Goal: Information Seeking & Learning: Learn about a topic

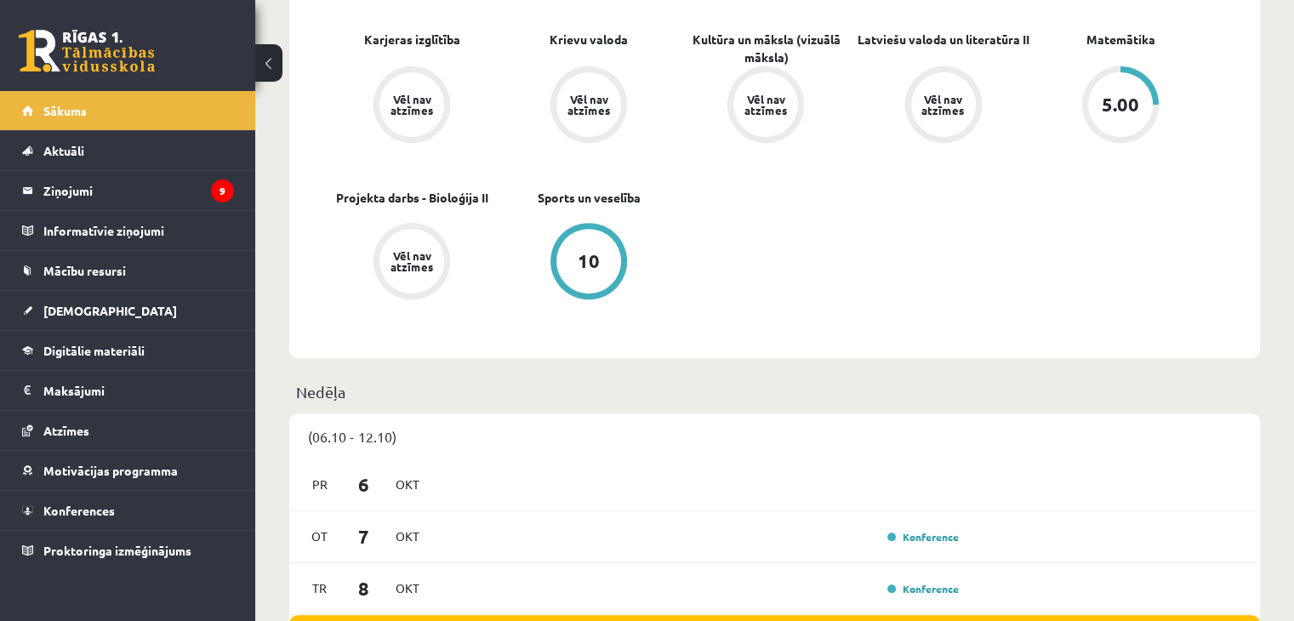
scroll to position [715, 0]
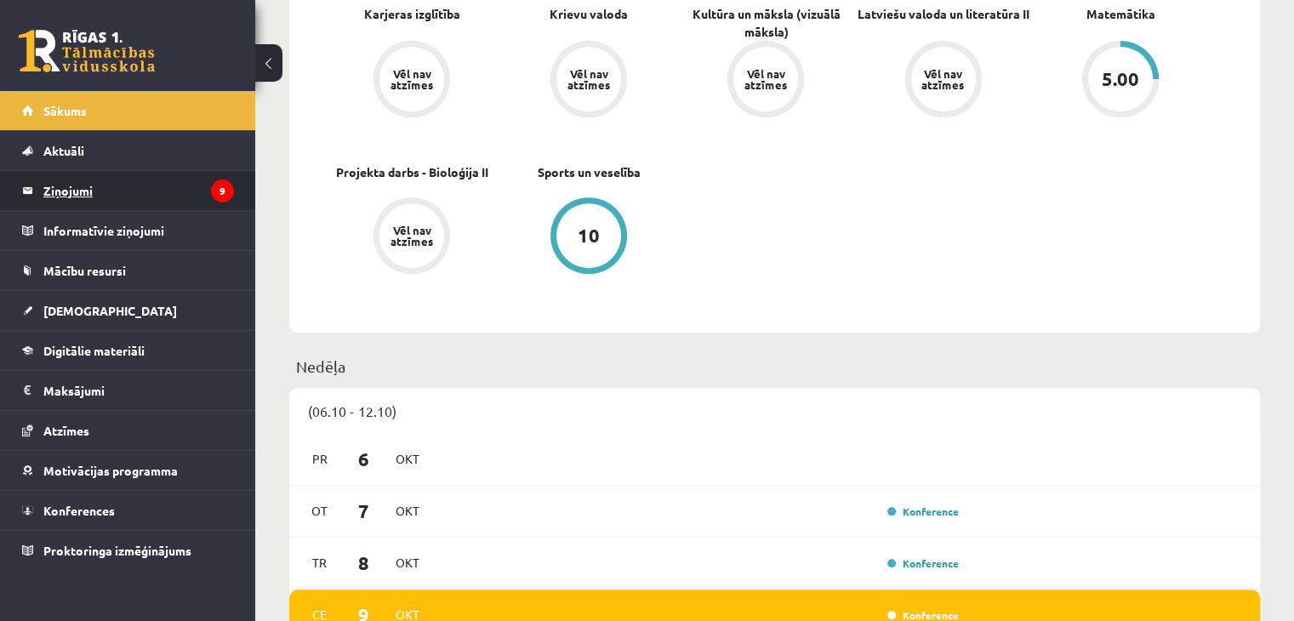
click at [59, 184] on legend "Ziņojumi 9" at bounding box center [138, 190] width 191 height 39
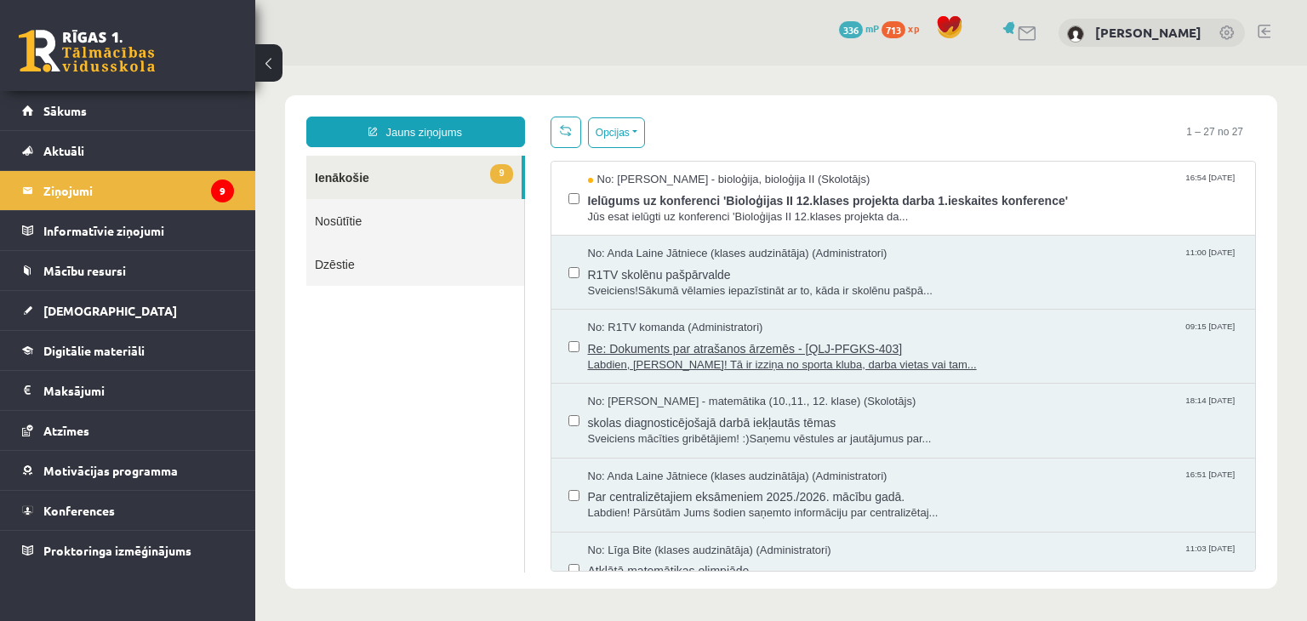
click at [674, 328] on span "No: R1TV komanda (Administratori)" at bounding box center [675, 328] width 175 height 16
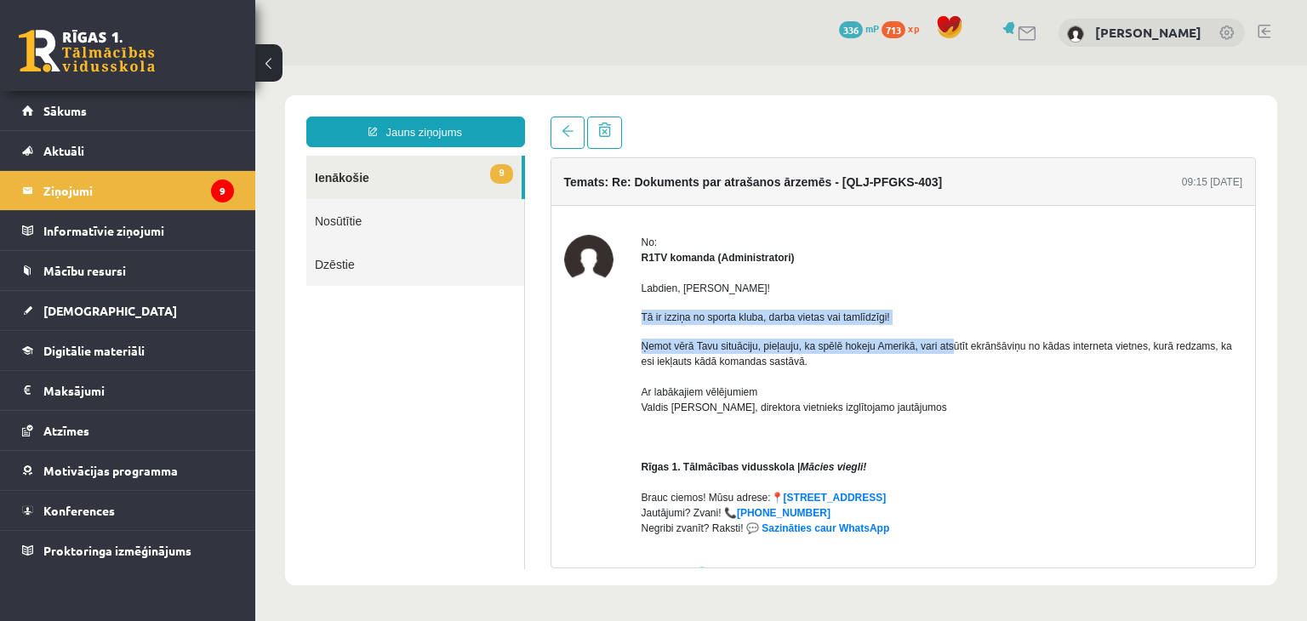
drag, startPoint x: 630, startPoint y: 311, endPoint x: 950, endPoint y: 348, distance: 322.1
click at [950, 348] on div "No: R1TV komanda (Administratori) Labdien, Robert! Tā ir izziņa no sporta kluba…" at bounding box center [903, 600] width 679 height 731
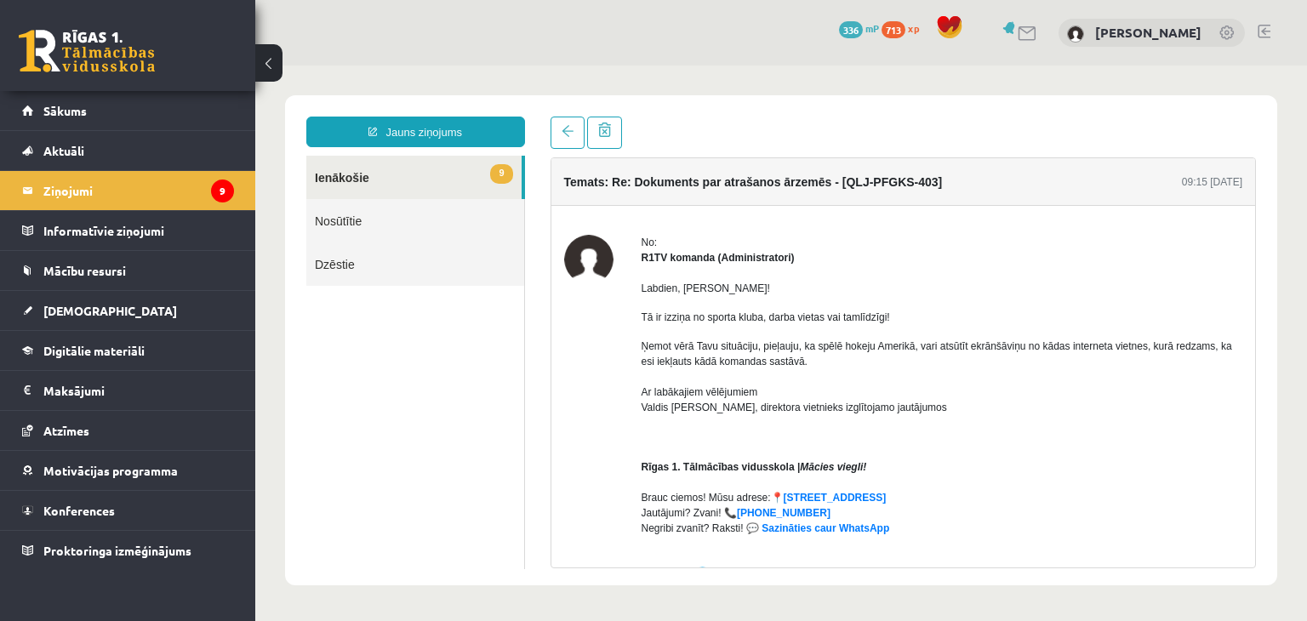
click at [656, 357] on p "Ņemot vērā Tavu situāciju, pieļauju, ka spēlē hokeju Amerikā, vari atsūtīt ekrā…" at bounding box center [943, 385] width 602 height 92
drag, startPoint x: 637, startPoint y: 384, endPoint x: 883, endPoint y: 426, distance: 248.8
click at [883, 426] on div "No: R1TV komanda (Administratori) Labdien, Robert! Tā ir izziņa no sporta kluba…" at bounding box center [903, 600] width 679 height 731
drag, startPoint x: 883, startPoint y: 426, endPoint x: 786, endPoint y: 431, distance: 96.3
click at [786, 431] on div "Labdien, Robert! Tā ir izziņa no sporta kluba, darba vietas vai tamlīdzīgi! Ņem…" at bounding box center [943, 594] width 602 height 657
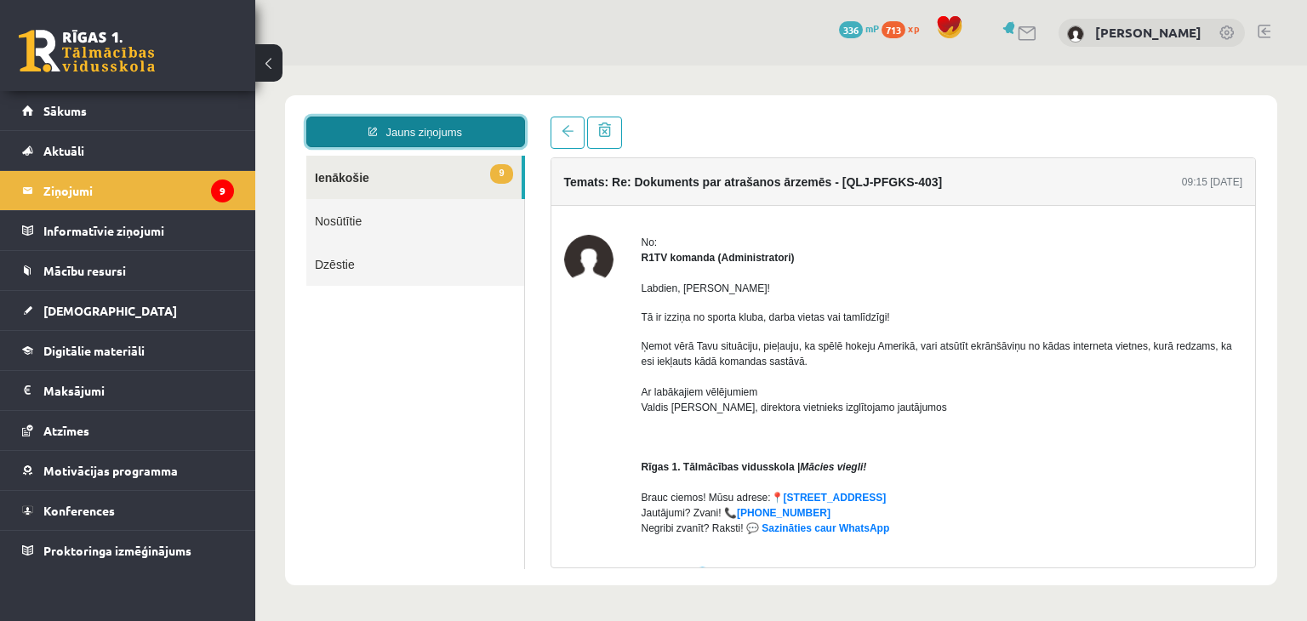
click at [419, 123] on link "Jauns ziņojums" at bounding box center [415, 132] width 219 height 31
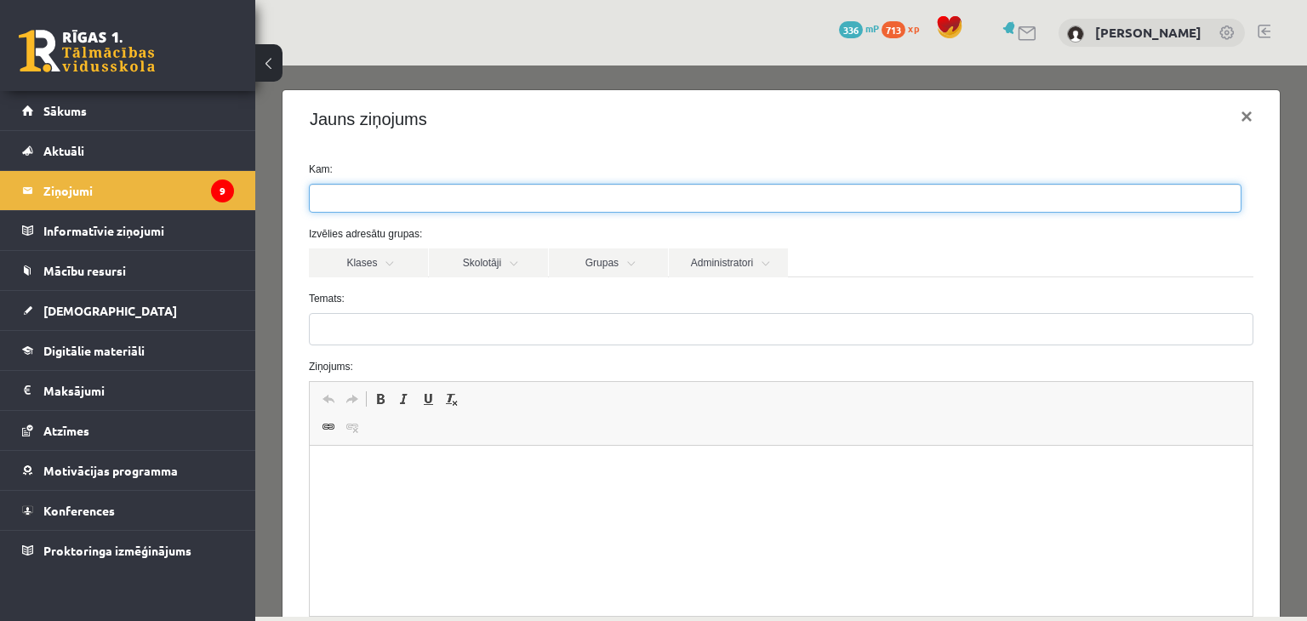
click at [381, 190] on ul at bounding box center [775, 198] width 931 height 27
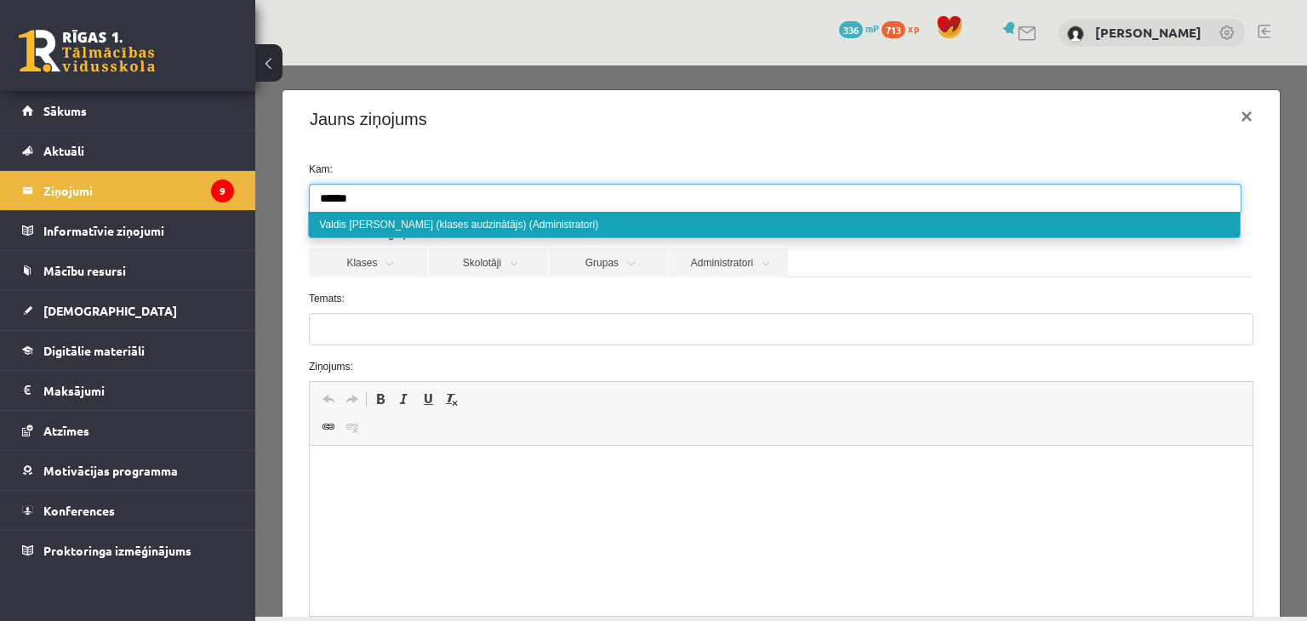
type input "******"
select select "***"
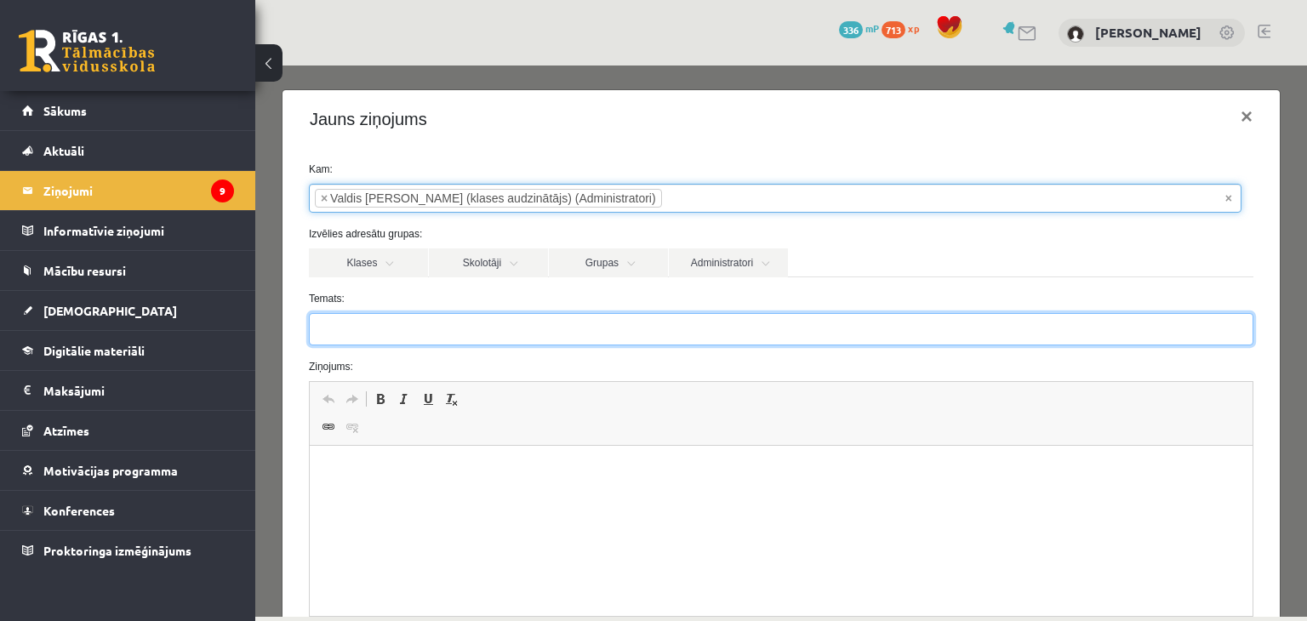
click at [343, 334] on input "Temats:" at bounding box center [781, 329] width 945 height 32
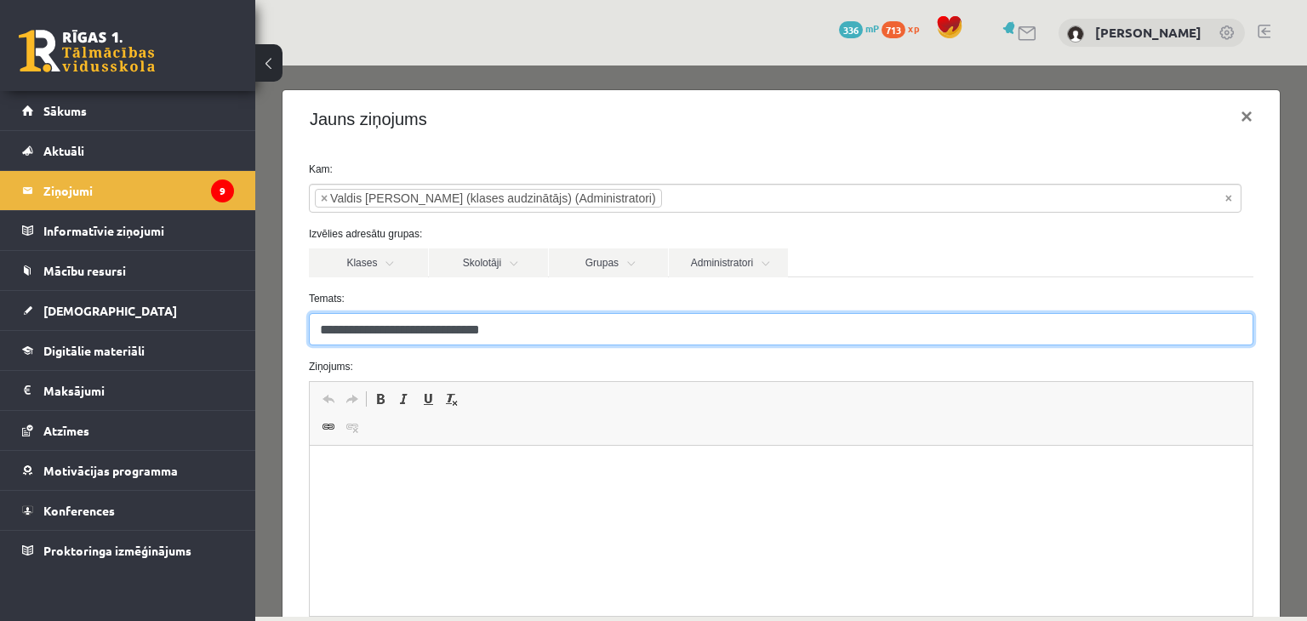
type input "**********"
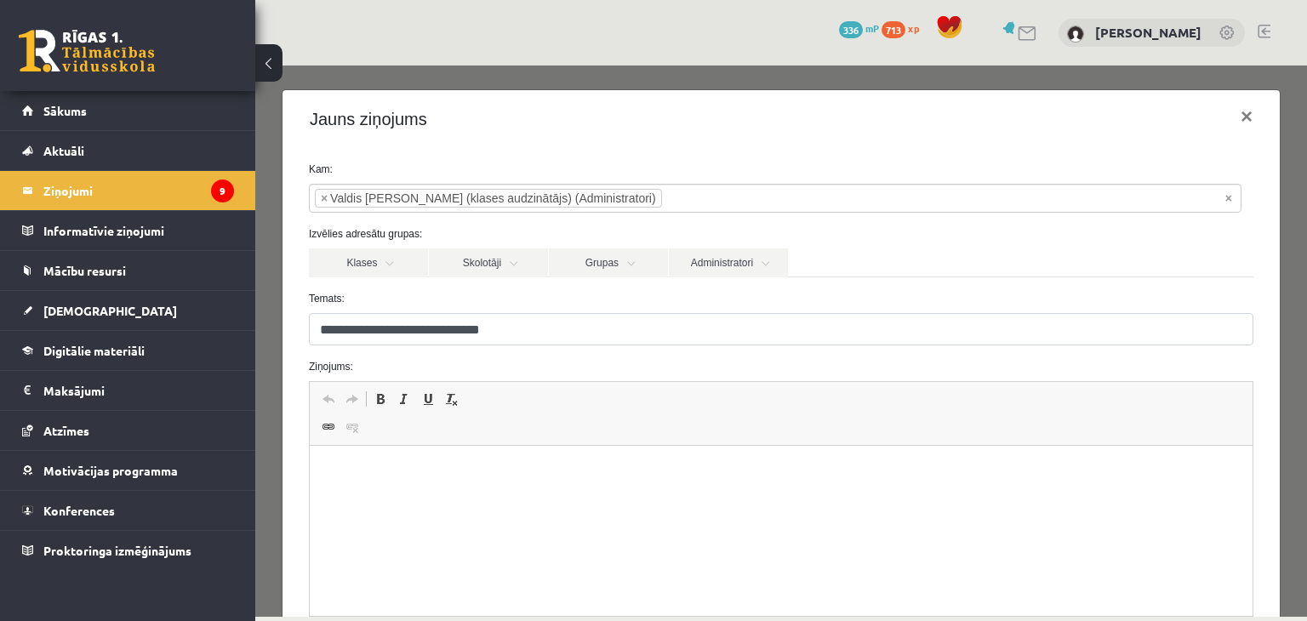
click at [350, 459] on html at bounding box center [780, 472] width 943 height 52
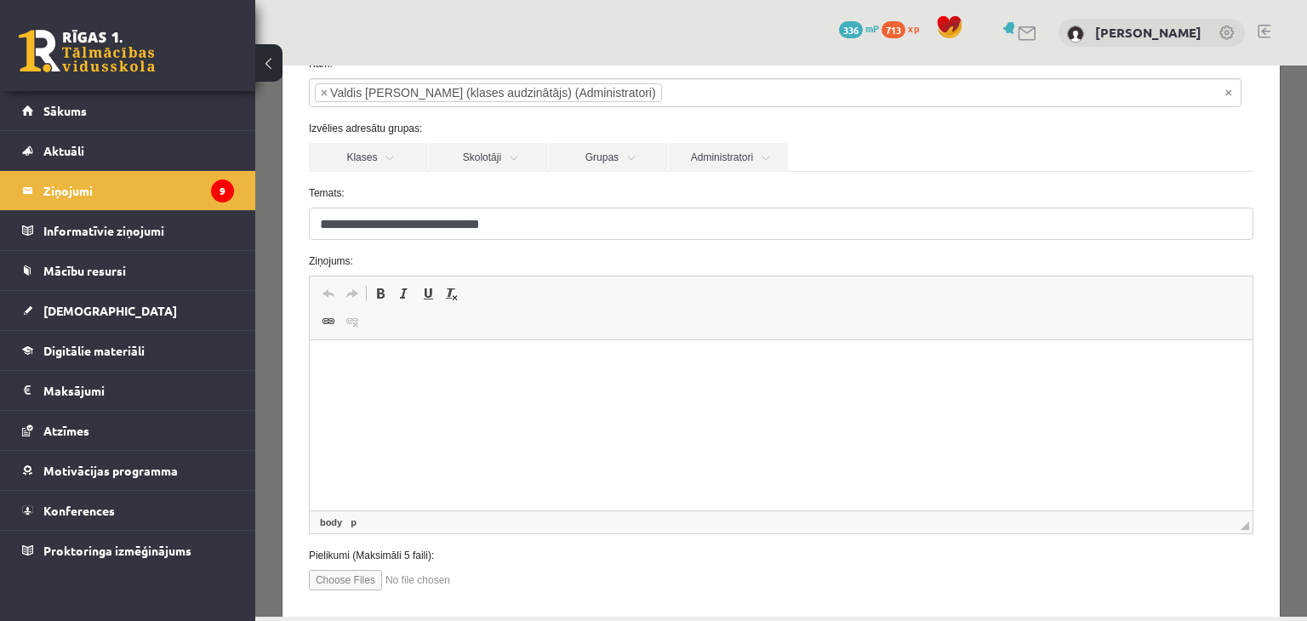
scroll to position [146, 0]
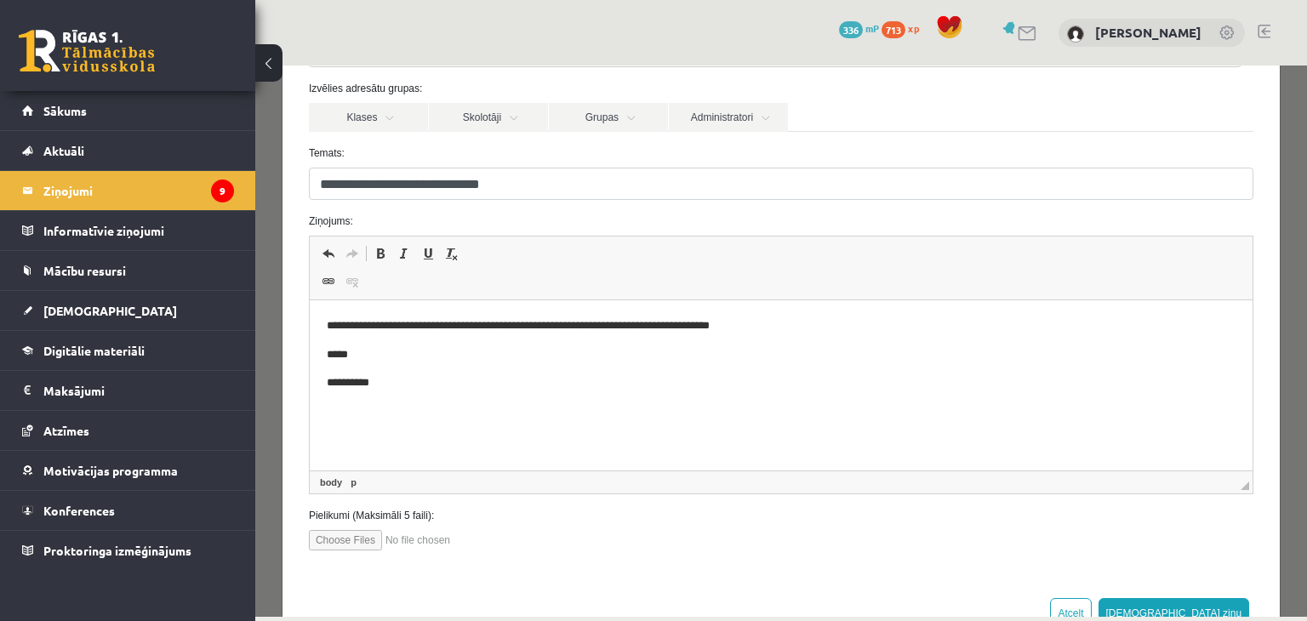
click at [360, 546] on input "file" at bounding box center [405, 540] width 193 height 20
type input "**********"
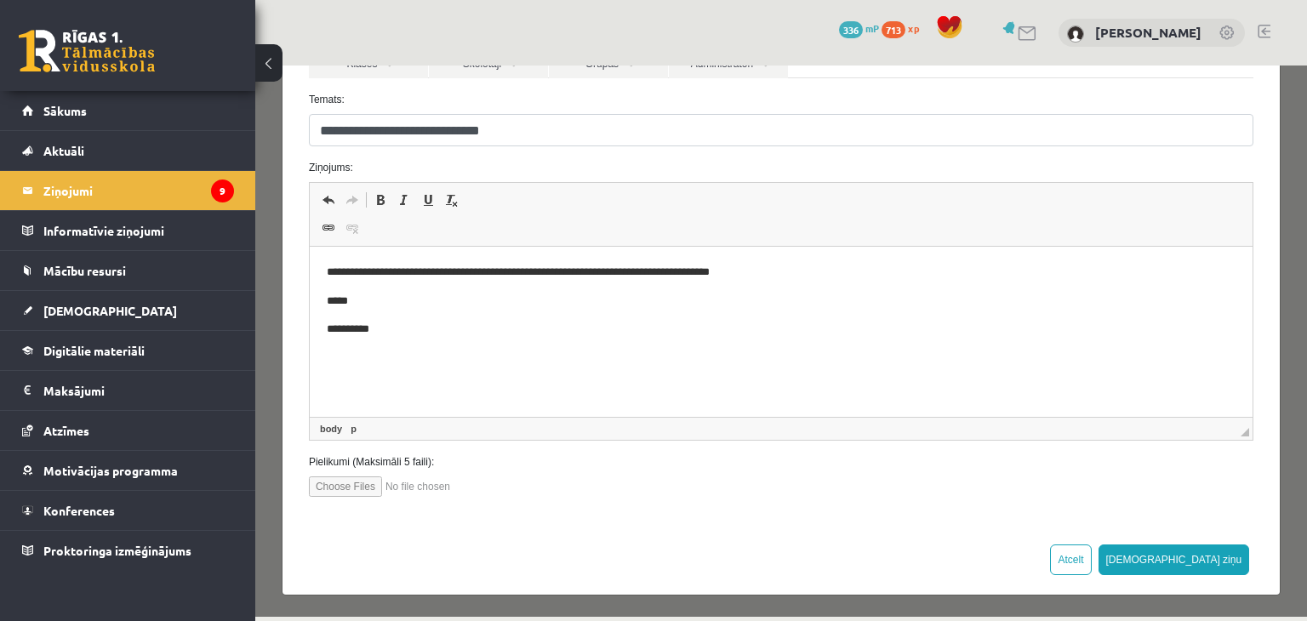
scroll to position [0, 0]
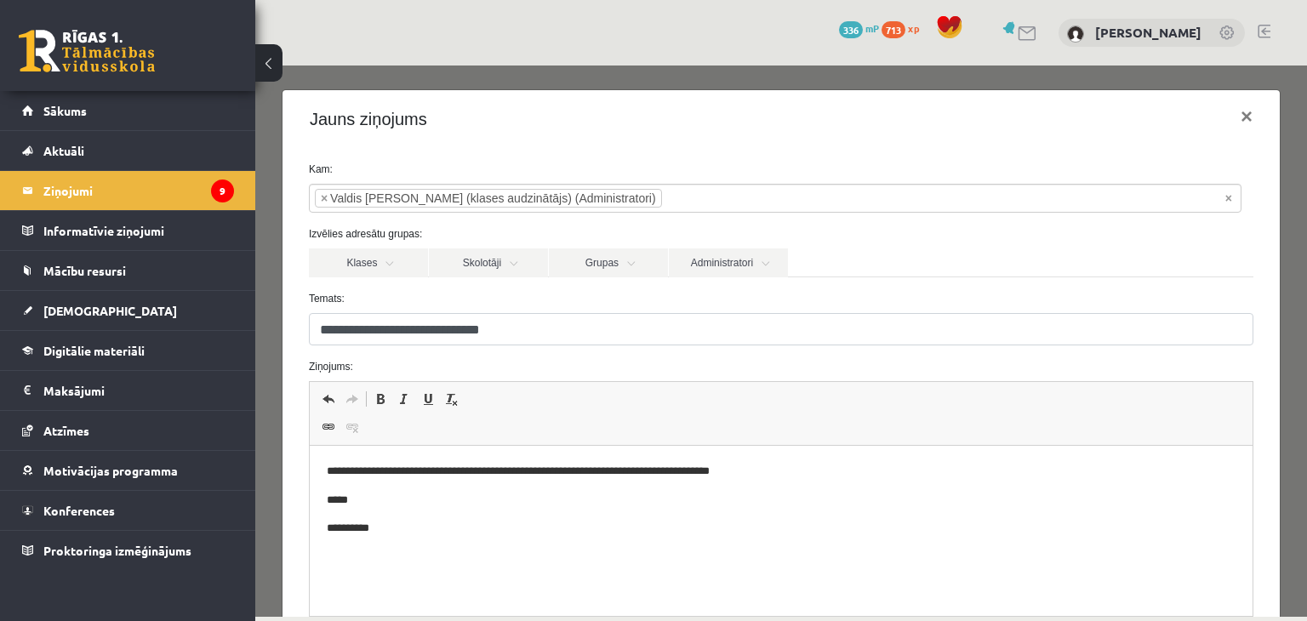
click at [357, 468] on p "**********" at bounding box center [774, 472] width 897 height 18
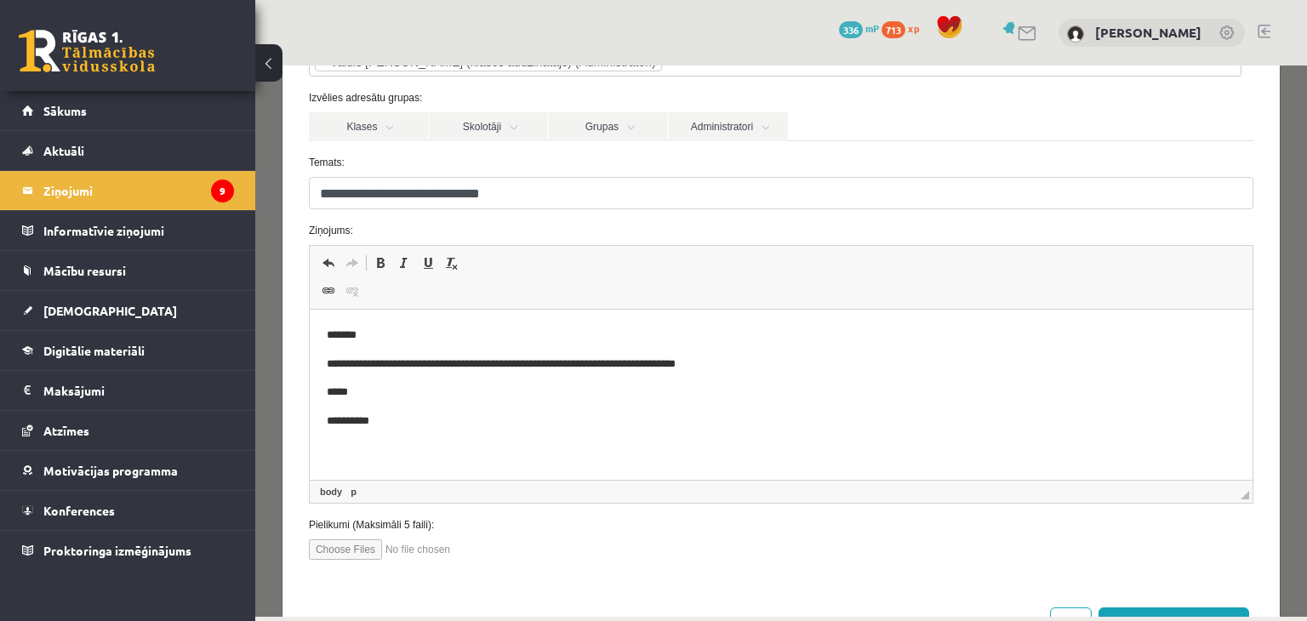
scroll to position [199, 0]
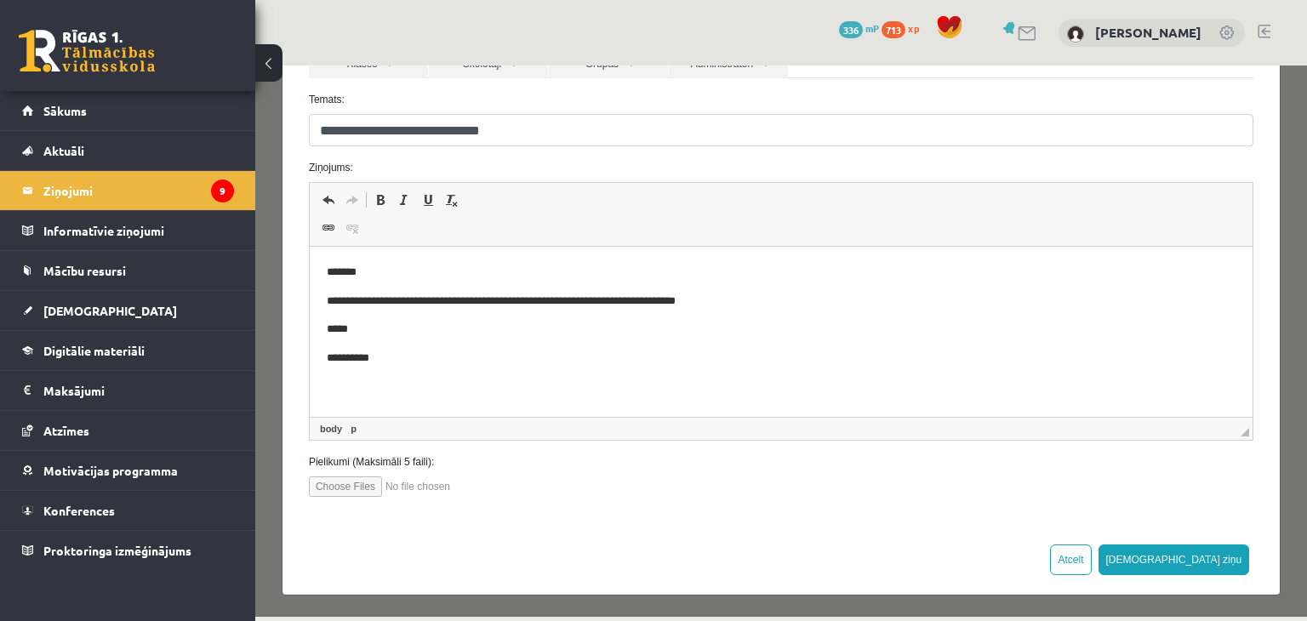
click at [733, 302] on p "**********" at bounding box center [774, 302] width 897 height 18
click at [1222, 556] on button "Sūtīt ziņu" at bounding box center [1174, 560] width 151 height 31
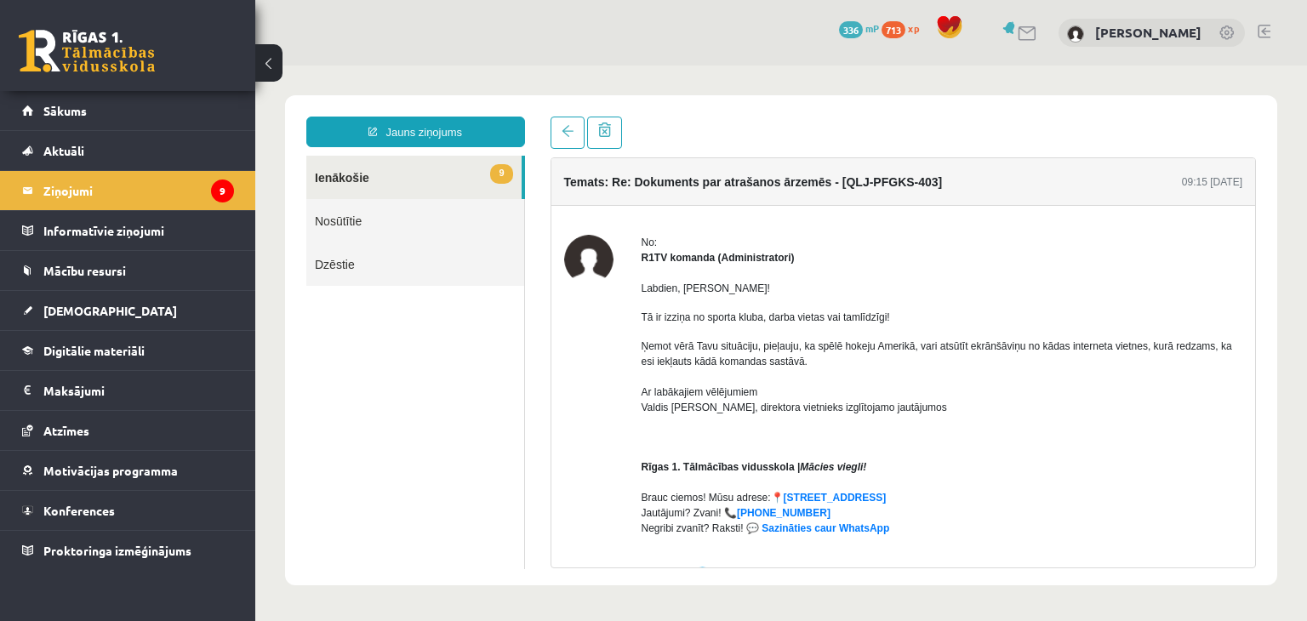
scroll to position [0, 0]
click at [389, 233] on link "Nosūtītie" at bounding box center [415, 220] width 218 height 43
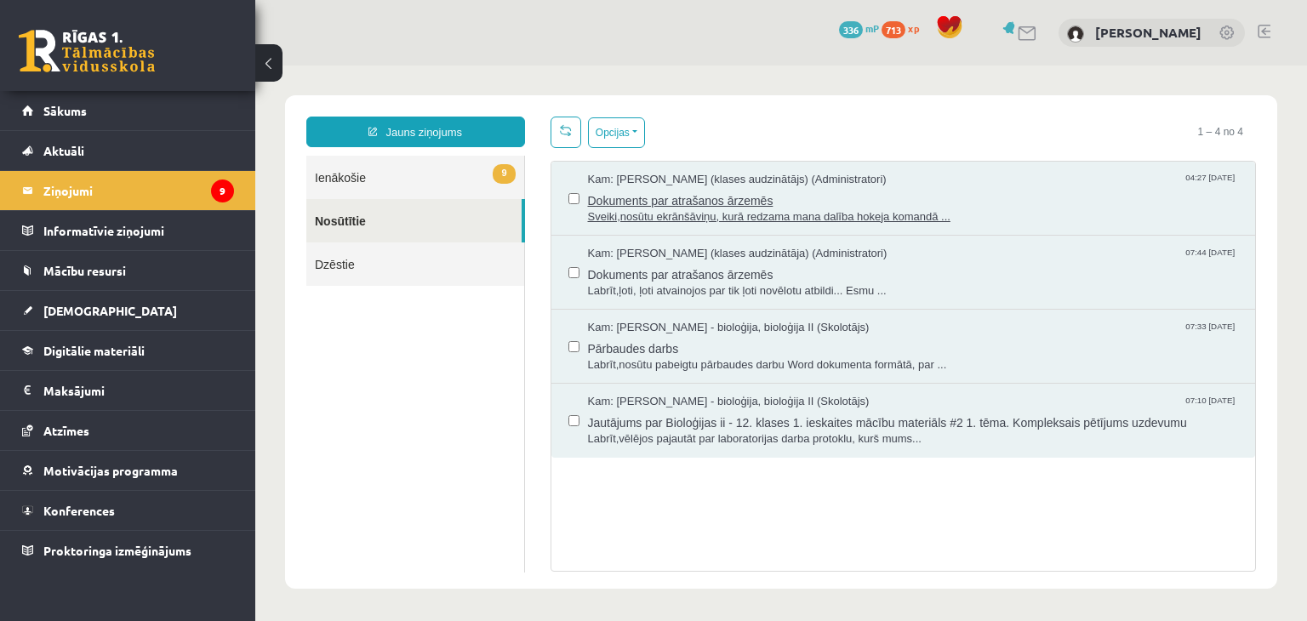
click at [677, 193] on span "Dokuments par atrašanos ārzemēs" at bounding box center [913, 198] width 651 height 21
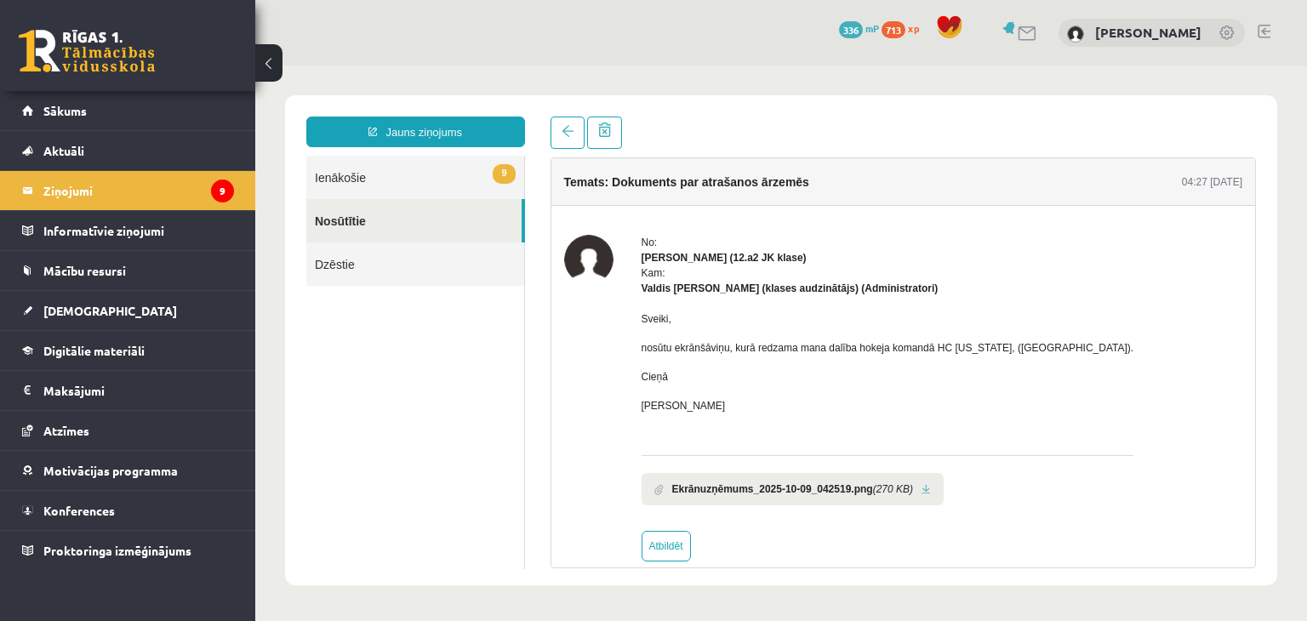
click at [925, 488] on link at bounding box center [926, 489] width 9 height 11
click at [78, 356] on link "Digitālie materiāli" at bounding box center [128, 350] width 212 height 39
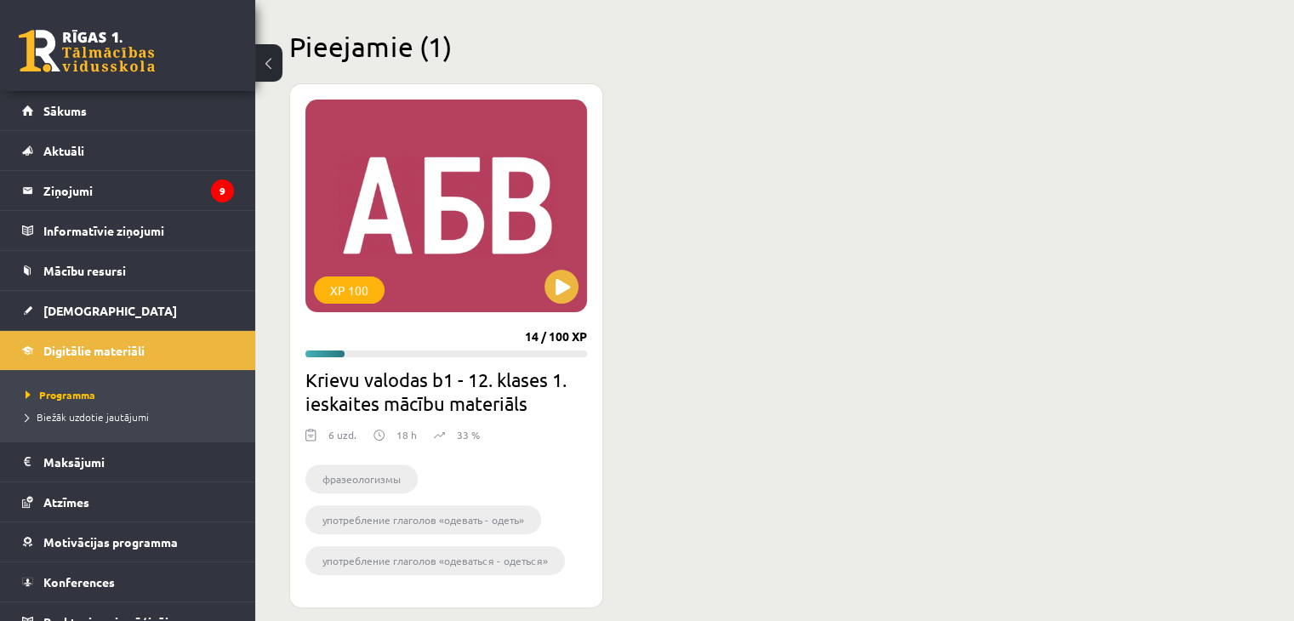
scroll to position [403, 0]
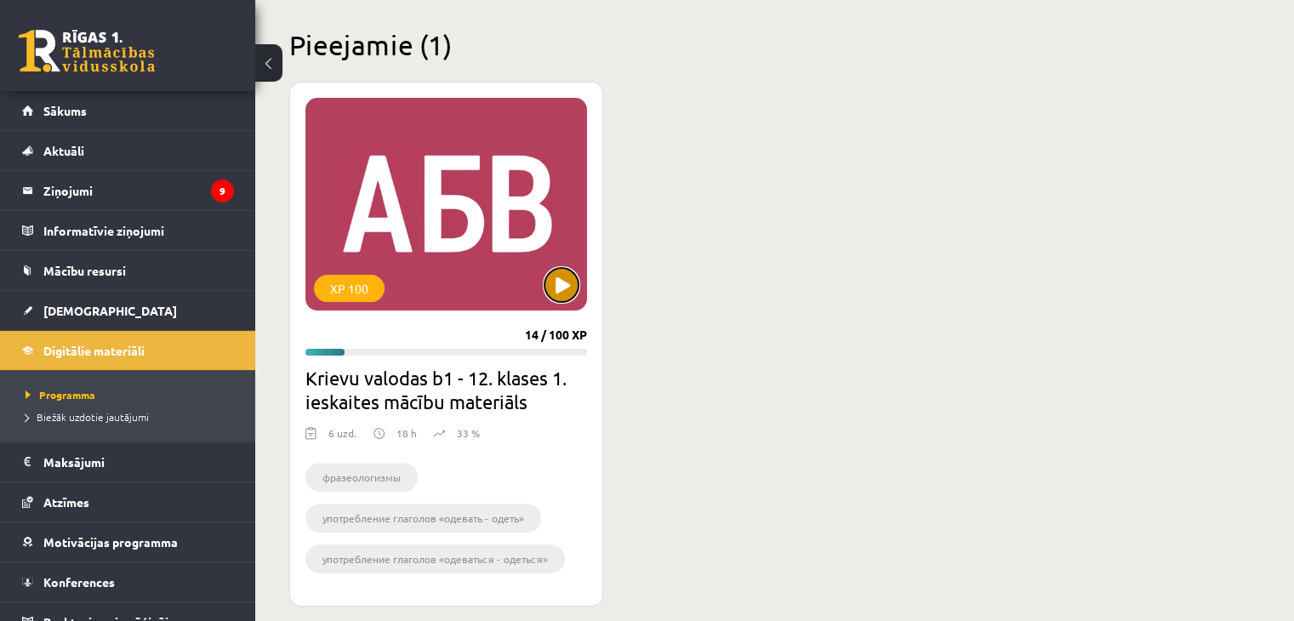
click at [551, 281] on button at bounding box center [562, 285] width 34 height 34
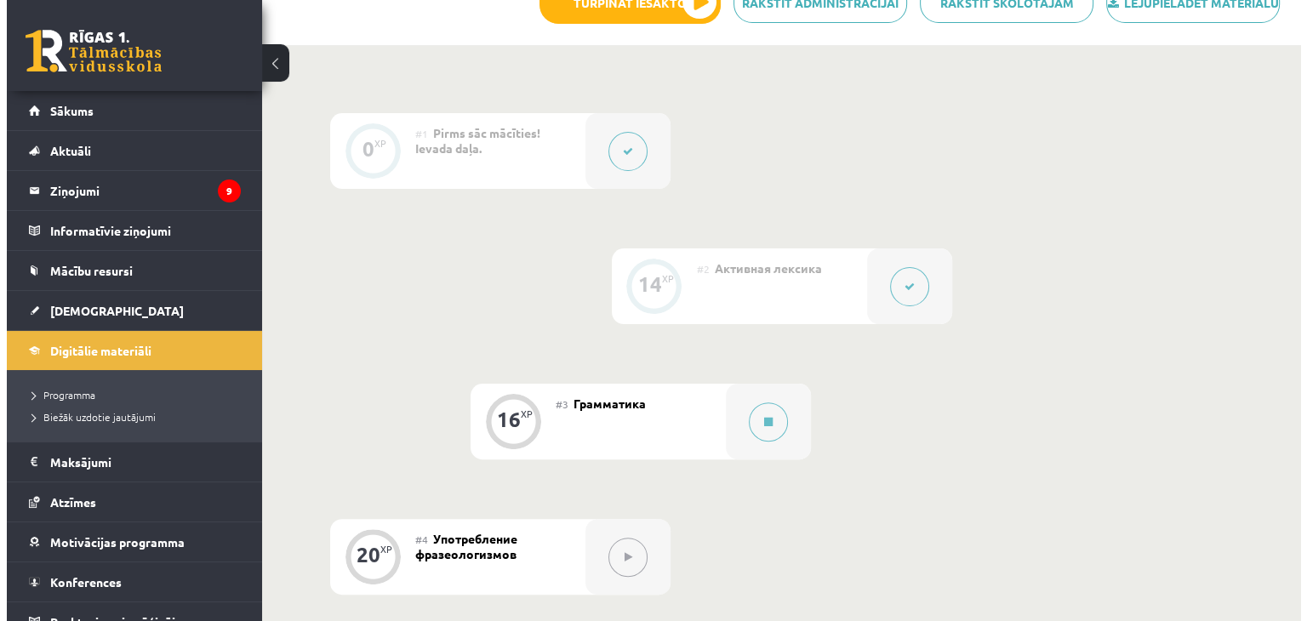
scroll to position [408, 0]
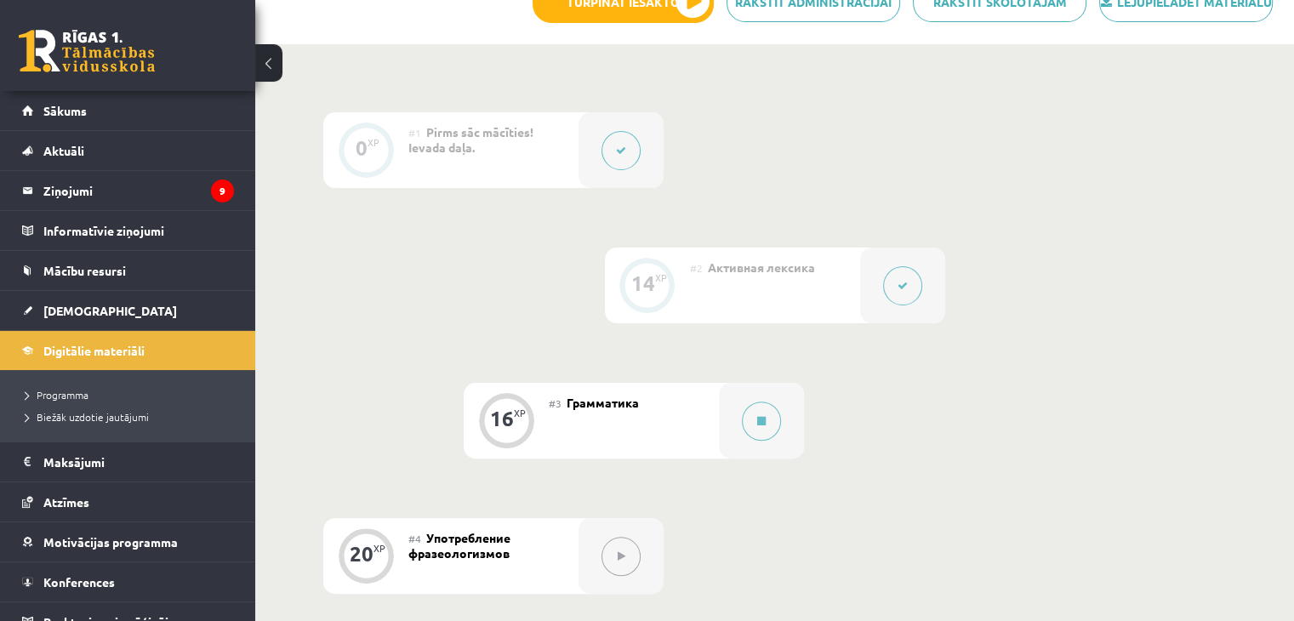
click at [883, 306] on button at bounding box center [902, 285] width 39 height 39
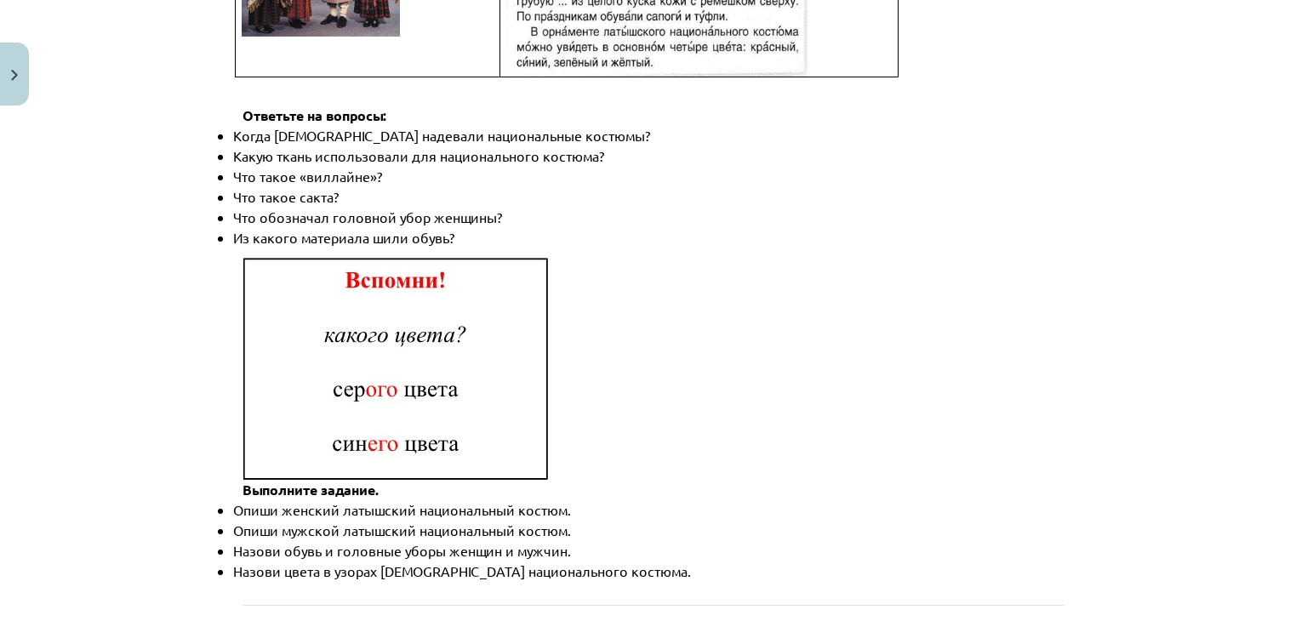
scroll to position [2553, 0]
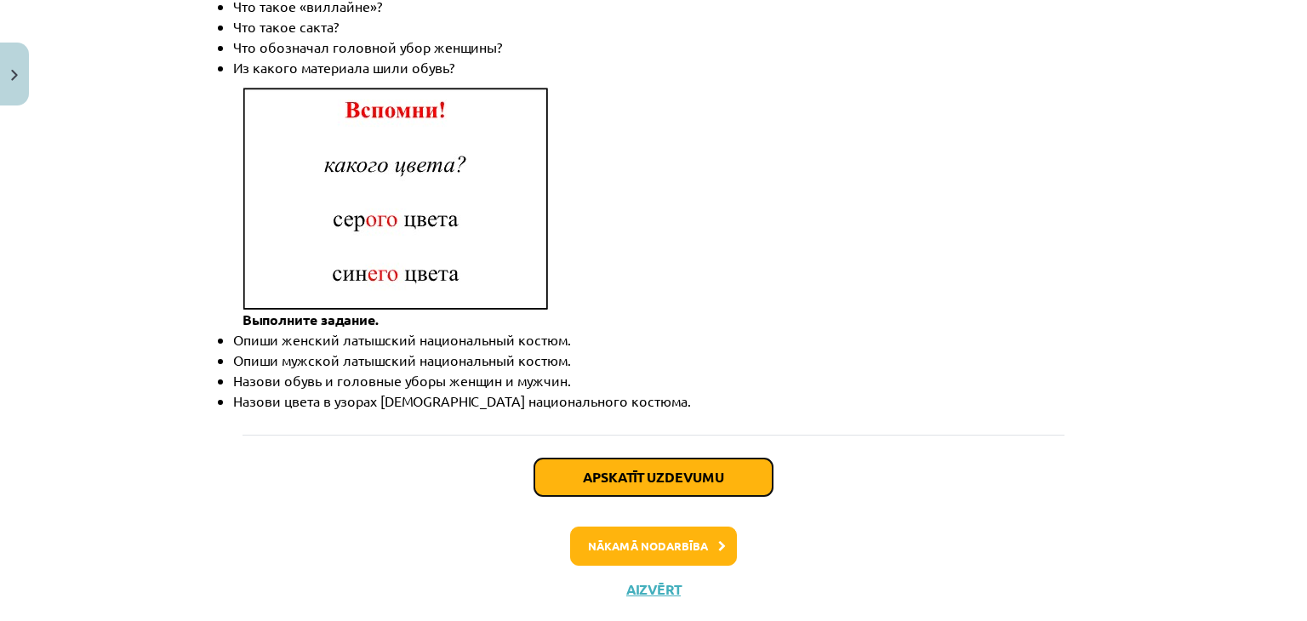
click at [700, 459] on button "Apskatīt uzdevumu" at bounding box center [653, 477] width 238 height 37
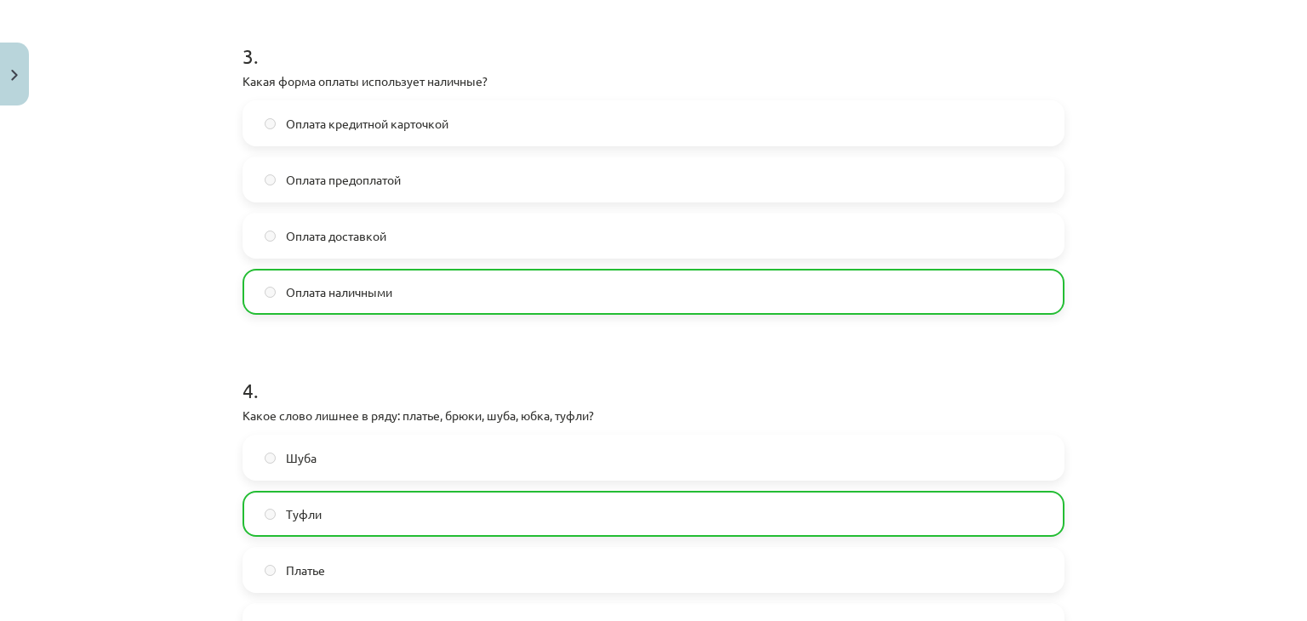
scroll to position [1272, 0]
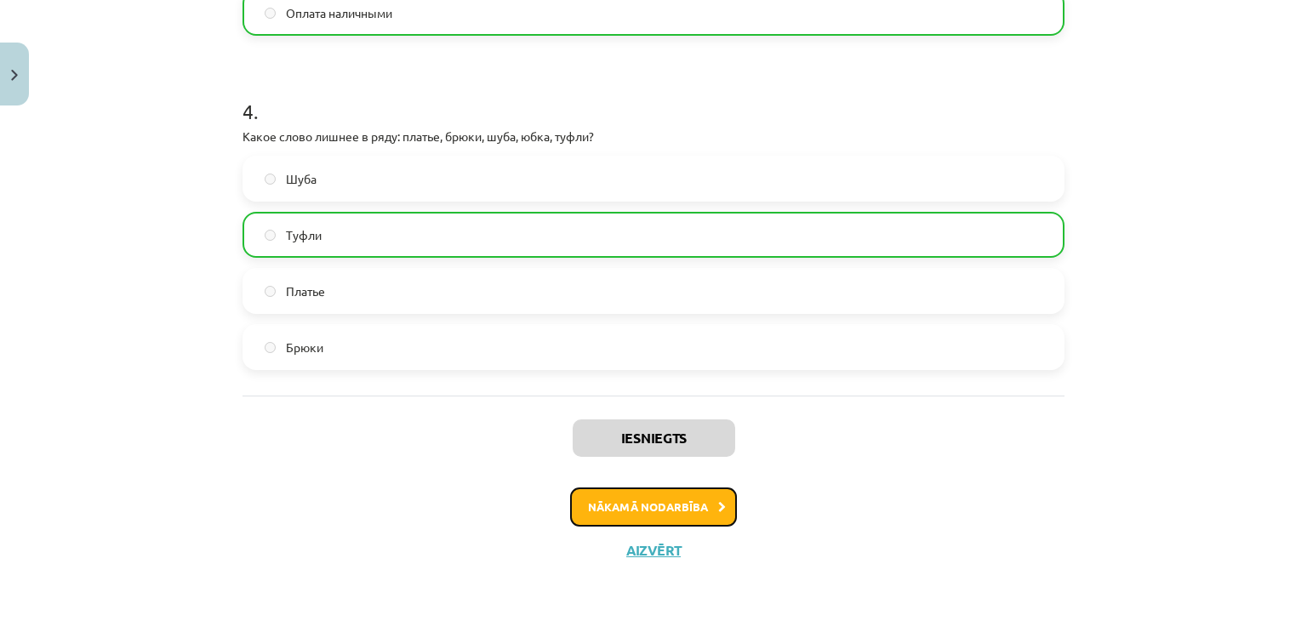
click at [668, 506] on button "Nākamā nodarbība" at bounding box center [653, 507] width 167 height 39
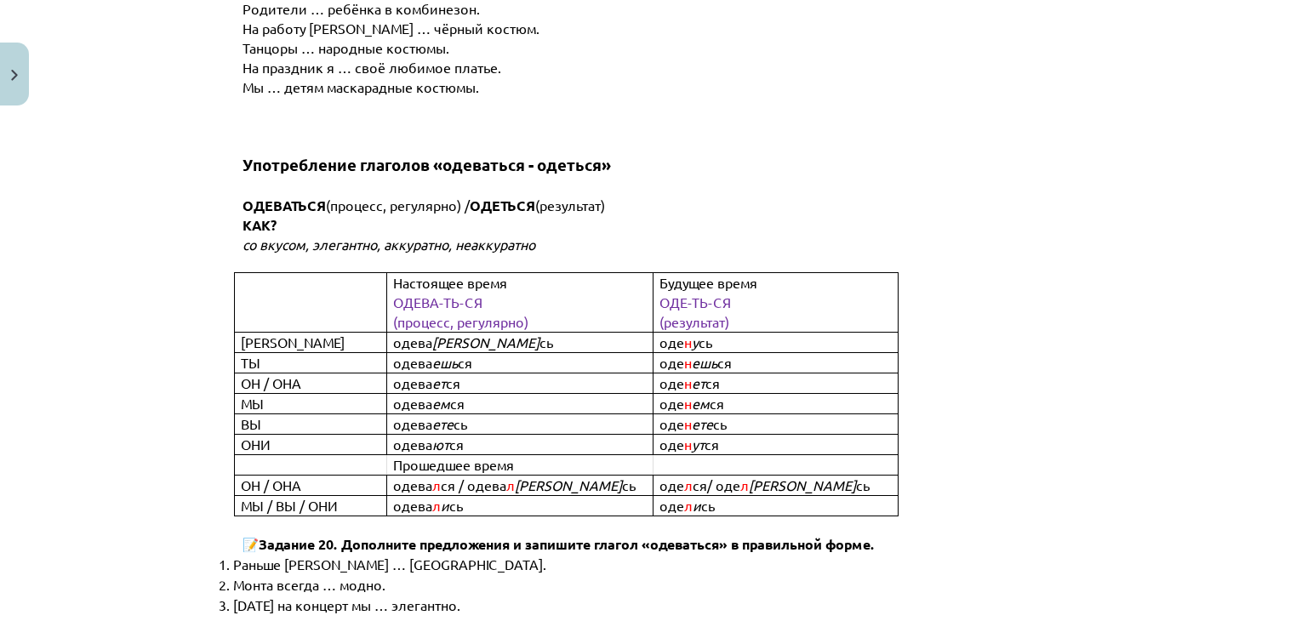
scroll to position [6327, 0]
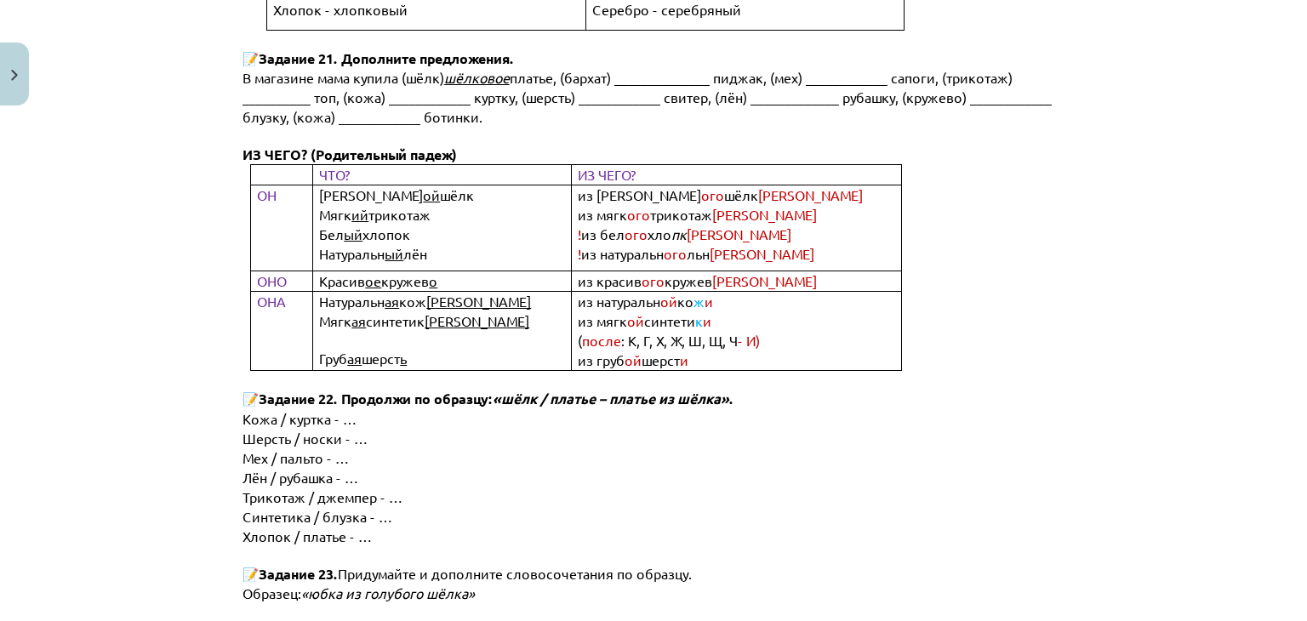
click at [559, 527] on p "Хлопок / платье - …" at bounding box center [668, 537] width 850 height 20
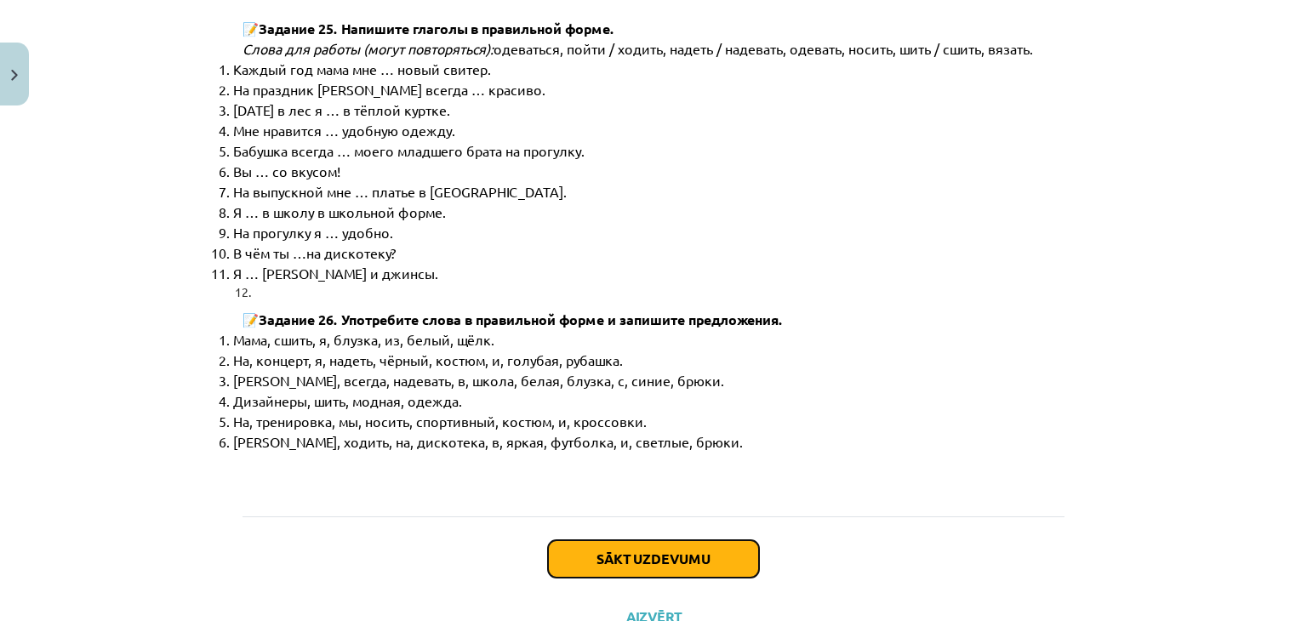
click at [586, 540] on button "Sākt uzdevumu" at bounding box center [653, 558] width 211 height 37
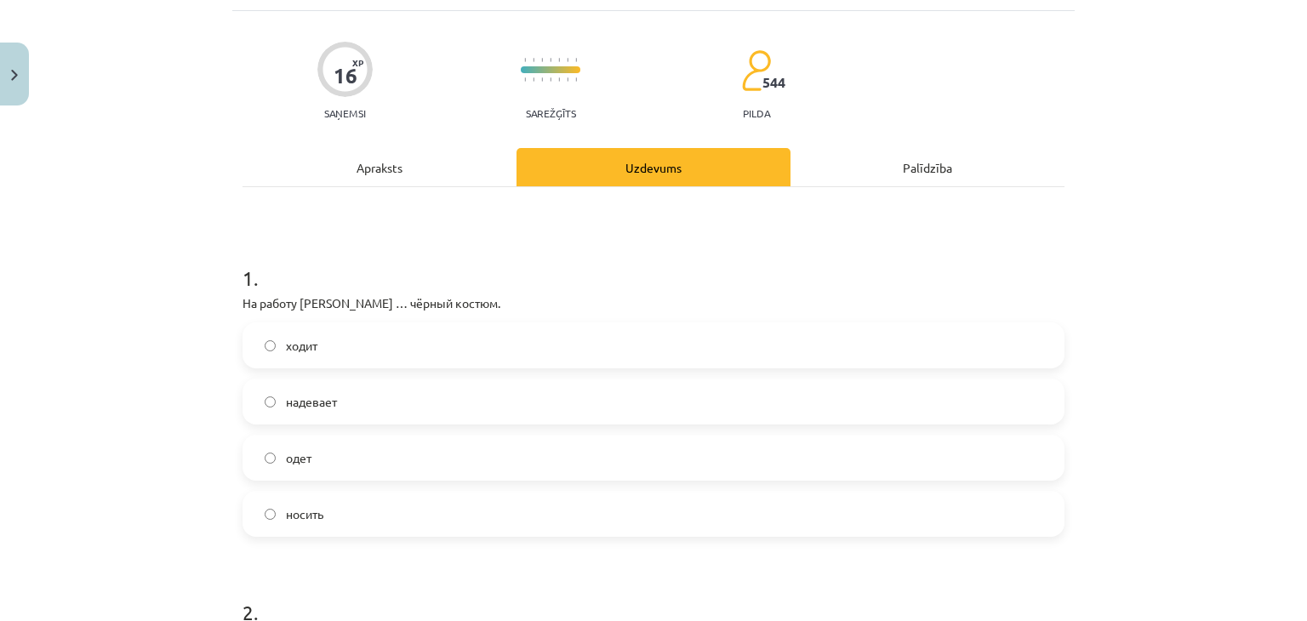
scroll to position [43, 0]
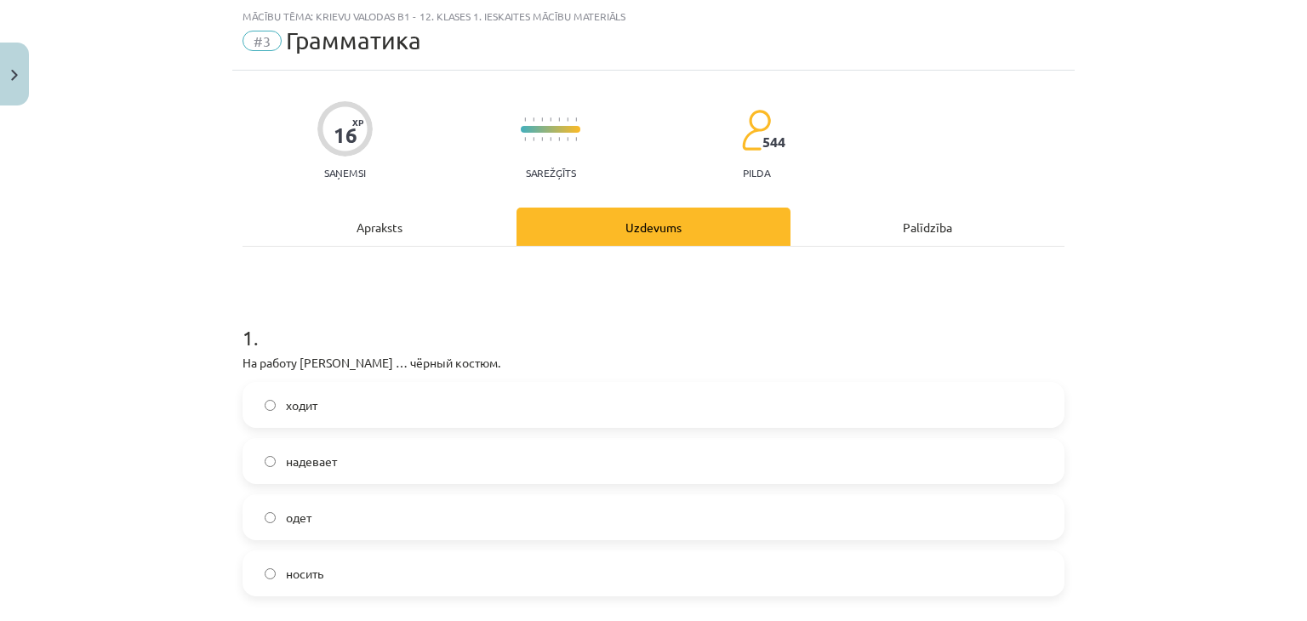
click at [359, 342] on h1 "1 ." at bounding box center [654, 322] width 822 height 53
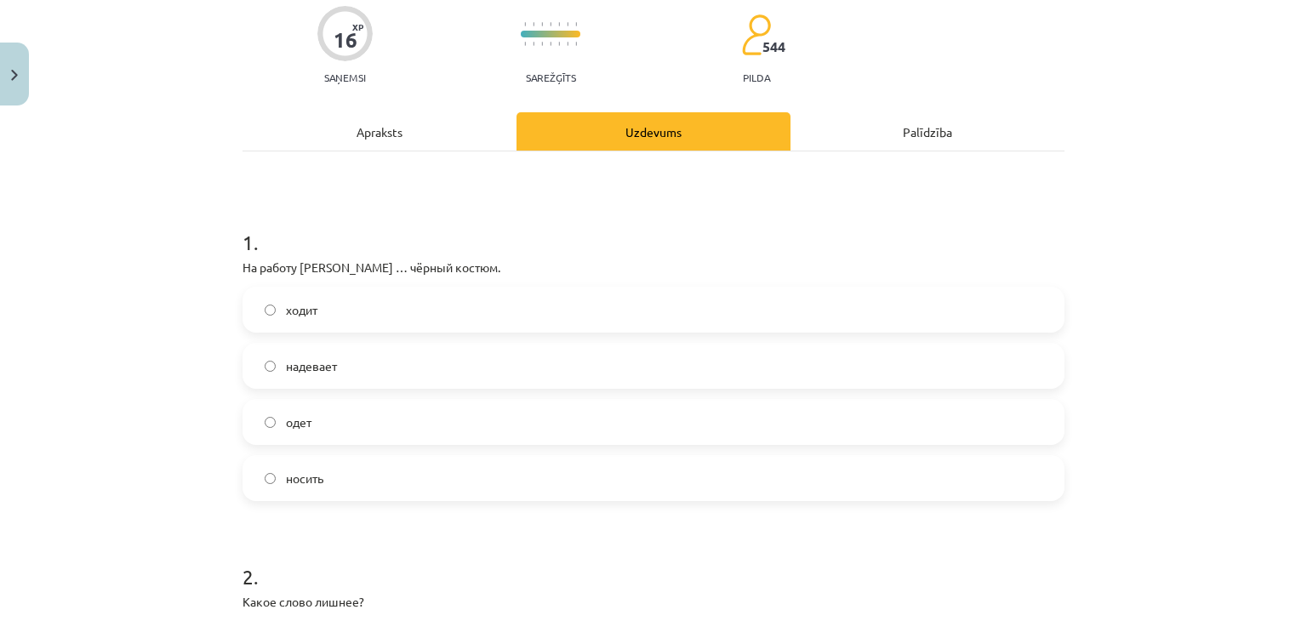
click at [388, 129] on div "Apraksts" at bounding box center [380, 131] width 274 height 38
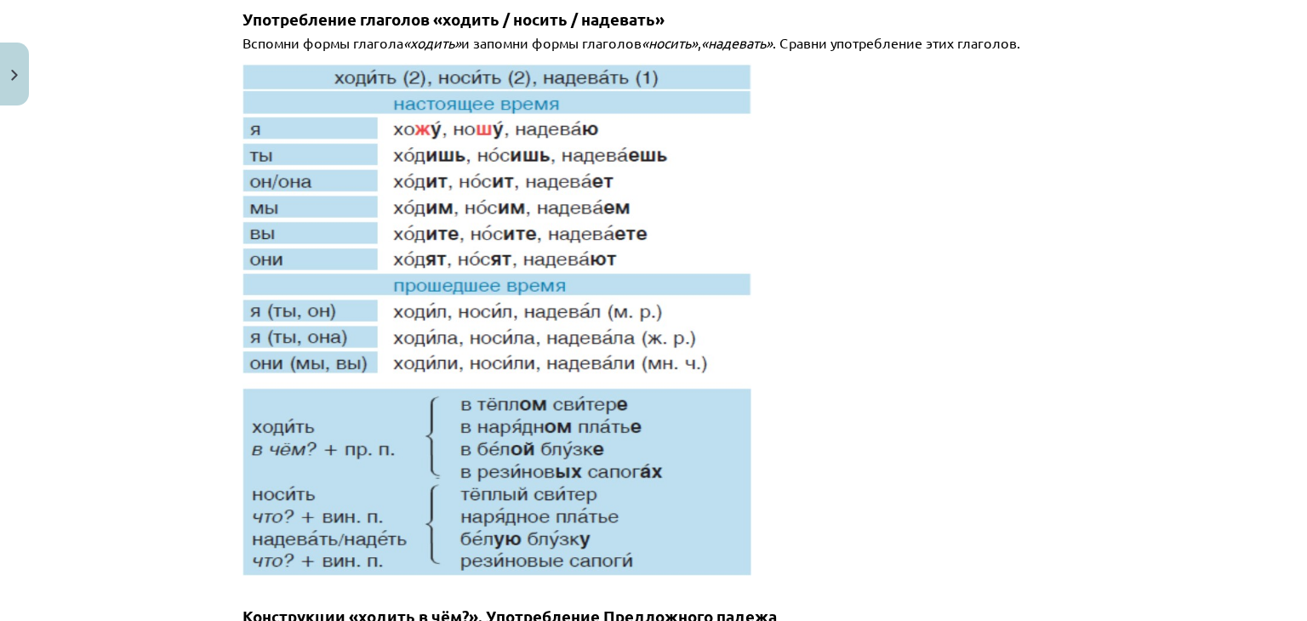
scroll to position [255, 0]
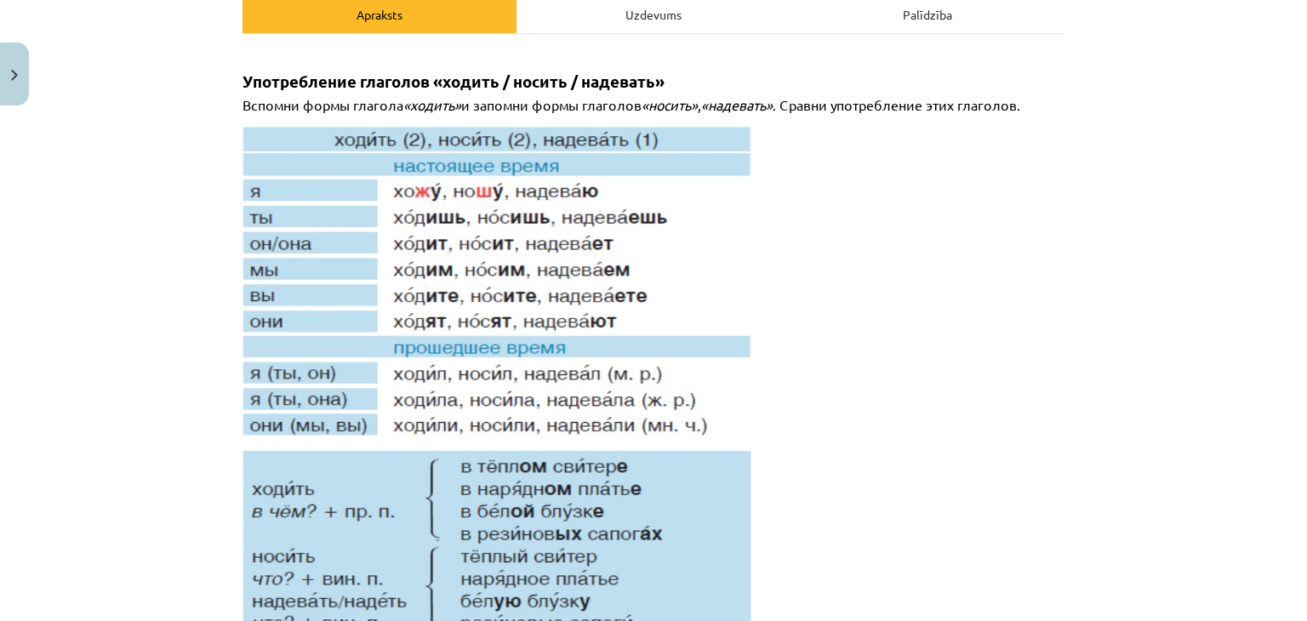
click at [545, 25] on div "Uzdevums" at bounding box center [654, 14] width 274 height 38
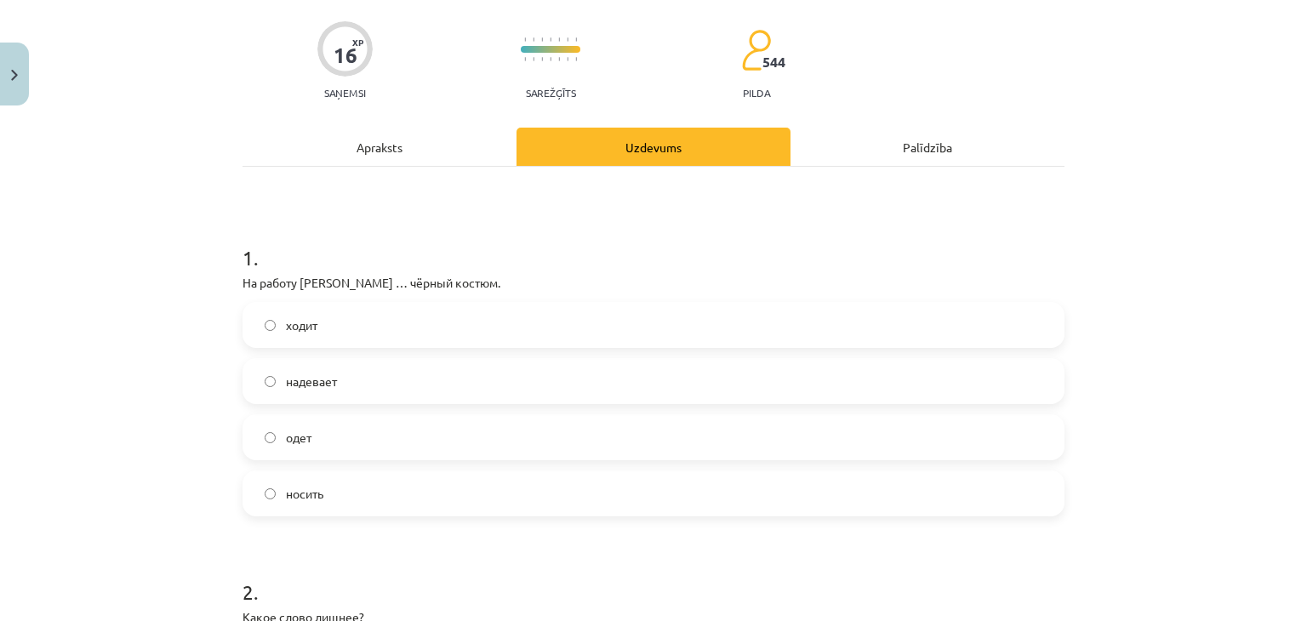
scroll to position [122, 0]
click at [341, 380] on label "надевает" at bounding box center [653, 382] width 819 height 43
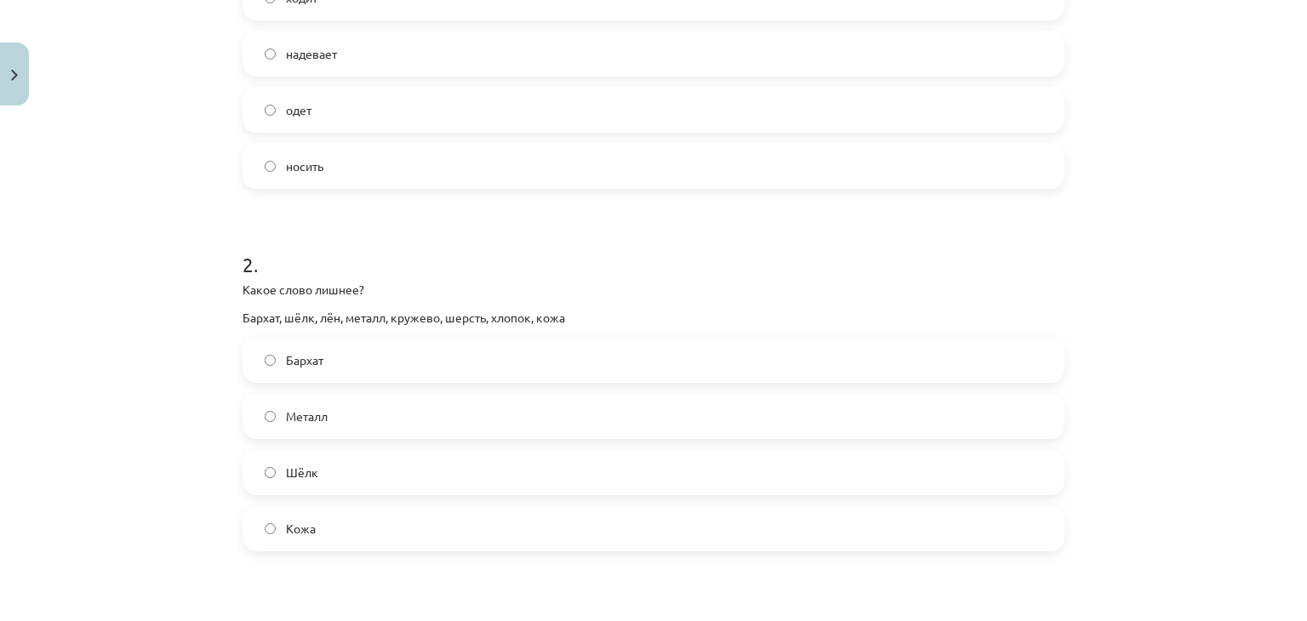
scroll to position [515, 0]
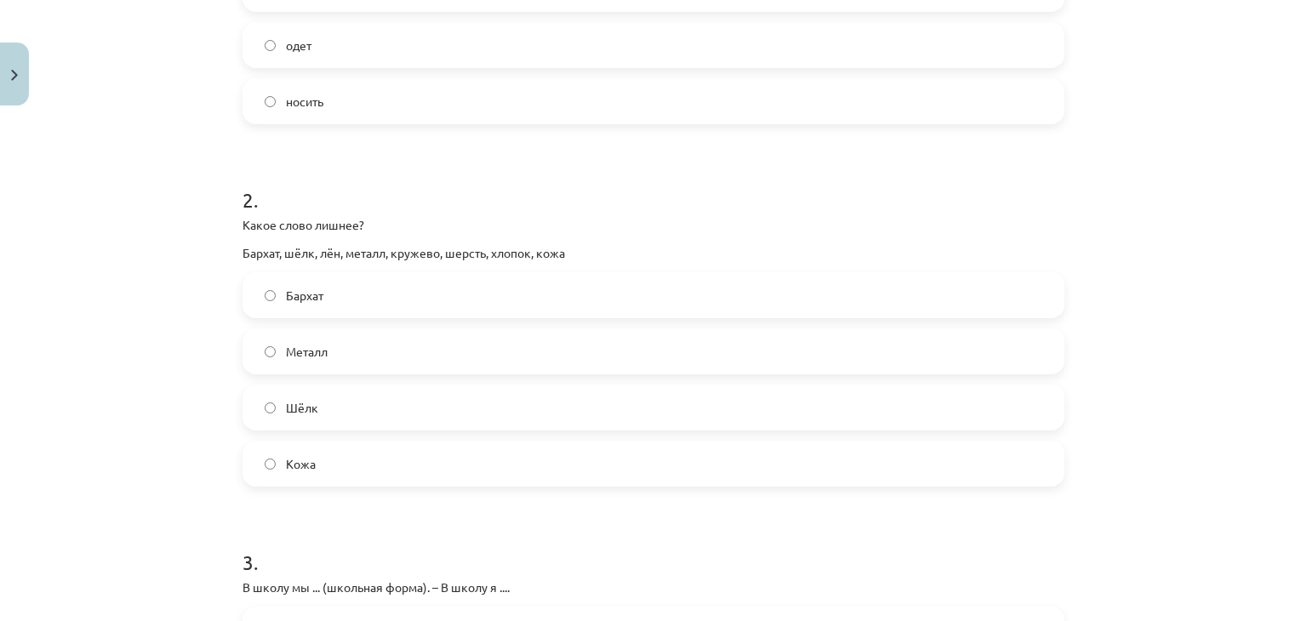
click at [232, 251] on div "16 XP Saņemsi Sarežģīts 544 pilda Apraksts Uzdevums Palīdzība 1 . На работу Яни…" at bounding box center [653, 454] width 843 height 1712
click at [325, 337] on label "Металл" at bounding box center [653, 351] width 819 height 43
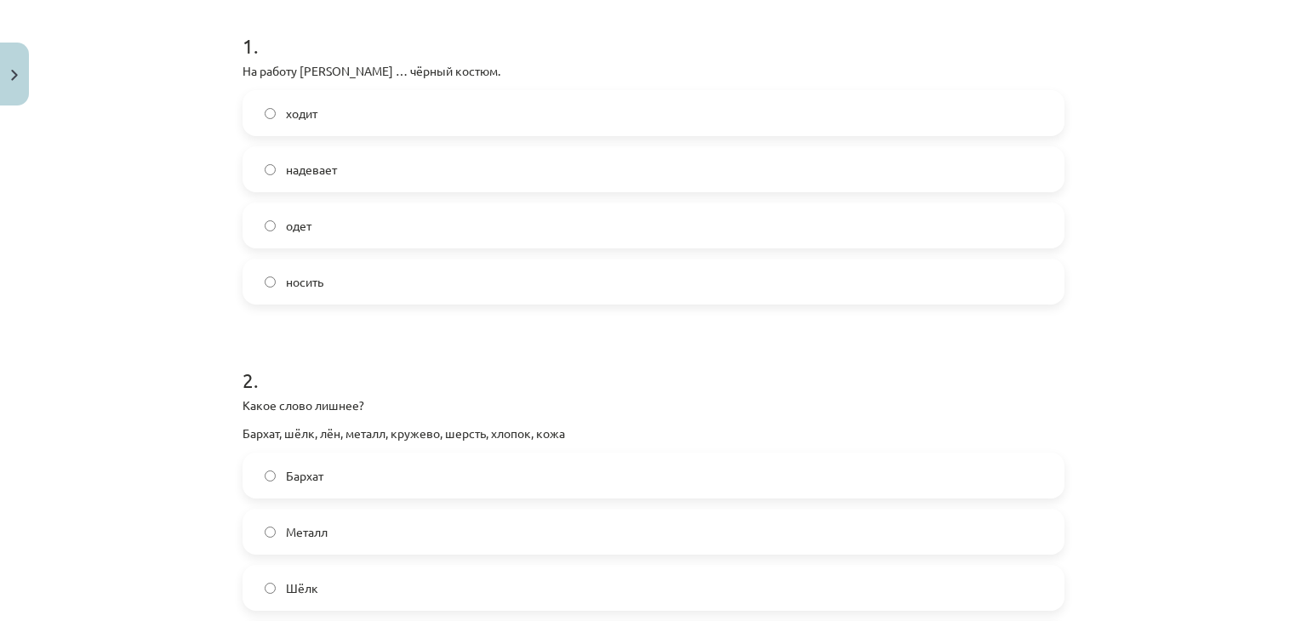
scroll to position [0, 0]
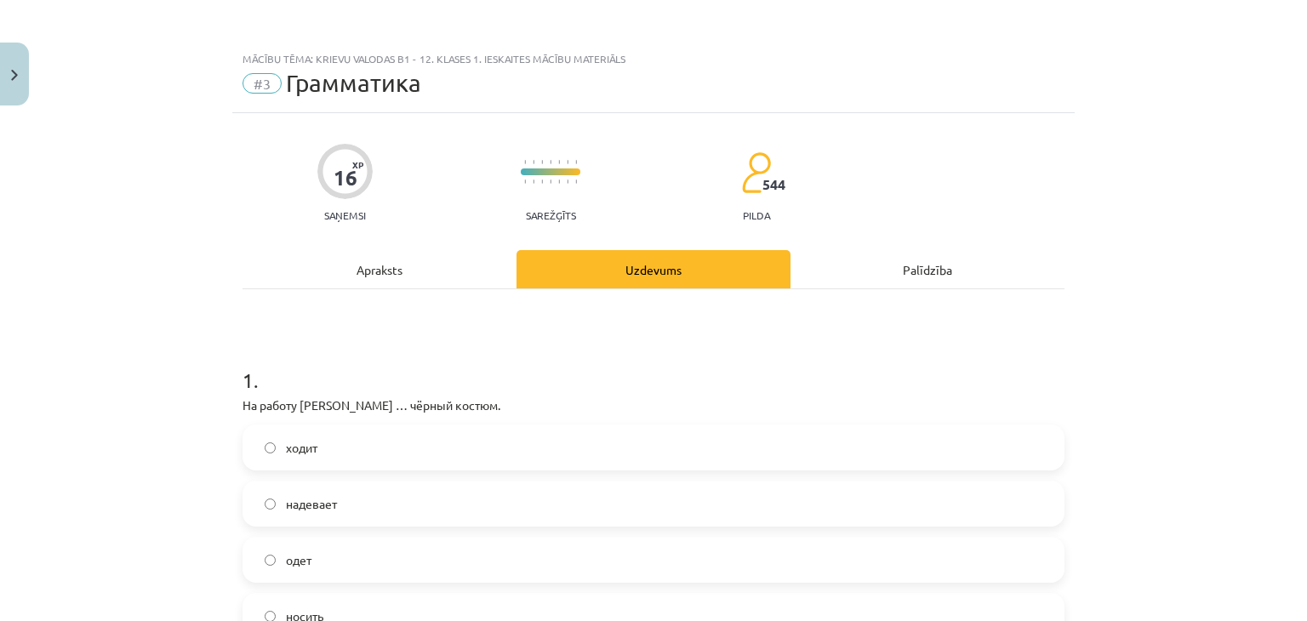
click at [398, 253] on div "Apraksts" at bounding box center [380, 269] width 274 height 38
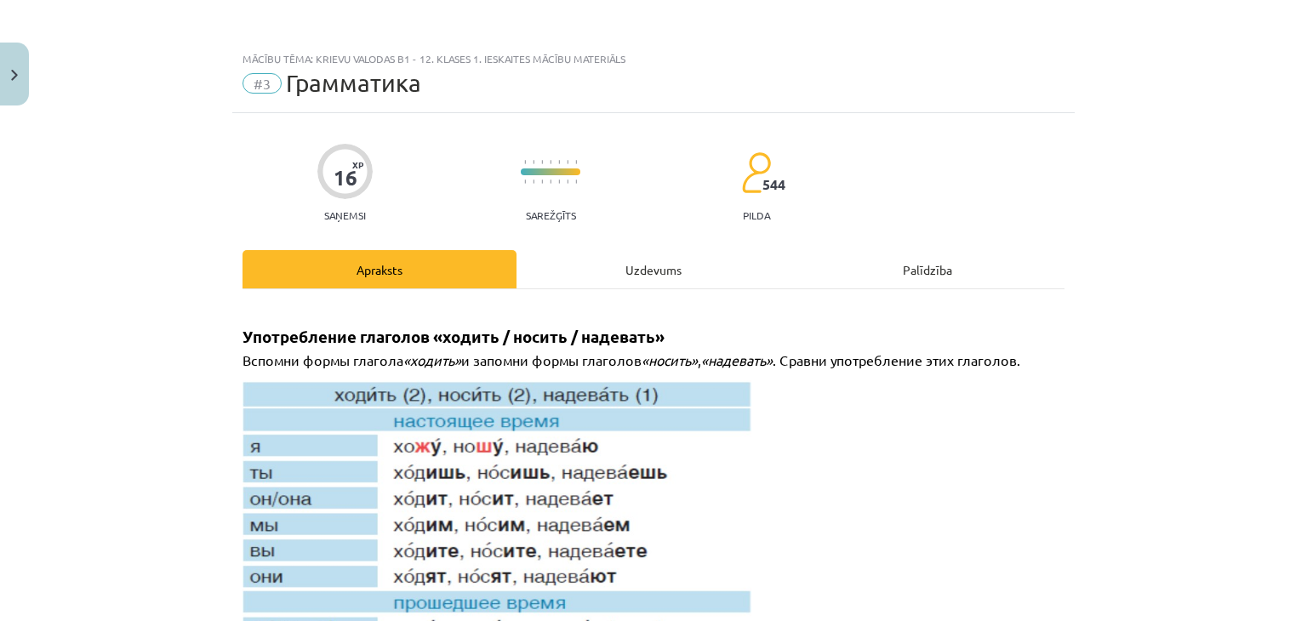
click at [611, 254] on div "Uzdevums" at bounding box center [654, 269] width 274 height 38
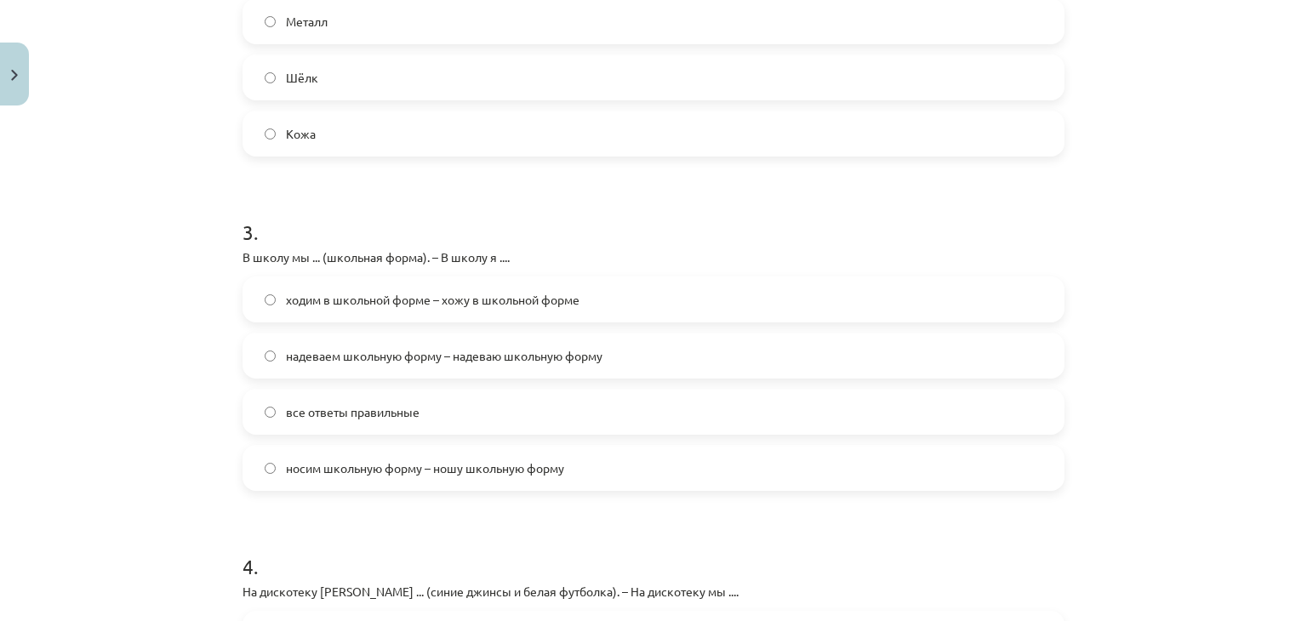
scroll to position [849, 0]
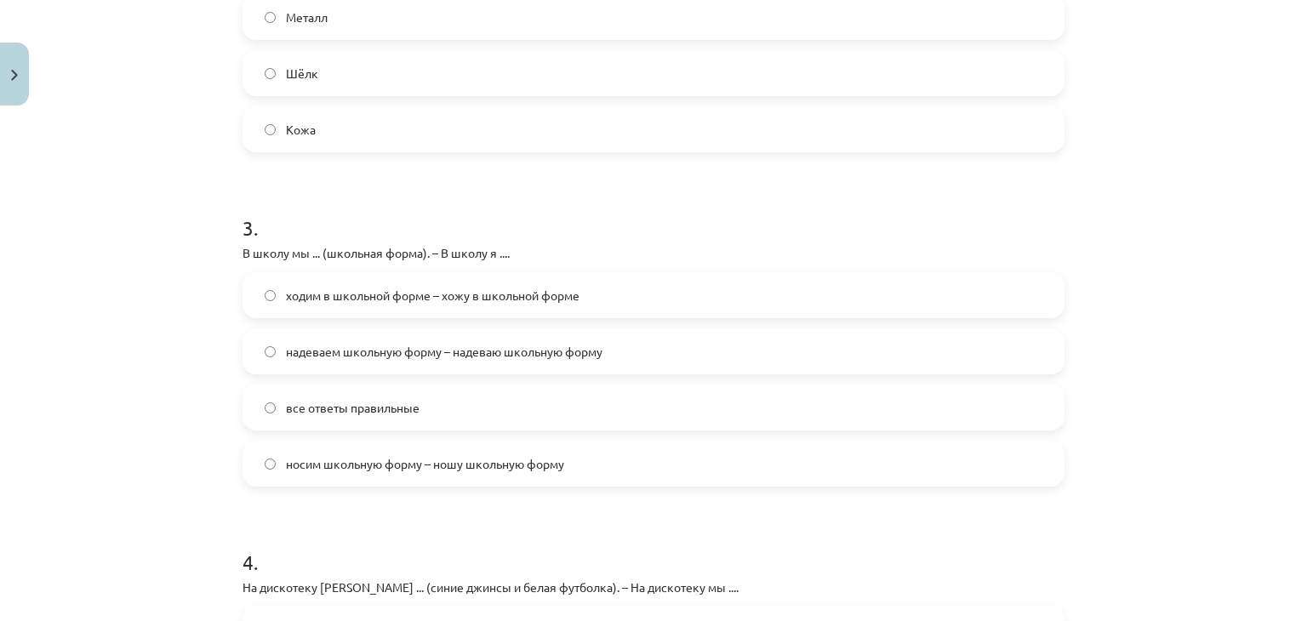
click at [429, 356] on span "надеваем школьную форму – надеваю школьную форму" at bounding box center [444, 352] width 317 height 18
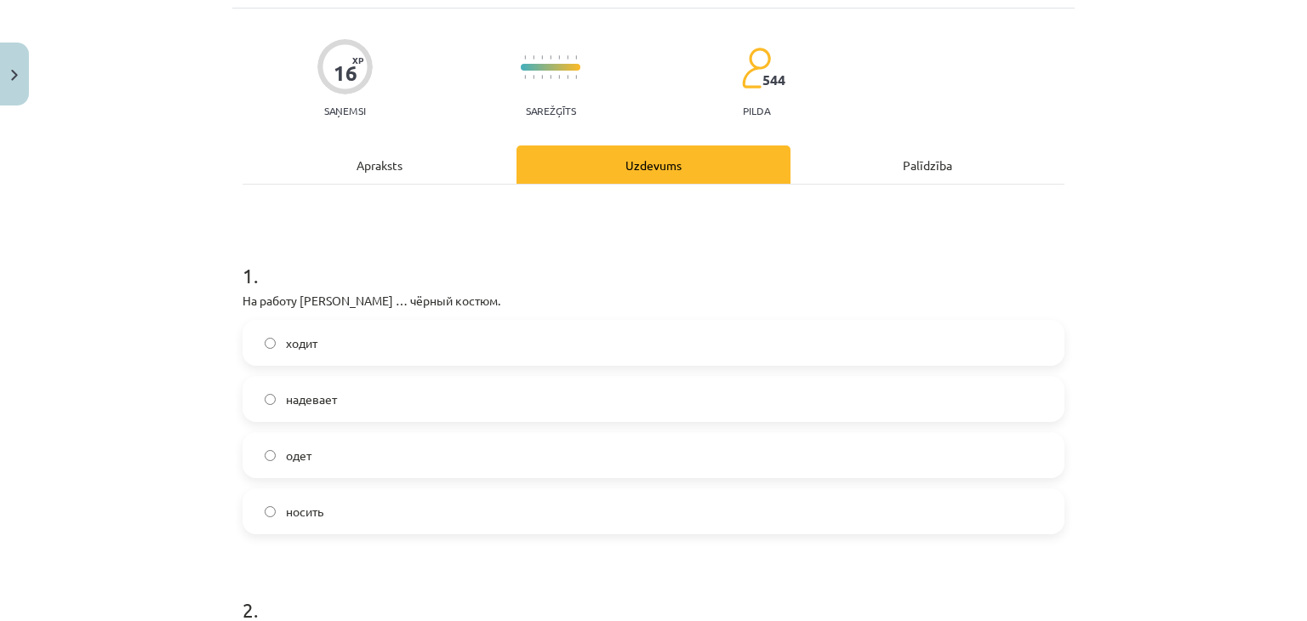
scroll to position [80, 0]
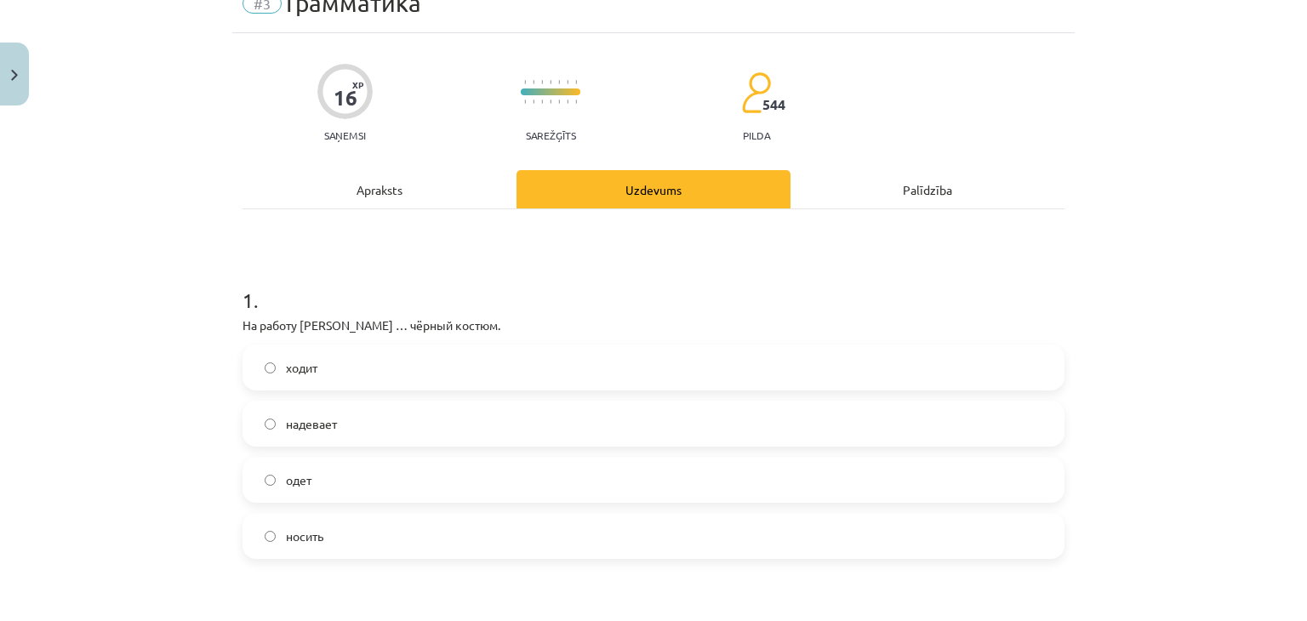
click at [382, 208] on div "Apraksts" at bounding box center [380, 189] width 274 height 38
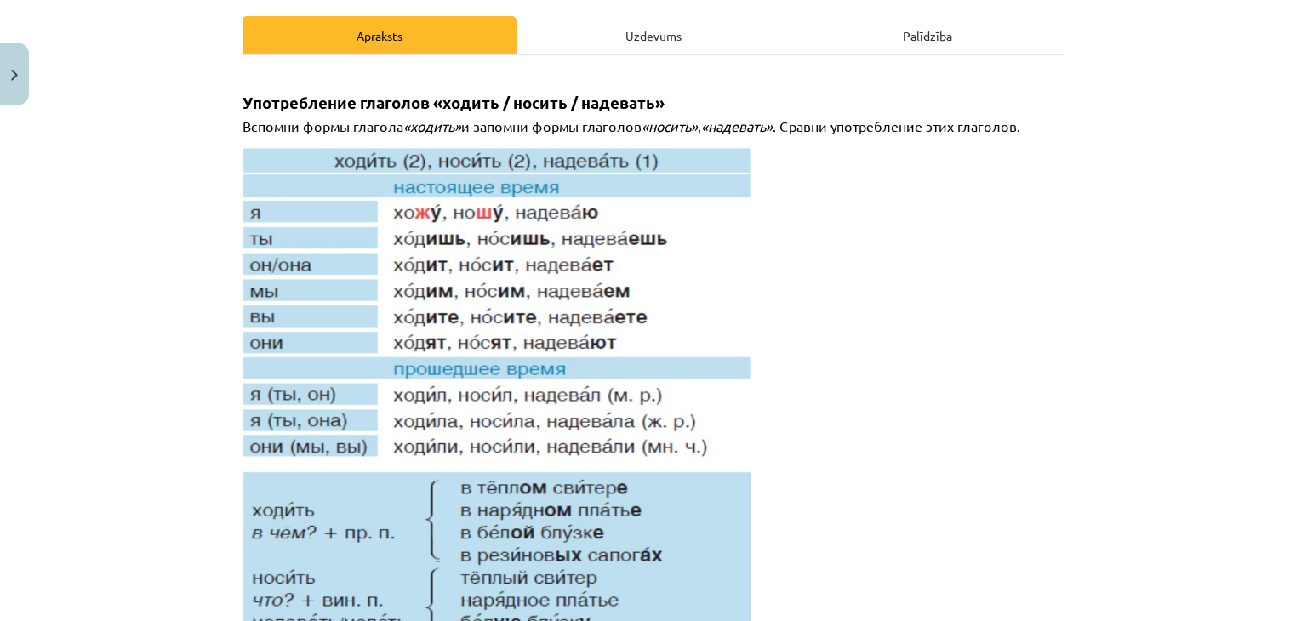
scroll to position [237, 0]
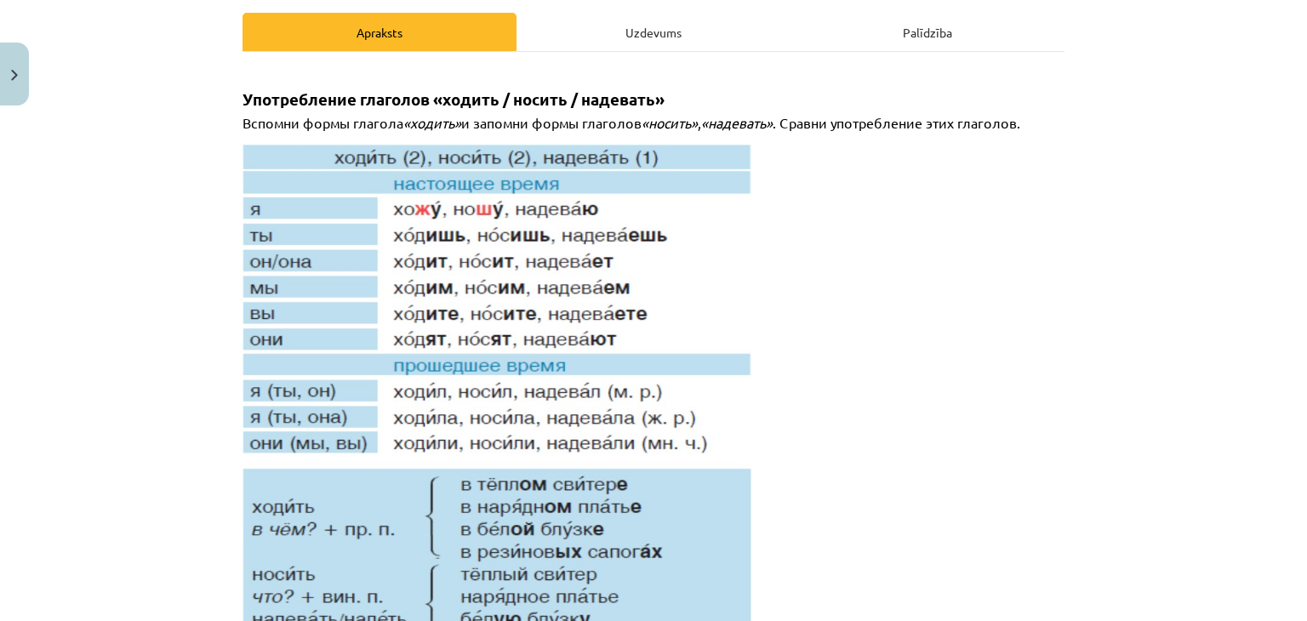
click at [659, 25] on div "Uzdevums" at bounding box center [654, 32] width 274 height 38
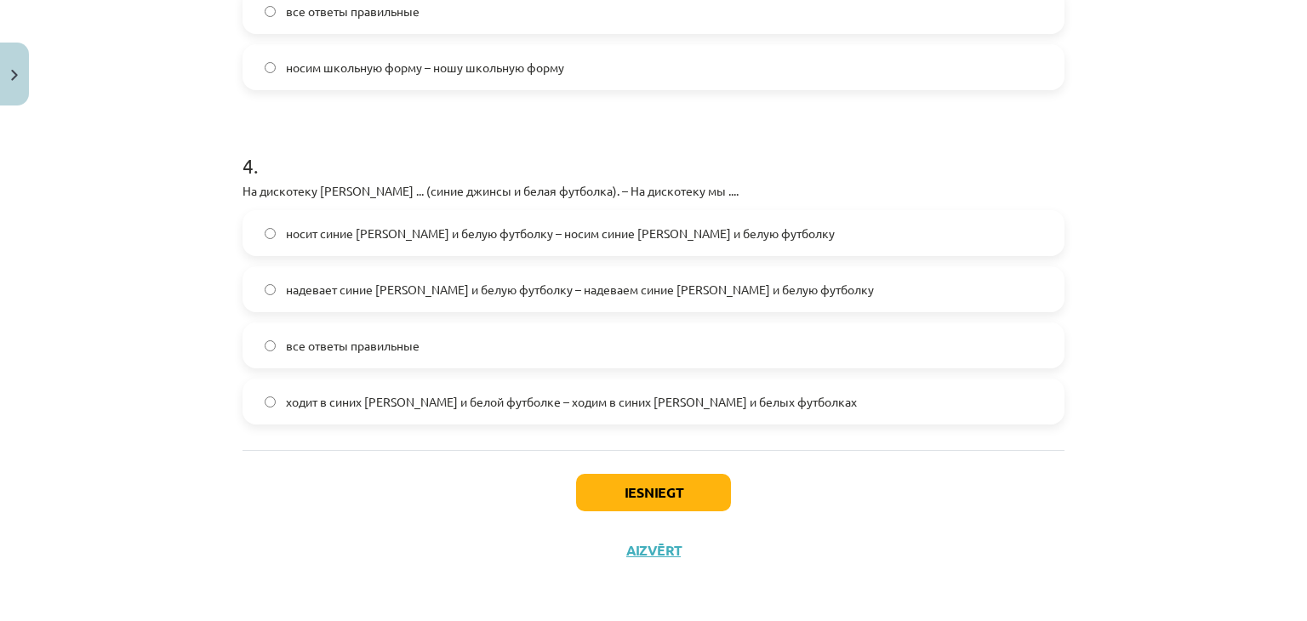
scroll to position [1213, 0]
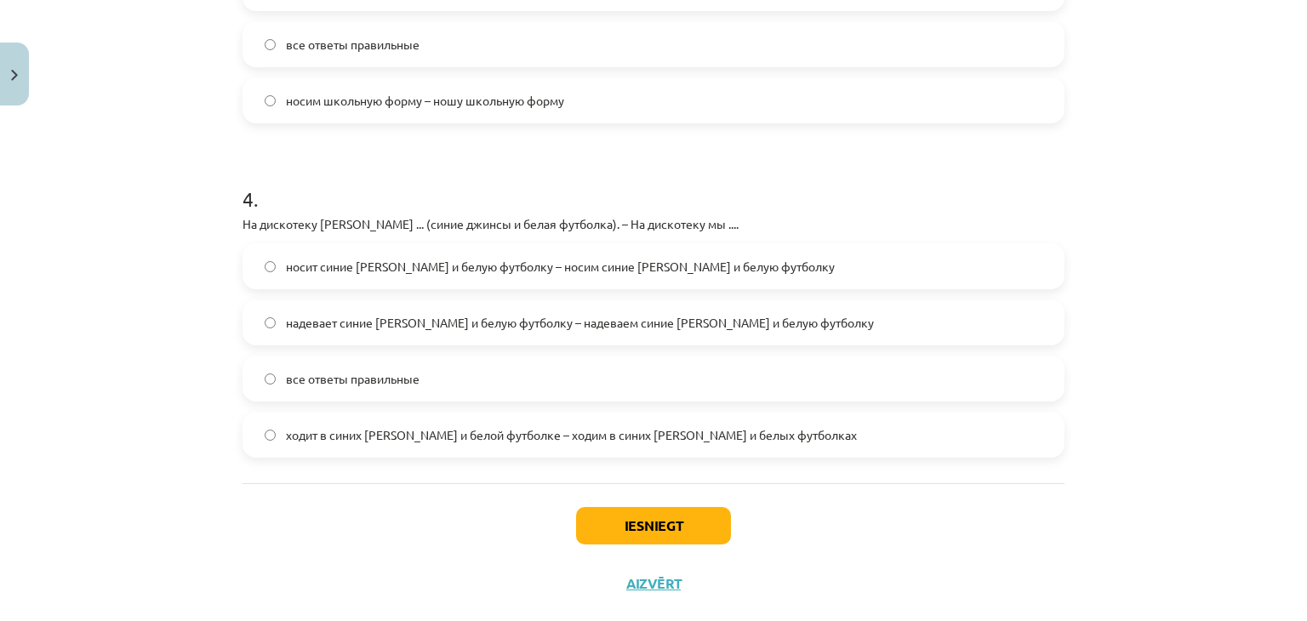
click at [614, 322] on span "надевает синие джинсы и белую футболку – надеваем синие джинсы и белую футболку" at bounding box center [580, 323] width 588 height 18
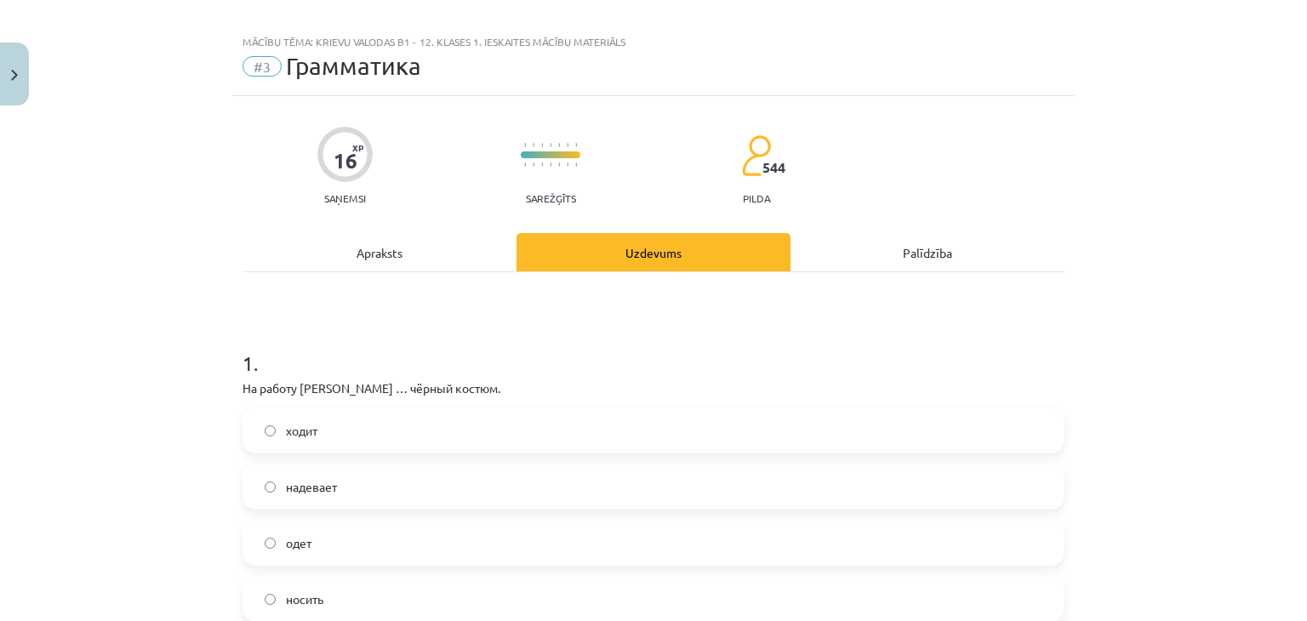
scroll to position [0, 0]
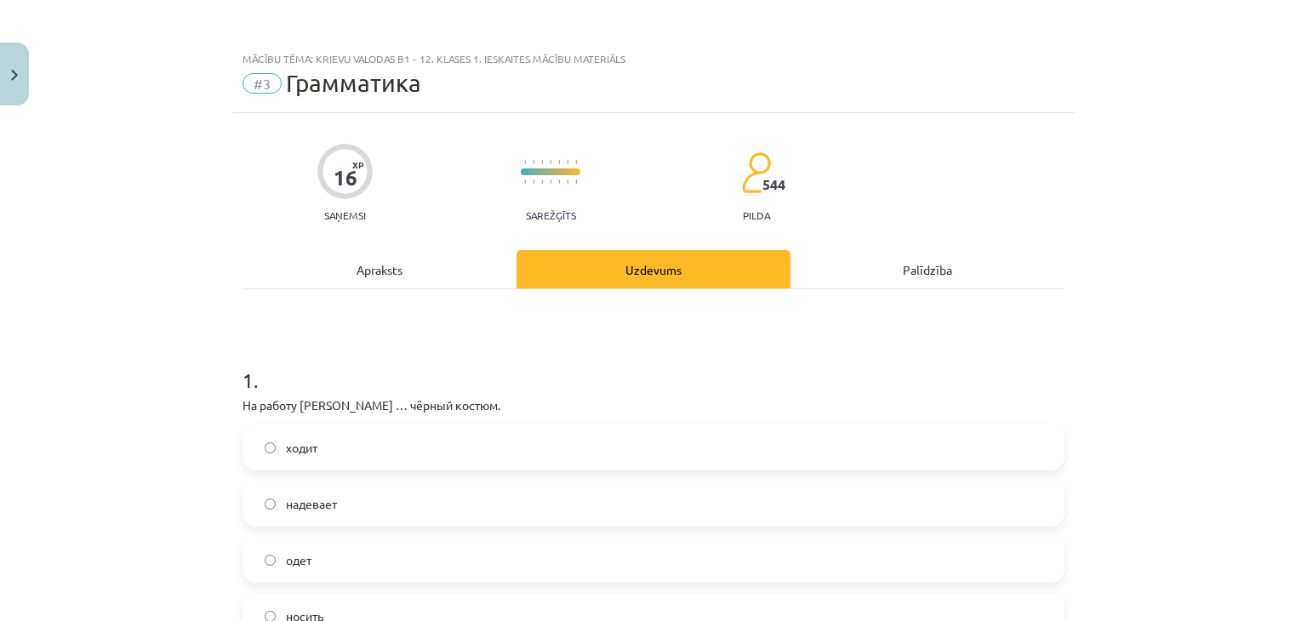
click at [403, 259] on div "Apraksts" at bounding box center [380, 269] width 274 height 38
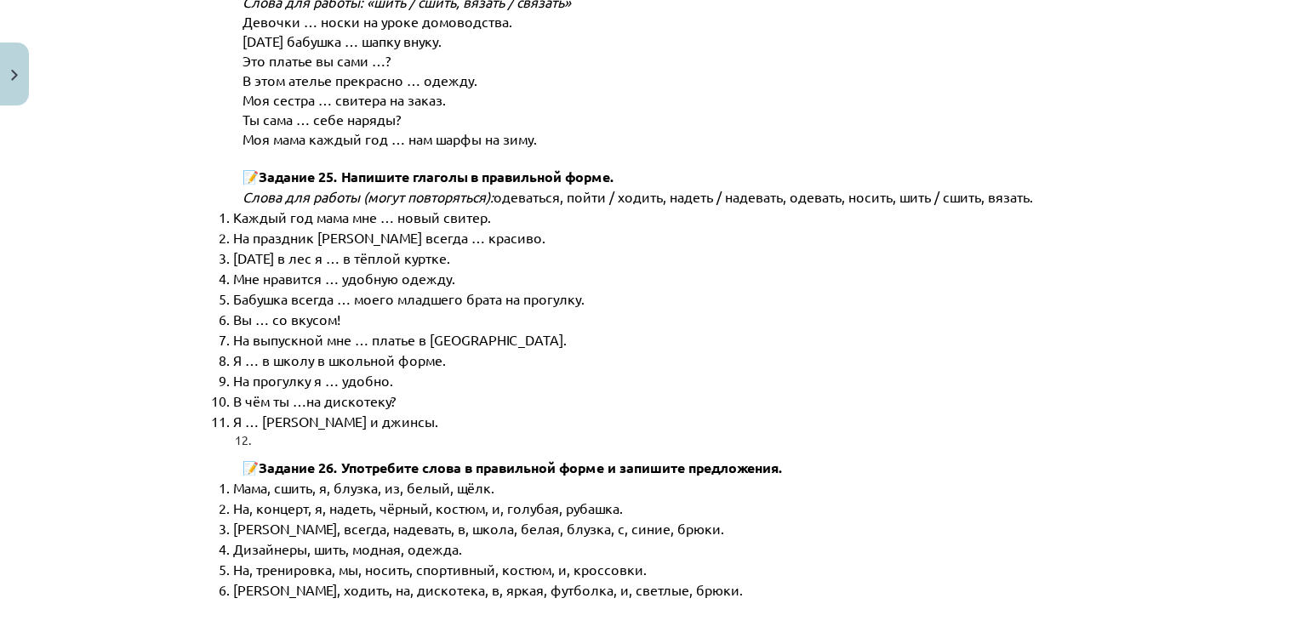
scroll to position [8673, 0]
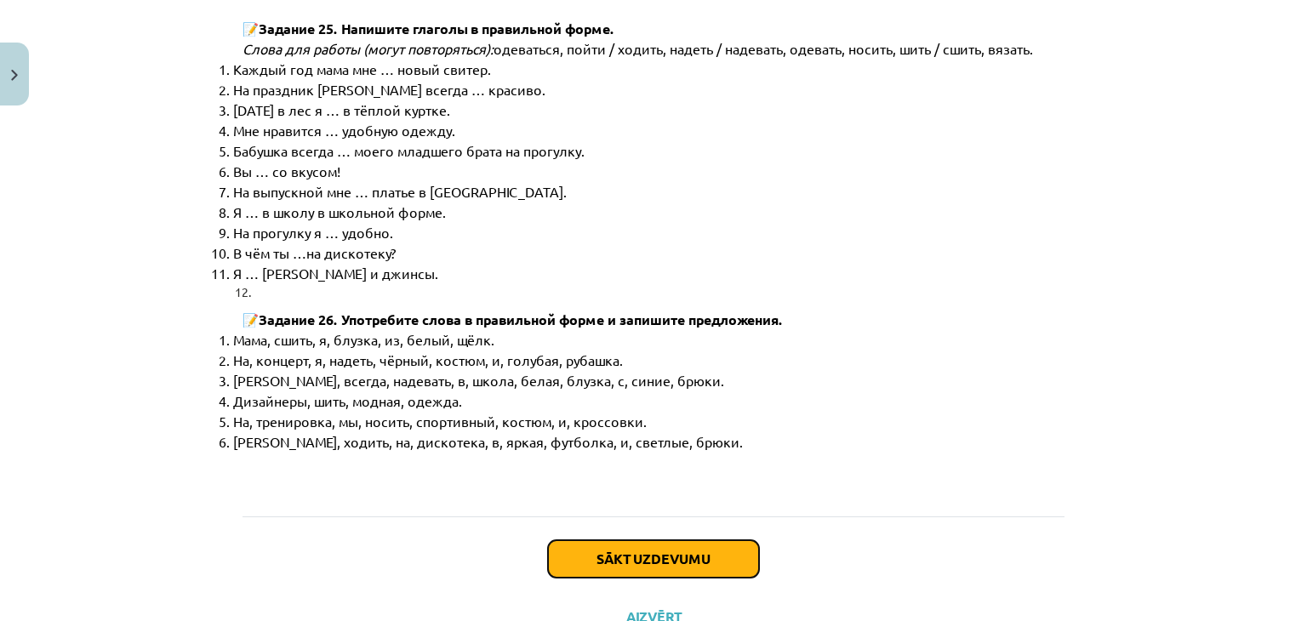
click at [562, 540] on button "Sākt uzdevumu" at bounding box center [653, 558] width 211 height 37
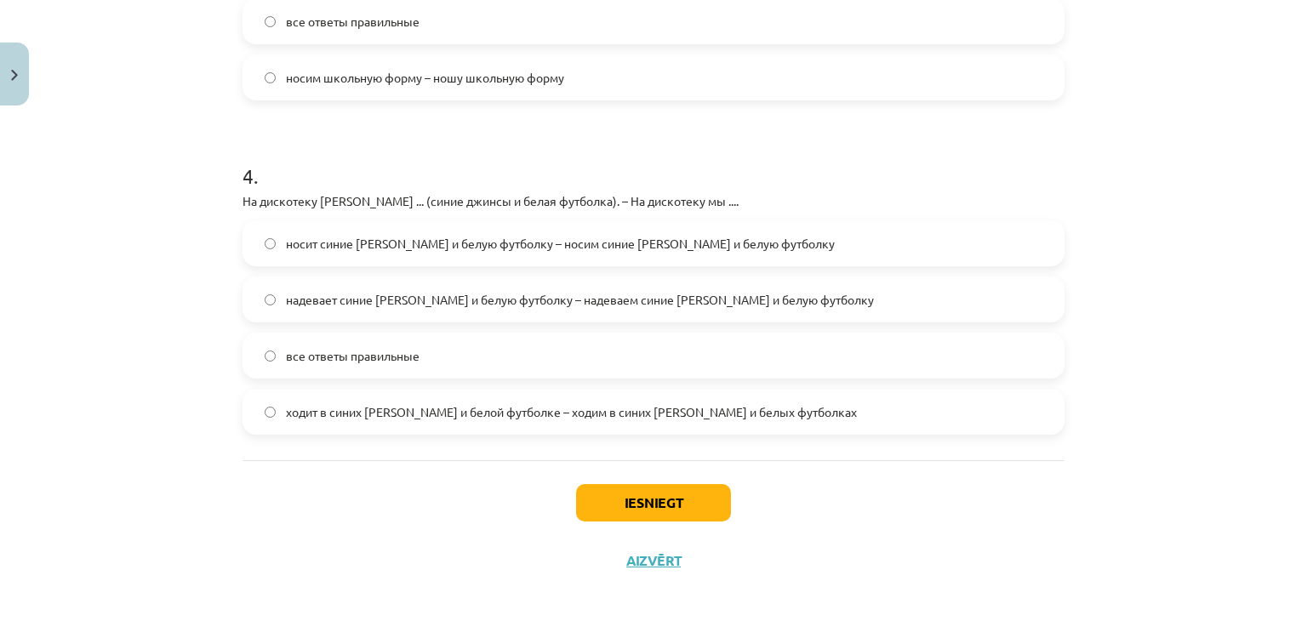
scroll to position [1246, 0]
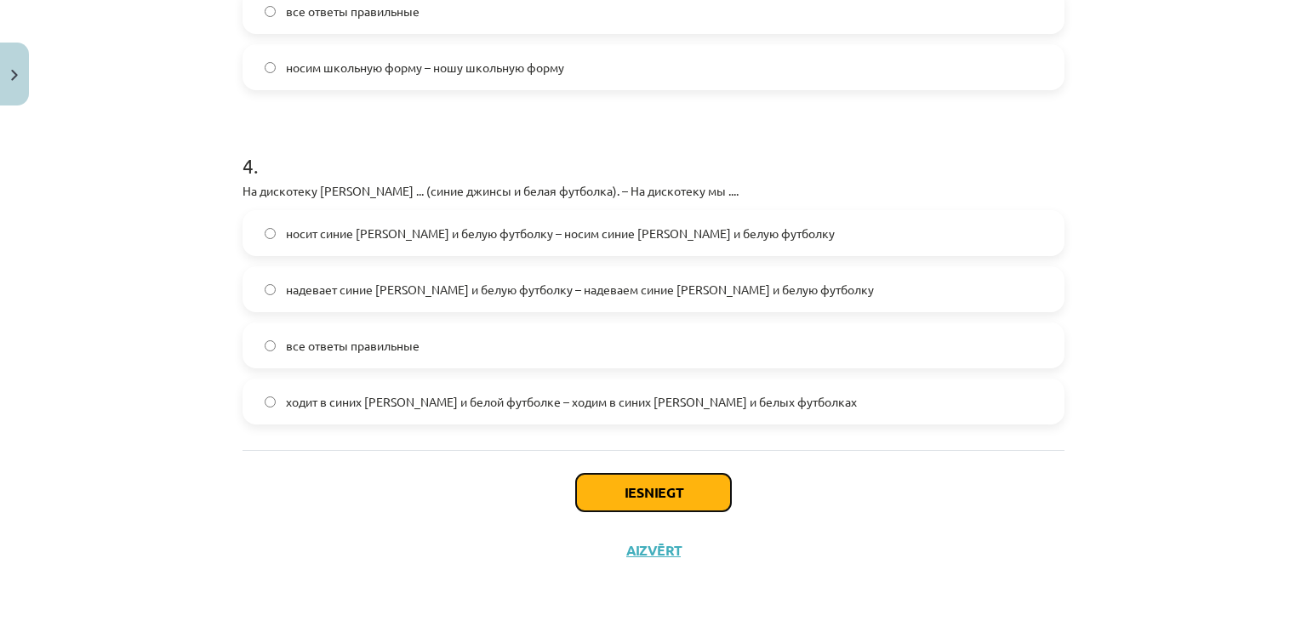
click at [609, 481] on button "Iesniegt" at bounding box center [653, 492] width 155 height 37
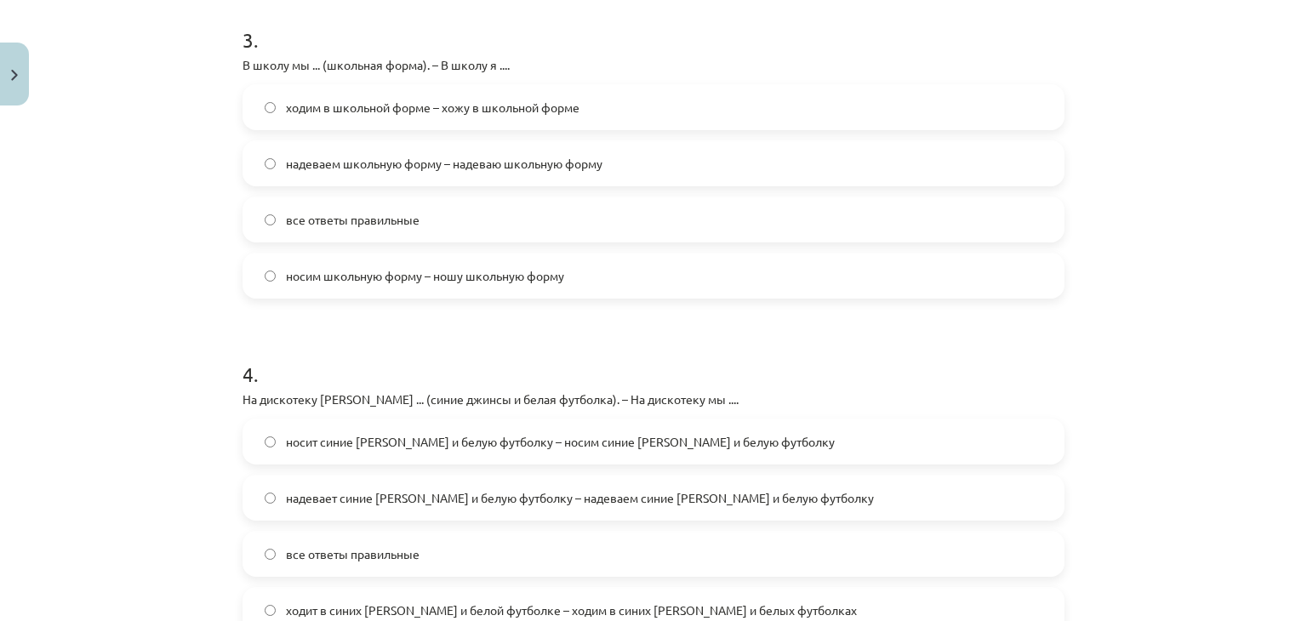
scroll to position [1038, 0]
click at [509, 219] on label "все ответы правильные" at bounding box center [653, 218] width 819 height 43
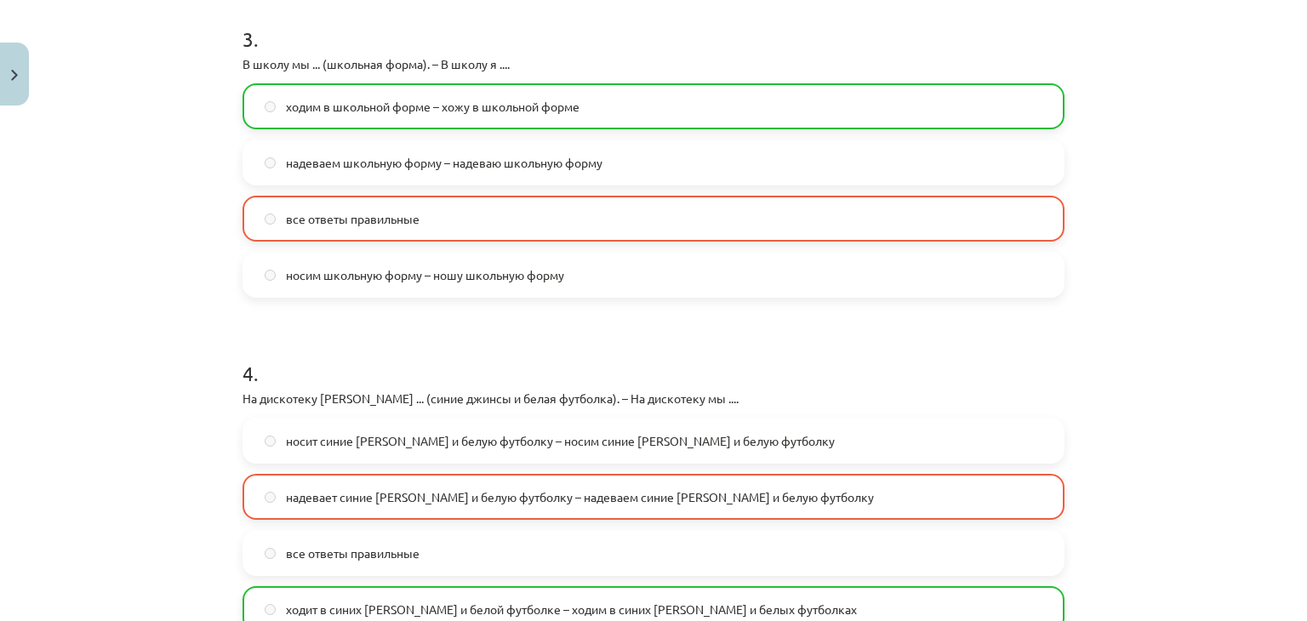
scroll to position [1202, 0]
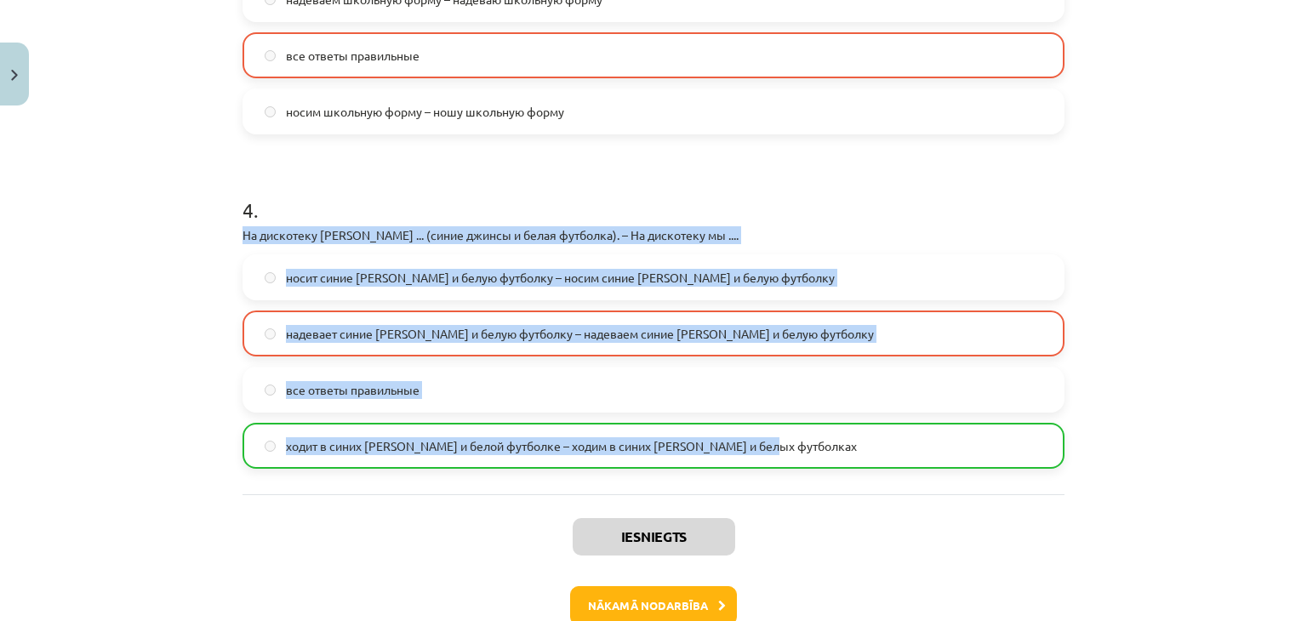
drag, startPoint x: 232, startPoint y: 232, endPoint x: 797, endPoint y: 446, distance: 603.3
copy div "На дискотеку Янис ... (синие джинсы и белая футболка). – На дискотеку мы .... н…"
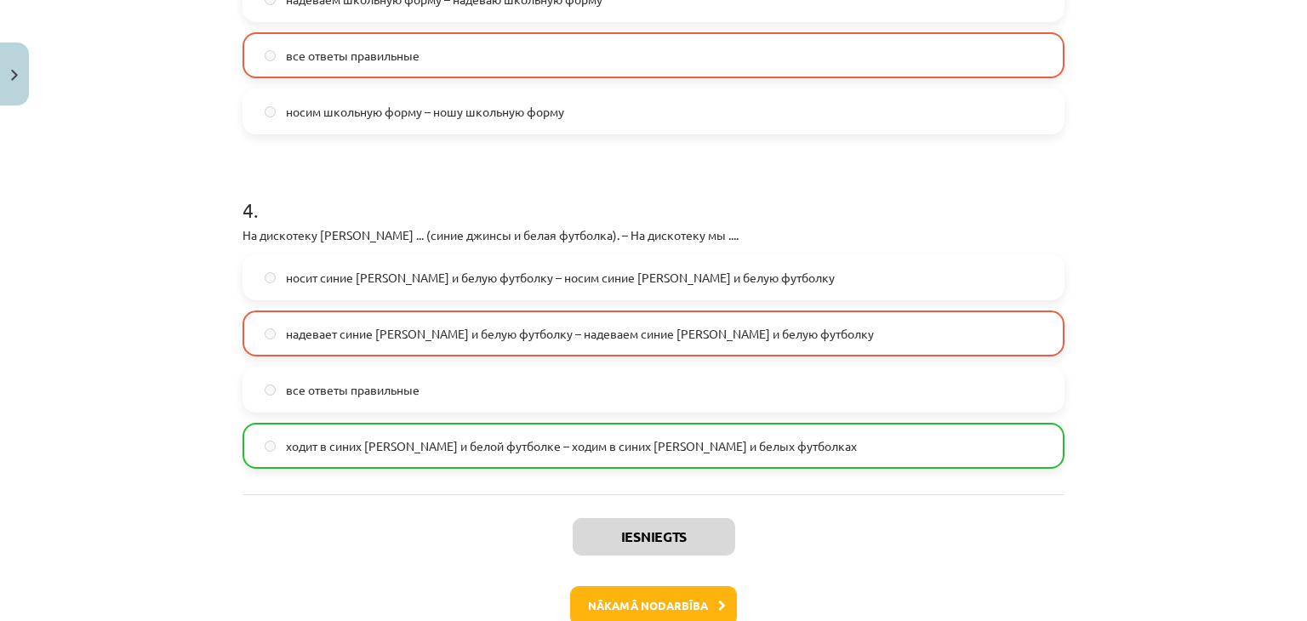
click at [266, 173] on h1 "4 ." at bounding box center [654, 195] width 822 height 53
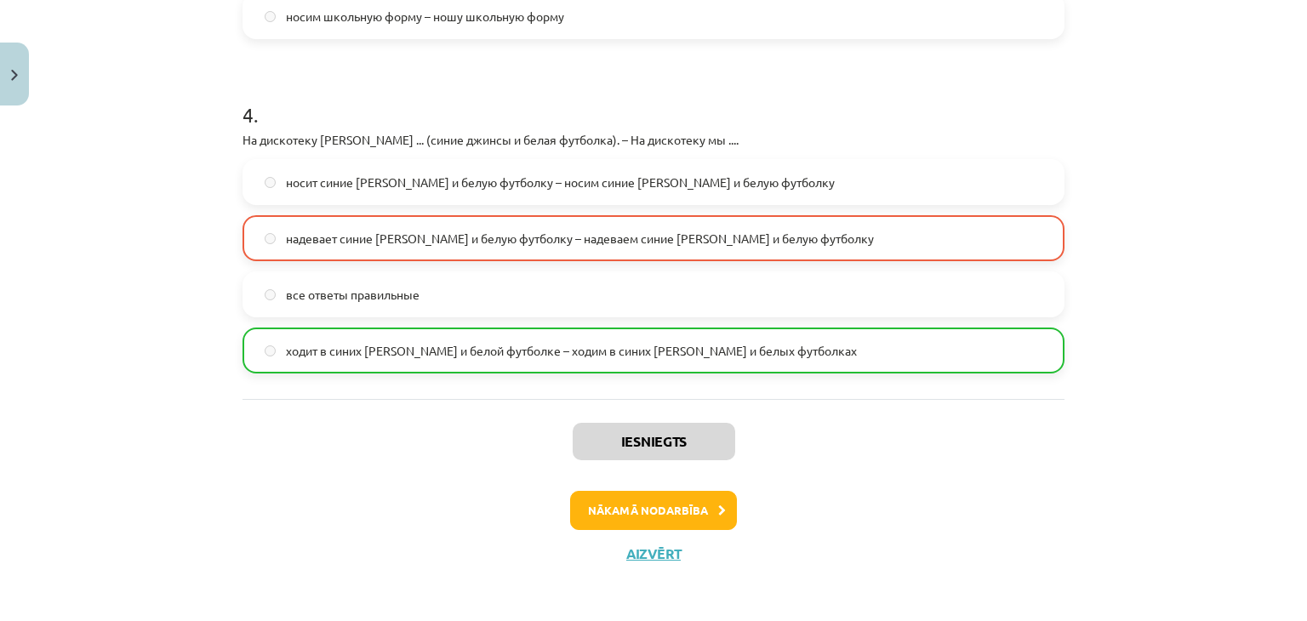
scroll to position [1300, 0]
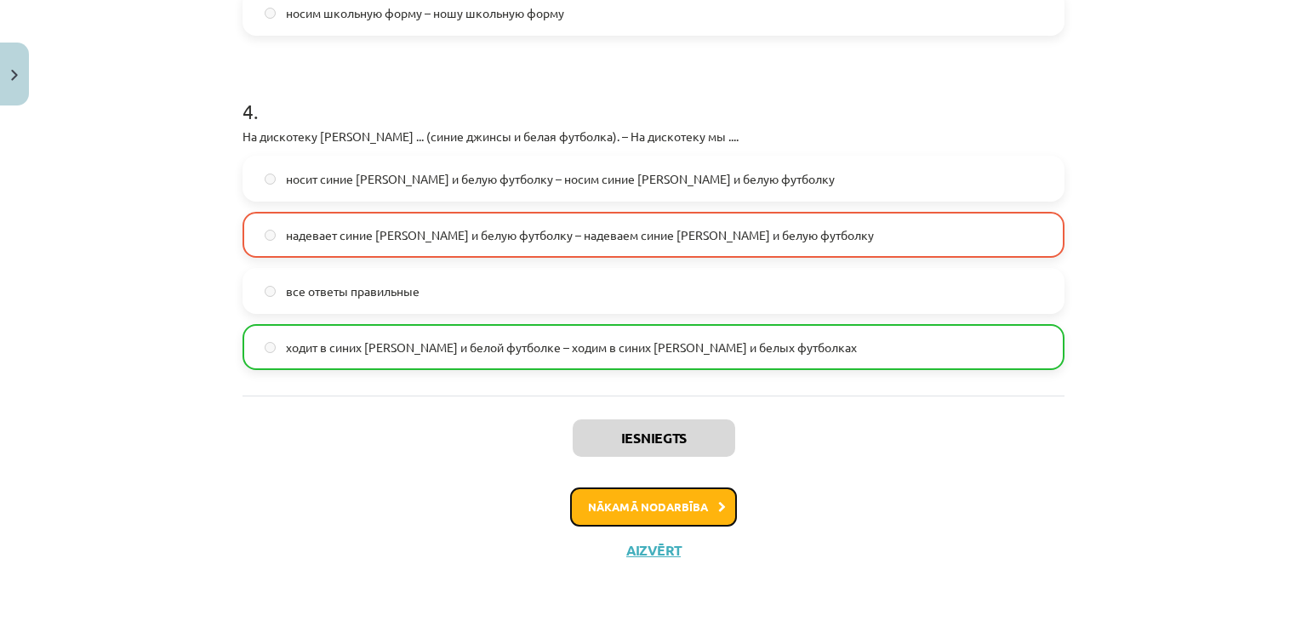
drag, startPoint x: 615, startPoint y: 513, endPoint x: 397, endPoint y: 511, distance: 217.9
click at [397, 511] on div "Nākamā nodarbība" at bounding box center [654, 507] width 802 height 39
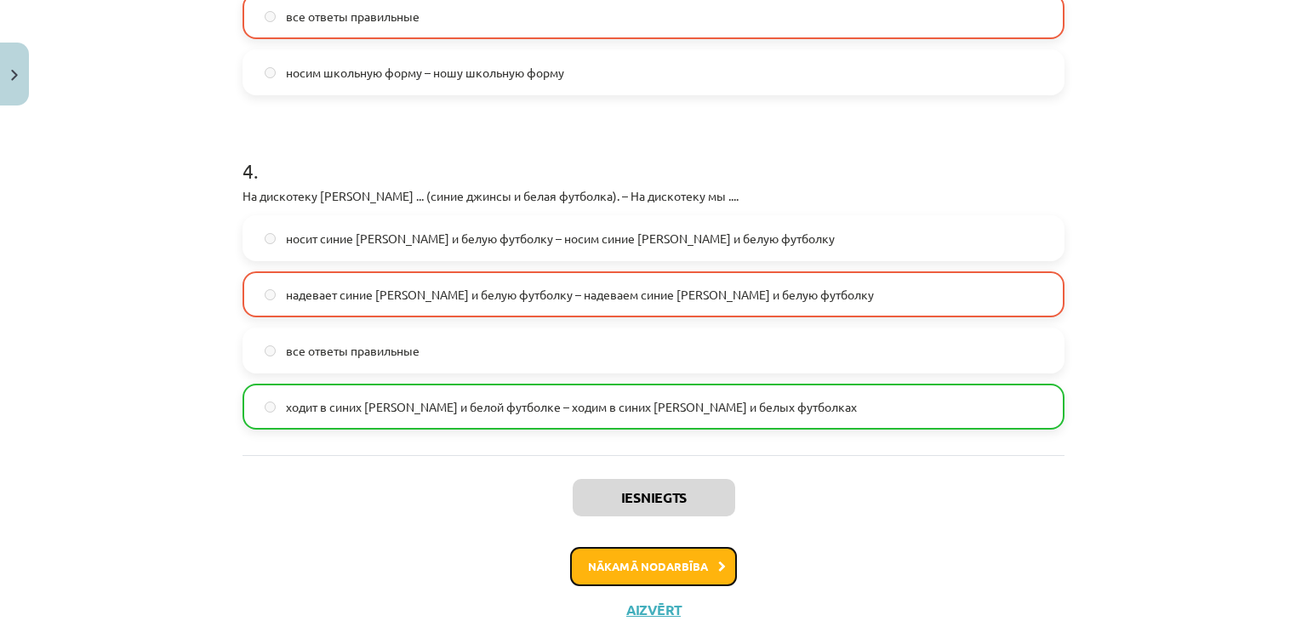
scroll to position [1243, 0]
click at [588, 566] on button "Nākamā nodarbība" at bounding box center [653, 565] width 167 height 39
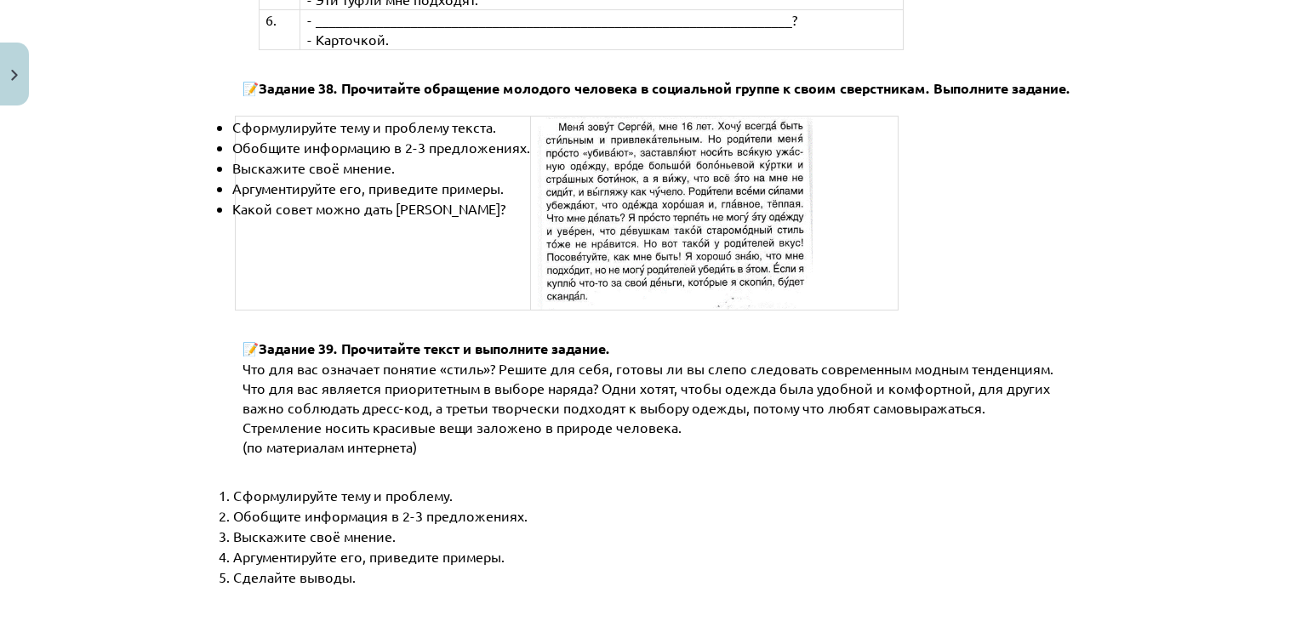
scroll to position [6533, 0]
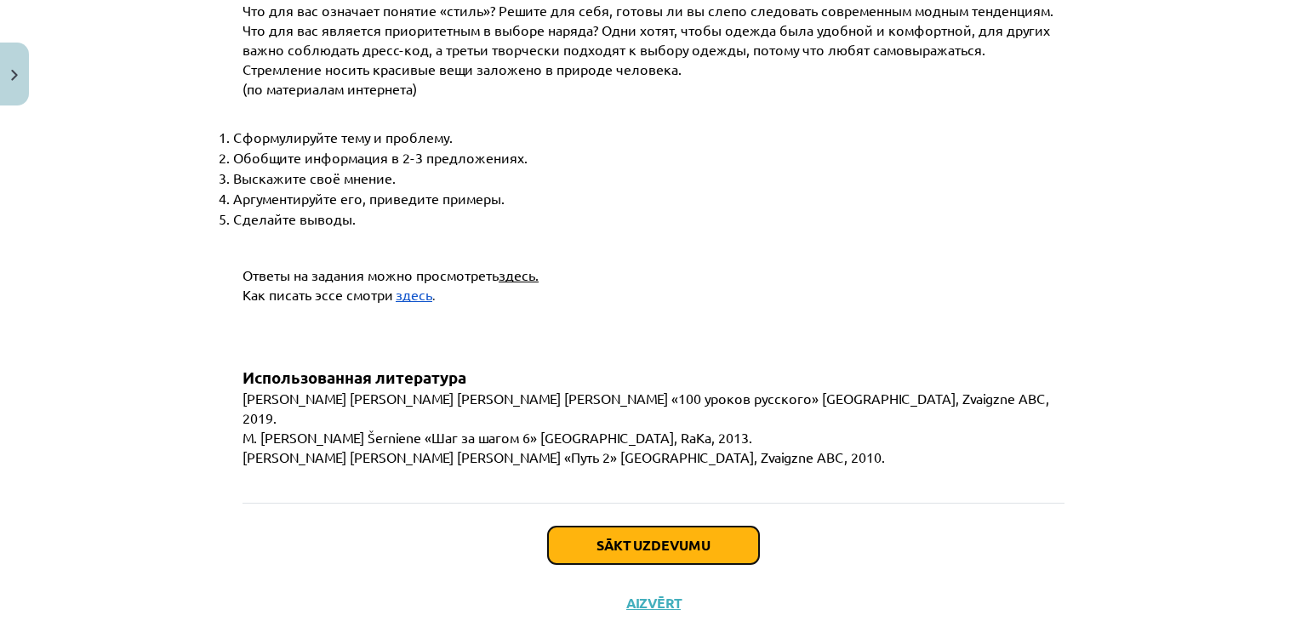
click at [573, 527] on button "Sākt uzdevumu" at bounding box center [653, 545] width 211 height 37
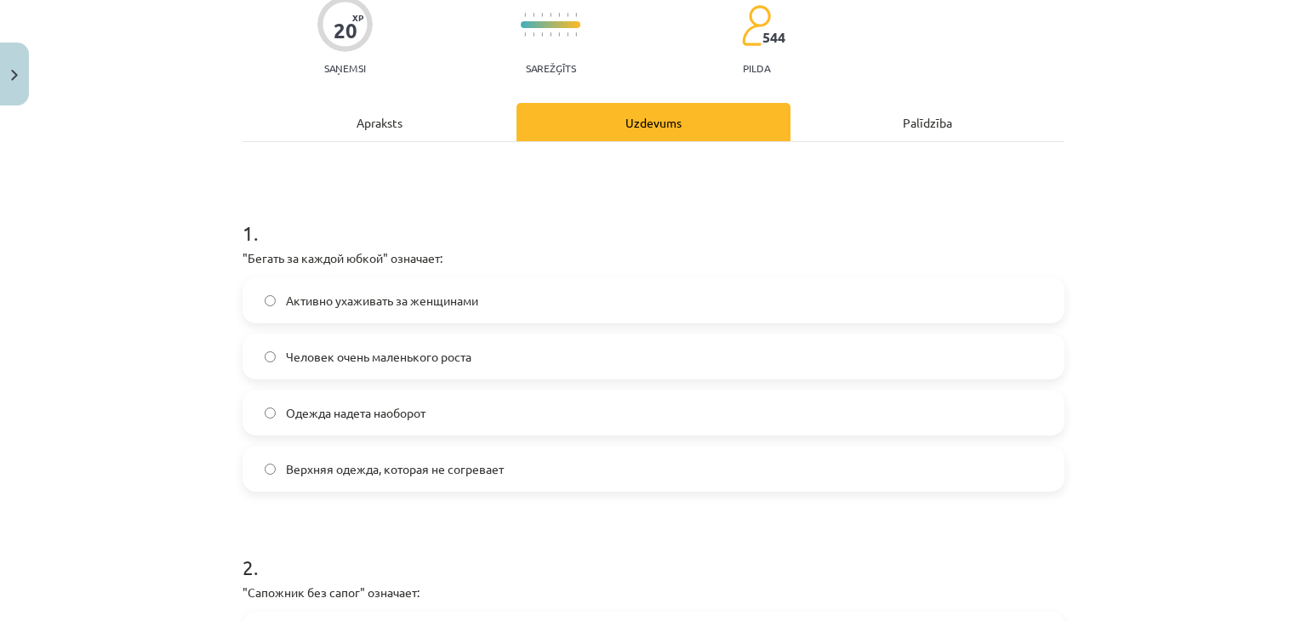
scroll to position [149, 0]
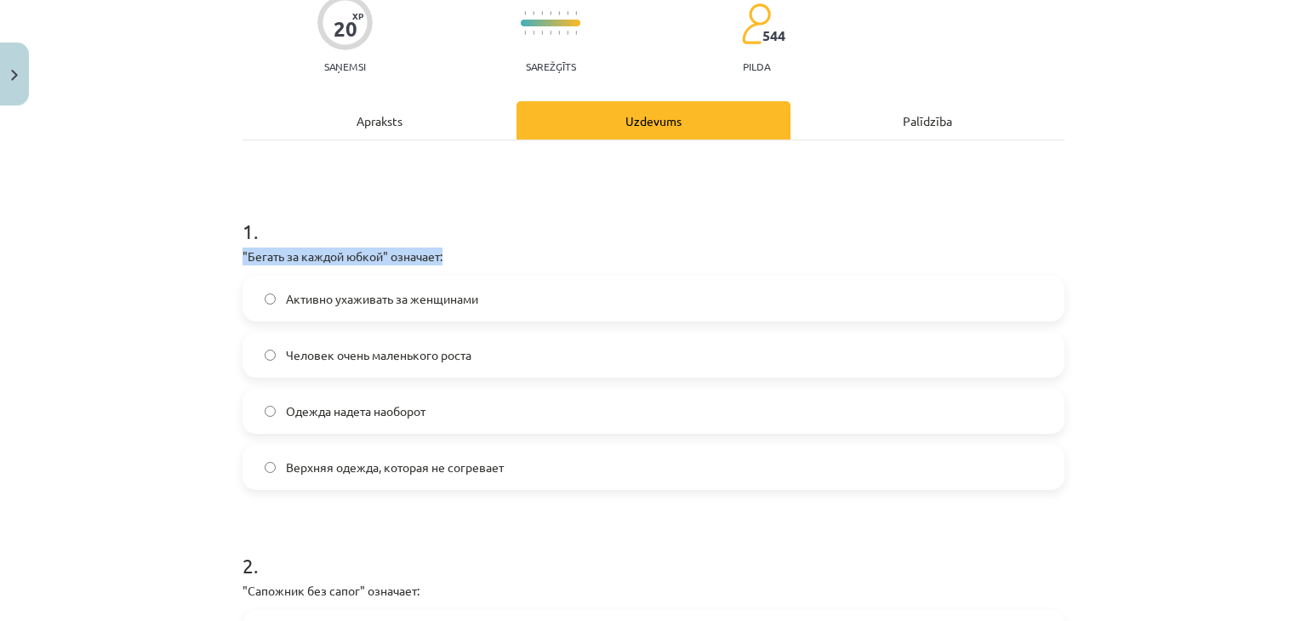
drag, startPoint x: 235, startPoint y: 252, endPoint x: 468, endPoint y: 251, distance: 233.2
copy p ""Бегать за каждой юбкой" означает:"
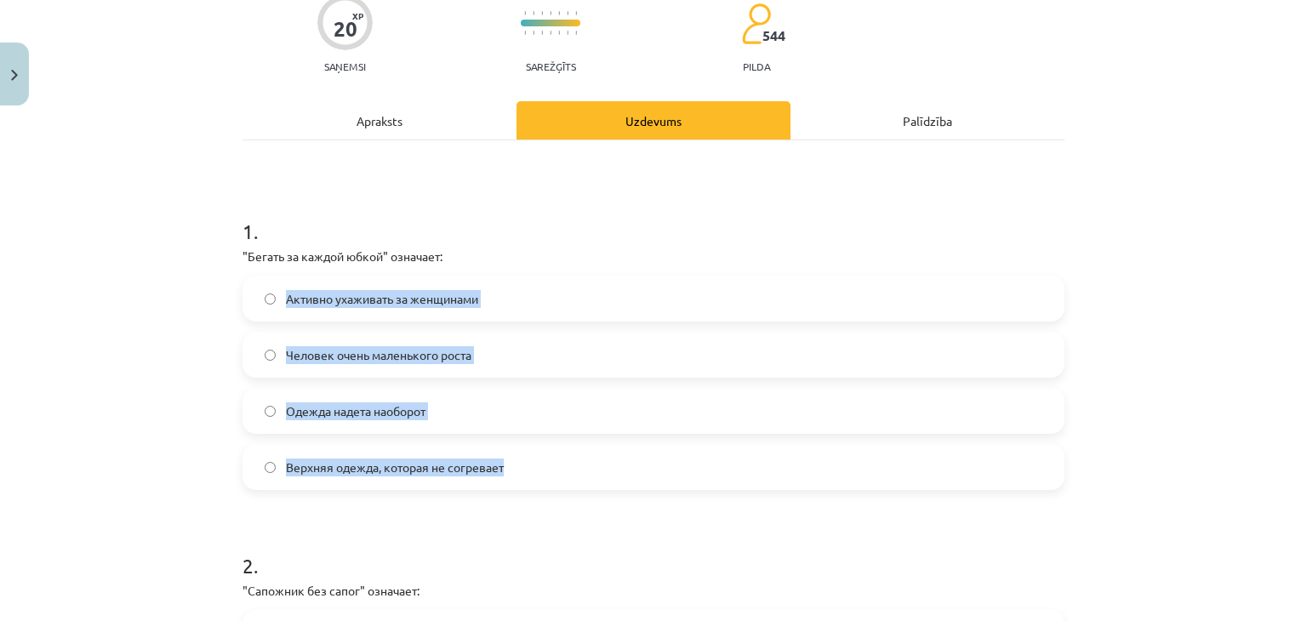
drag, startPoint x: 272, startPoint y: 293, endPoint x: 572, endPoint y: 477, distance: 351.9
click at [572, 477] on div "Активно ухаживать за женщинами Человек очень маленького роста Одежда надета нао…" at bounding box center [654, 383] width 822 height 214
copy div "Активно ухаживать за женщинами Человек очень маленького роста Одежда надета нао…"
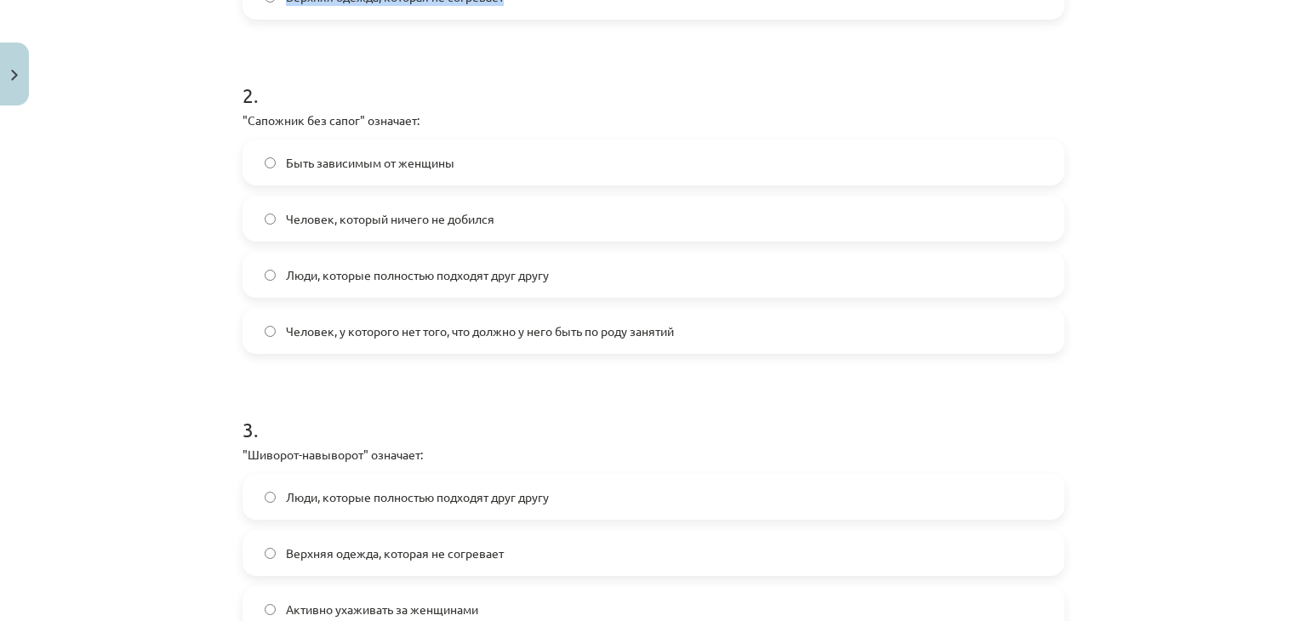
scroll to position [0, 0]
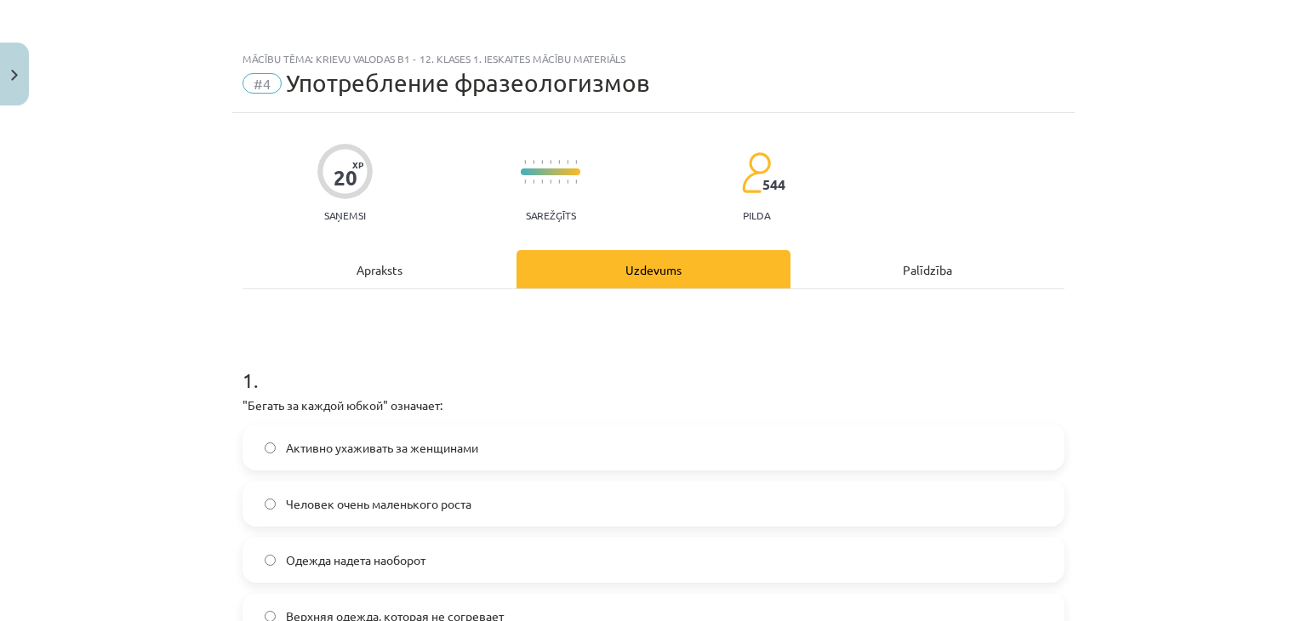
click at [364, 268] on div "Apraksts" at bounding box center [380, 269] width 274 height 38
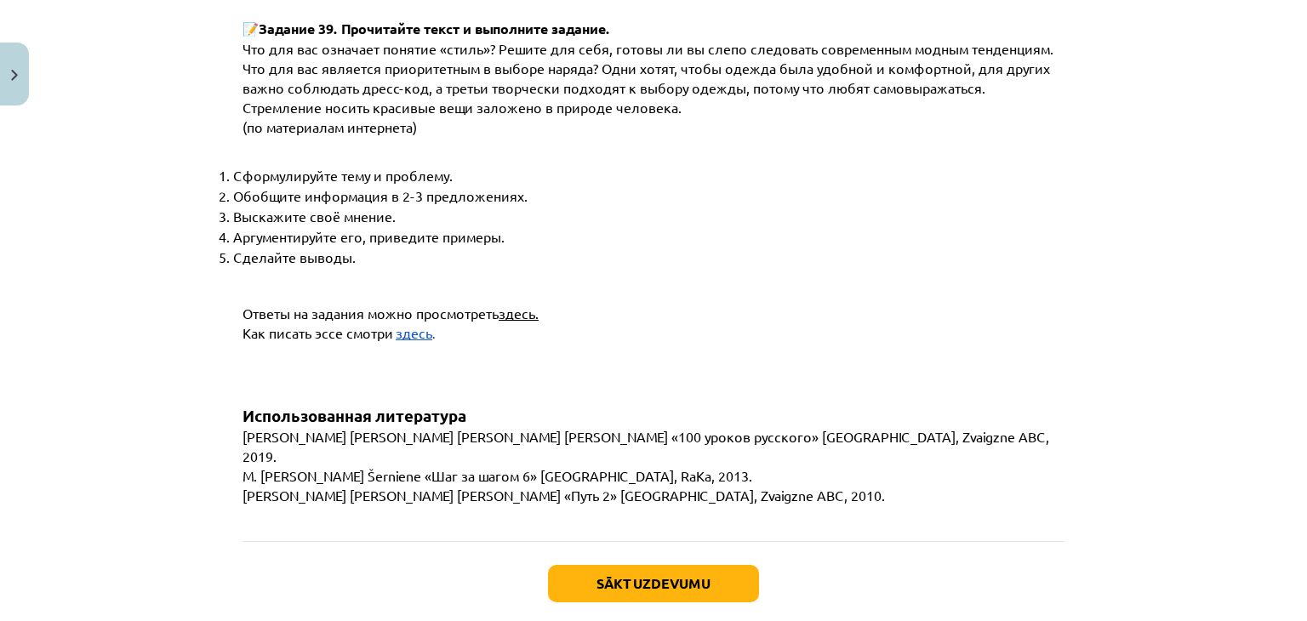
scroll to position [6373, 0]
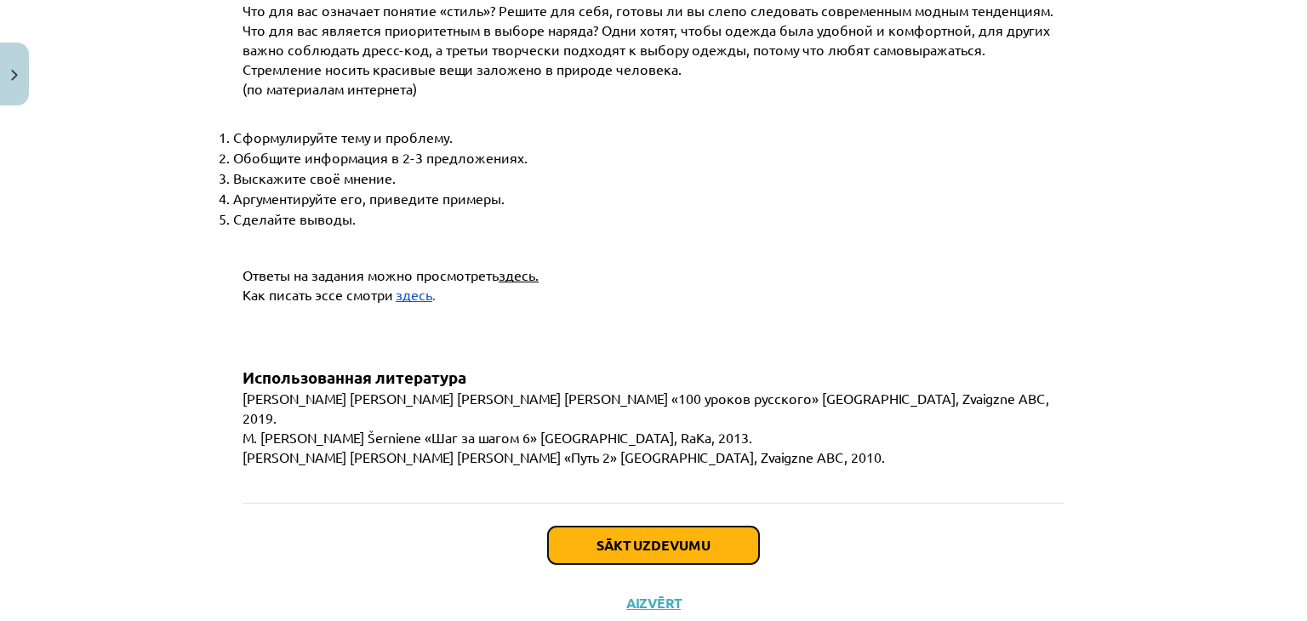
click at [604, 527] on button "Sākt uzdevumu" at bounding box center [653, 545] width 211 height 37
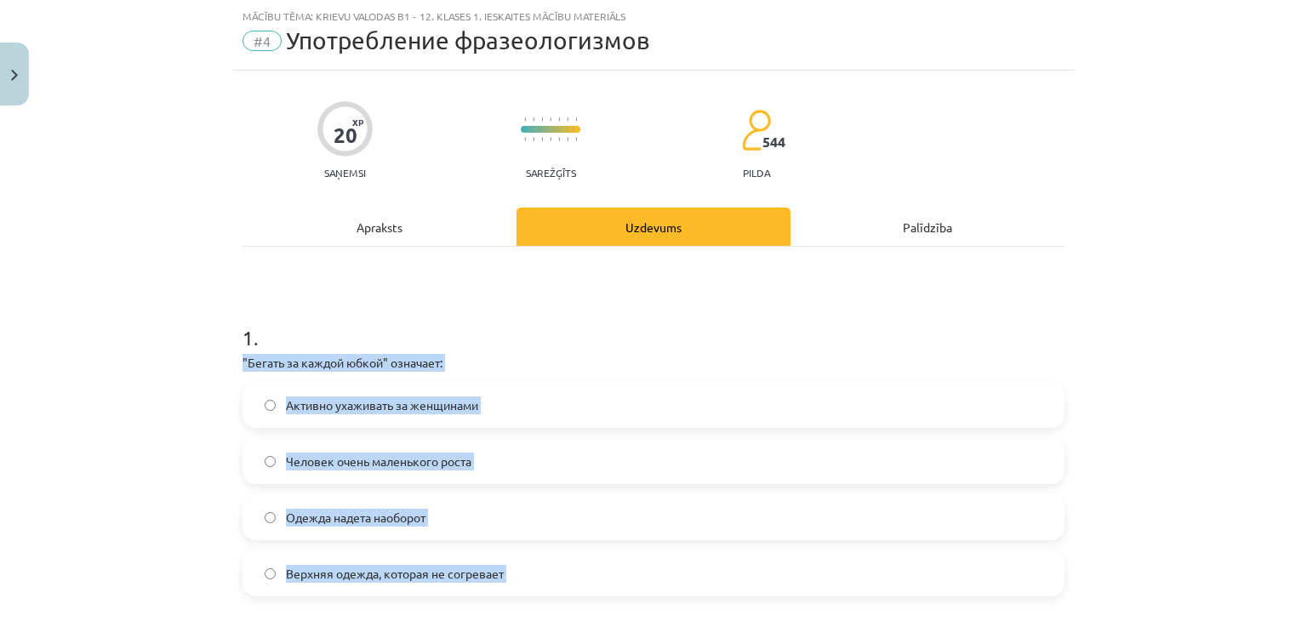
scroll to position [61, 0]
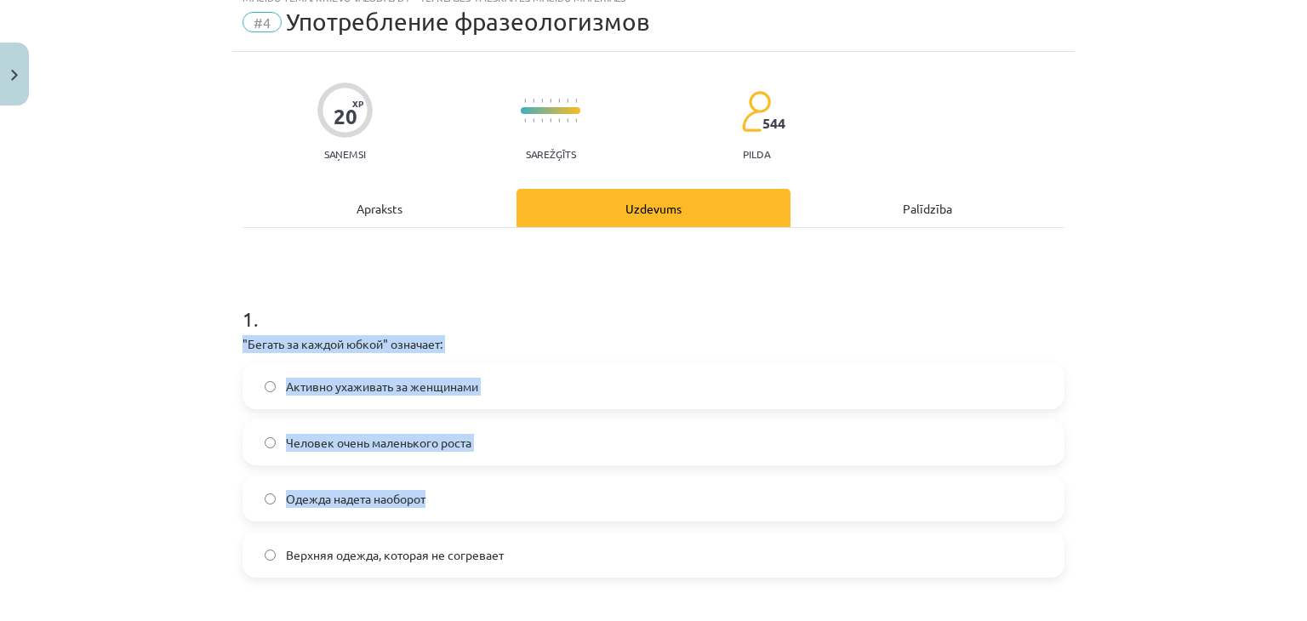
drag, startPoint x: 231, startPoint y: 361, endPoint x: 532, endPoint y: 539, distance: 349.1
click at [532, 539] on label "Верхняя одежда, которая не согревает" at bounding box center [653, 555] width 819 height 43
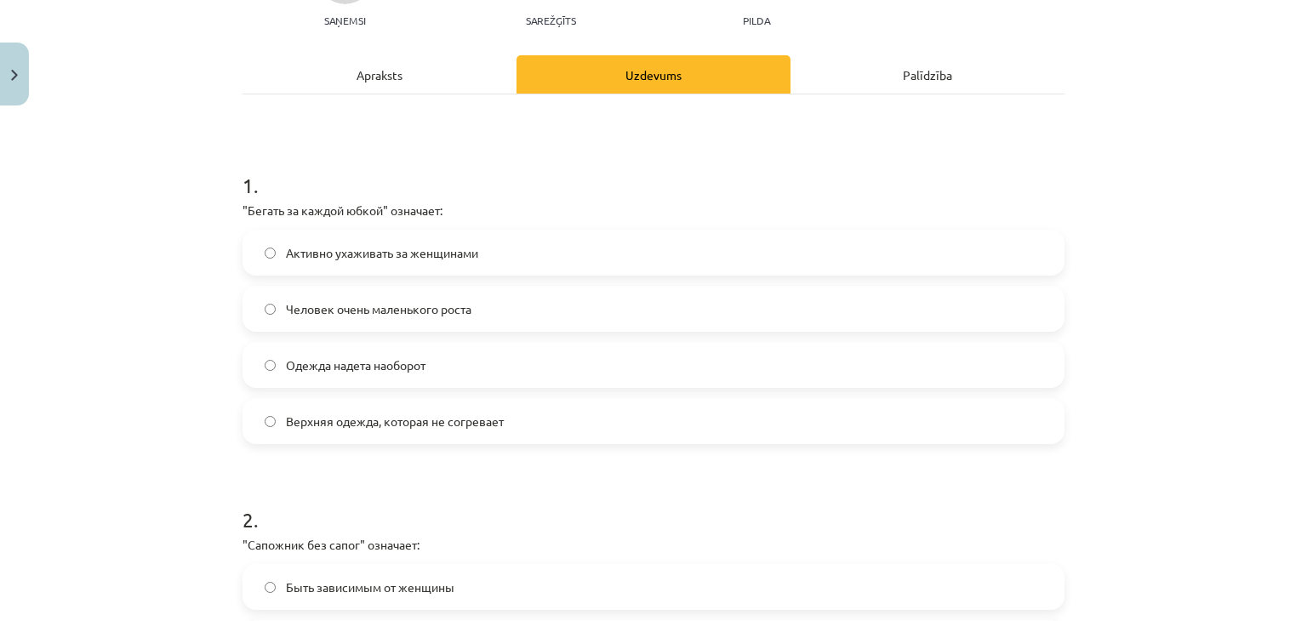
scroll to position [197, 0]
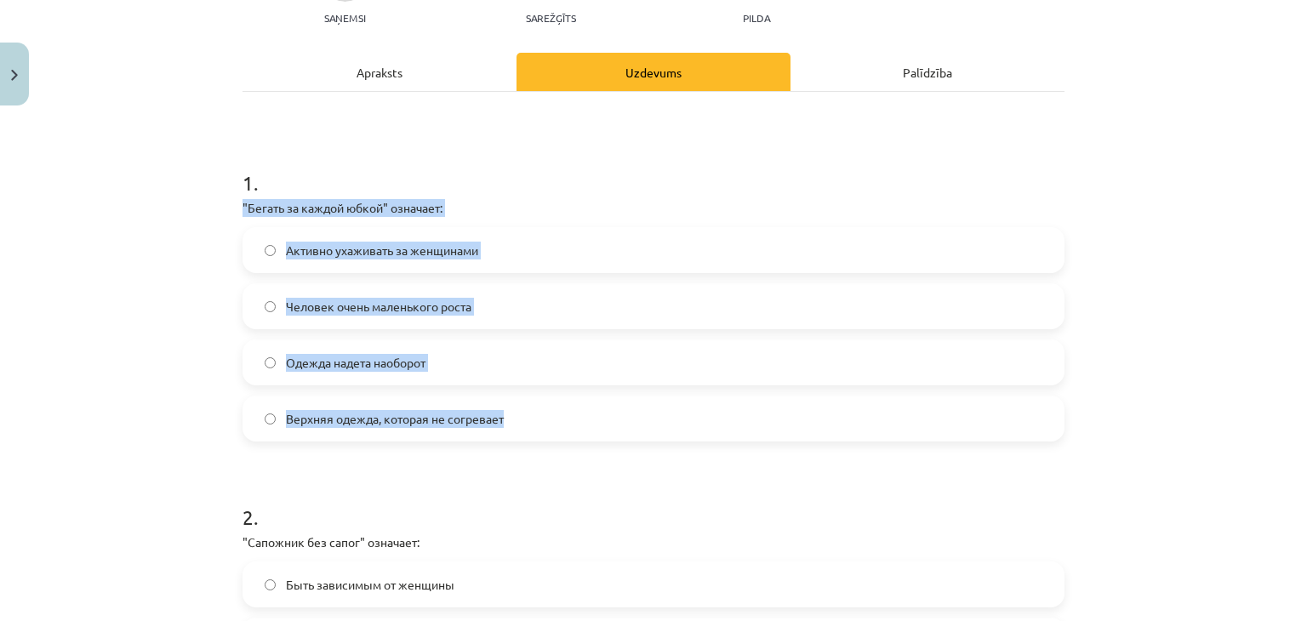
drag, startPoint x: 220, startPoint y: 195, endPoint x: 563, endPoint y: 403, distance: 400.9
click at [563, 403] on div "Mācību tēma: Krievu valodas b1 - 12. klases 1. ieskaites mācību materiāls #4 Уп…" at bounding box center [653, 310] width 1307 height 621
copy div ""Бегать за каждой юбкой" означает: Активно ухаживать за женщинами Человек очень…"
click at [250, 245] on label "Активно ухаживать за женщинами" at bounding box center [653, 250] width 819 height 43
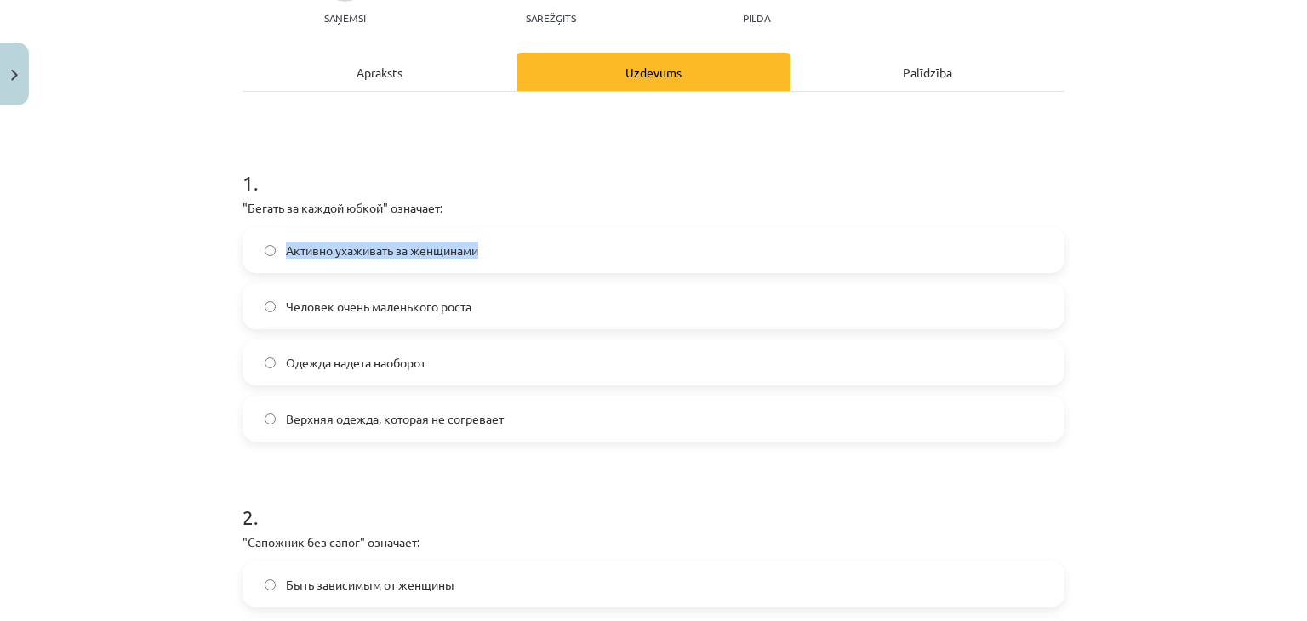
drag, startPoint x: 280, startPoint y: 247, endPoint x: 511, endPoint y: 236, distance: 230.9
click at [511, 236] on label "Активно ухаживать за женщинами" at bounding box center [653, 250] width 819 height 43
copy span "Активно ухаживать за женщинами"
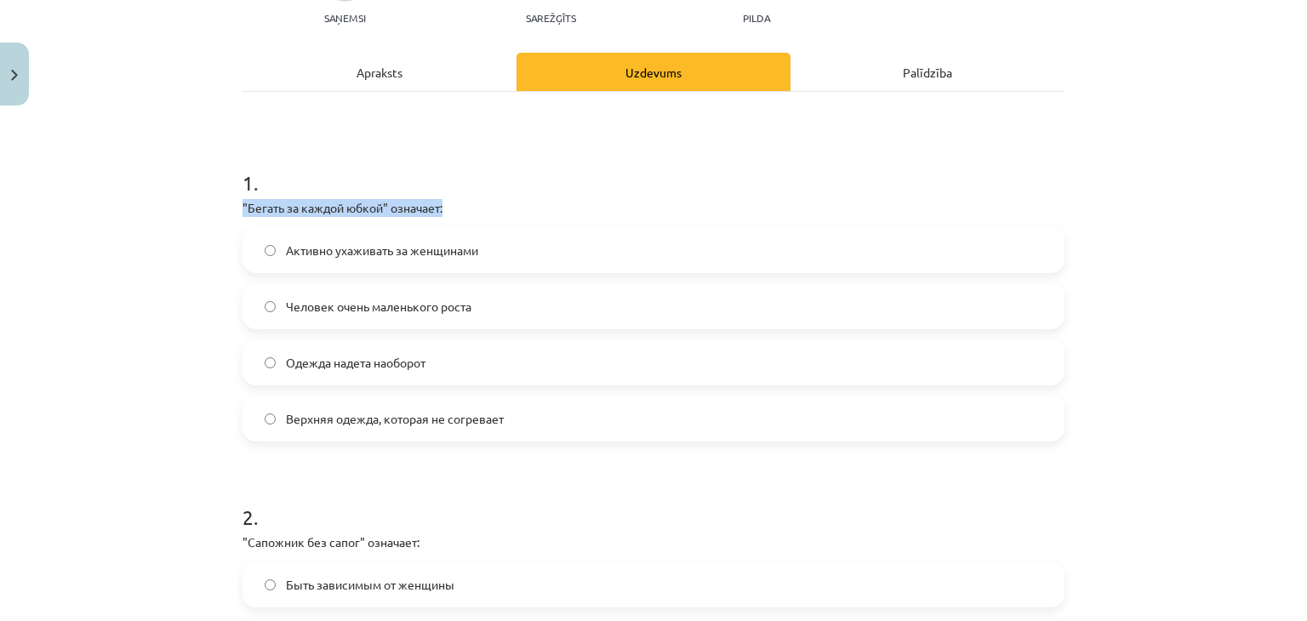
drag, startPoint x: 216, startPoint y: 206, endPoint x: 481, endPoint y: 196, distance: 264.9
click at [481, 196] on div "Mācību tēma: Krievu valodas b1 - 12. klases 1. ieskaites mācību materiāls #4 Уп…" at bounding box center [653, 310] width 1307 height 621
copy p ""Бегать за каждой юбкой" означает:"
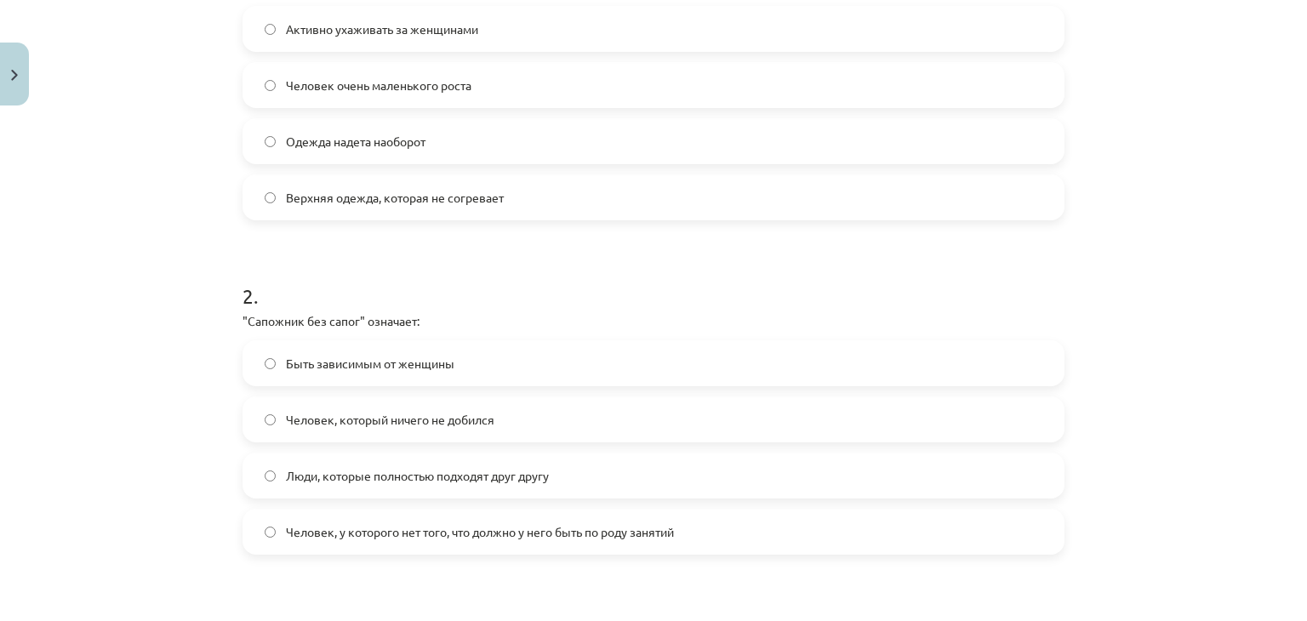
scroll to position [394, 0]
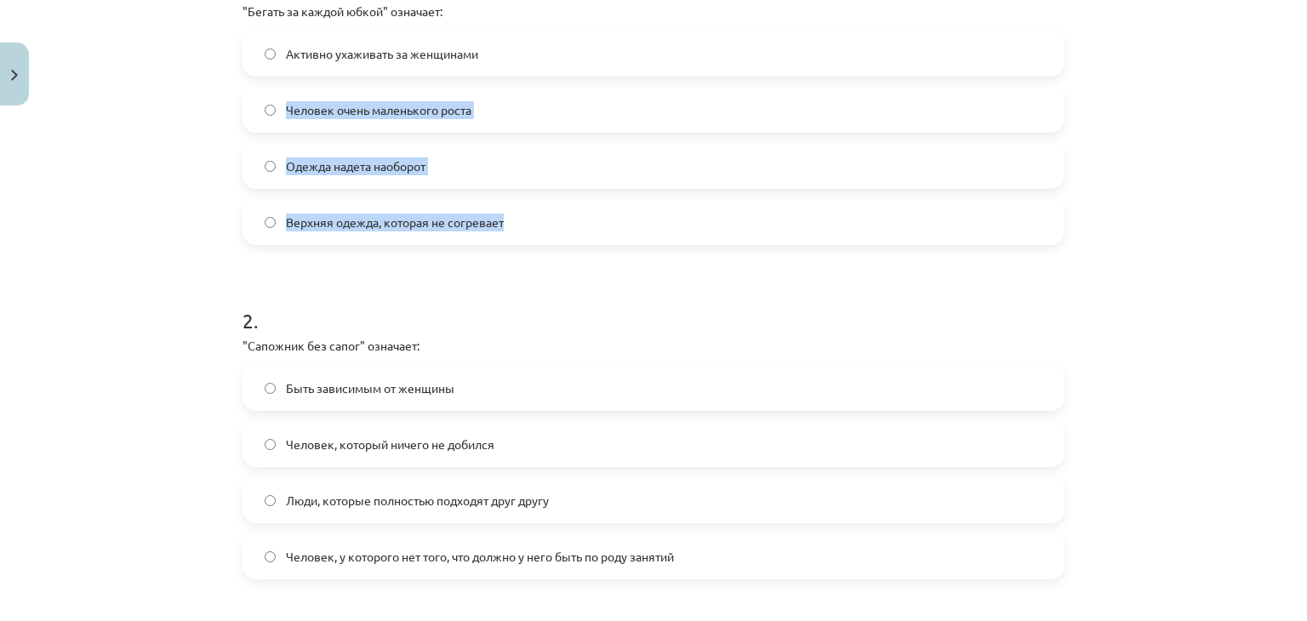
drag, startPoint x: 272, startPoint y: 102, endPoint x: 585, endPoint y: 214, distance: 331.6
click at [585, 214] on div "Активно ухаживать за женщинами Человек очень маленького роста Одежда надета нао…" at bounding box center [654, 138] width 822 height 214
copy div "Человек очень маленького роста Одежда надета наоборот Верхняя одежда, которая н…"
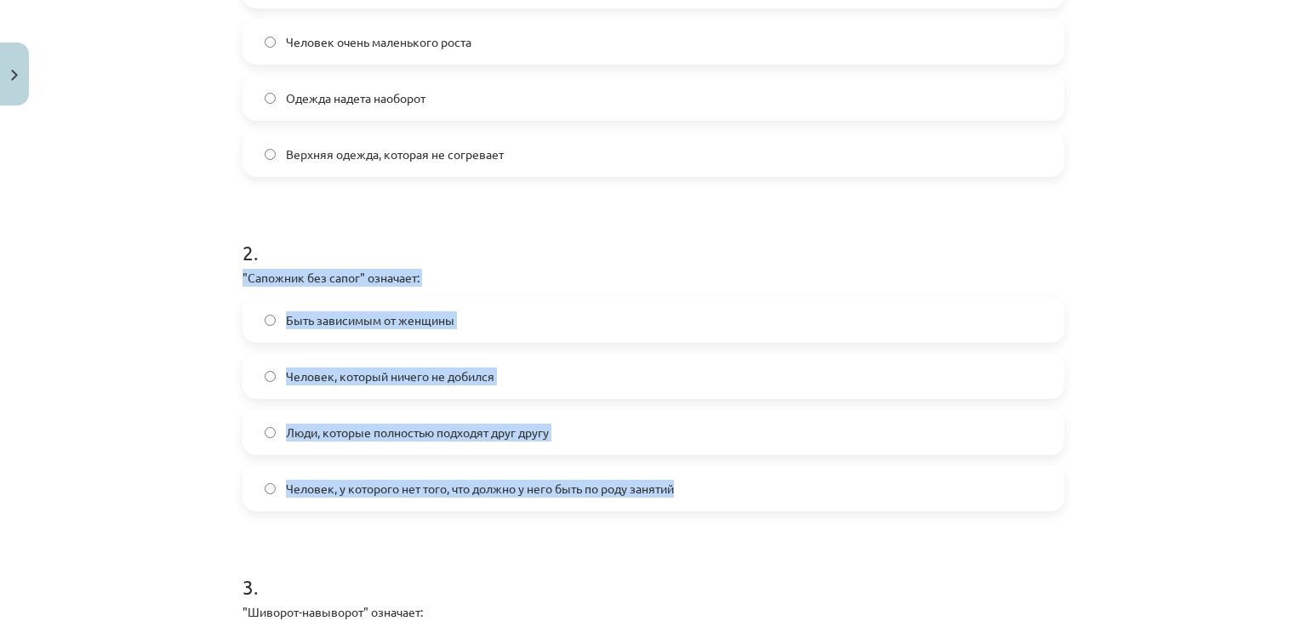
drag, startPoint x: 230, startPoint y: 270, endPoint x: 711, endPoint y: 496, distance: 532.2
click at [711, 496] on div "20 XP Saņemsi Sarežģīts 544 pilda Apraksts Uzdevums Palīdzība 1 . "Бегать за ка…" at bounding box center [653, 493] width 843 height 1684
copy div ""Сапожник без сапог" означает: Быть зависимым от женщины Человек, который ничег…"
click at [259, 494] on label "Человек, у которого нет того, что должно у него быть по роду занятий" at bounding box center [653, 488] width 819 height 43
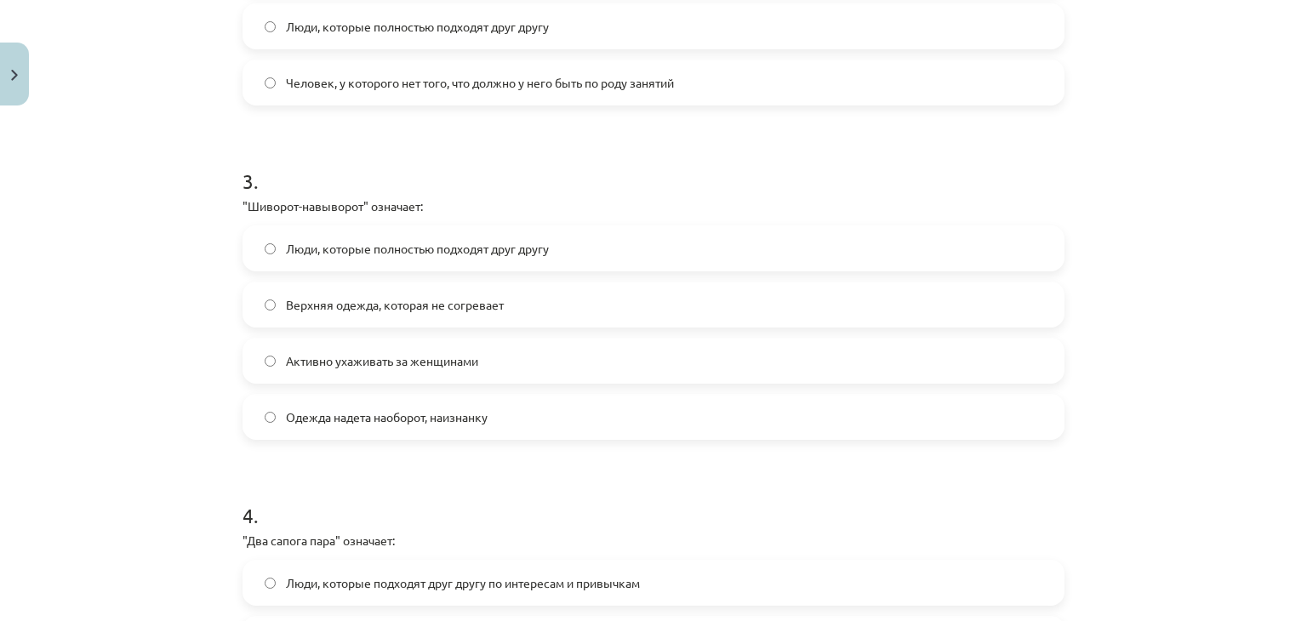
scroll to position [884, 0]
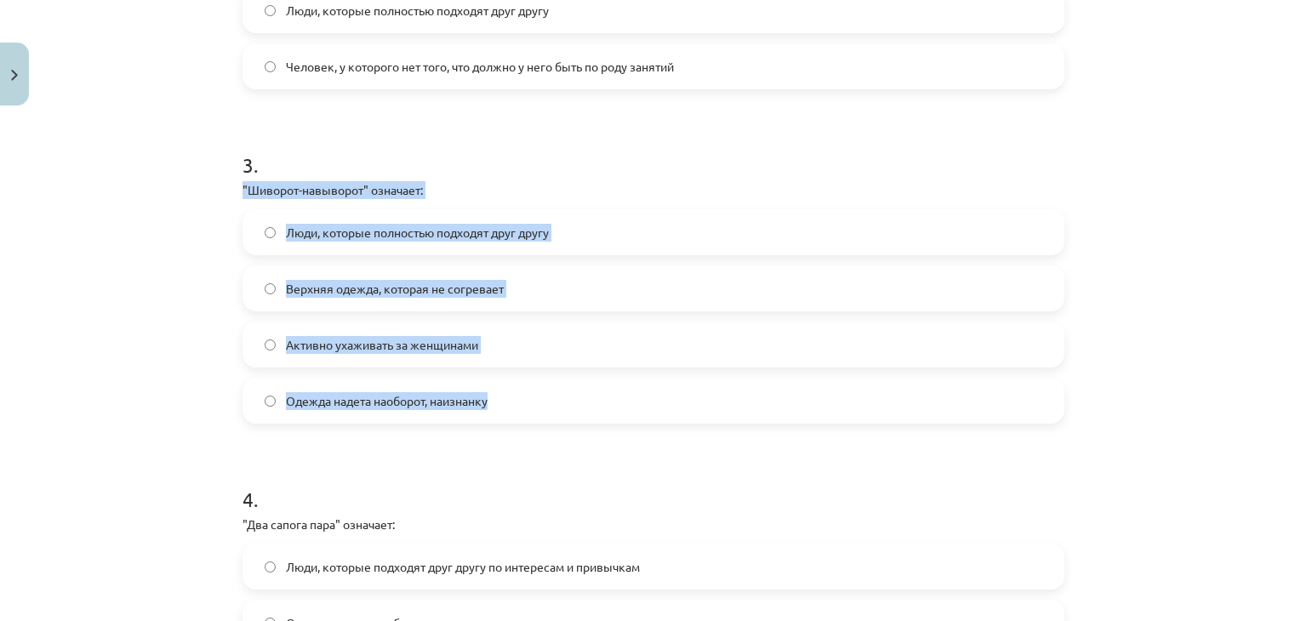
drag, startPoint x: 236, startPoint y: 191, endPoint x: 587, endPoint y: 394, distance: 406.1
click at [587, 394] on div "3 . "Шиворот-навыворот" означает: Люди, которые полностью подходят друг другу В…" at bounding box center [654, 273] width 822 height 300
copy div ""Шиворот-навыворот" означает: Люди, которые полностью подходят друг другу Верхн…"
click at [257, 391] on label "Одежда надета наоборот, наизнанку" at bounding box center [653, 401] width 819 height 43
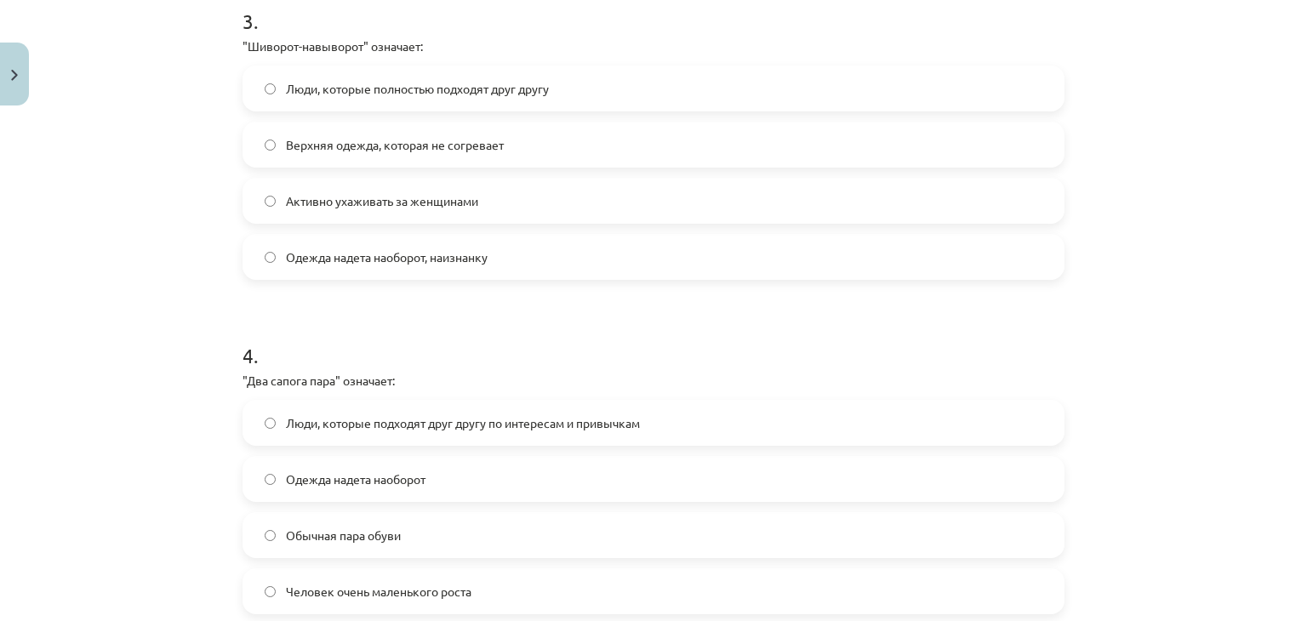
scroll to position [1130, 0]
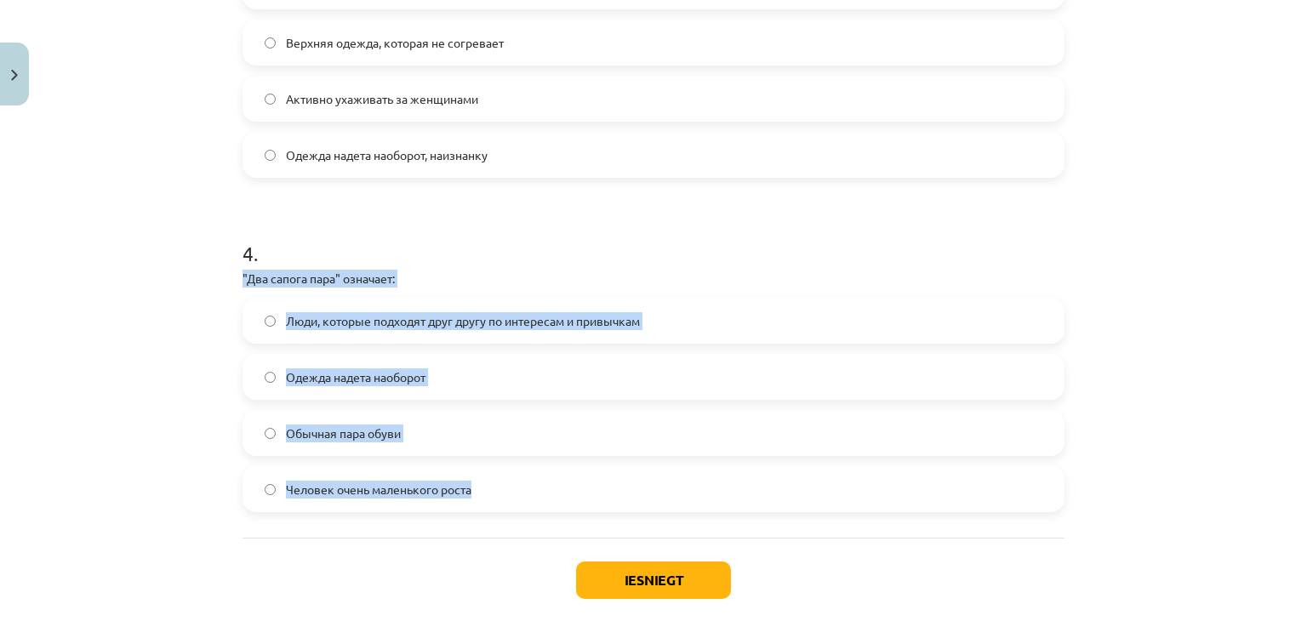
drag, startPoint x: 217, startPoint y: 277, endPoint x: 548, endPoint y: 472, distance: 384.2
click at [548, 472] on div "Mācību tēma: Krievu valodas b1 - 12. klases 1. ieskaites mācību materiāls #4 Уп…" at bounding box center [653, 310] width 1307 height 621
copy div ""Два сапога пара" означает: Люди, которые подходят друг другу по интересам и пр…"
click at [627, 586] on button "Iesniegt" at bounding box center [653, 580] width 155 height 37
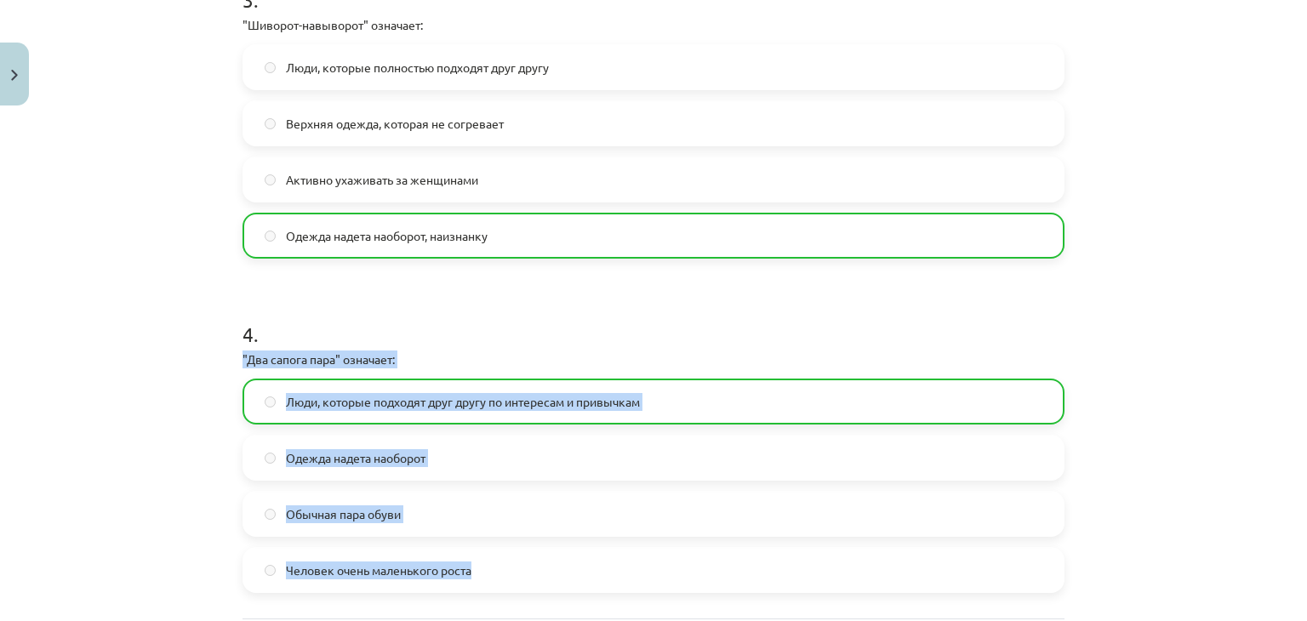
scroll to position [1272, 0]
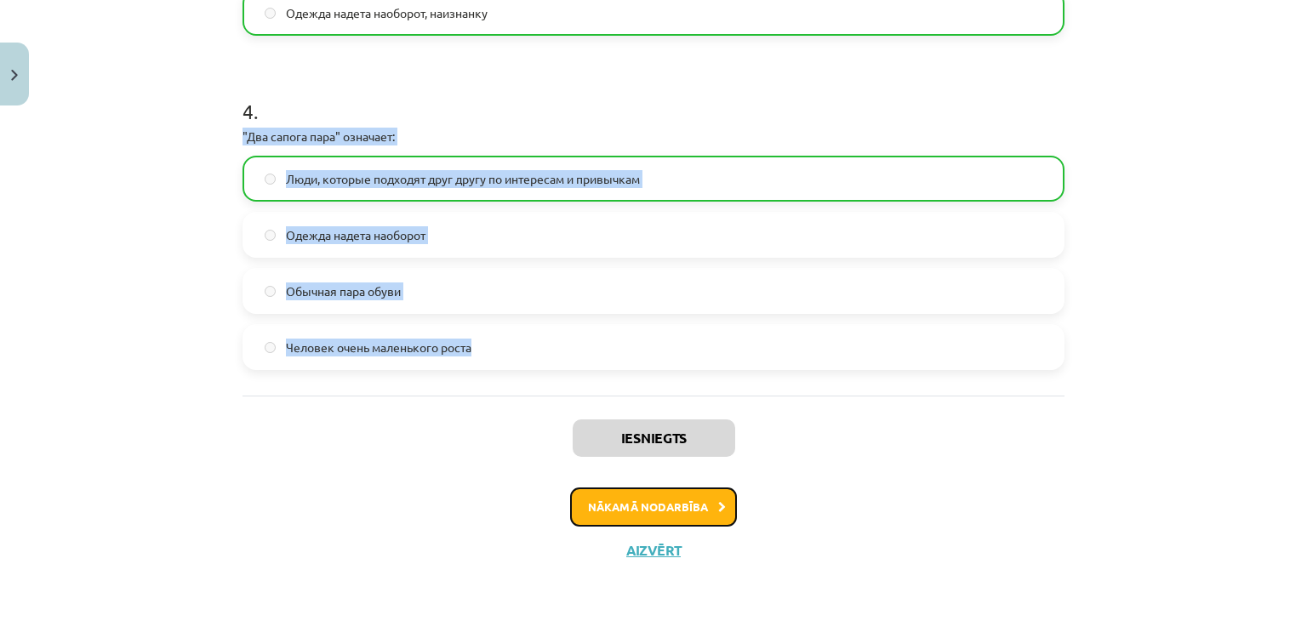
click at [589, 499] on button "Nākamā nodarbība" at bounding box center [653, 507] width 167 height 39
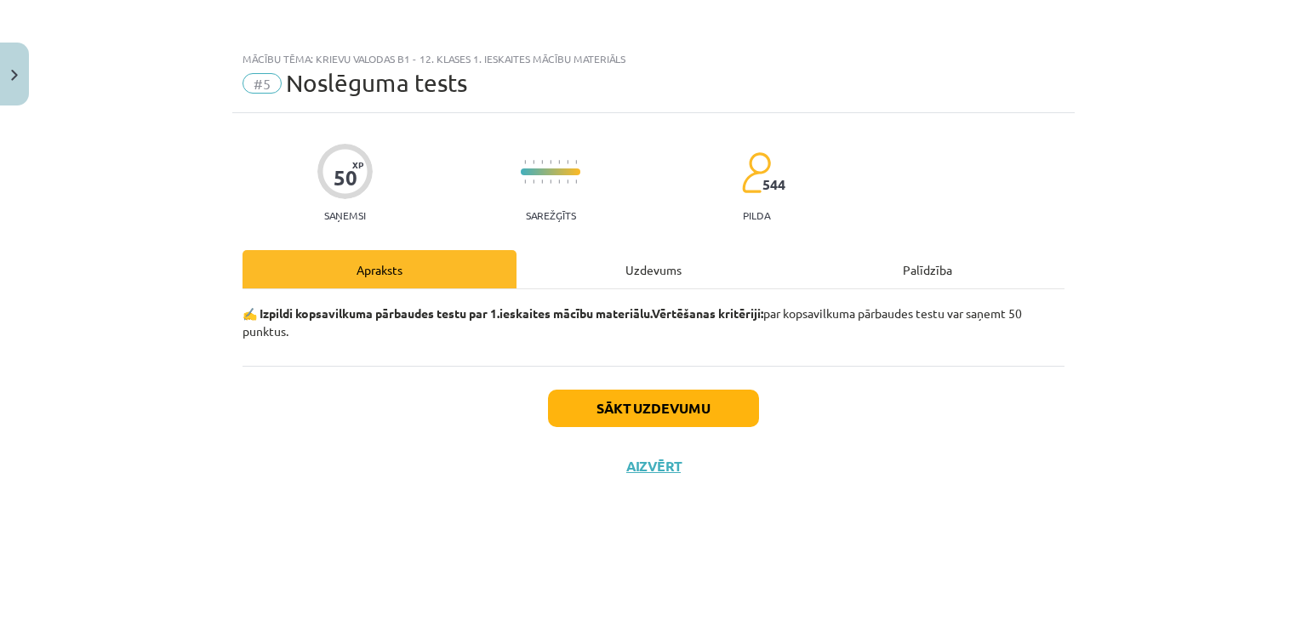
scroll to position [0, 0]
click at [605, 395] on button "Sākt uzdevumu" at bounding box center [653, 408] width 211 height 37
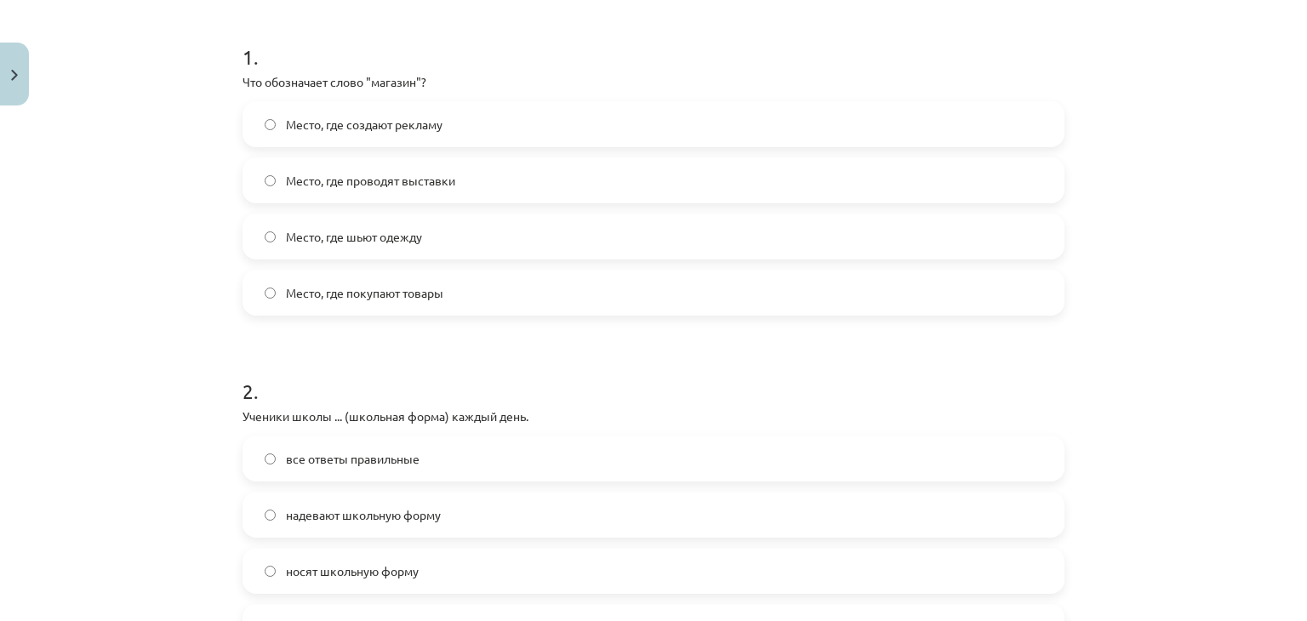
scroll to position [320, 0]
click at [482, 189] on label "Место, где проводят выставки" at bounding box center [653, 184] width 819 height 43
drag, startPoint x: 395, startPoint y: 283, endPoint x: 540, endPoint y: 395, distance: 183.2
drag, startPoint x: 396, startPoint y: 184, endPoint x: 466, endPoint y: 186, distance: 70.7
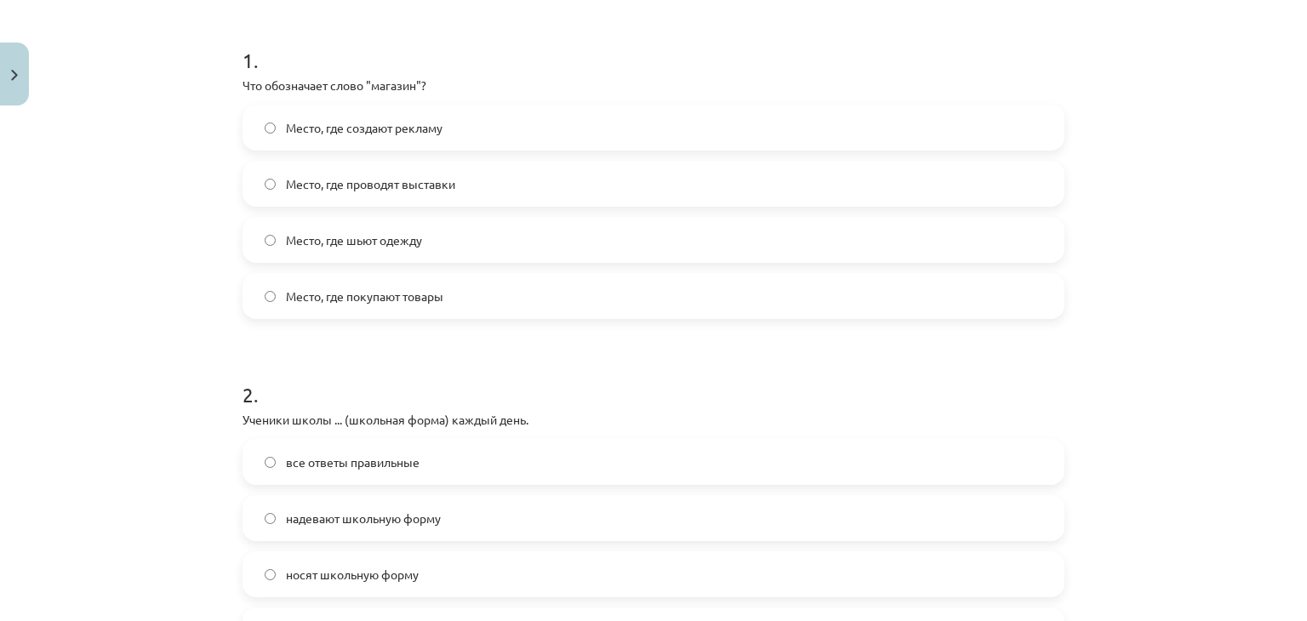
drag, startPoint x: 466, startPoint y: 186, endPoint x: 448, endPoint y: 178, distance: 19.4
click at [448, 178] on span "Место, где проводят выставки" at bounding box center [370, 184] width 169 height 18
drag, startPoint x: 448, startPoint y: 178, endPoint x: 420, endPoint y: 178, distance: 28.1
click at [420, 178] on span "Место, где проводят выставки" at bounding box center [370, 184] width 169 height 18
click at [357, 277] on label "Место, где покупают товары" at bounding box center [653, 296] width 819 height 43
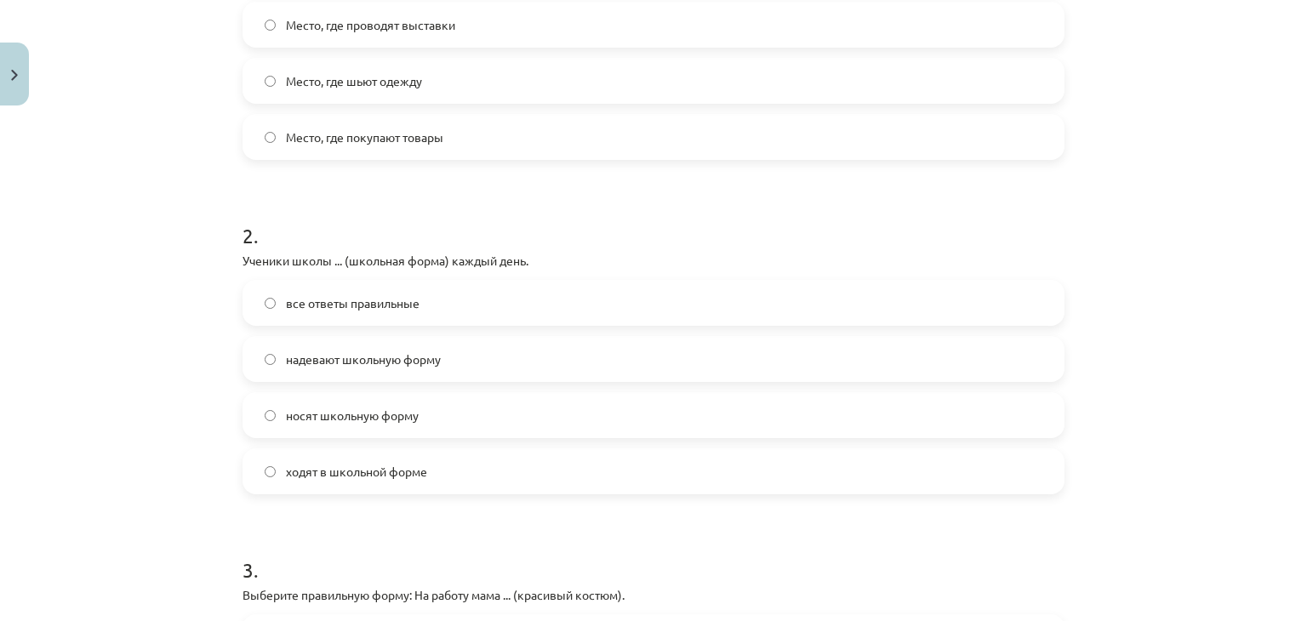
scroll to position [615, 0]
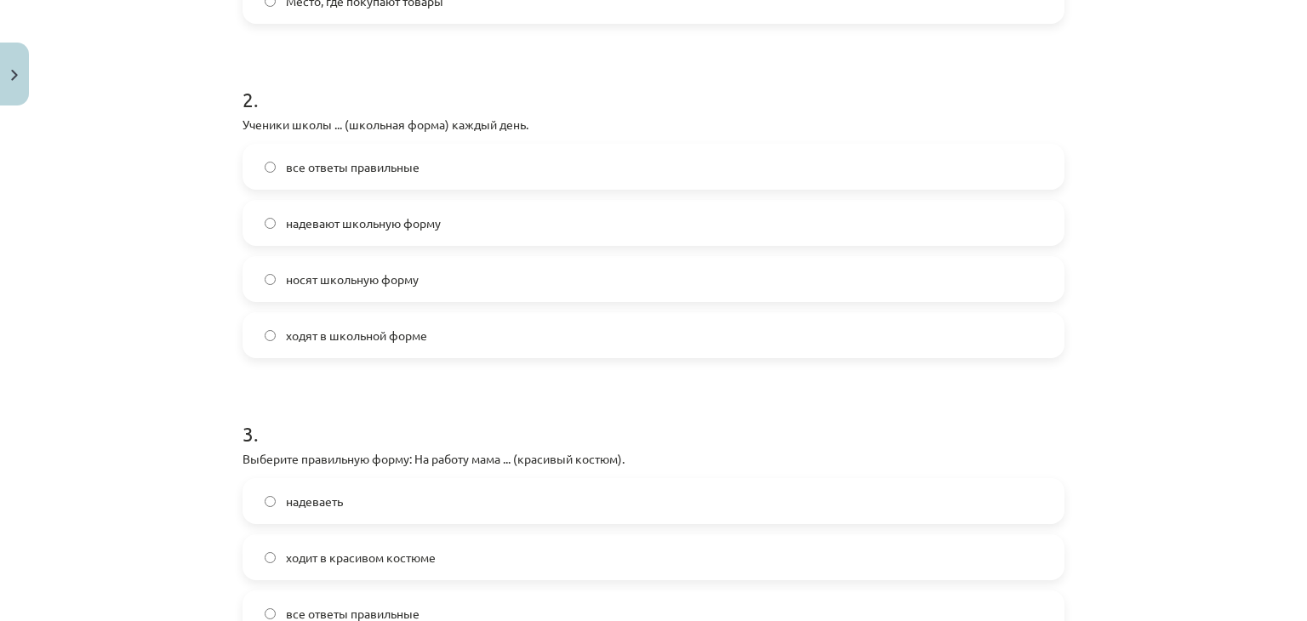
click at [402, 283] on span "носят школьную форму" at bounding box center [352, 280] width 133 height 18
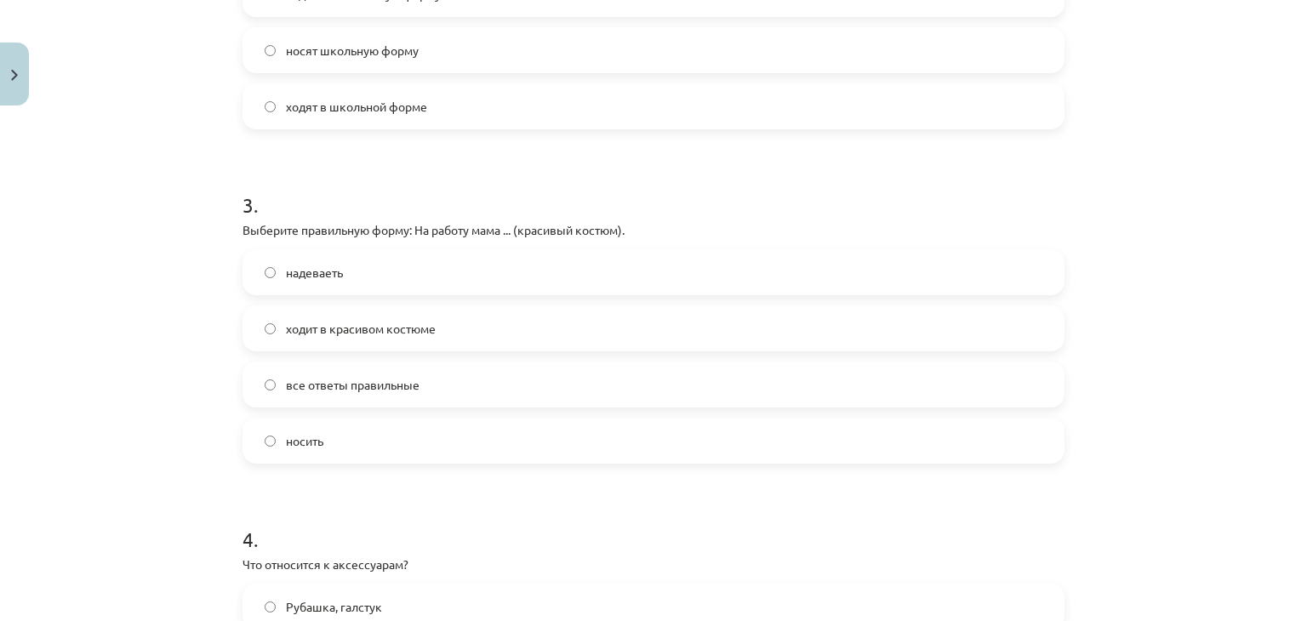
scroll to position [902, 0]
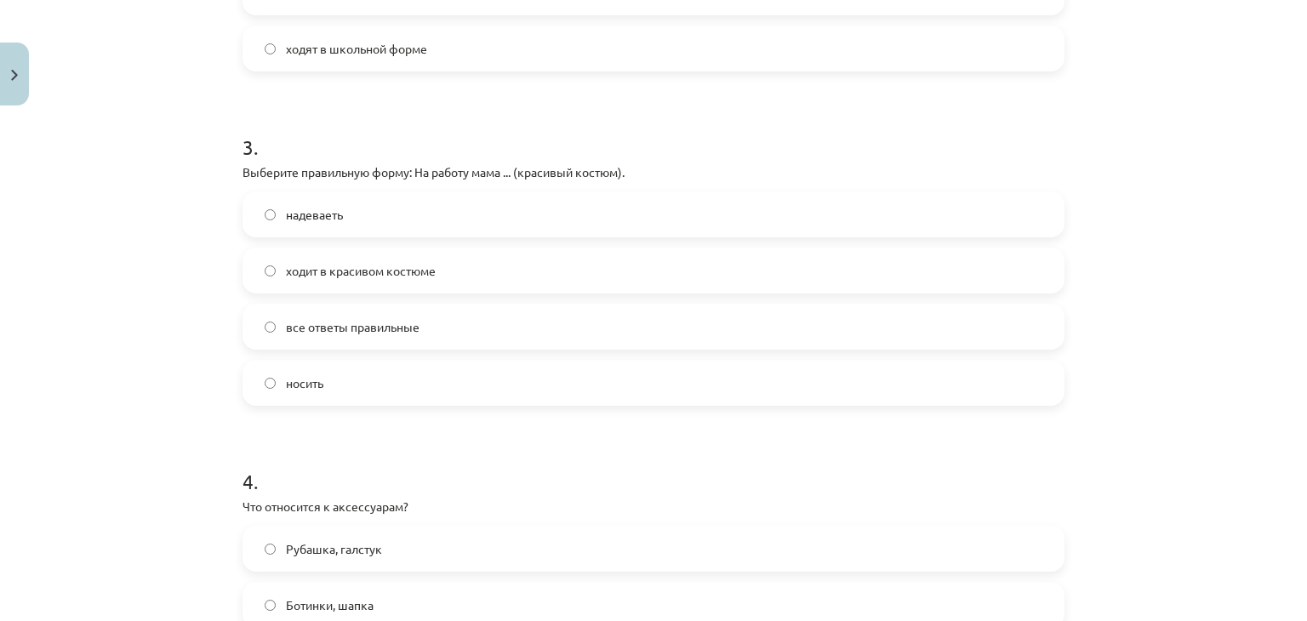
click at [359, 262] on span "ходит в красивом костюме" at bounding box center [361, 271] width 150 height 18
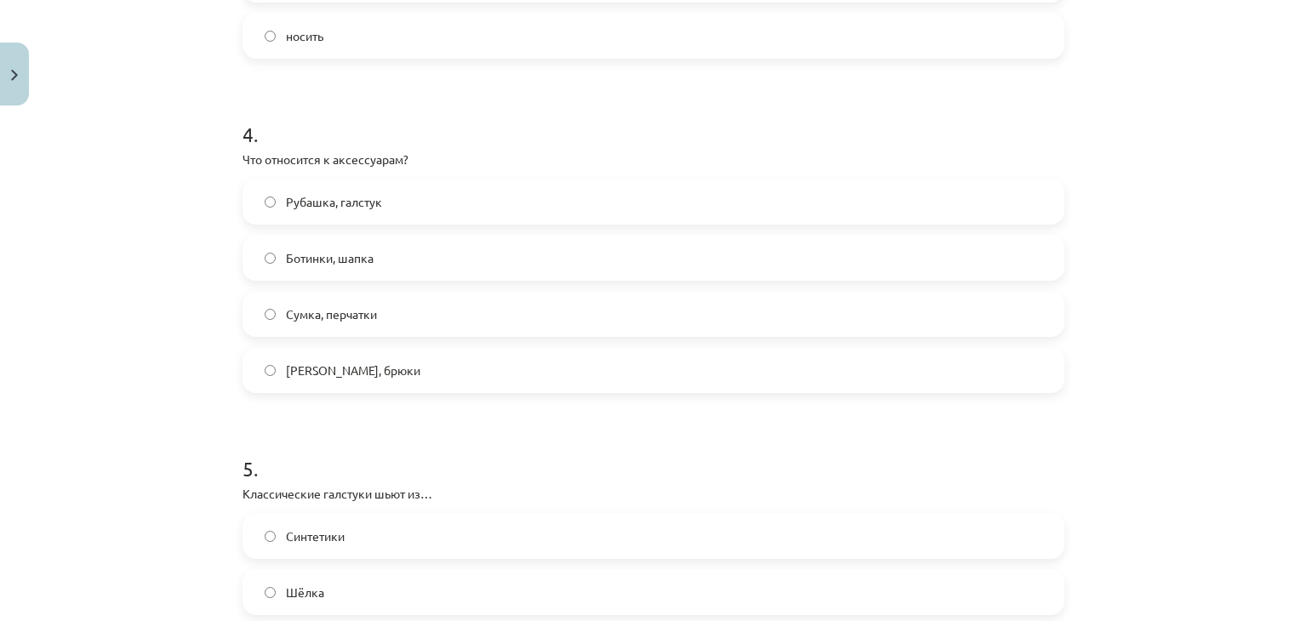
scroll to position [1252, 0]
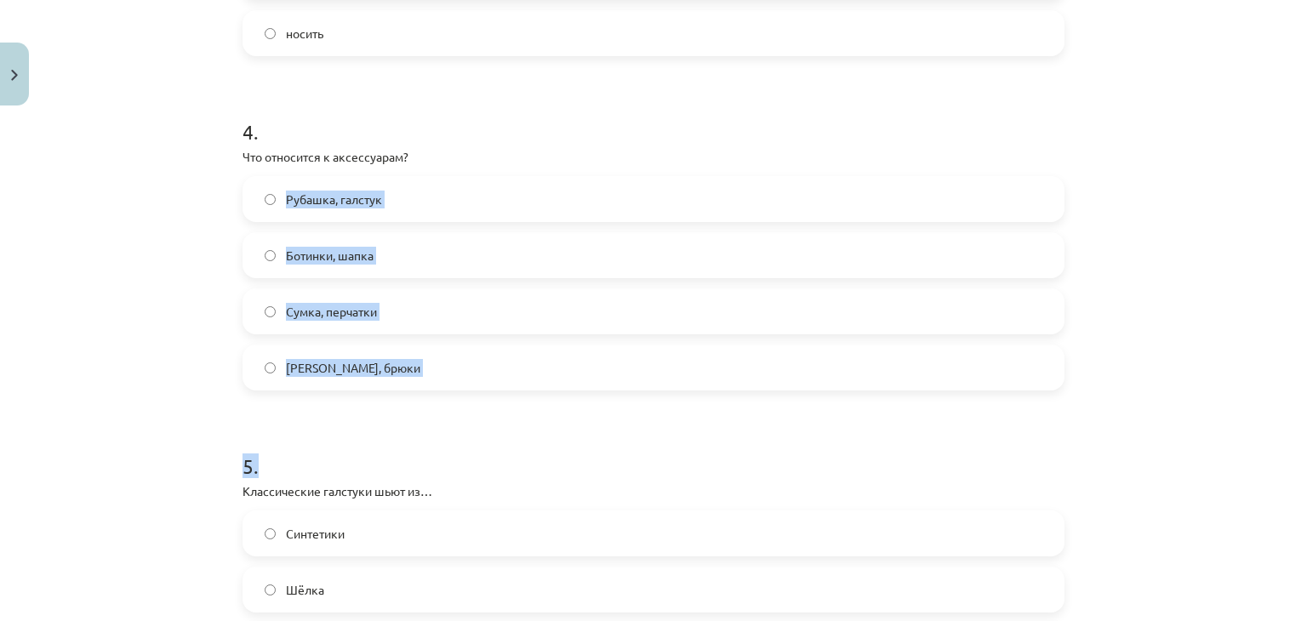
drag, startPoint x: 272, startPoint y: 193, endPoint x: 394, endPoint y: 393, distance: 234.1
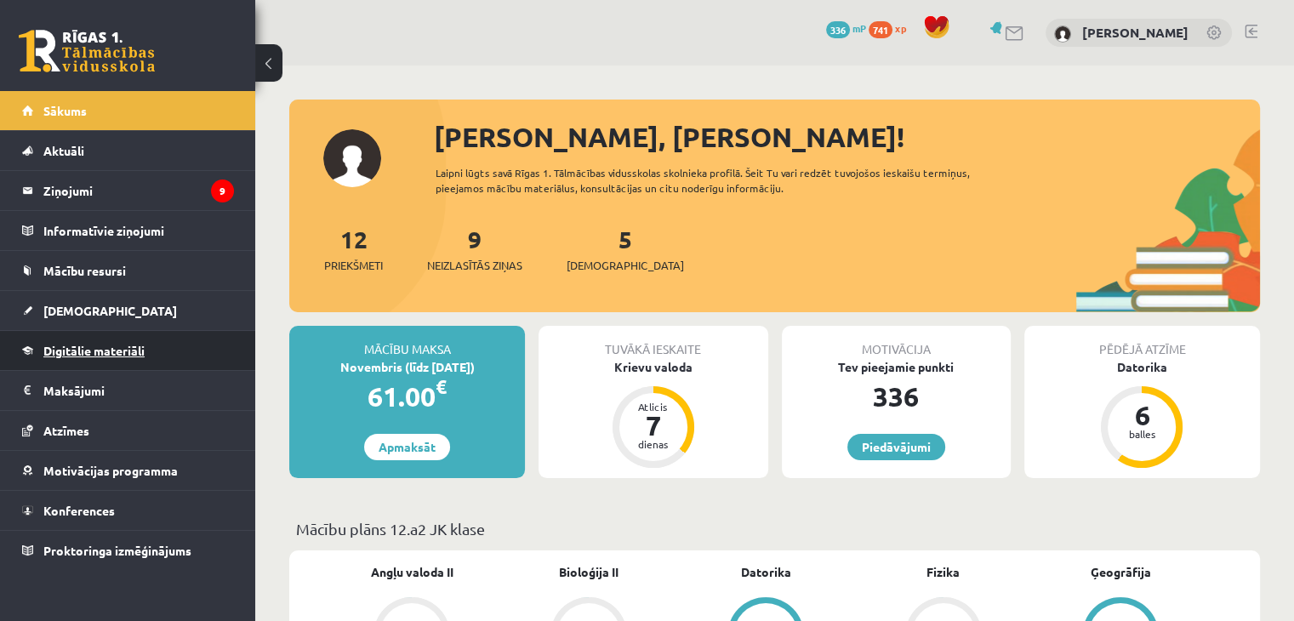
click at [90, 347] on span "Digitālie materiāli" at bounding box center [93, 350] width 101 height 15
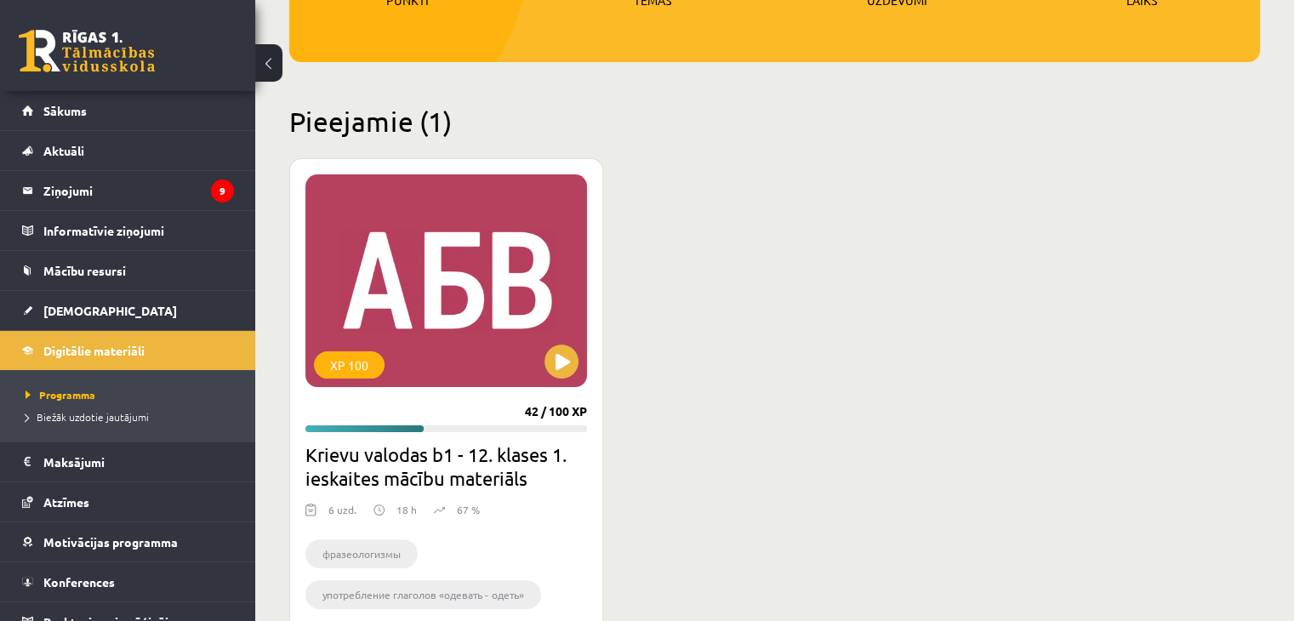
scroll to position [347, 0]
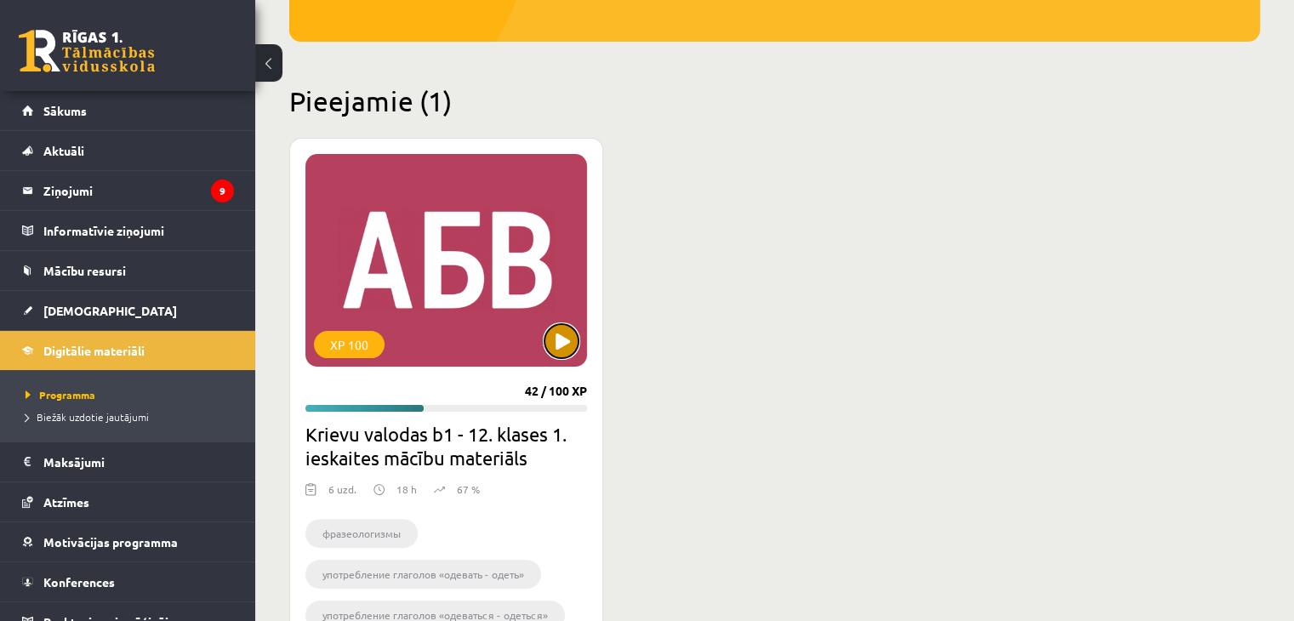
click at [551, 351] on button at bounding box center [562, 341] width 34 height 34
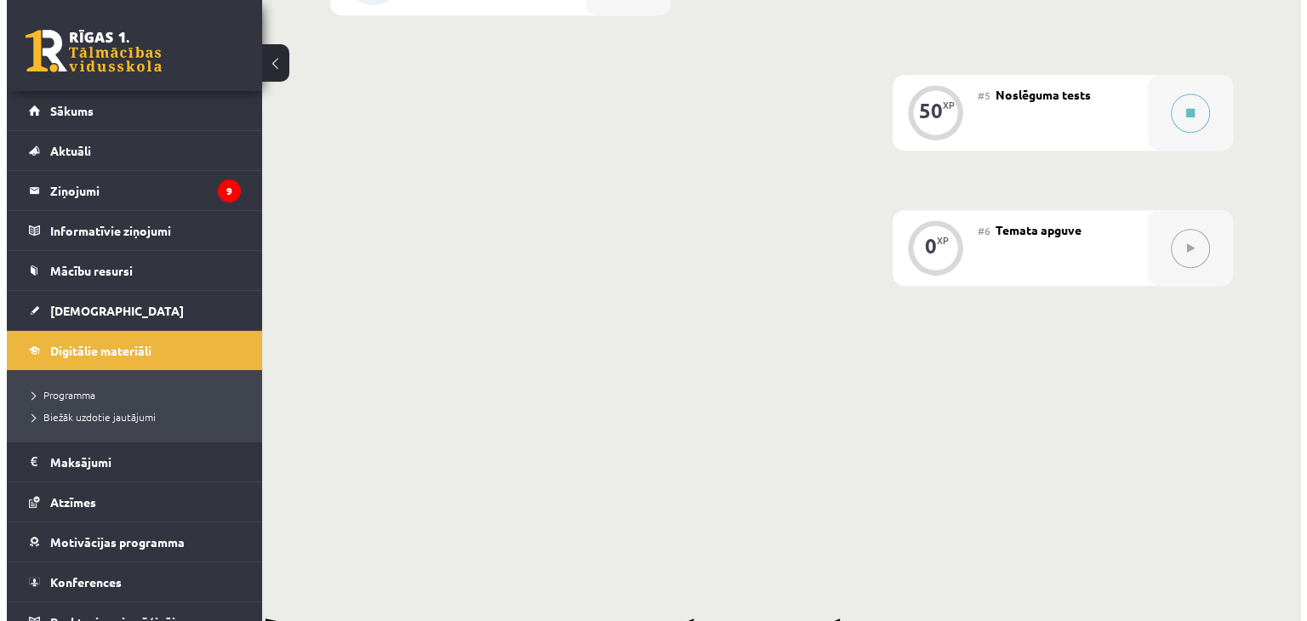
scroll to position [867, 0]
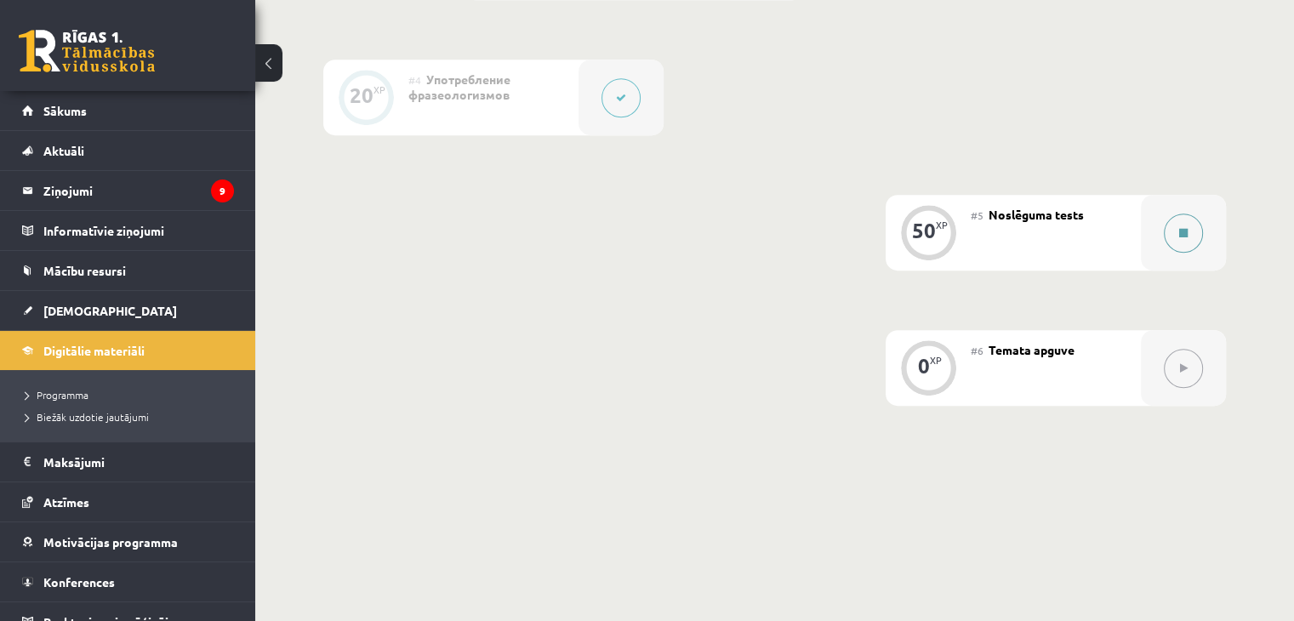
click at [1211, 271] on div at bounding box center [1183, 233] width 85 height 76
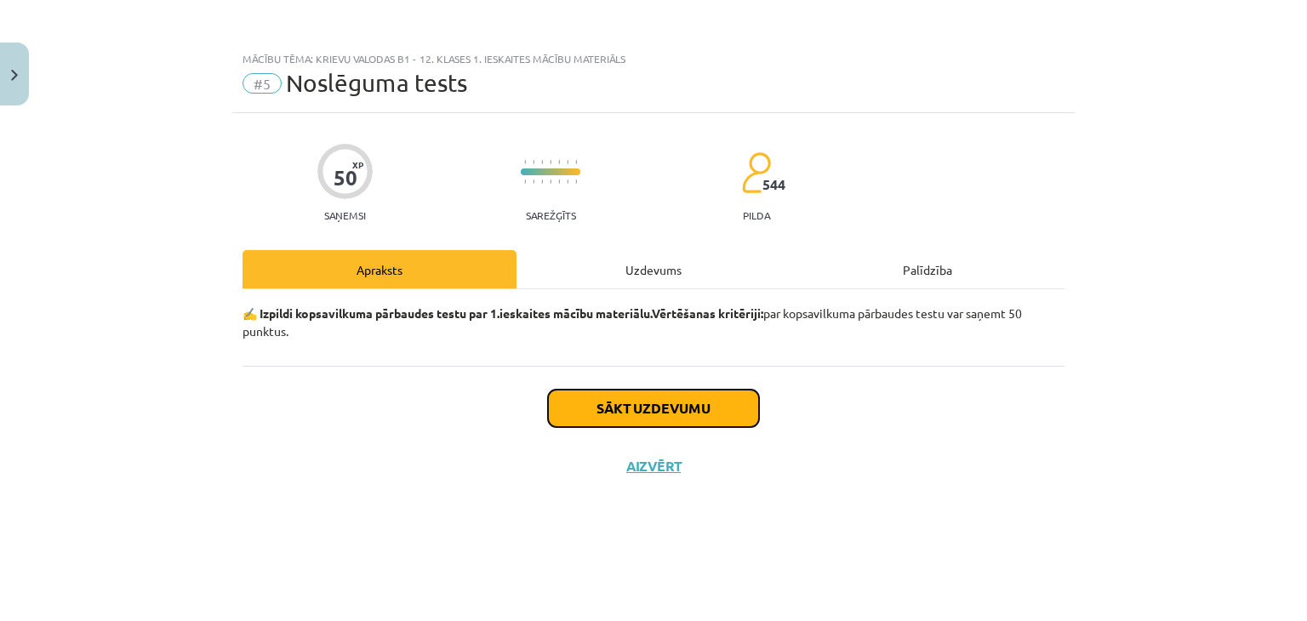
click at [661, 426] on button "Sākt uzdevumu" at bounding box center [653, 408] width 211 height 37
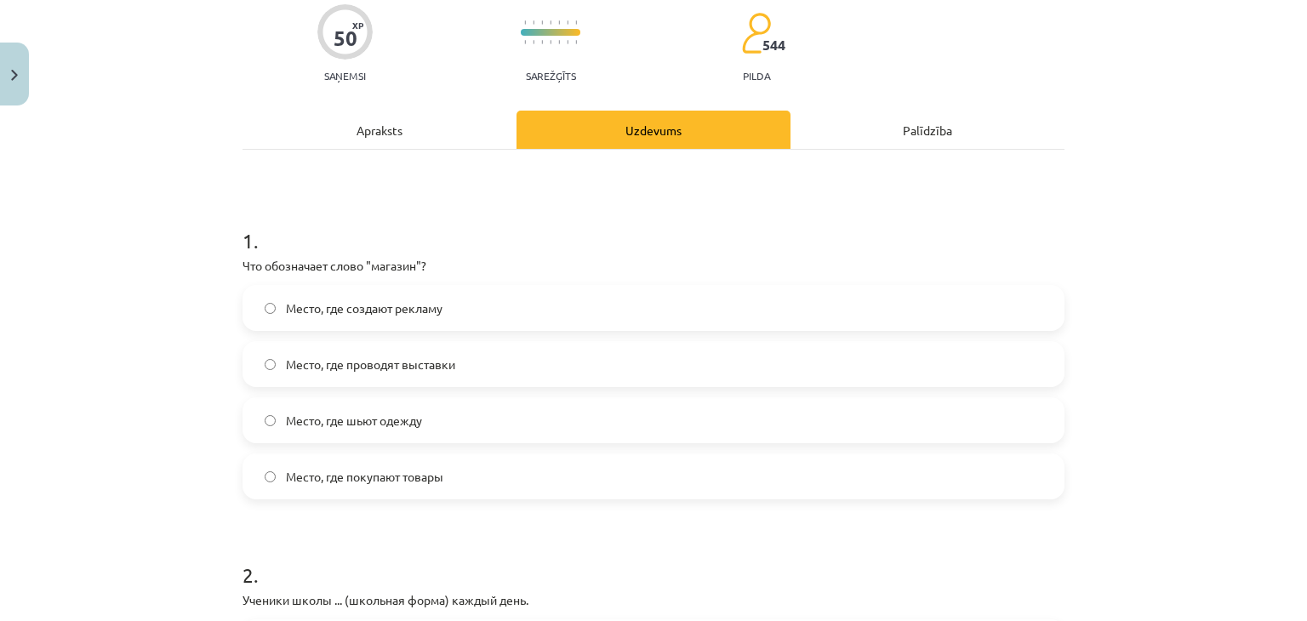
scroll to position [141, 0]
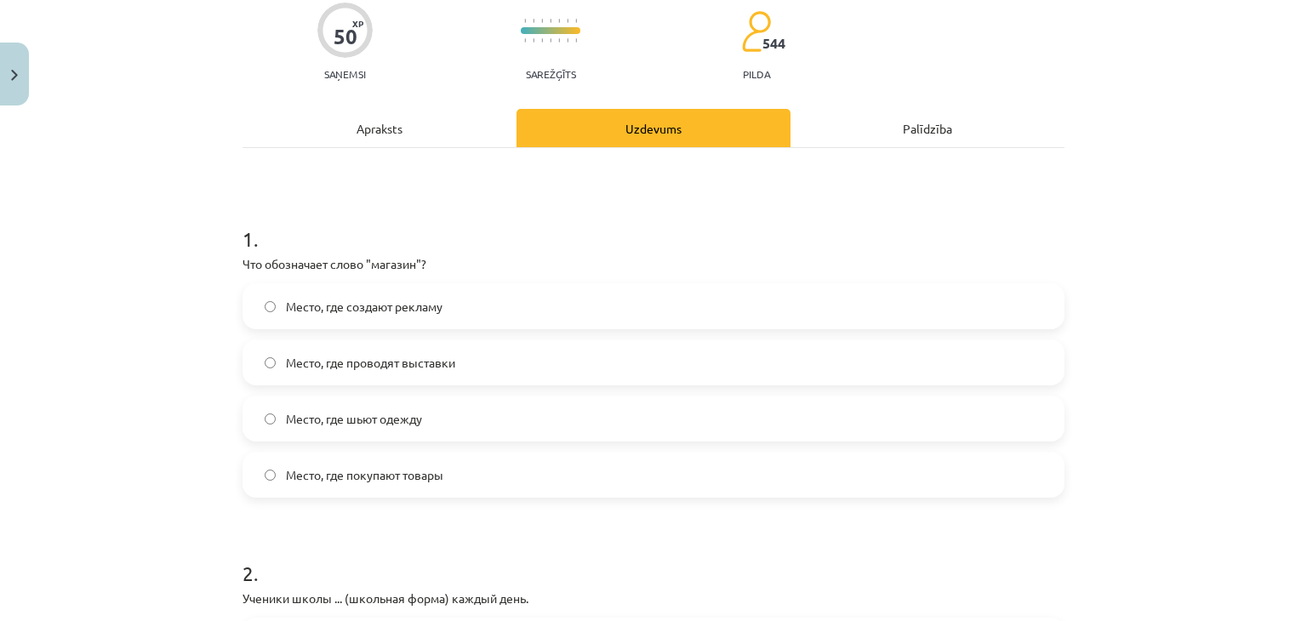
click at [389, 464] on label "Место, где покупают товары" at bounding box center [653, 475] width 819 height 43
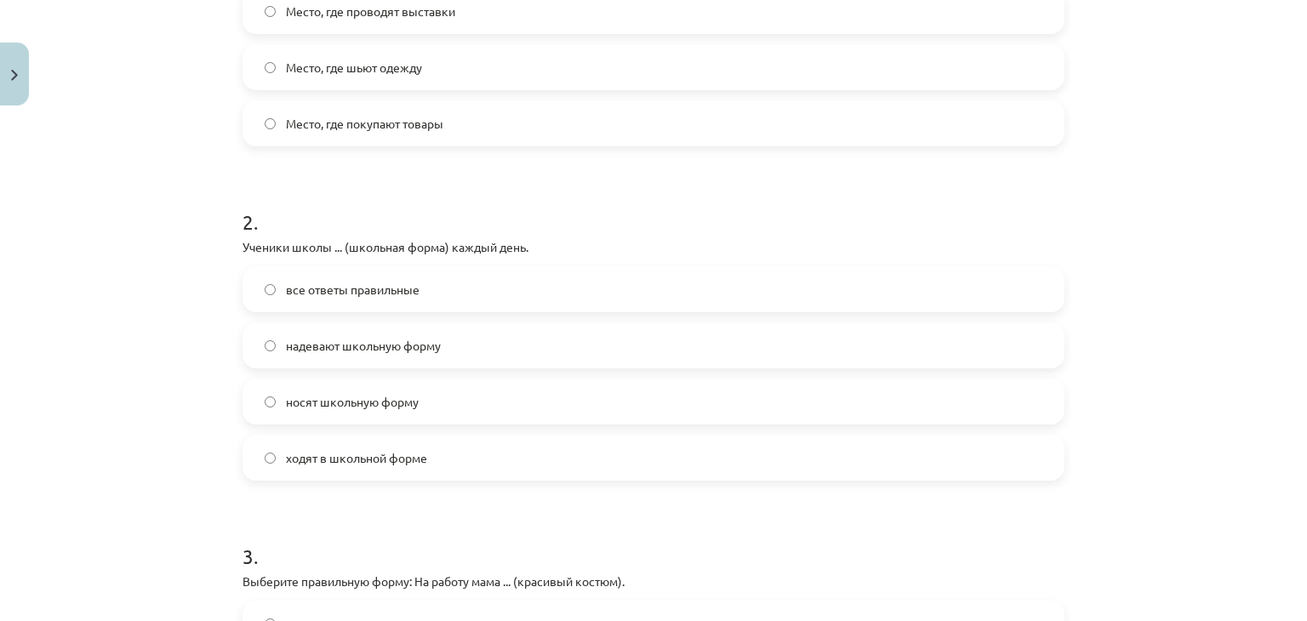
scroll to position [517, 0]
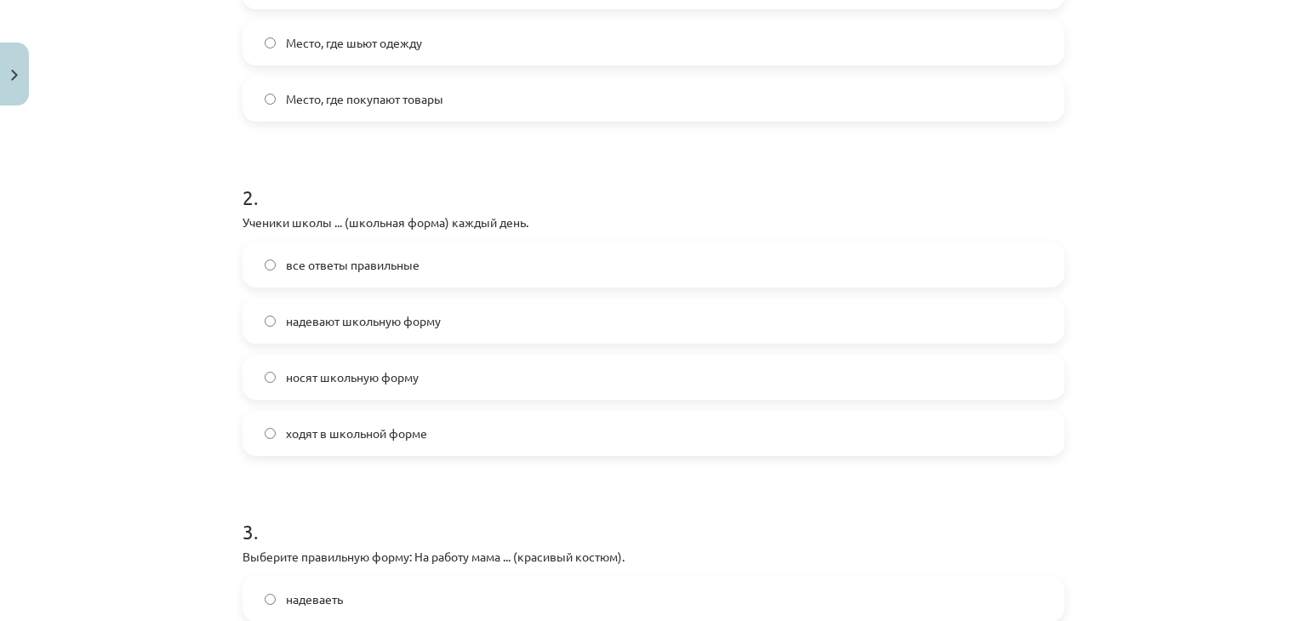
click at [317, 403] on div "все ответы правильные надевают школьную форму носят школьную форму ходят в школ…" at bounding box center [654, 349] width 822 height 214
click at [324, 393] on label "носят школьную форму" at bounding box center [653, 377] width 819 height 43
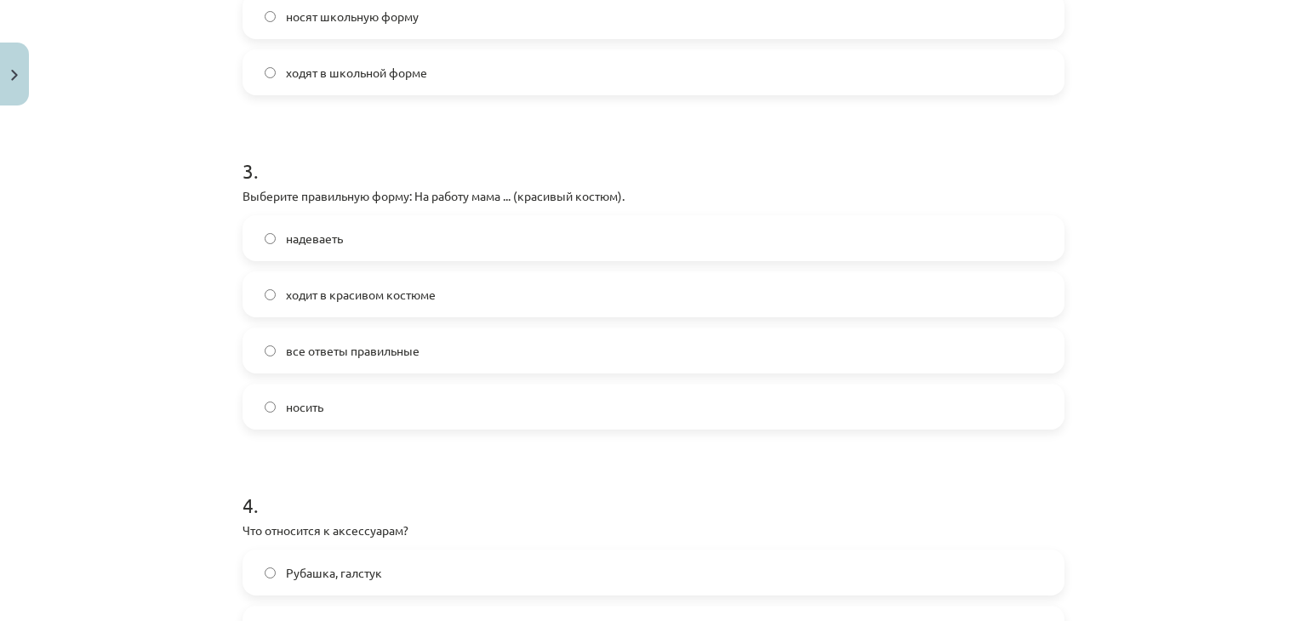
scroll to position [878, 0]
click at [388, 301] on span "ходит в красивом костюме" at bounding box center [361, 295] width 150 height 18
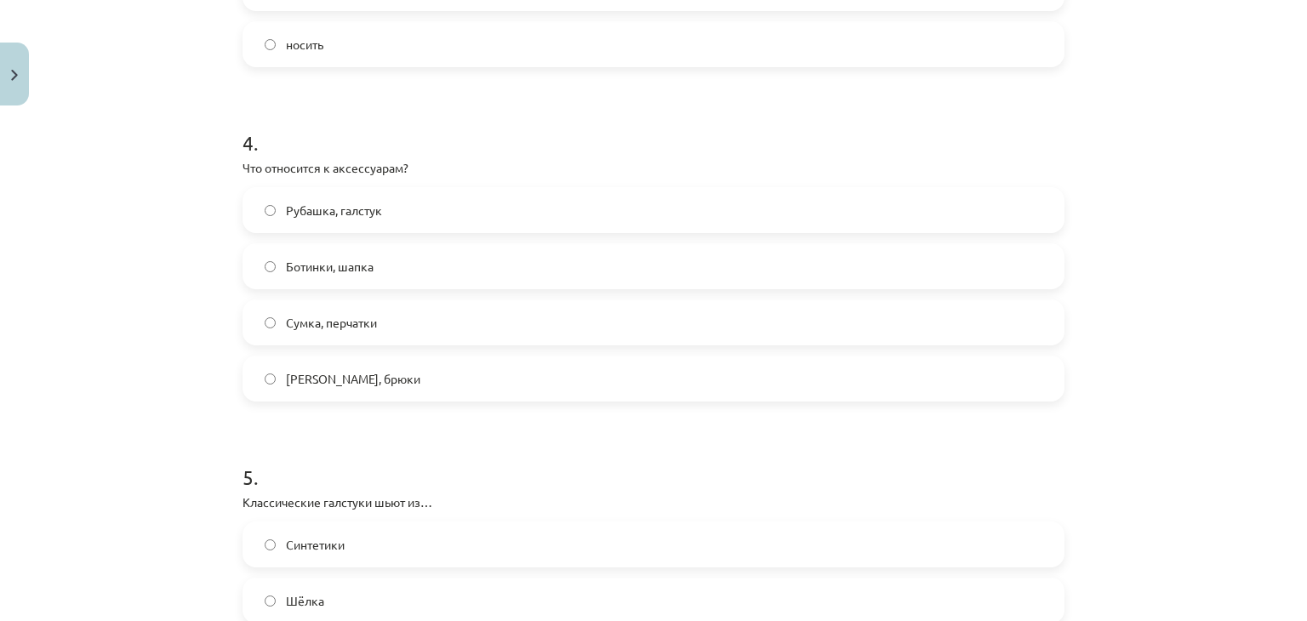
scroll to position [1244, 0]
drag, startPoint x: 280, startPoint y: 203, endPoint x: 418, endPoint y: 369, distance: 215.7
click at [418, 369] on div "Рубашка, галстук Ботинки, шапка Сумка, перчатки Пальто, брюки" at bounding box center [654, 291] width 822 height 214
copy div "Рубашка, галстук Ботинки, шапка Сумка, перчатки Пальто, брюки"
click at [262, 328] on label "Сумка, перчатки" at bounding box center [653, 319] width 819 height 43
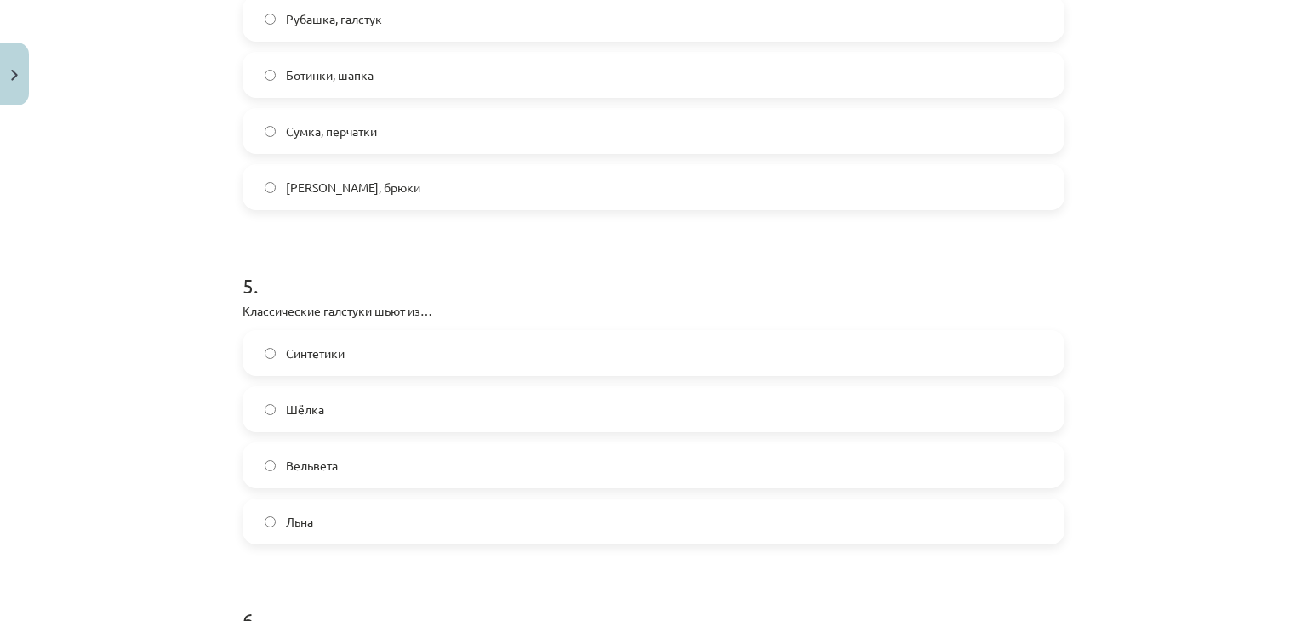
scroll to position [1473, 0]
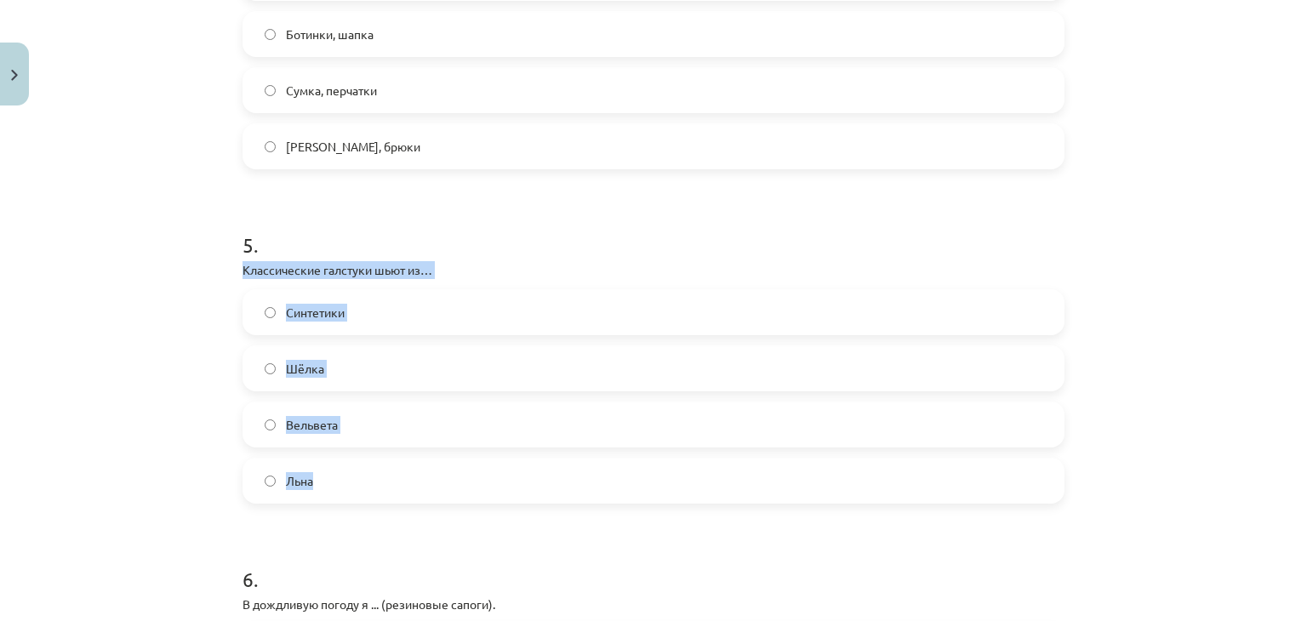
drag, startPoint x: 231, startPoint y: 257, endPoint x: 396, endPoint y: 477, distance: 275.4
click at [396, 477] on div "50 XP Saņemsi Sarežģīts 544 pilda Apraksts Uzdevums Palīdzība 1 . Что обозначае…" at bounding box center [653, 485] width 843 height 3691
copy div "Классические галстуки шьют из… Синтетики Шёлка Вельвета Льна"
click at [396, 477] on label "Льна" at bounding box center [653, 481] width 819 height 43
click at [326, 373] on label "Шёлка" at bounding box center [653, 368] width 819 height 43
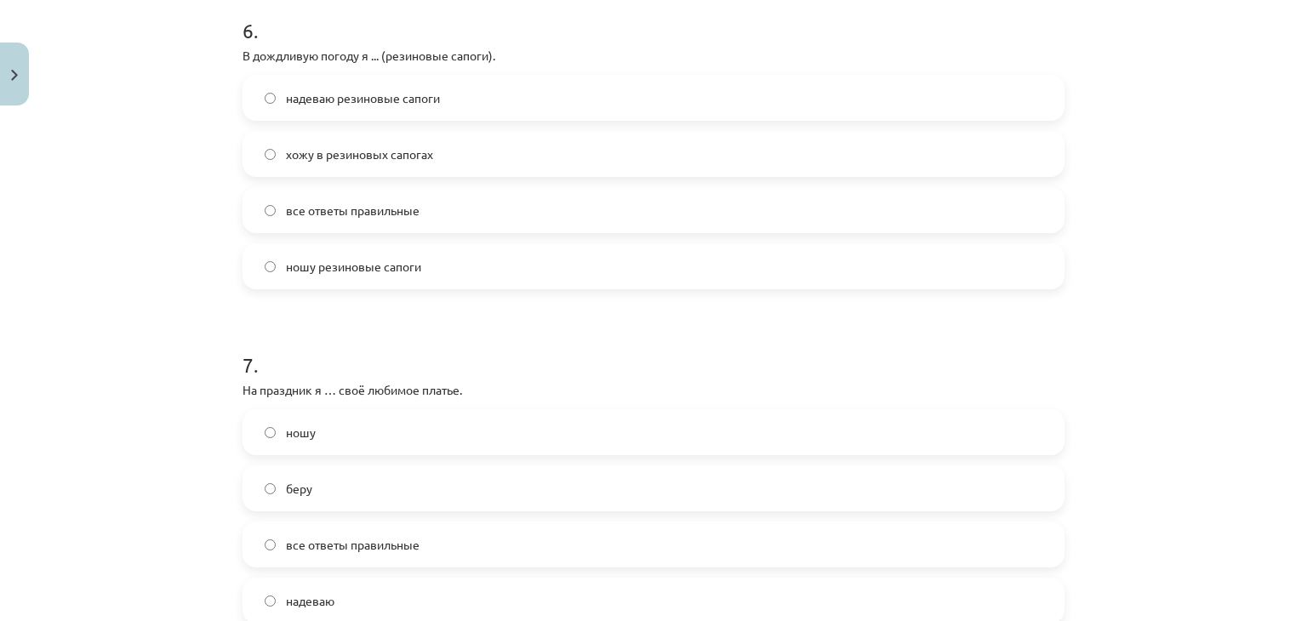
scroll to position [1930, 0]
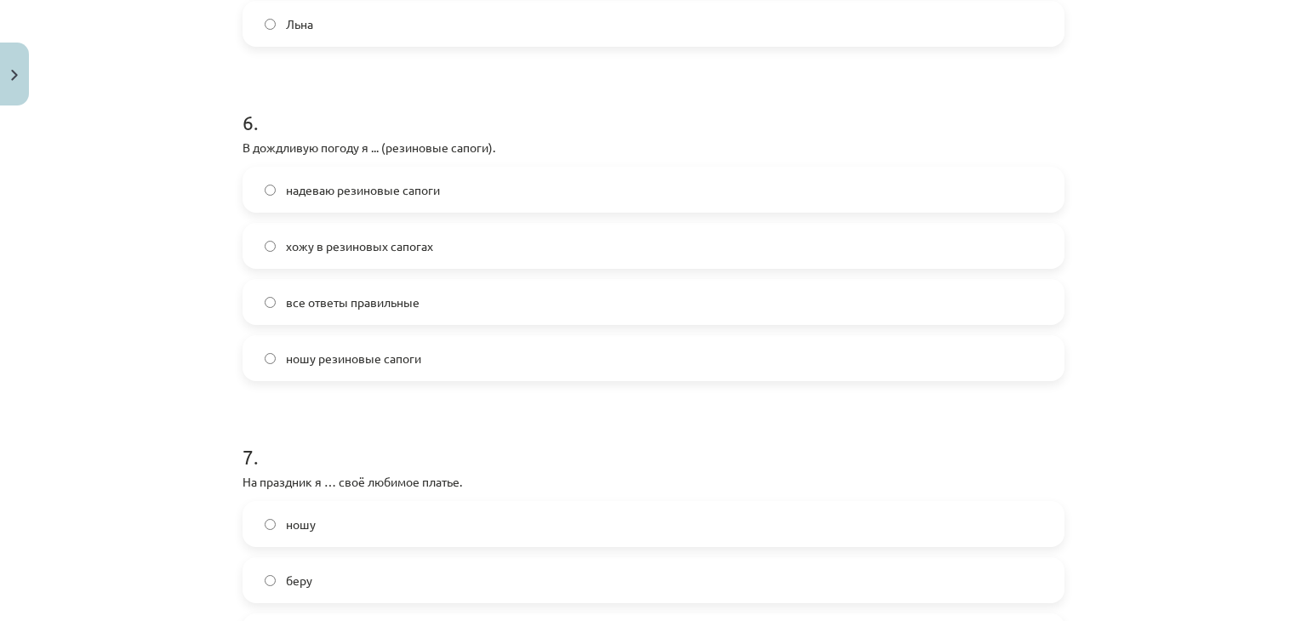
click at [322, 195] on span "надеваю резиновые сапоги" at bounding box center [363, 190] width 154 height 18
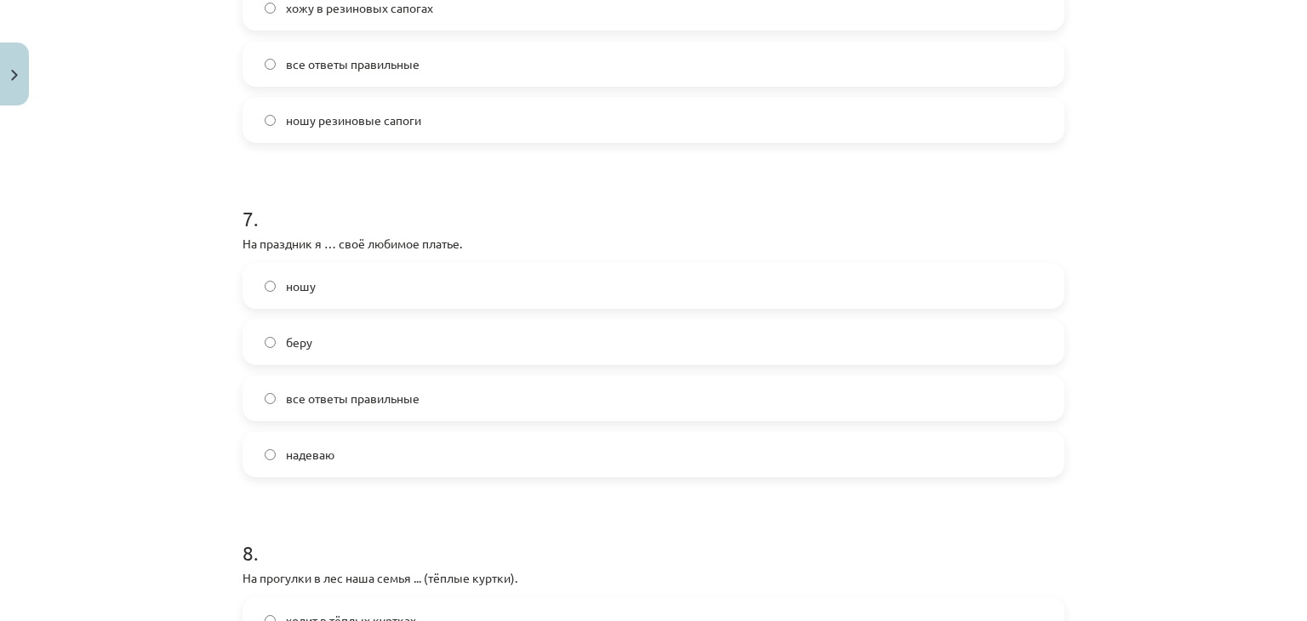
scroll to position [2170, 0]
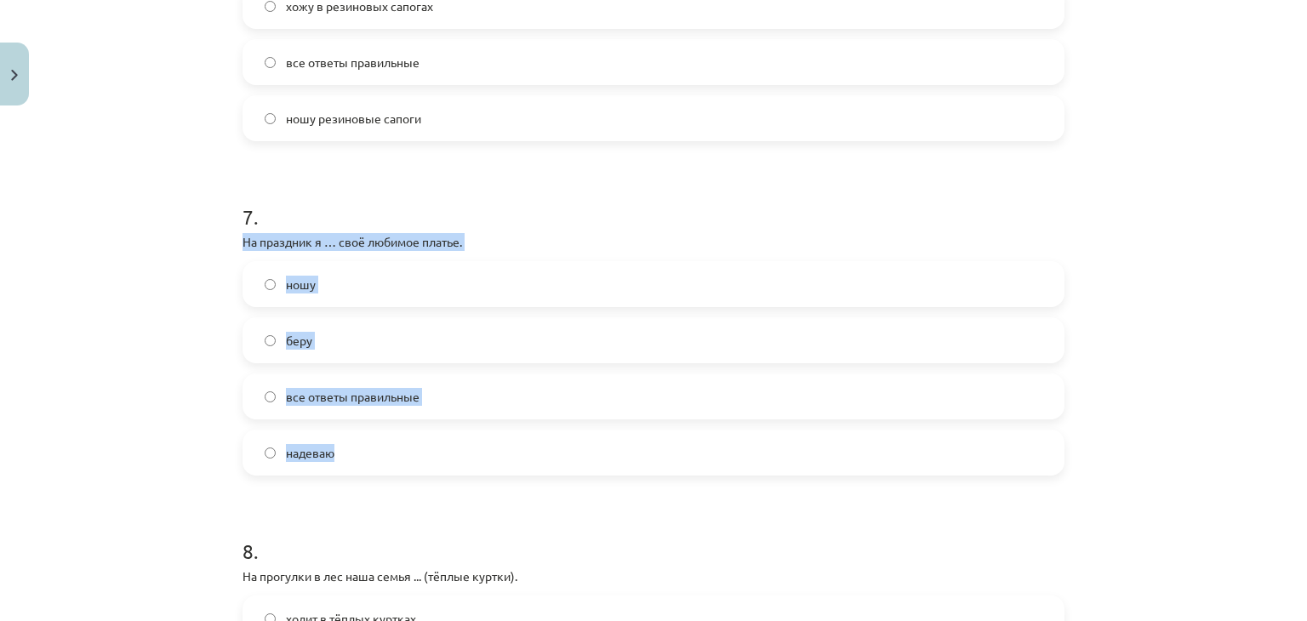
drag, startPoint x: 227, startPoint y: 238, endPoint x: 365, endPoint y: 450, distance: 252.8
copy div "На праздник я … своё любимое платье. ношу беру все ответы правильные надеваю"
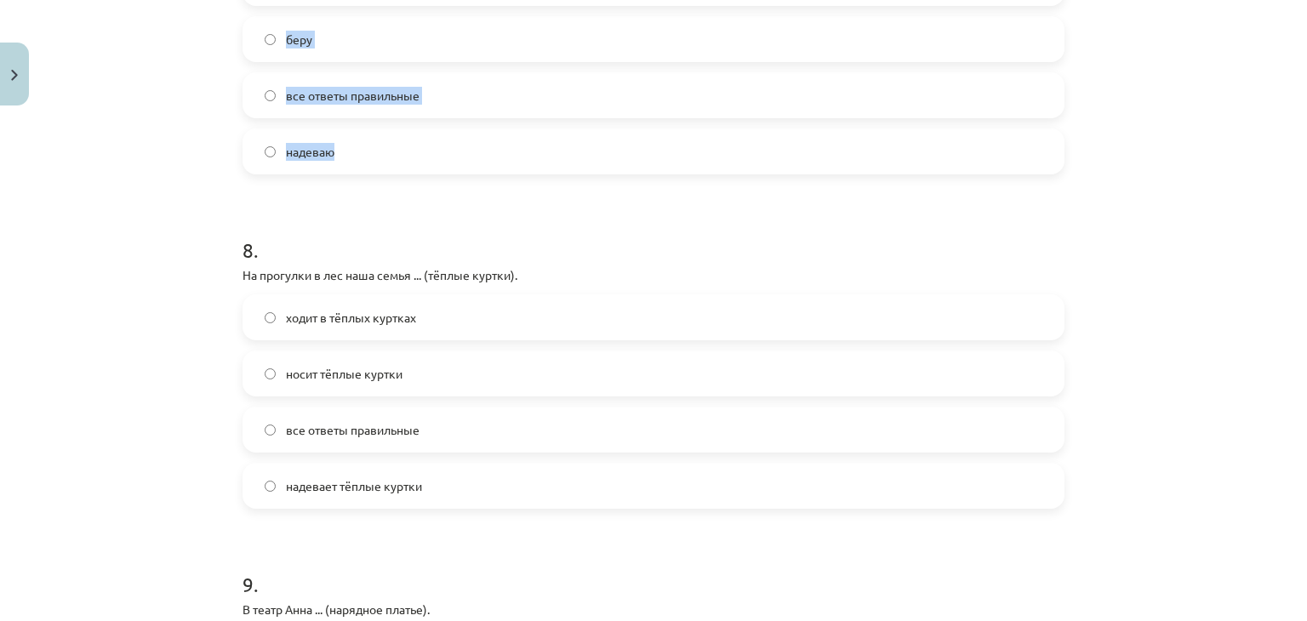
scroll to position [2541, 0]
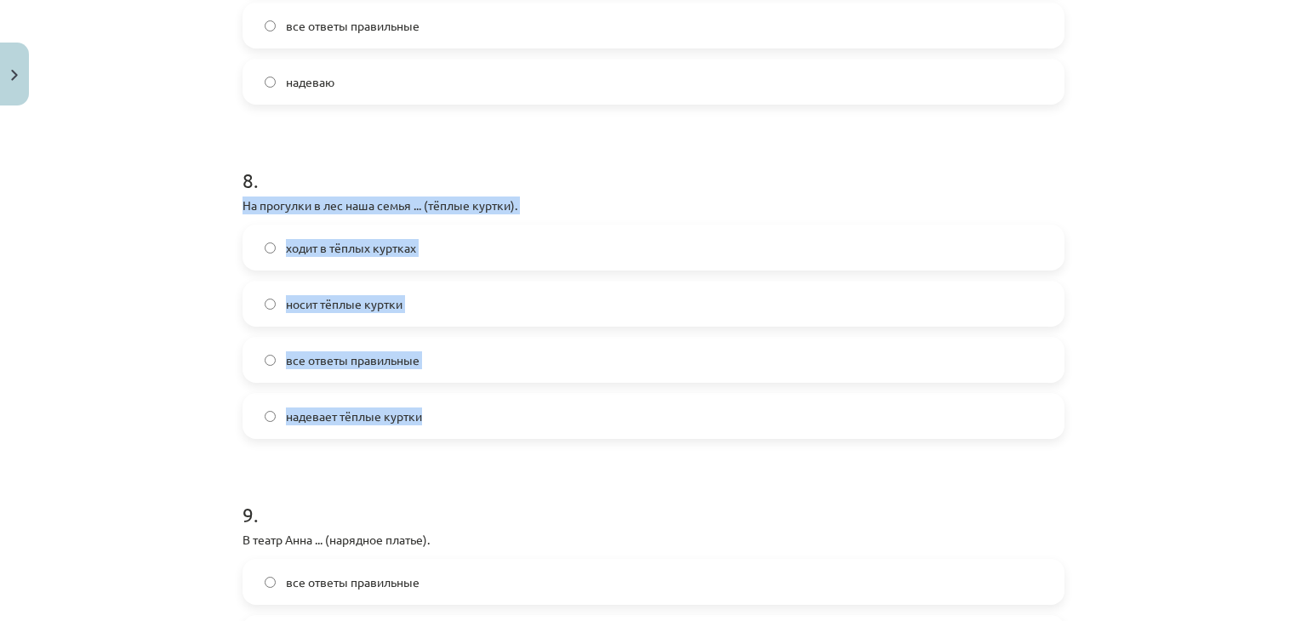
drag, startPoint x: 224, startPoint y: 195, endPoint x: 482, endPoint y: 392, distance: 324.8
click at [482, 392] on div "Mācību tēma: Krievu valodas b1 - 12. klases 1. ieskaites mācību materiāls #5 No…" at bounding box center [653, 310] width 1307 height 621
copy div "На прогулки в лес наша семья ... (тёплые куртки). ходит в тёплых куртках носит …"
click at [257, 314] on label "носит тёплые куртки" at bounding box center [653, 304] width 819 height 43
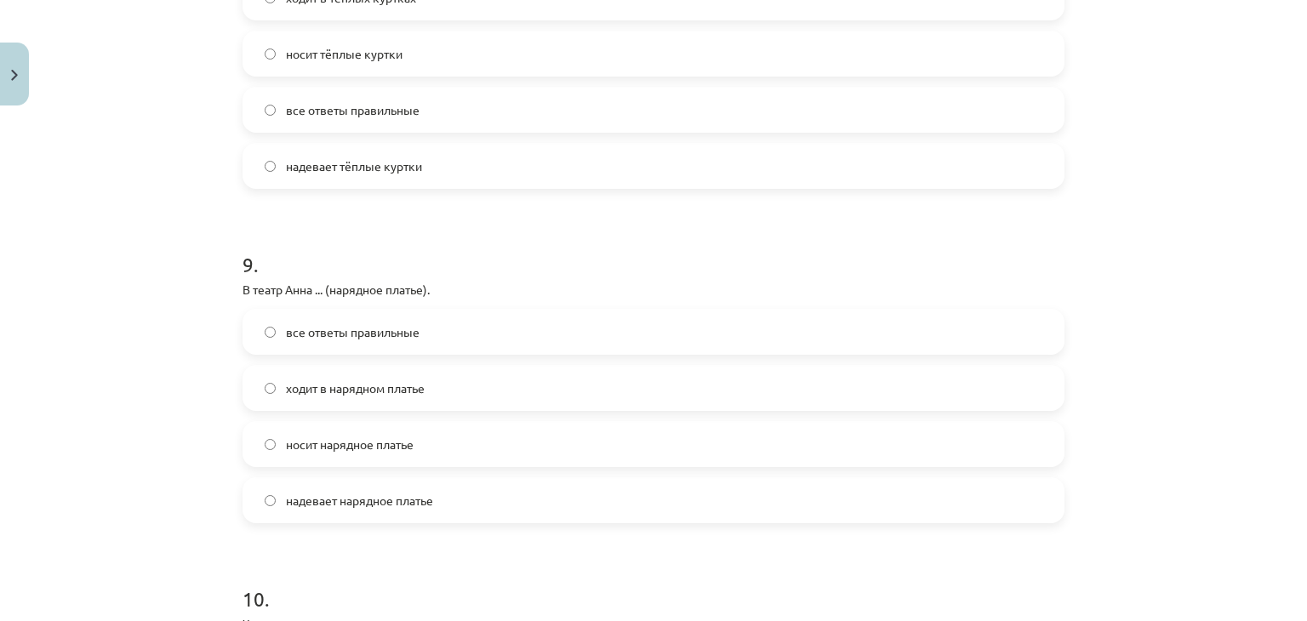
scroll to position [2793, 0]
click at [293, 504] on span "надевает нарядное платье" at bounding box center [359, 499] width 147 height 18
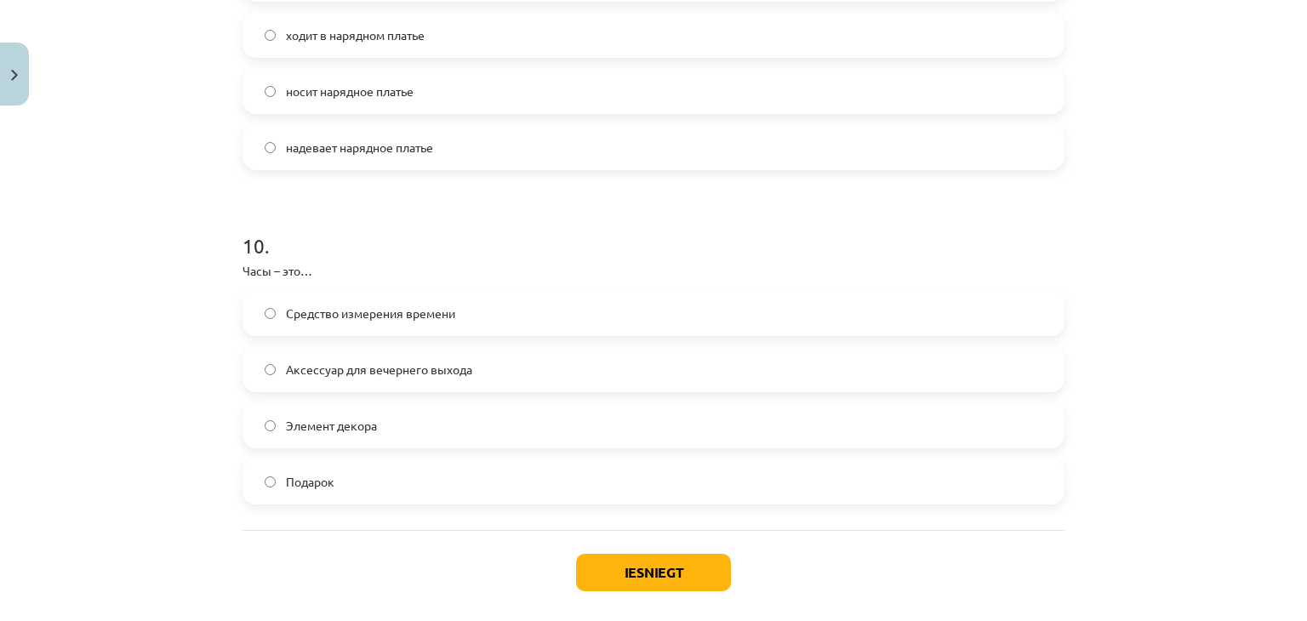
scroll to position [3151, 0]
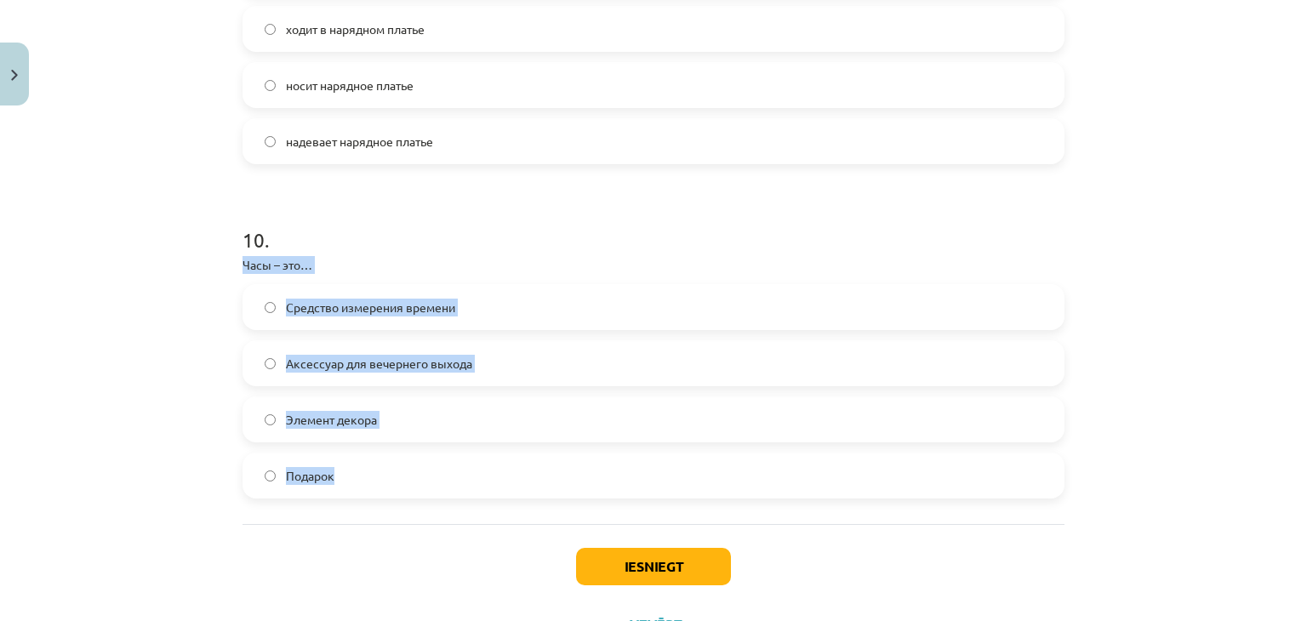
drag, startPoint x: 235, startPoint y: 254, endPoint x: 383, endPoint y: 494, distance: 282.0
copy div "Часы – это… Средство измерения времени Аксессуар для вечернего выхода Элемент д…"
click at [257, 293] on label "Средство измерения времени" at bounding box center [653, 307] width 819 height 43
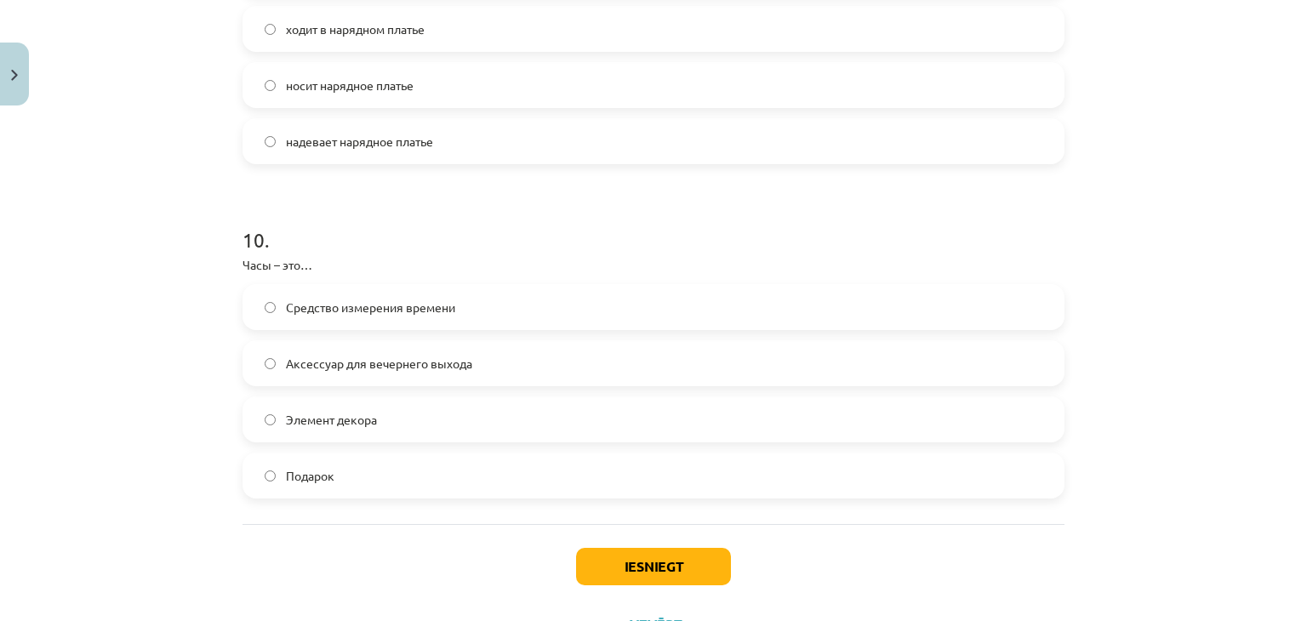
click at [616, 533] on div "Iesniegt Aizvērt" at bounding box center [654, 583] width 822 height 119
click at [621, 542] on div "Iesniegt Aizvērt" at bounding box center [654, 583] width 822 height 119
click at [607, 568] on button "Iesniegt" at bounding box center [653, 566] width 155 height 37
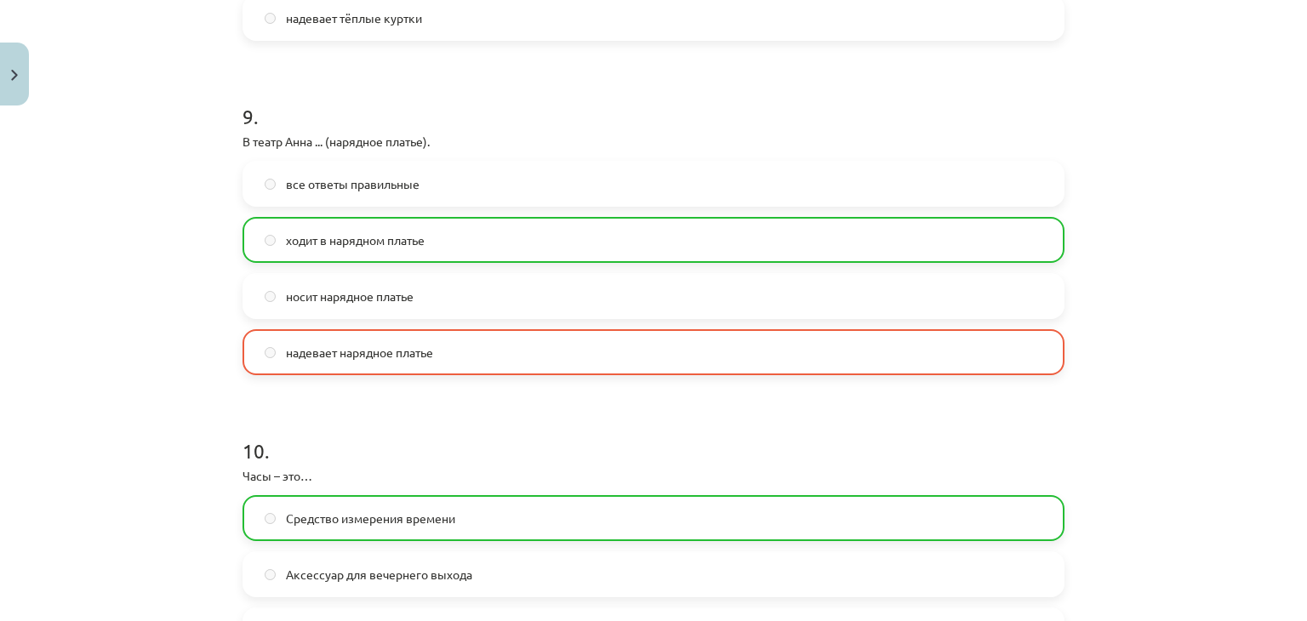
scroll to position [2931, 0]
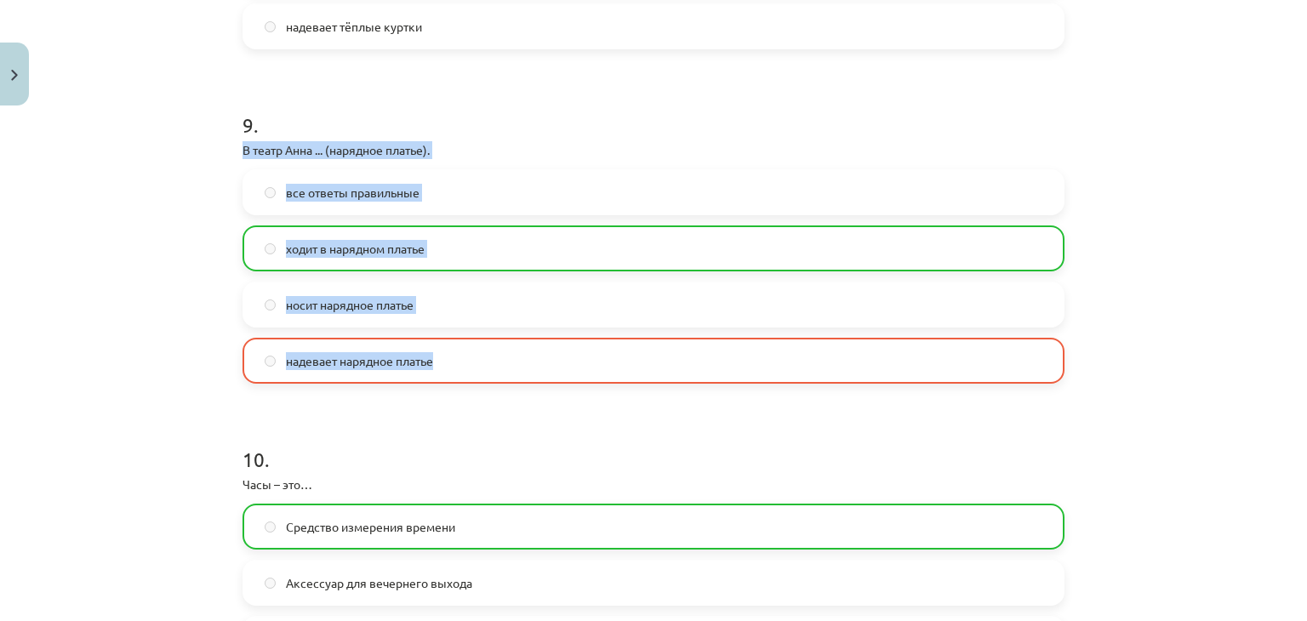
drag, startPoint x: 231, startPoint y: 146, endPoint x: 448, endPoint y: 344, distance: 293.4
copy div "В театр Анна ... (нарядное платье). все ответы правильные ходит в нарядном плат…"
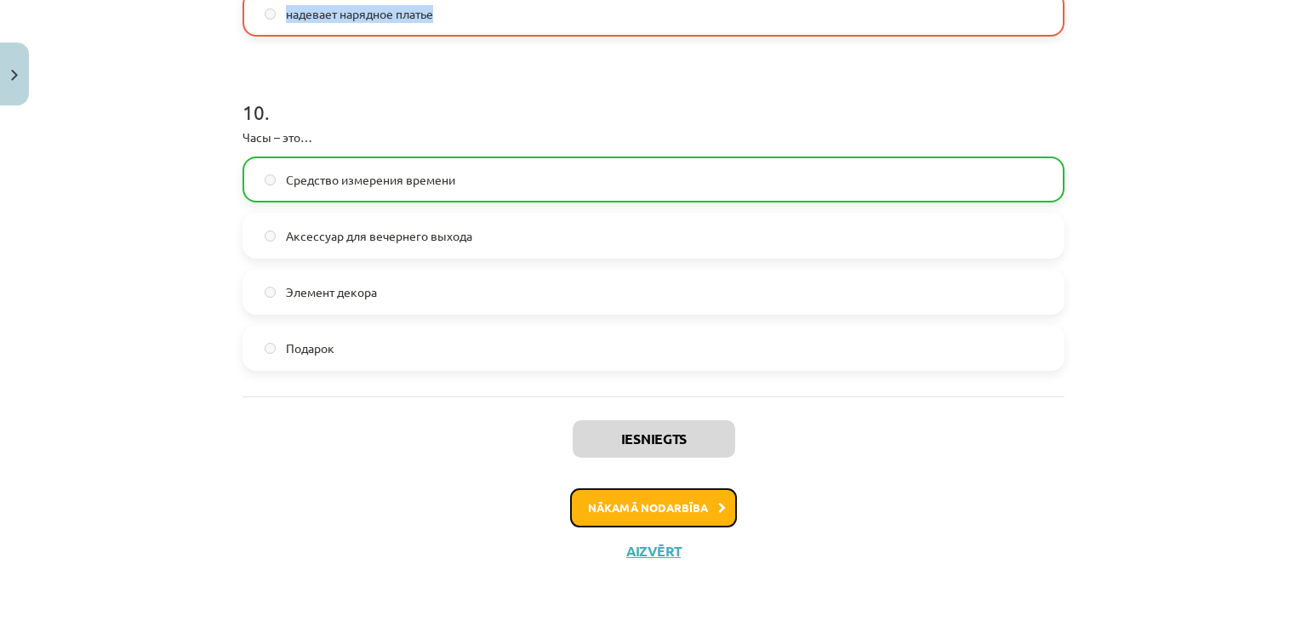
click at [625, 511] on button "Nākamā nodarbība" at bounding box center [653, 507] width 167 height 39
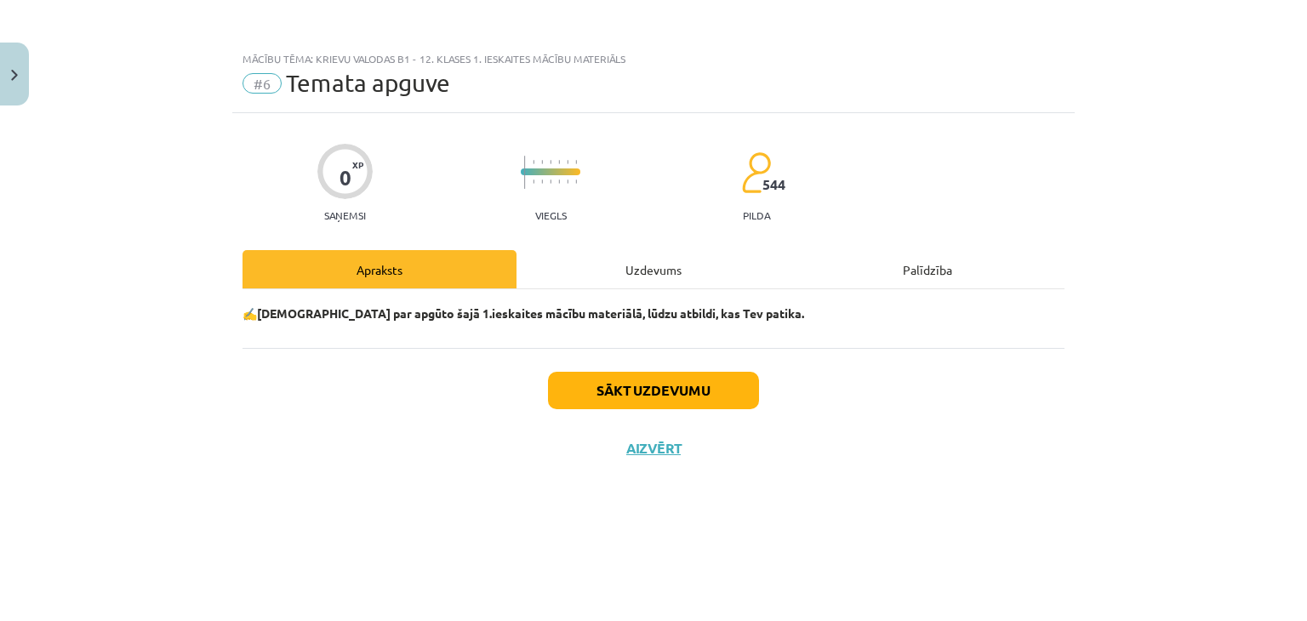
scroll to position [0, 0]
click at [640, 389] on button "Sākt uzdevumu" at bounding box center [653, 390] width 211 height 37
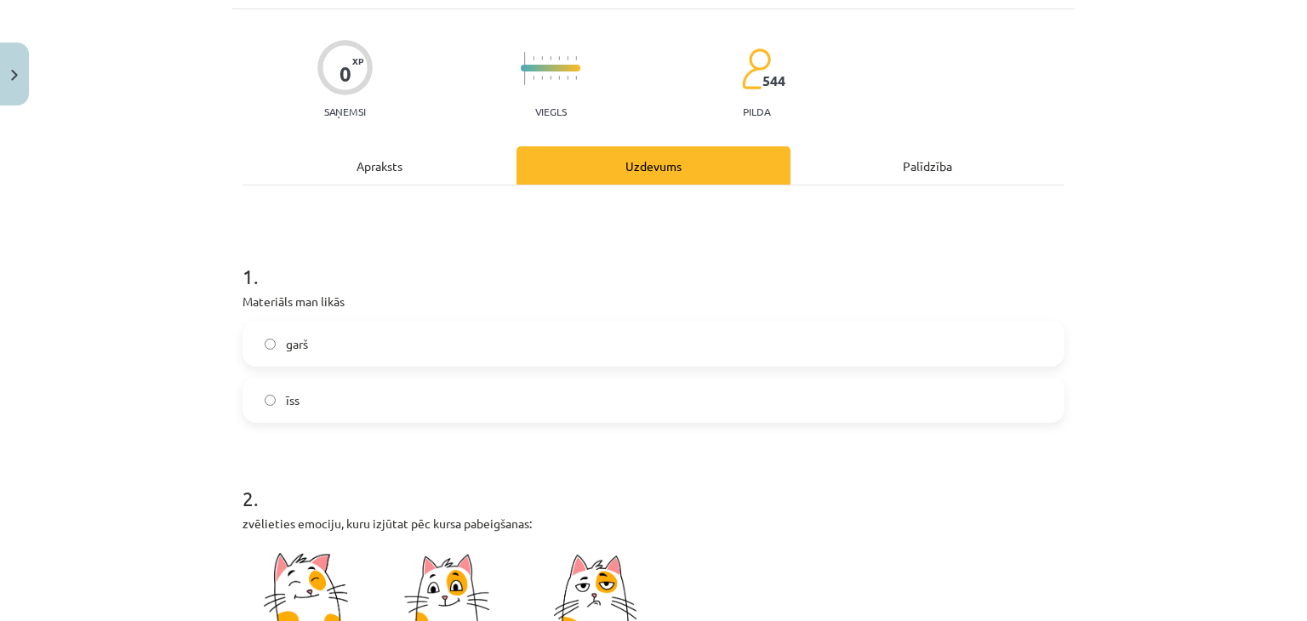
scroll to position [146, 0]
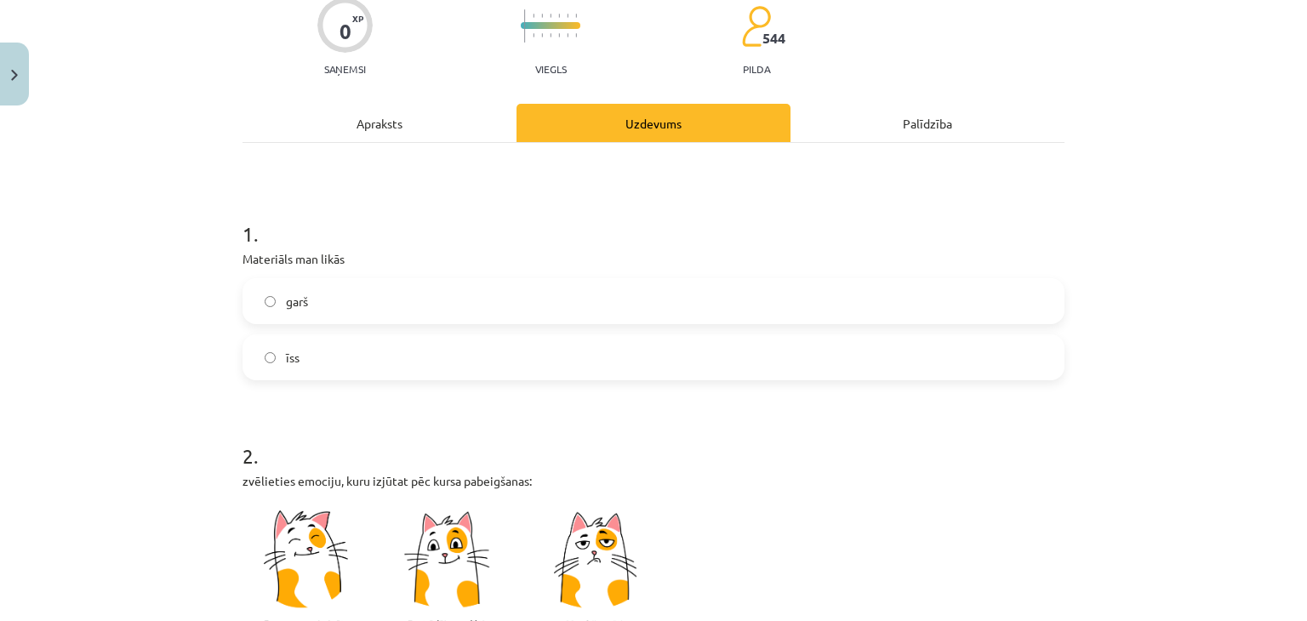
click at [272, 314] on label "garš" at bounding box center [653, 301] width 819 height 43
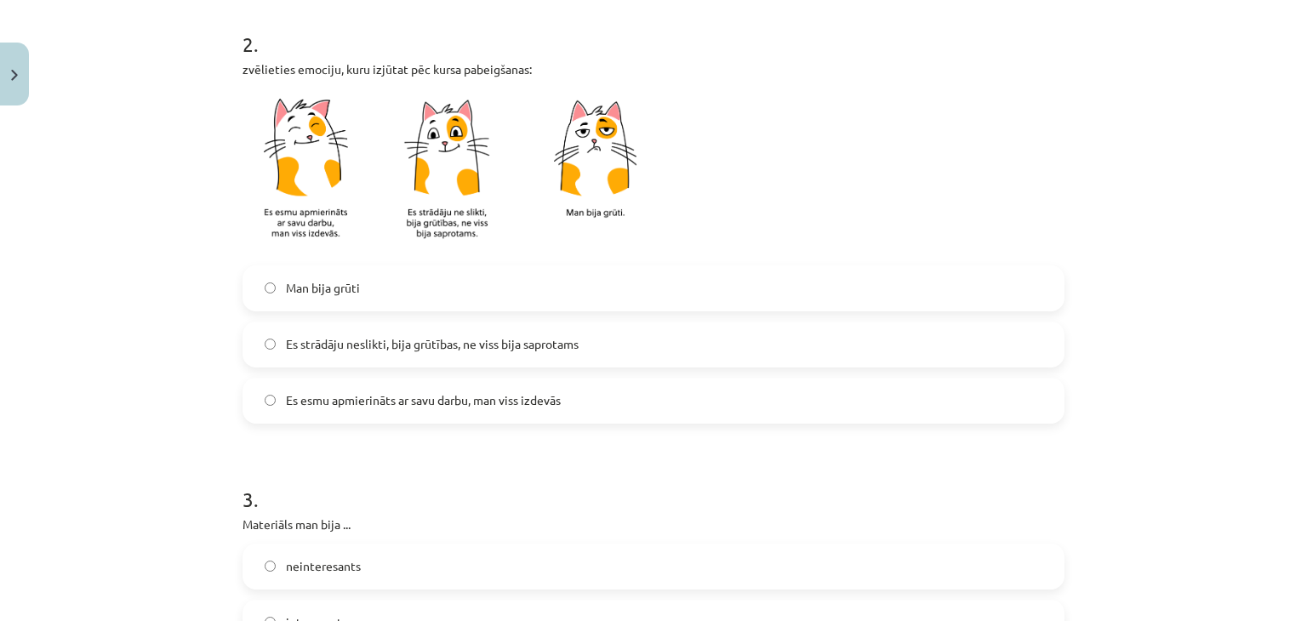
scroll to position [560, 0]
click at [293, 320] on div "Es strādāju neslikti, bija grūtības, ne viss bija saprotams" at bounding box center [654, 343] width 822 height 46
click at [287, 338] on span "Es strādāju neslikti, bija grūtības, ne viss bija saprotams" at bounding box center [432, 343] width 293 height 18
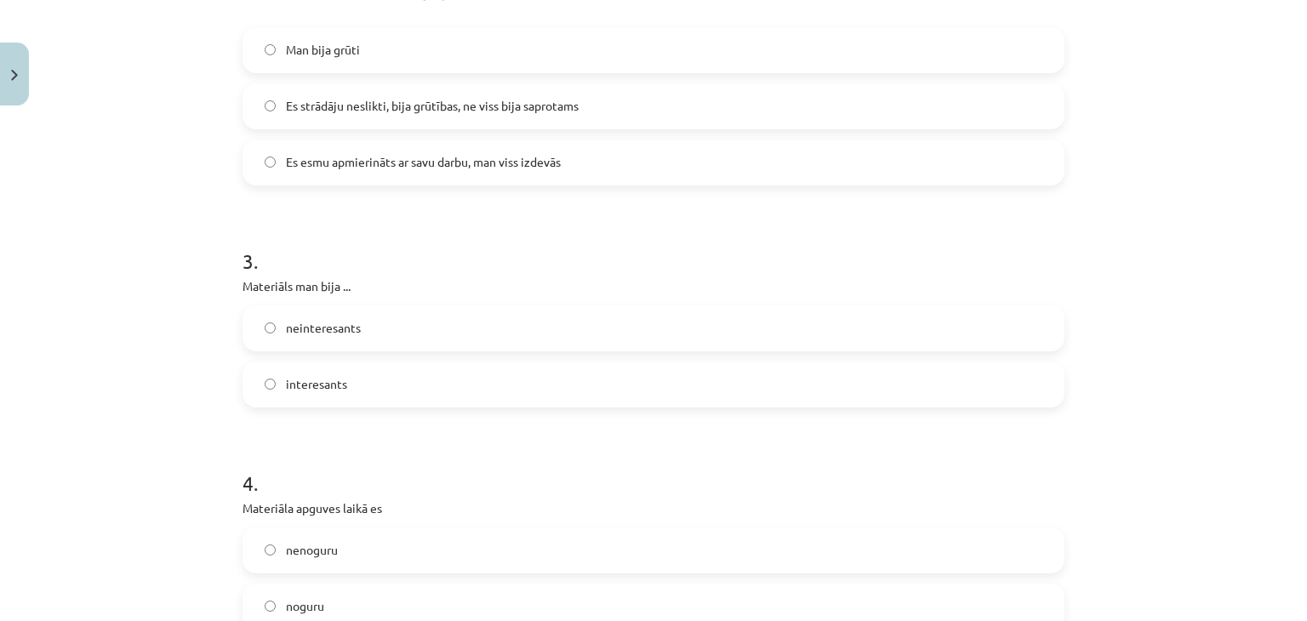
scroll to position [797, 0]
click at [319, 385] on span "interesants" at bounding box center [316, 384] width 61 height 18
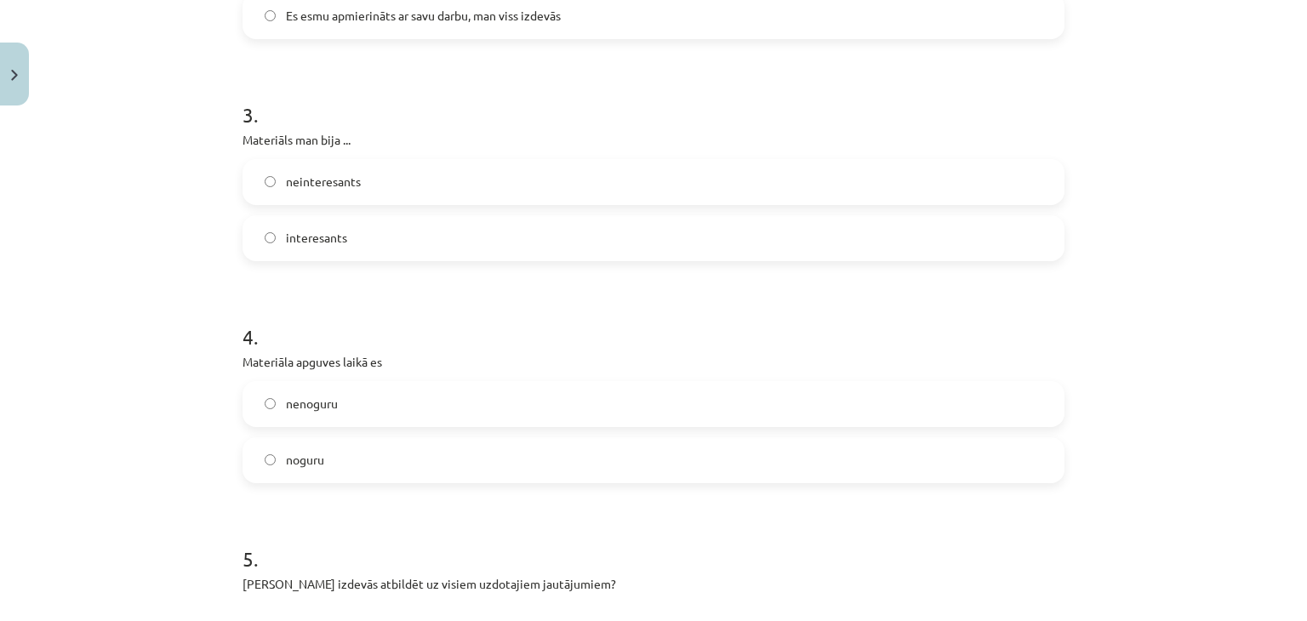
scroll to position [943, 0]
click at [310, 463] on span "noguru" at bounding box center [305, 460] width 38 height 18
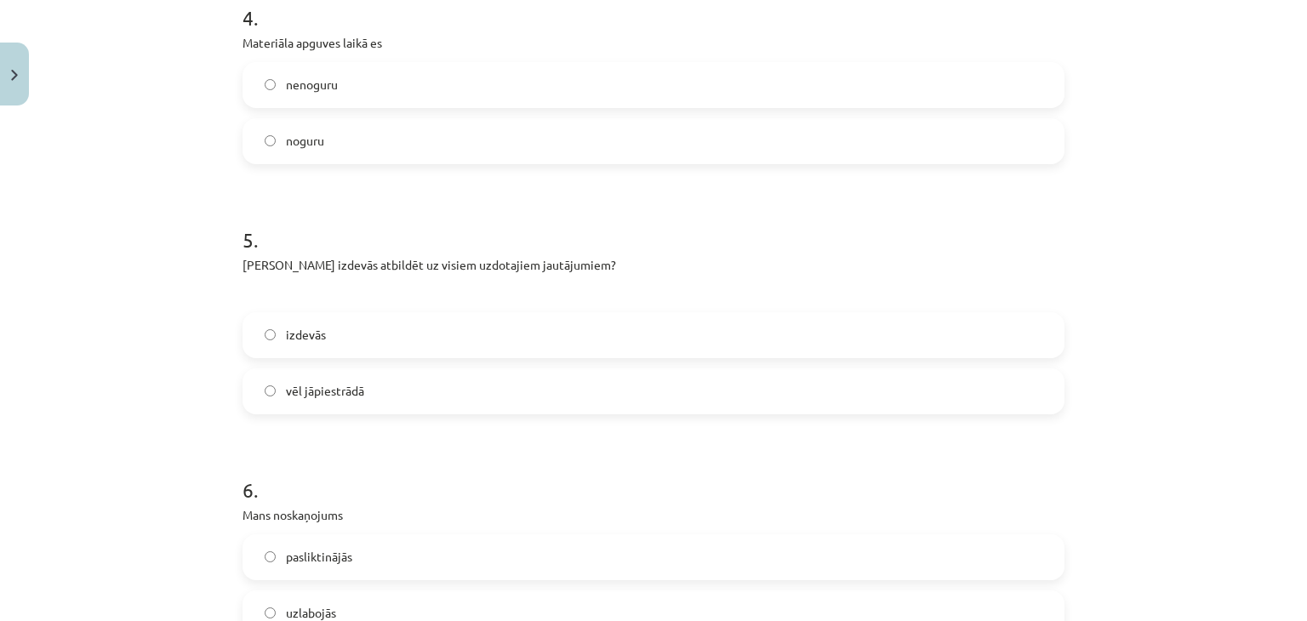
scroll to position [1299, 0]
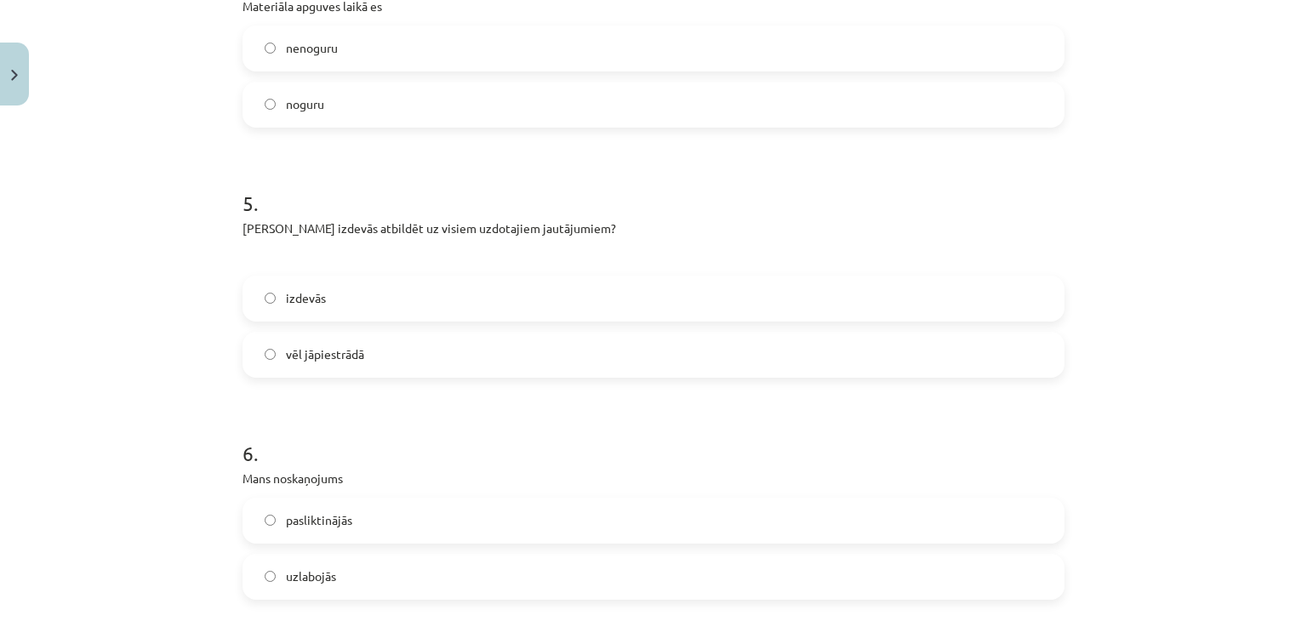
click at [271, 353] on label "vēl jāpiestrādā" at bounding box center [653, 355] width 819 height 43
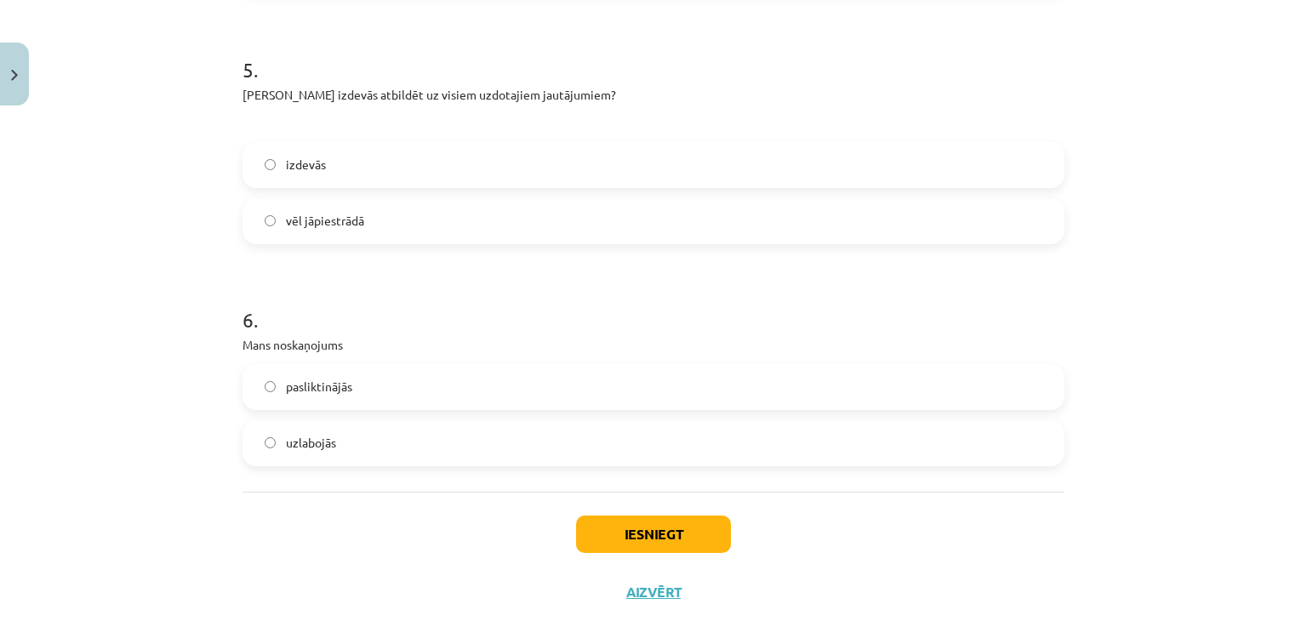
scroll to position [1433, 0]
click at [276, 442] on label "uzlabojās" at bounding box center [653, 442] width 819 height 43
click at [633, 537] on button "Iesniegt" at bounding box center [653, 533] width 155 height 37
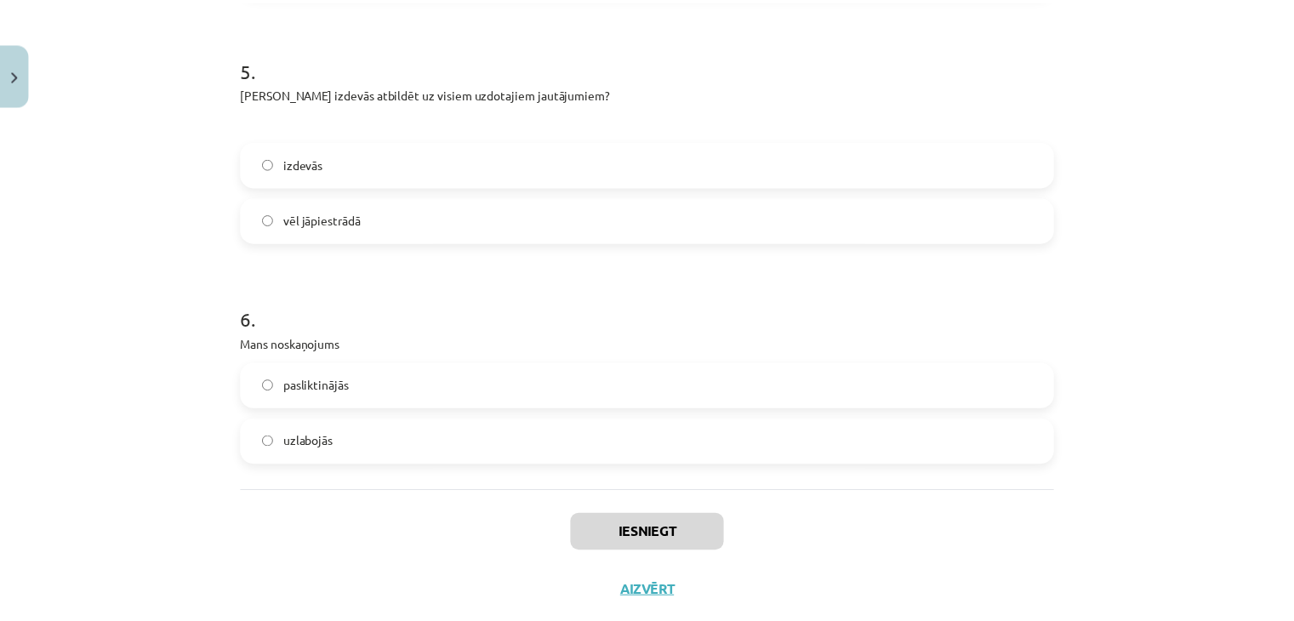
scroll to position [865, 0]
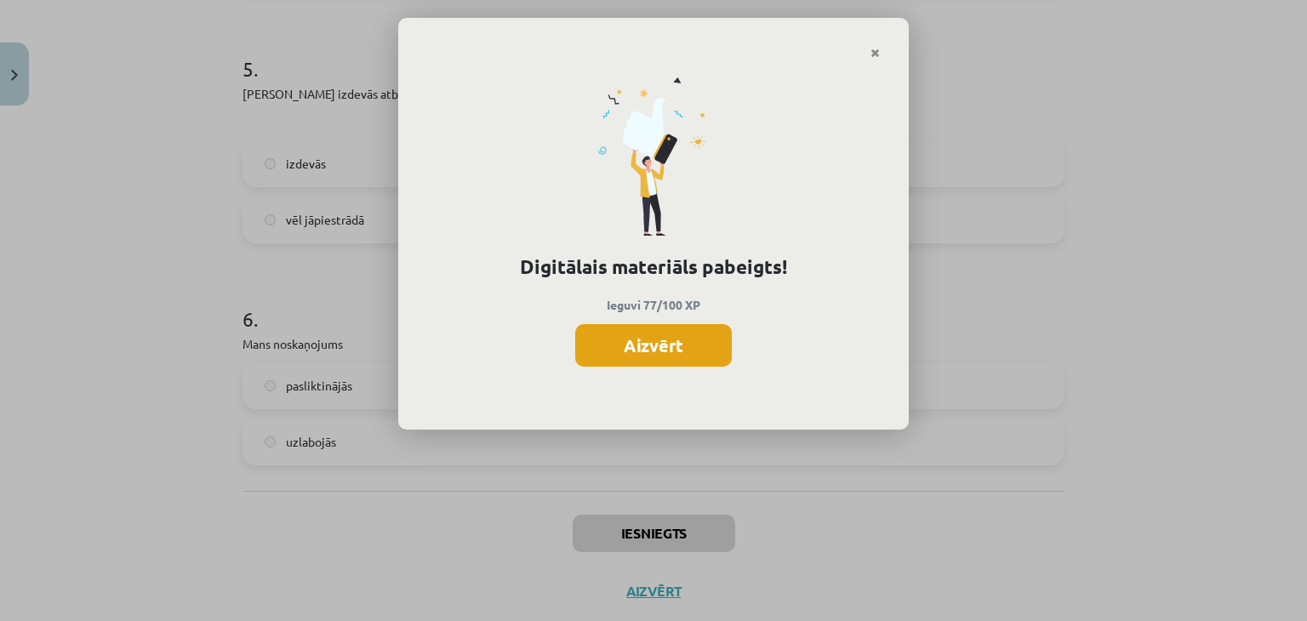
click at [657, 358] on button "Aizvērt" at bounding box center [653, 345] width 157 height 43
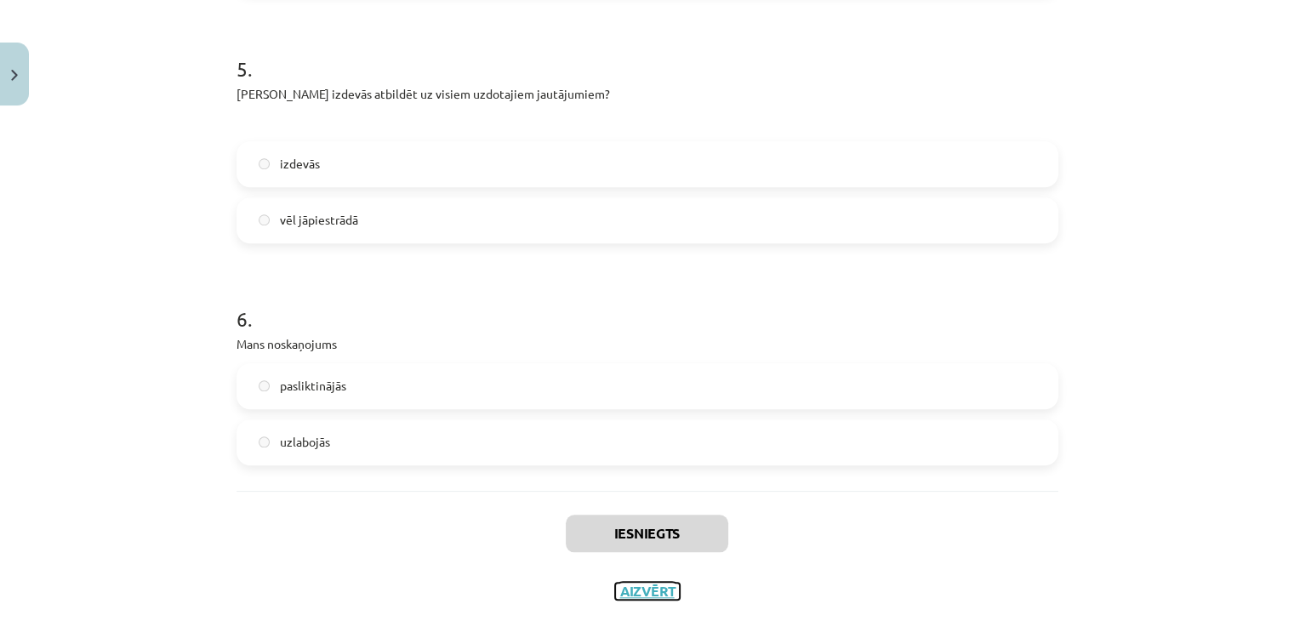
click at [633, 586] on button "Aizvērt" at bounding box center [647, 591] width 65 height 17
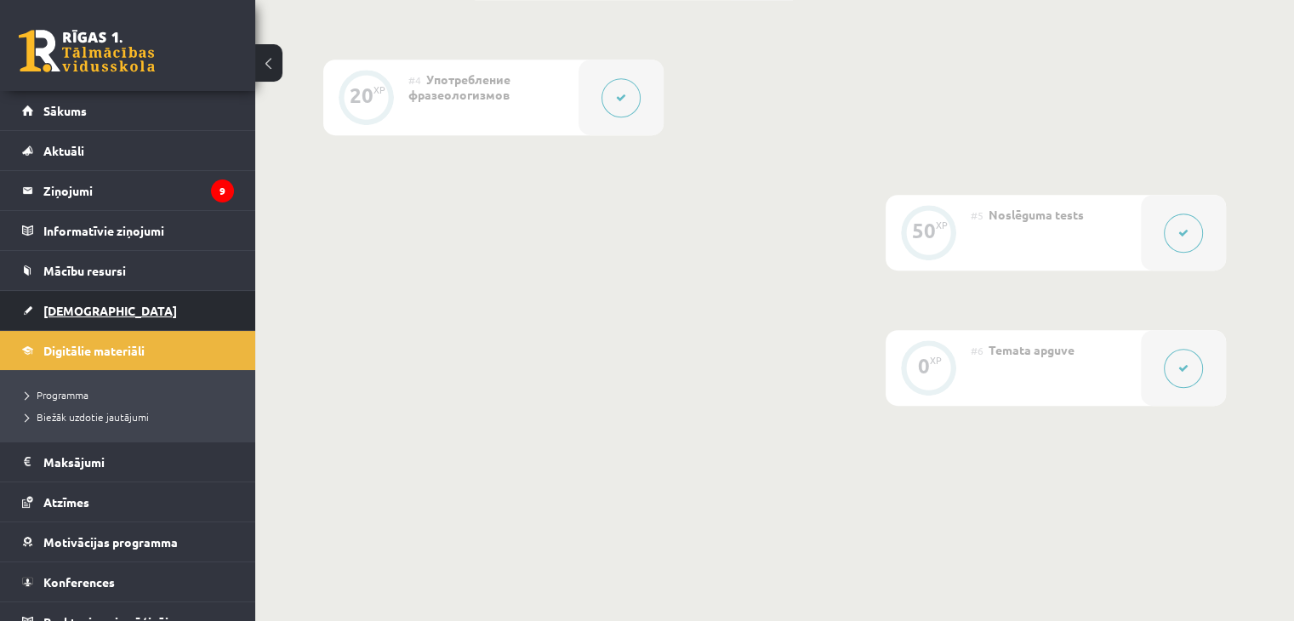
click at [73, 307] on span "[DEMOGRAPHIC_DATA]" at bounding box center [110, 310] width 134 height 15
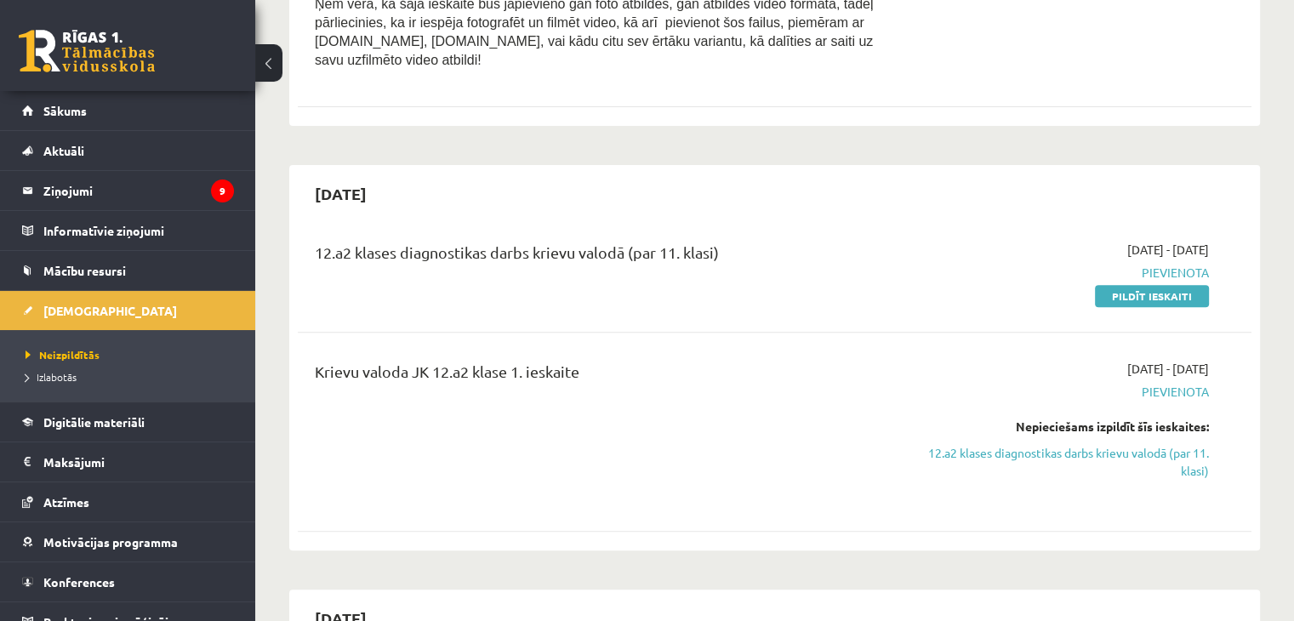
scroll to position [672, 0]
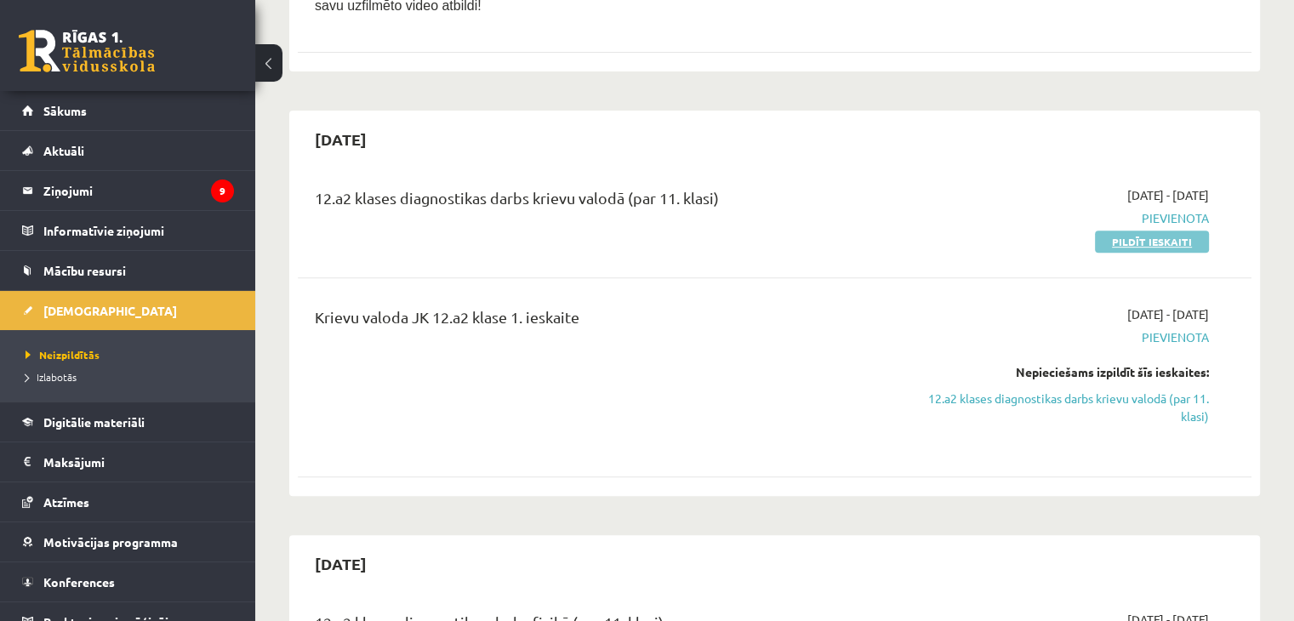
click at [1154, 231] on link "Pildīt ieskaiti" at bounding box center [1152, 242] width 114 height 22
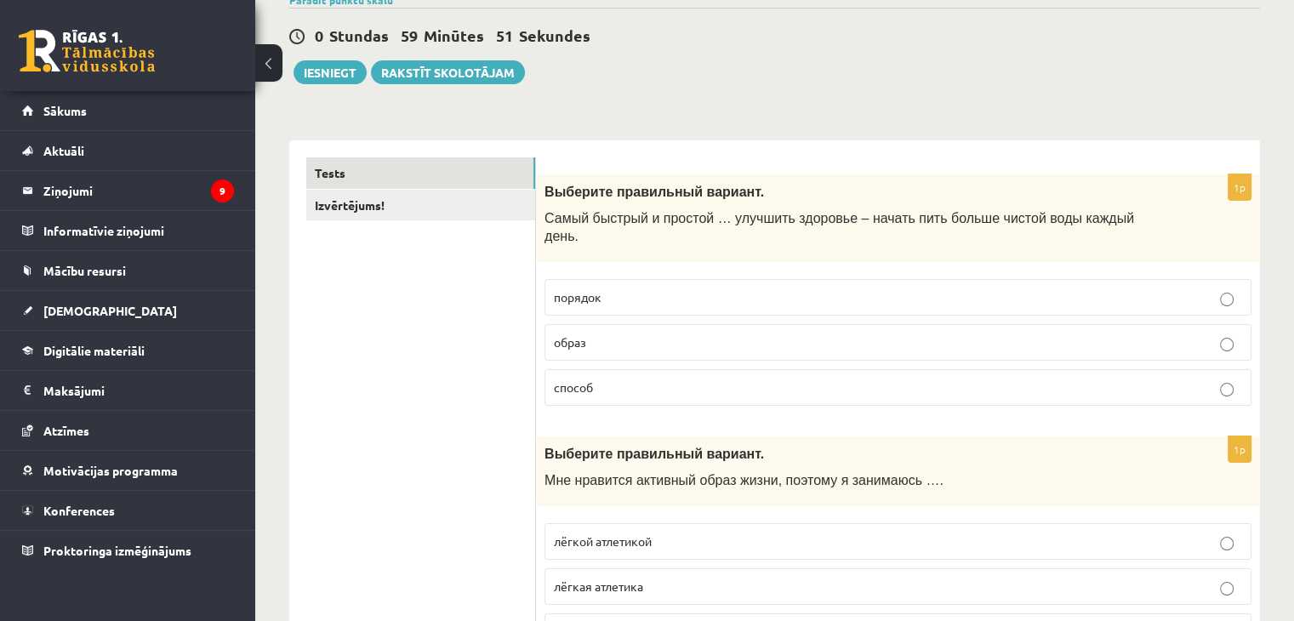
scroll to position [150, 0]
click at [589, 332] on p "образ" at bounding box center [898, 341] width 688 height 18
click at [595, 377] on p "способ" at bounding box center [898, 386] width 688 height 18
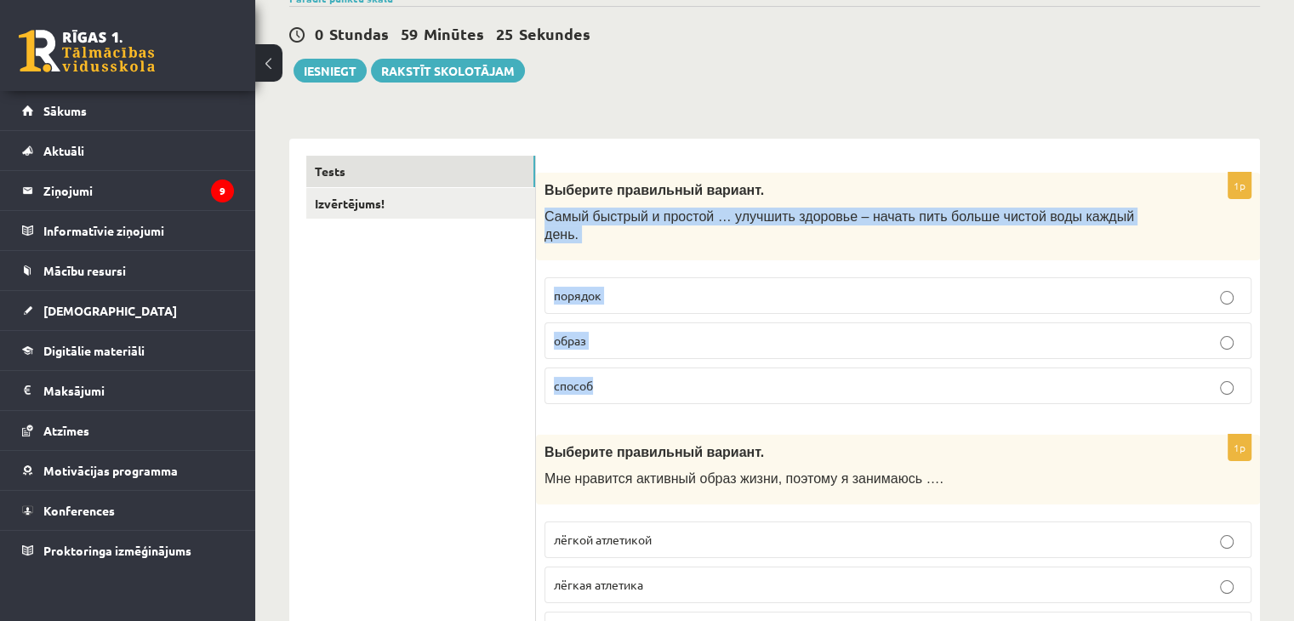
drag, startPoint x: 546, startPoint y: 217, endPoint x: 620, endPoint y: 358, distance: 159.1
click at [620, 358] on div "1p Выберите правильный вариант. Самый быстрый и простой … улучшить здоровье – н…" at bounding box center [898, 295] width 724 height 245
copy div "Самый быстрый и простой … улучшить здоровье – начать пить больше чистой воды ка…"
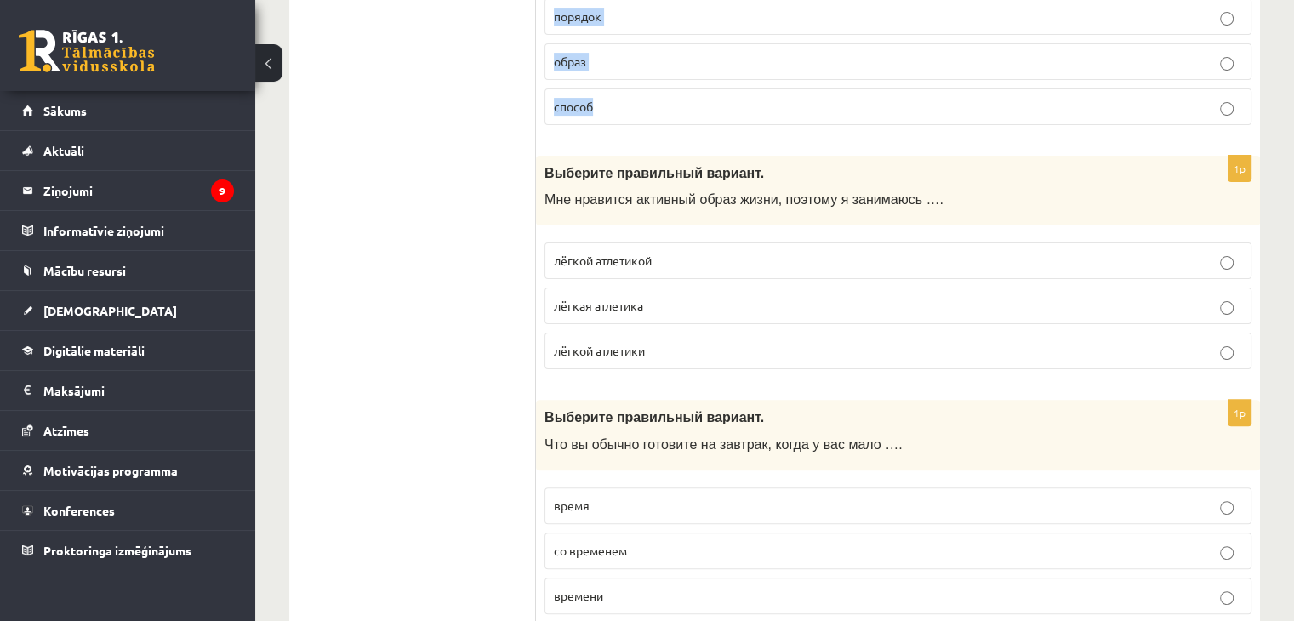
scroll to position [395, 0]
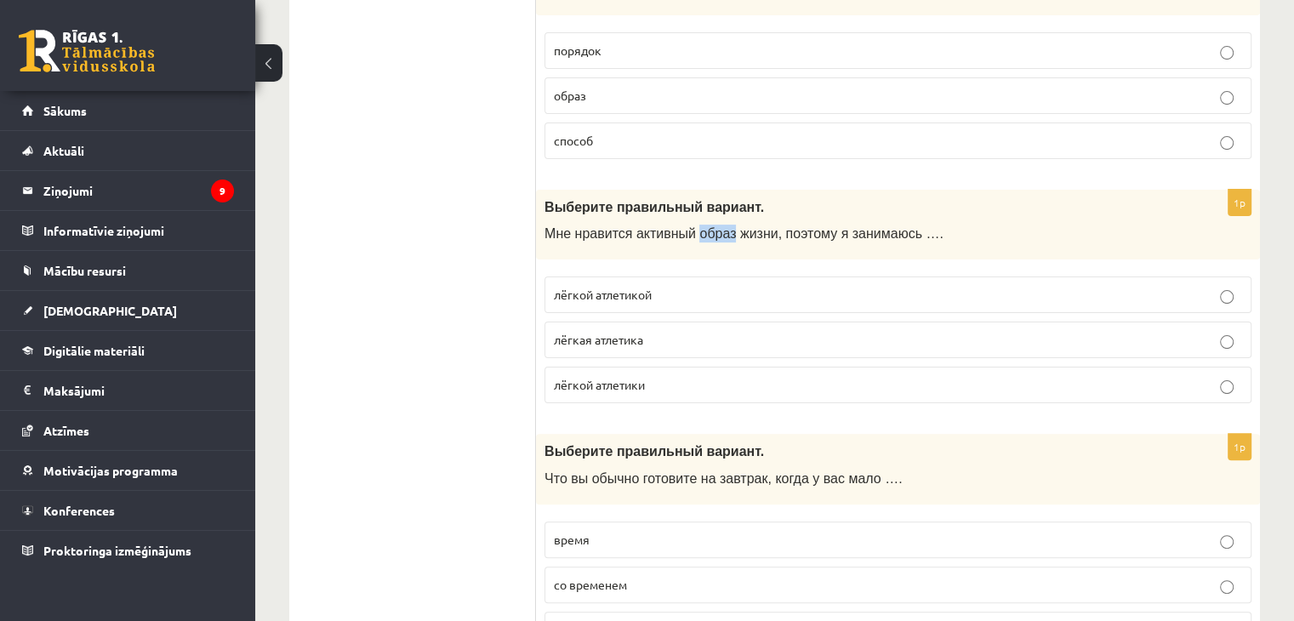
drag, startPoint x: 686, startPoint y: 219, endPoint x: 720, endPoint y: 222, distance: 34.2
click at [720, 225] on p "Мне нравится активный образ жизни, поэтому я занимаюсь …." at bounding box center [856, 234] width 622 height 18
copy span "образ"
drag, startPoint x: 541, startPoint y: 213, endPoint x: 926, endPoint y: 219, distance: 384.7
click at [926, 219] on div "Выберите правильный вариант. Мне нравится активный образ жизни, поэтому я заним…" at bounding box center [898, 225] width 724 height 71
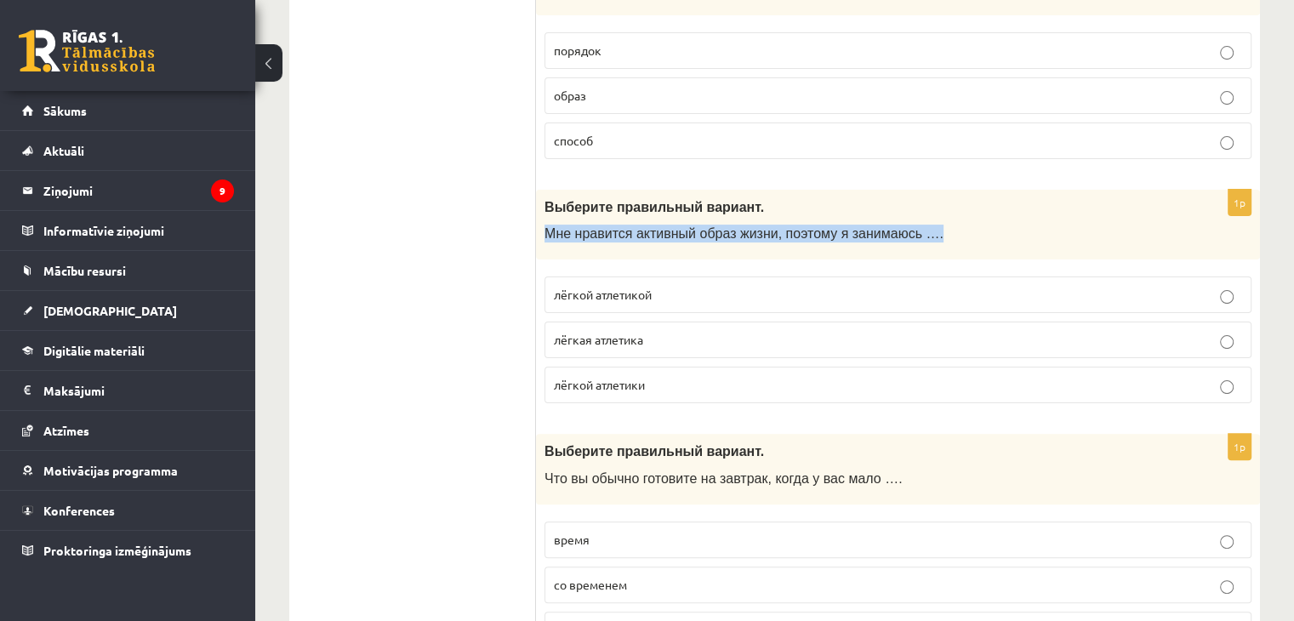
copy span "Мне нравится активный образ жизни, поэтому я занимаюсь …."
click at [656, 286] on p "лёгкой атлетикой" at bounding box center [898, 295] width 688 height 18
drag, startPoint x: 539, startPoint y: 214, endPoint x: 673, endPoint y: 349, distance: 190.8
click at [673, 349] on div "1p Выберите правильный вариант. Мне нравится активный образ жизни, поэтому я за…" at bounding box center [898, 304] width 724 height 228
copy div "Мне нравится активный образ жизни, поэтому я занимаюсь …. лёгкой атлетикой лёгк…"
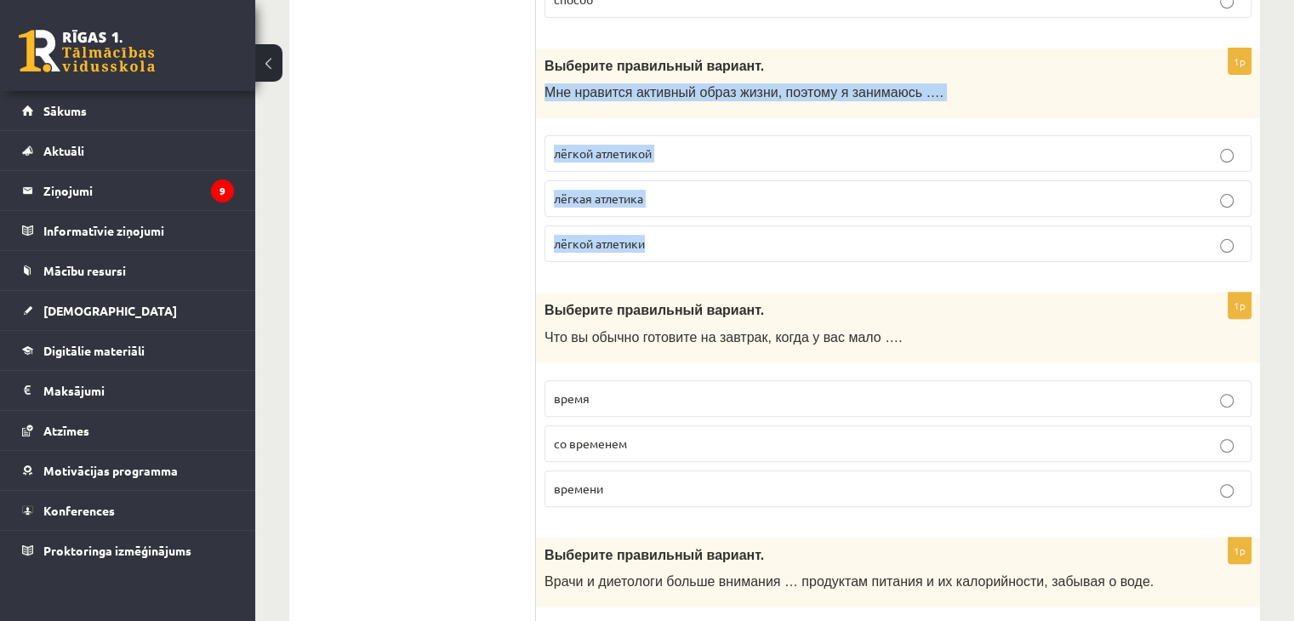
scroll to position [597, 0]
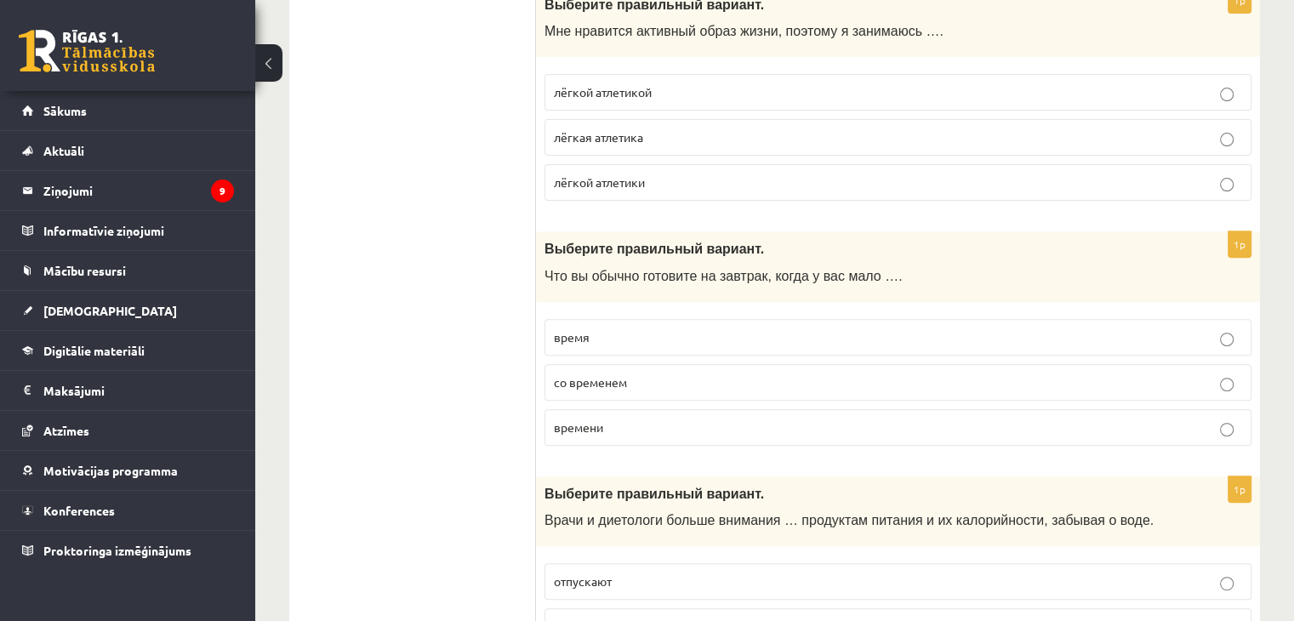
click at [637, 419] on p "времени" at bounding box center [898, 428] width 688 height 18
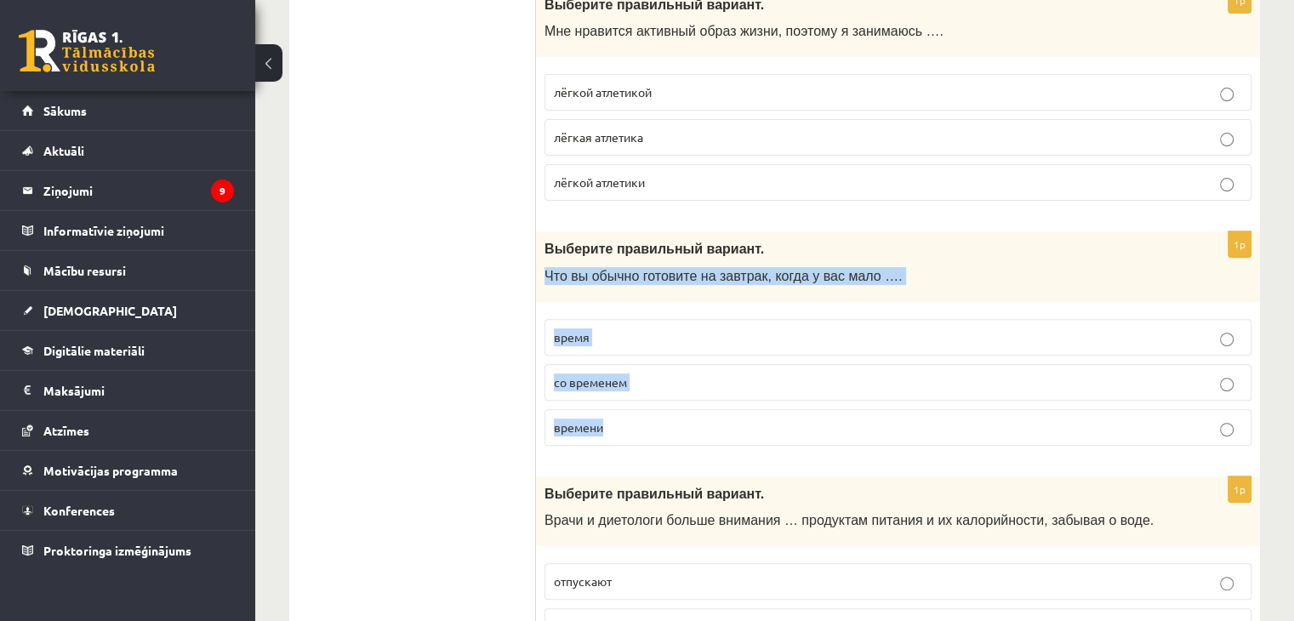
drag, startPoint x: 543, startPoint y: 256, endPoint x: 655, endPoint y: 406, distance: 187.2
click at [655, 406] on div "1p Выберите правильный вариант. Что вы обычно готовите на завтрак, когда у вас …" at bounding box center [898, 345] width 724 height 228
copy div "Что вы обычно готовите на завтрак, когда у вас мало …. время со временем времени"
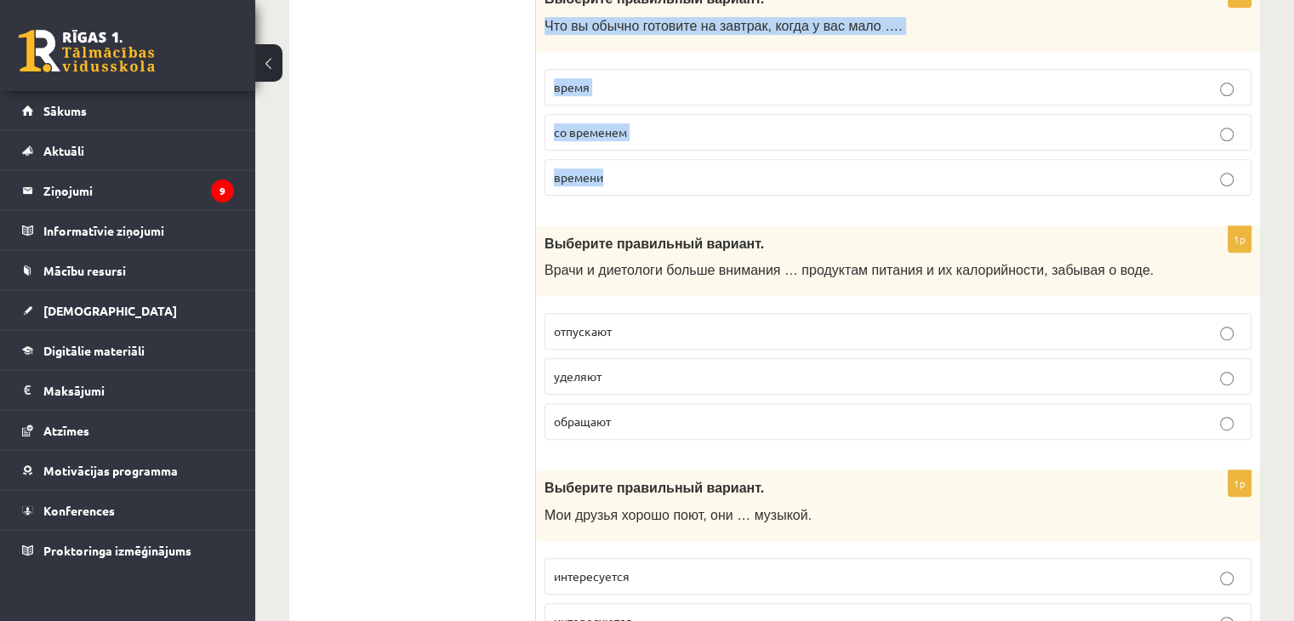
scroll to position [885, 0]
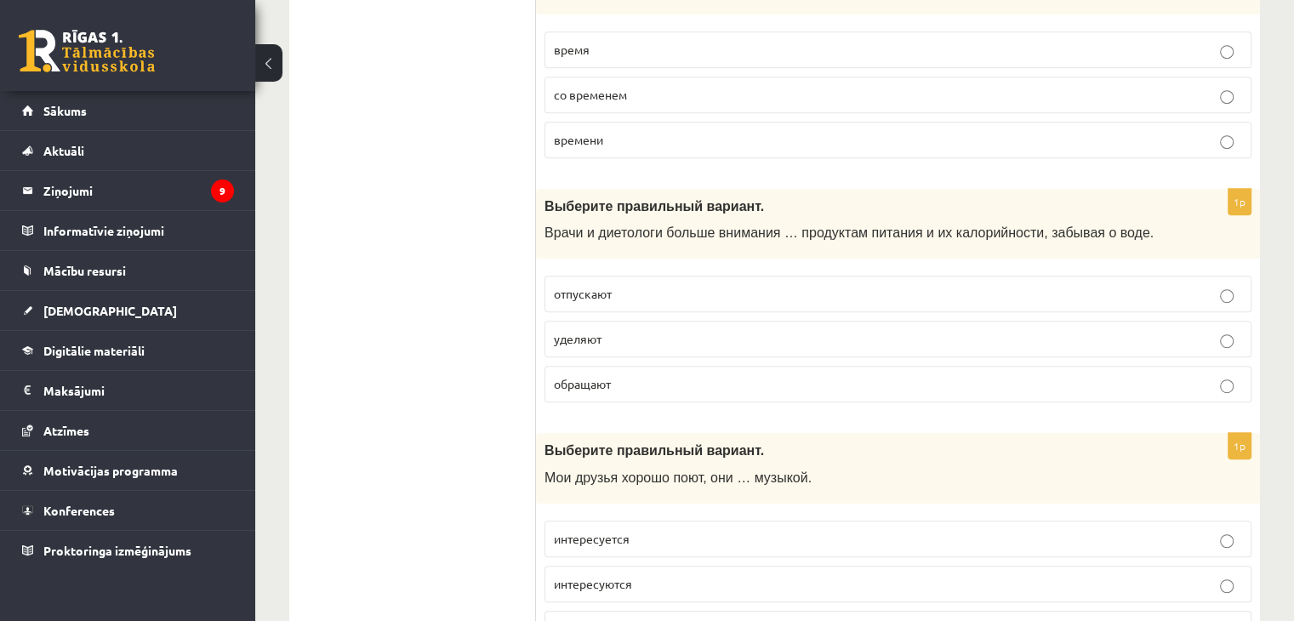
click at [705, 330] on p "уделяют" at bounding box center [898, 339] width 688 height 18
drag, startPoint x: 553, startPoint y: 274, endPoint x: 672, endPoint y: 384, distance: 162.0
click at [672, 384] on fieldset "отпускают уделяют обращают" at bounding box center [898, 337] width 707 height 140
copy fieldset "отпускают уделяют обращают"
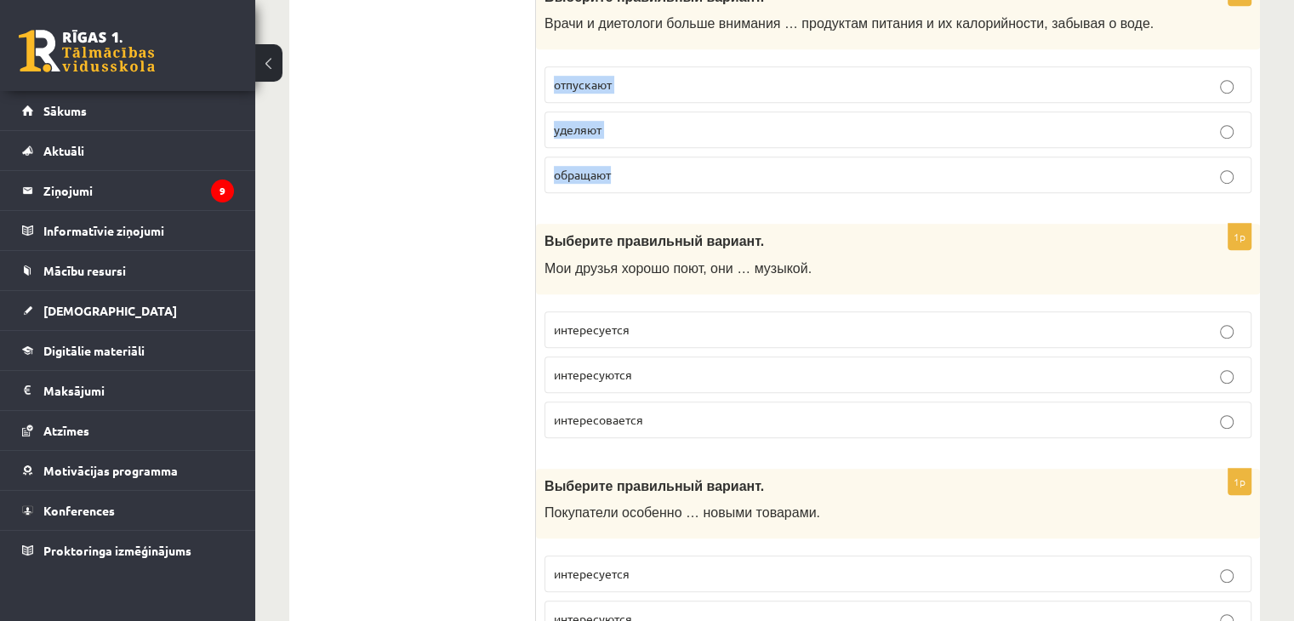
scroll to position [1123, 0]
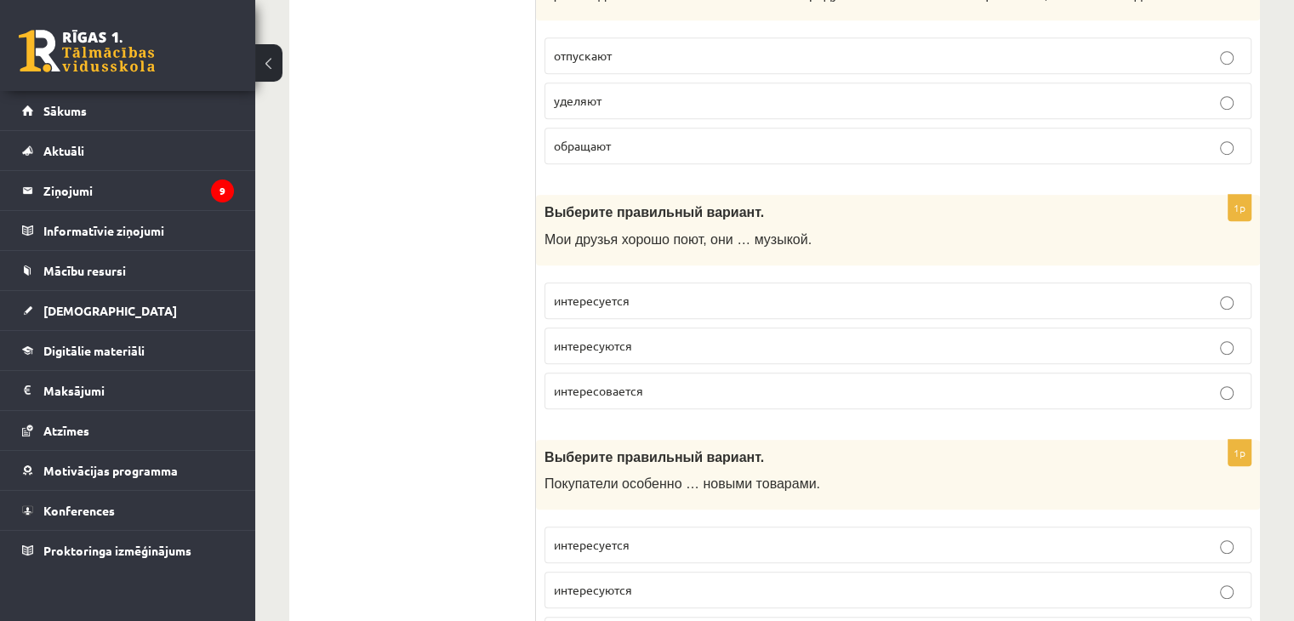
click at [637, 337] on p "интересуются" at bounding box center [898, 346] width 688 height 18
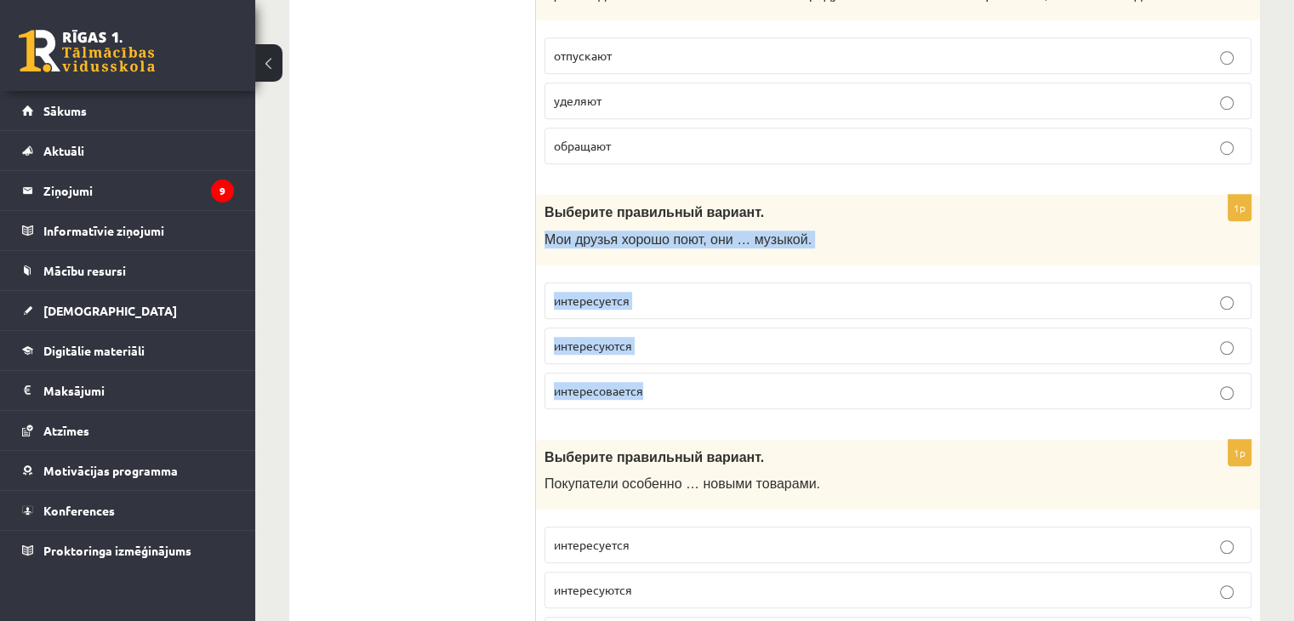
drag, startPoint x: 550, startPoint y: 202, endPoint x: 691, endPoint y: 354, distance: 207.8
click at [691, 354] on div "1p Выберите правильный вариант. Мои друзья хорошо поют, они … музыкой. интересу…" at bounding box center [898, 309] width 724 height 228
copy div "Мои друзья хорошо поют, они … музыкой. интересуется интересуются интересовается"
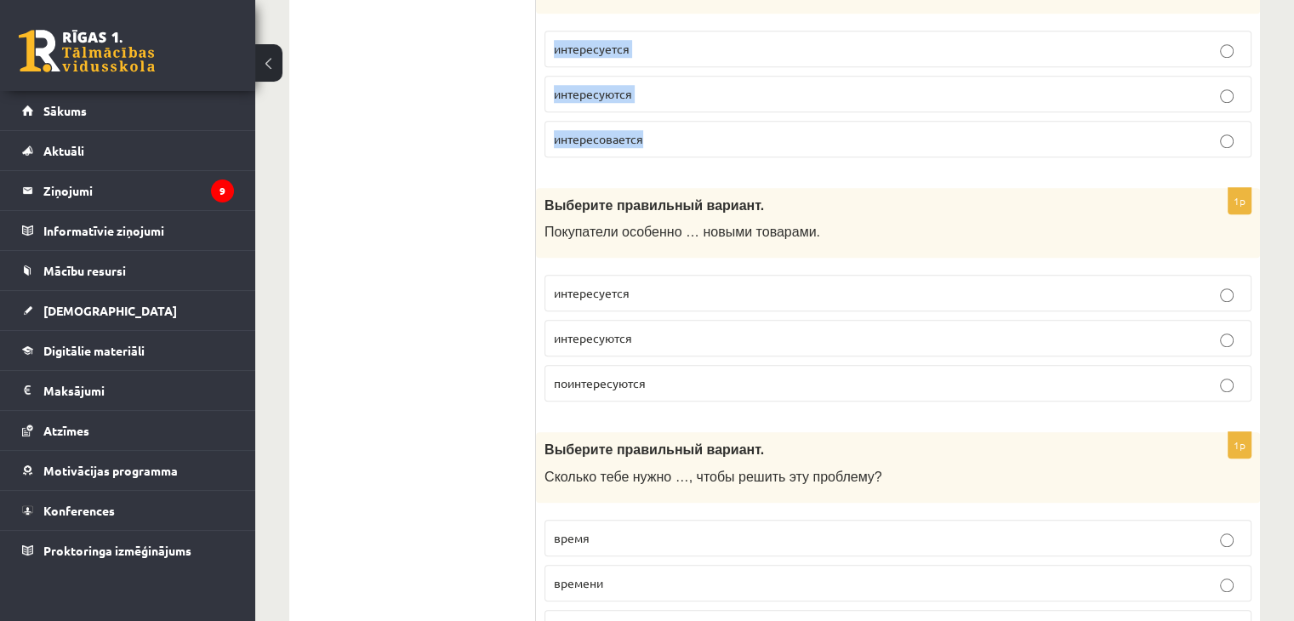
scroll to position [1375, 0]
click at [604, 330] on span "интересуются" at bounding box center [593, 337] width 78 height 15
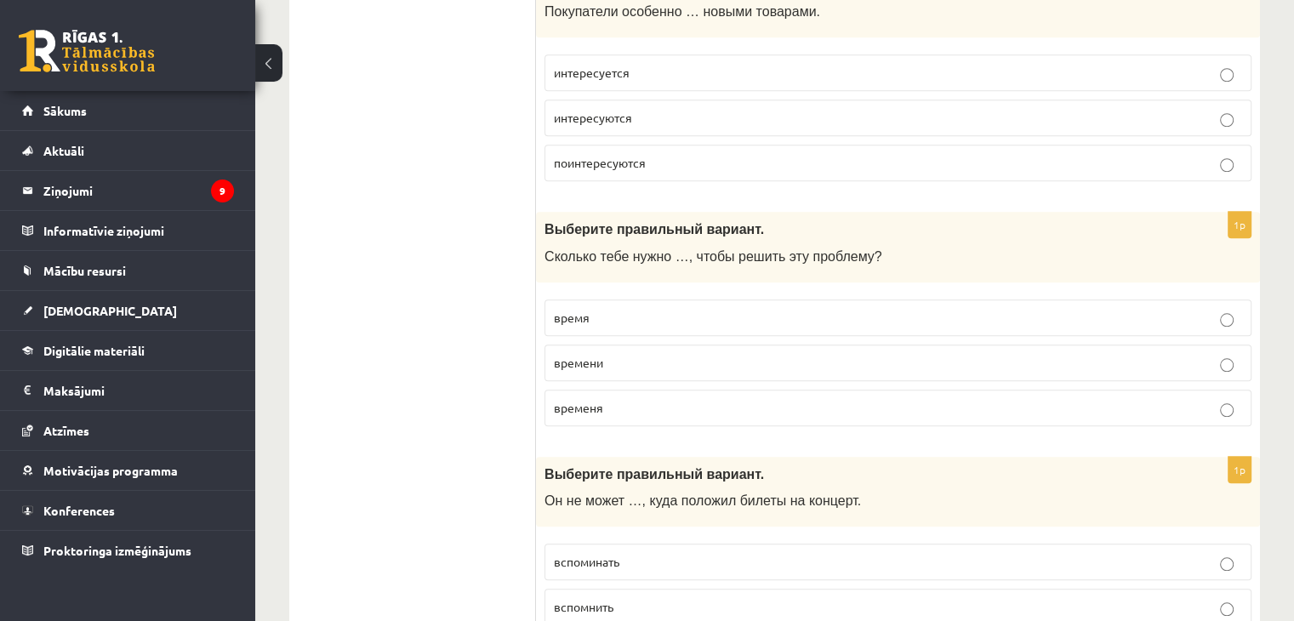
scroll to position [1631, 0]
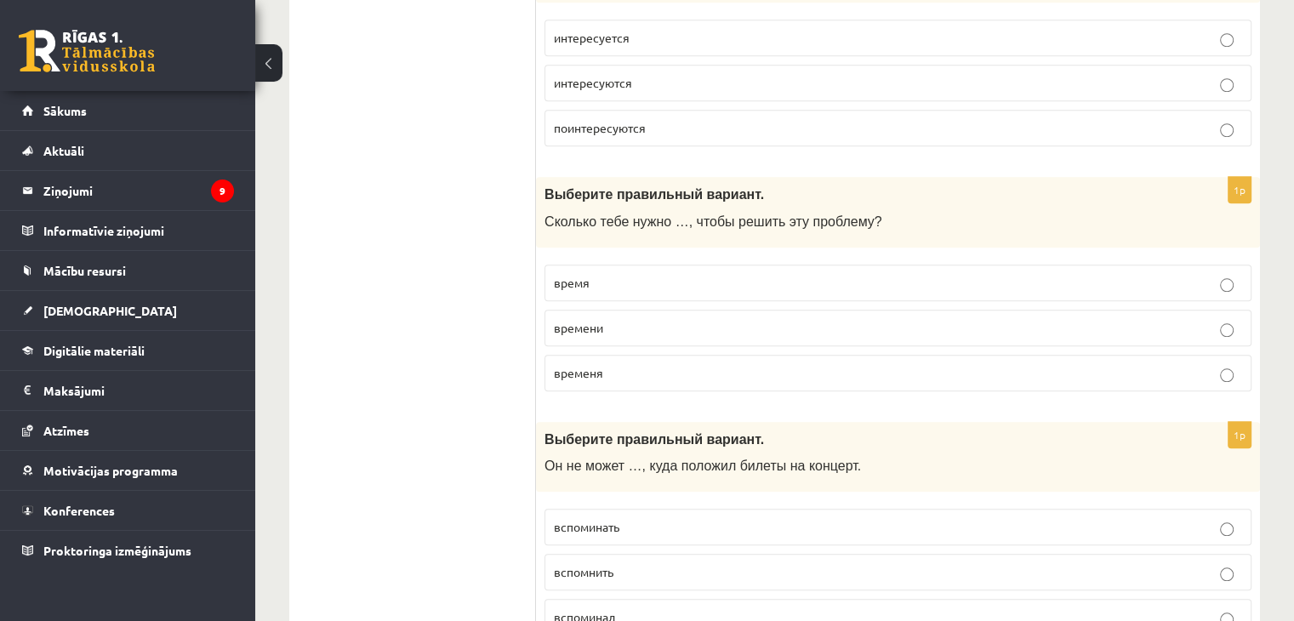
click at [620, 357] on label "временя" at bounding box center [898, 373] width 707 height 37
drag, startPoint x: 534, startPoint y: 196, endPoint x: 671, endPoint y: 313, distance: 180.5
click at [671, 313] on label "времени" at bounding box center [898, 328] width 707 height 37
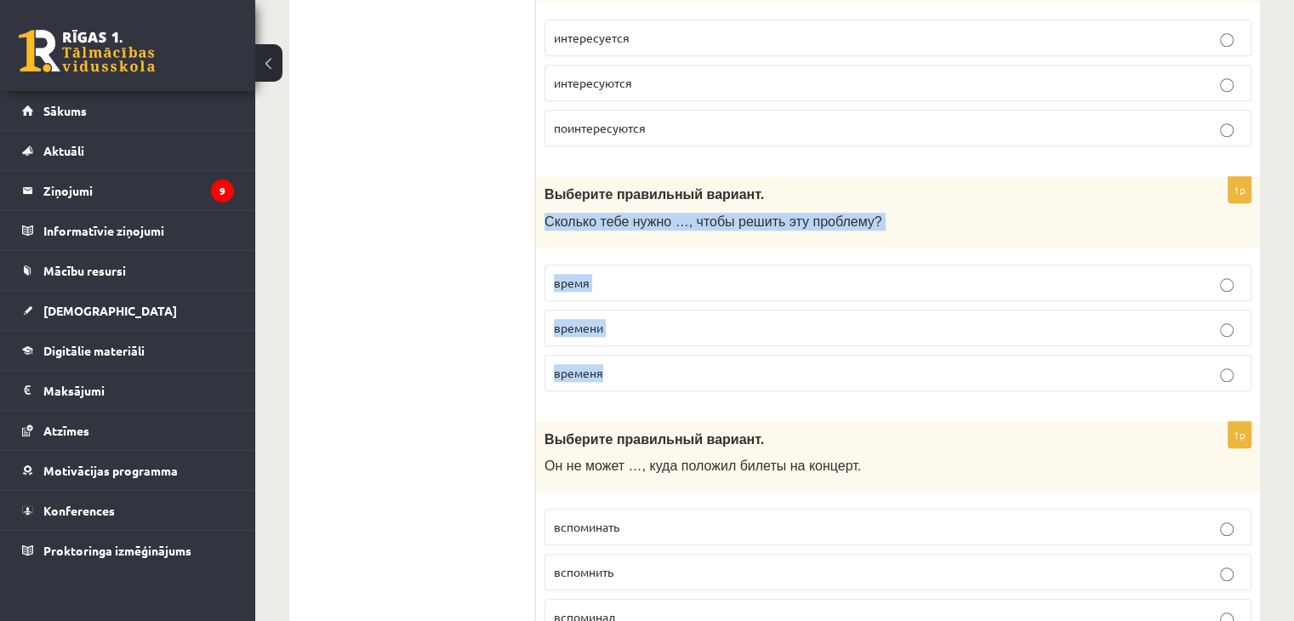
drag, startPoint x: 546, startPoint y: 197, endPoint x: 626, endPoint y: 349, distance: 171.7
click at [626, 349] on div "1p Выберите правильный вариант. Сколько тебе нужно …, чтобы решить эту проблему…" at bounding box center [898, 291] width 724 height 228
copy div "Сколько тебе нужно …, чтобы решить эту проблему? время времени временя"
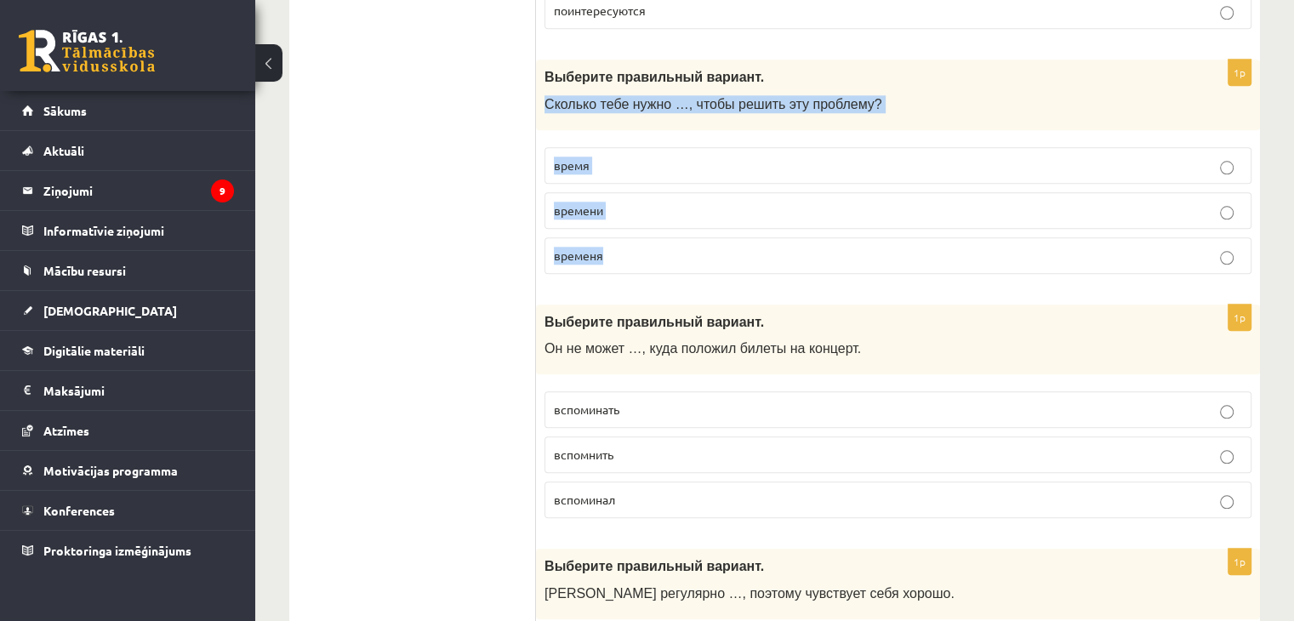
scroll to position [1750, 0]
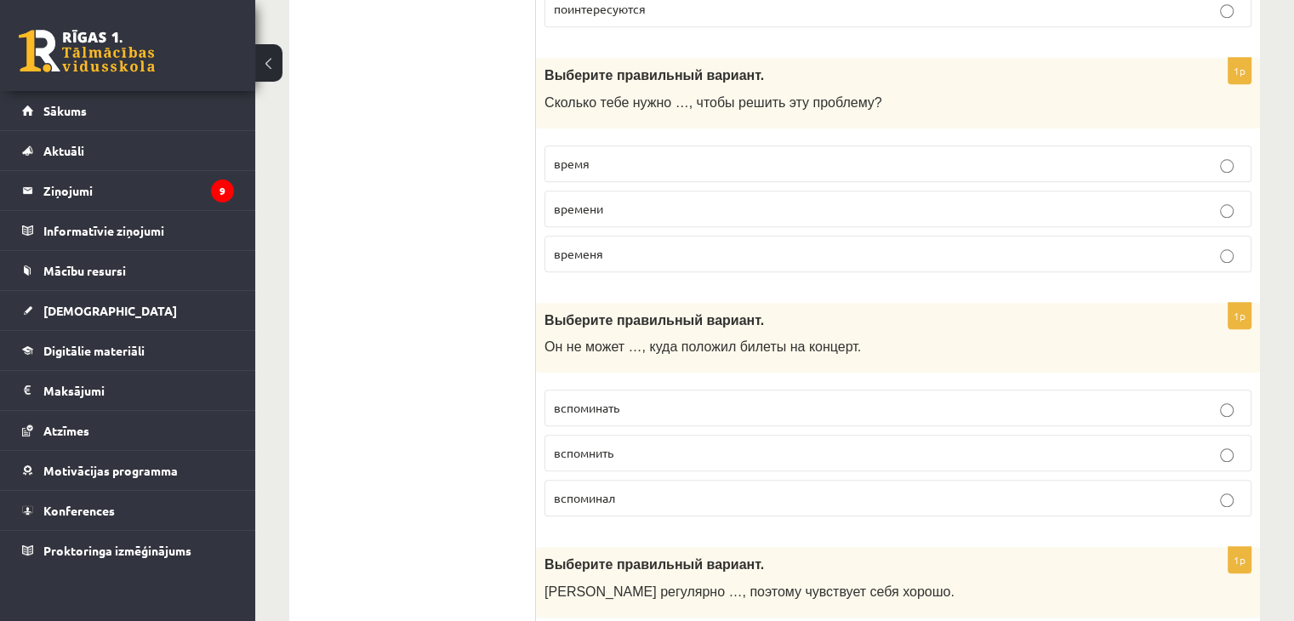
click at [580, 303] on div "Выберите правильный вариант. Он не может …, куда положил билеты на концерт." at bounding box center [898, 338] width 724 height 71
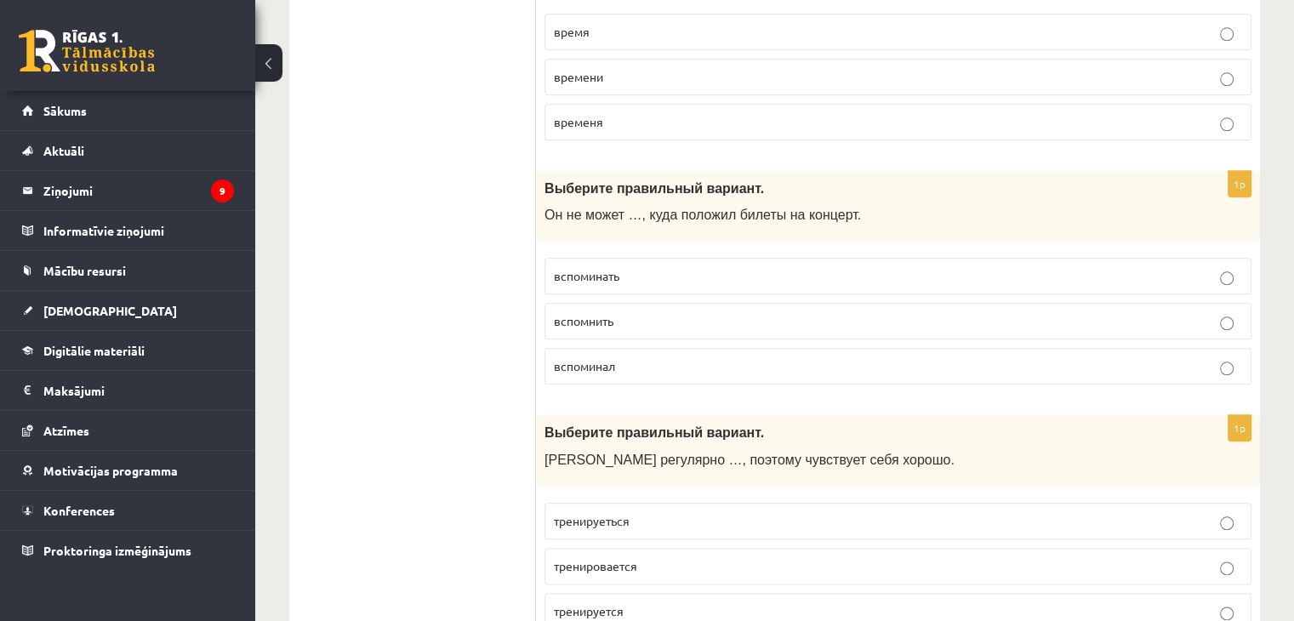
scroll to position [1884, 0]
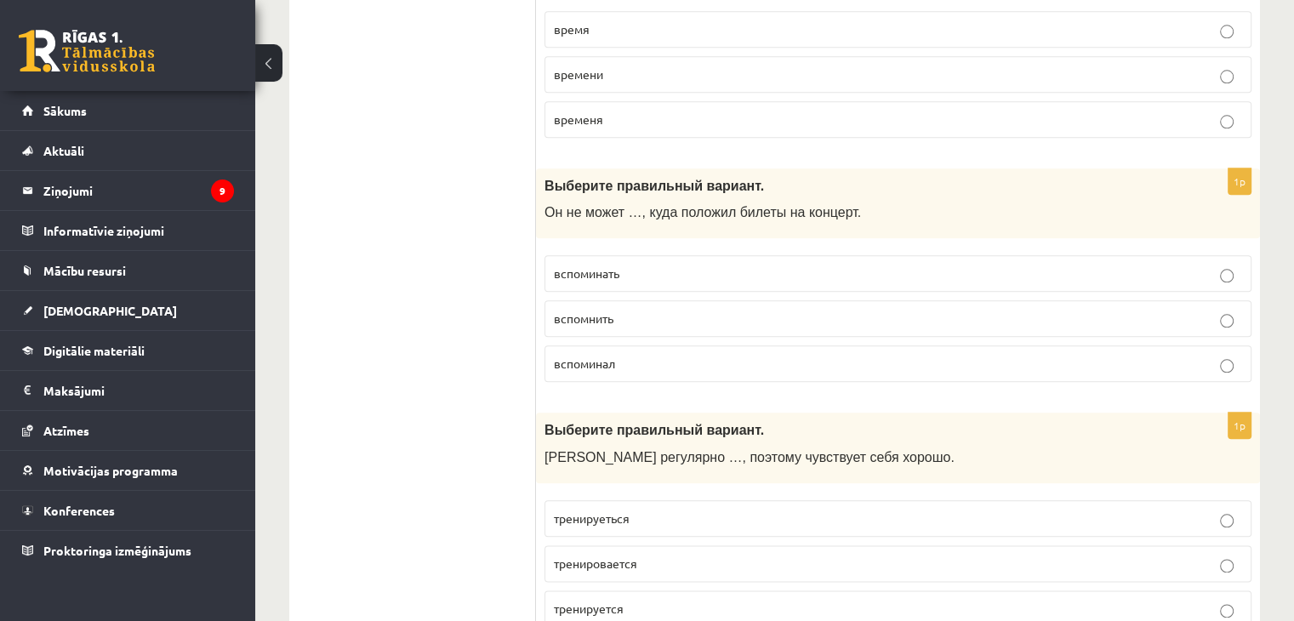
click at [616, 301] on label "вспомнить" at bounding box center [898, 318] width 707 height 37
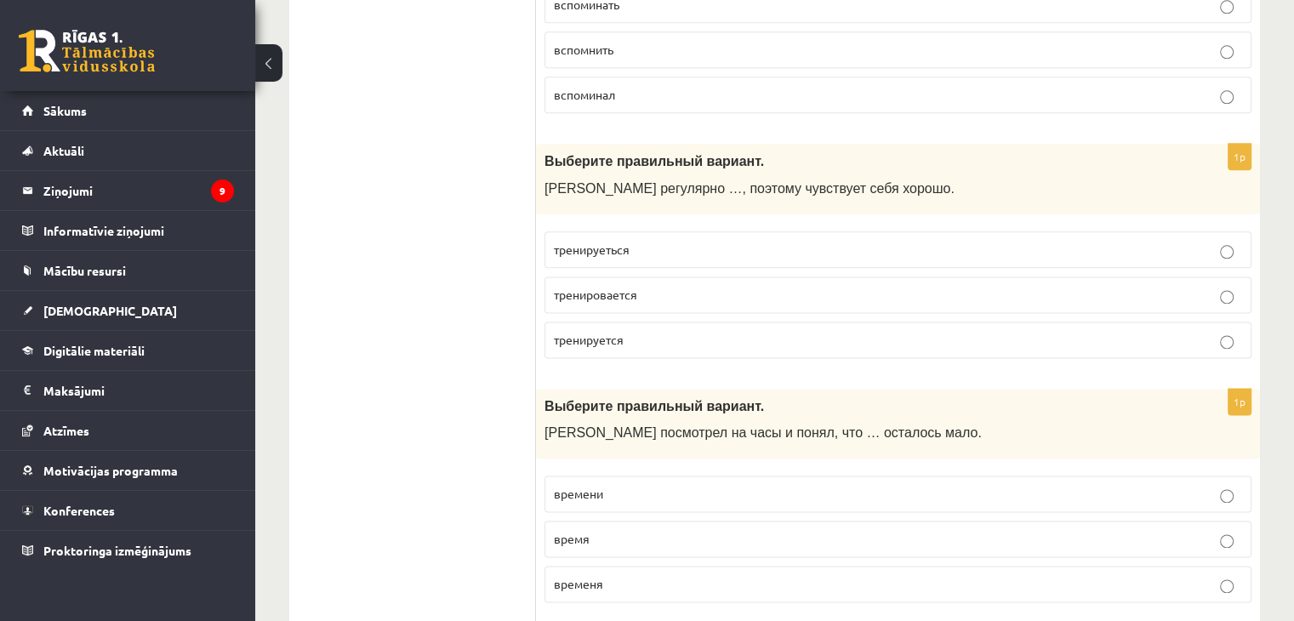
scroll to position [2154, 0]
click at [549, 180] on span "Марис регулярно …, поэтому чувствует себя хорошо." at bounding box center [750, 187] width 410 height 14
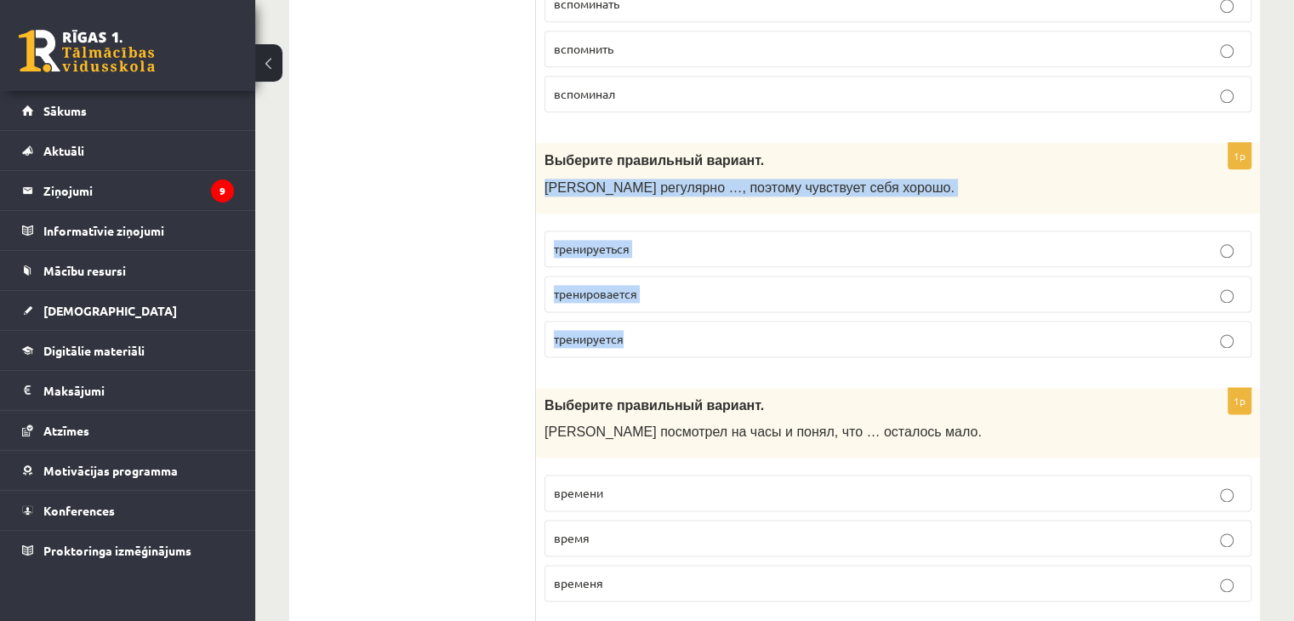
drag, startPoint x: 549, startPoint y: 164, endPoint x: 642, endPoint y: 310, distance: 172.6
click at [642, 310] on div "1p Выберите правильный вариант. Марис регулярно …, поэтому чувствует себя хорош…" at bounding box center [898, 257] width 724 height 228
copy div "Марис регулярно …, поэтому чувствует себя хорошо. тренируеться тренировается тр…"
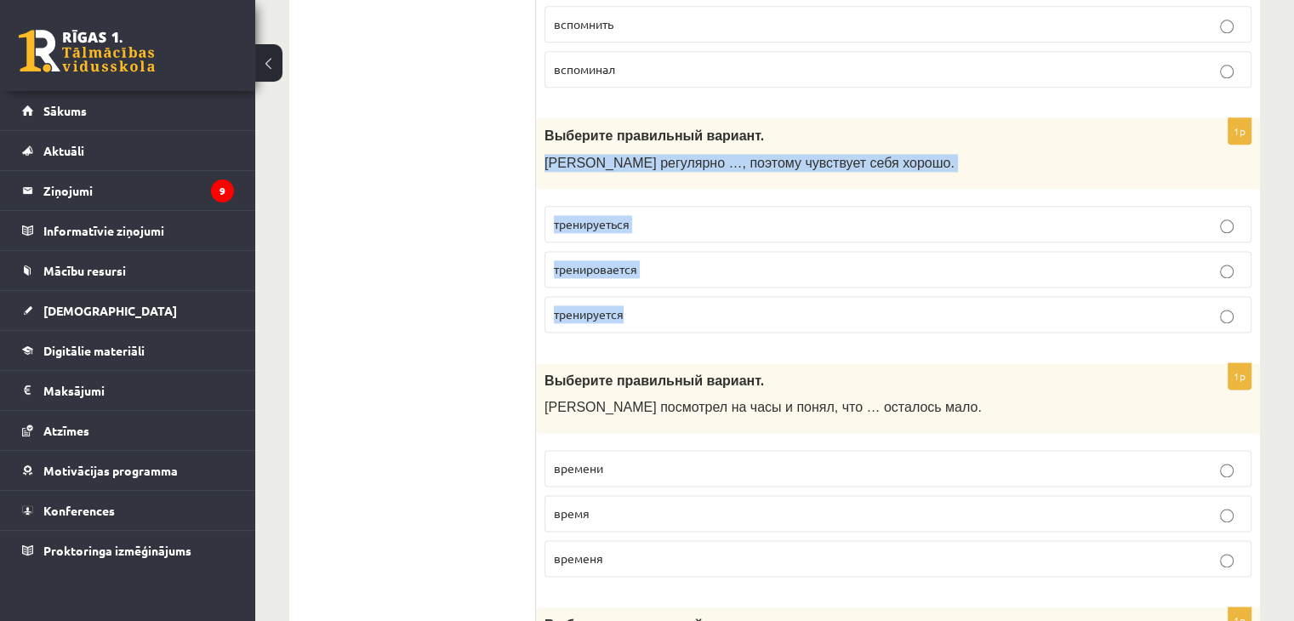
click at [698, 306] on p "тренируется" at bounding box center [898, 315] width 688 height 18
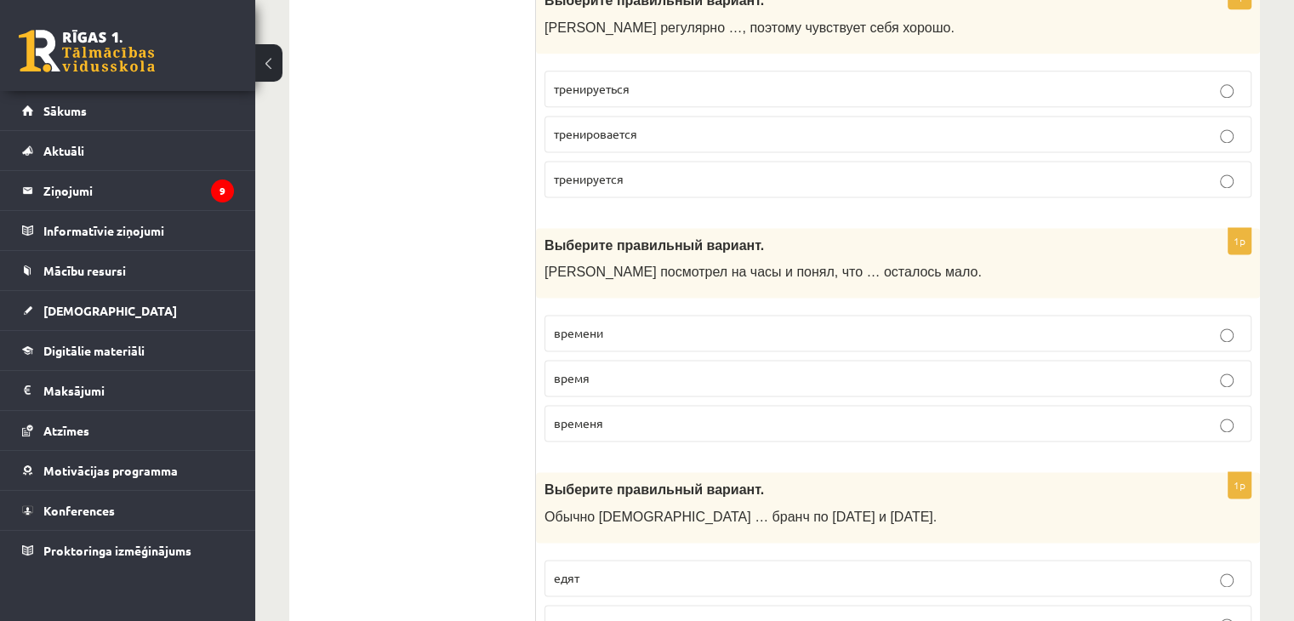
scroll to position [2325, 0]
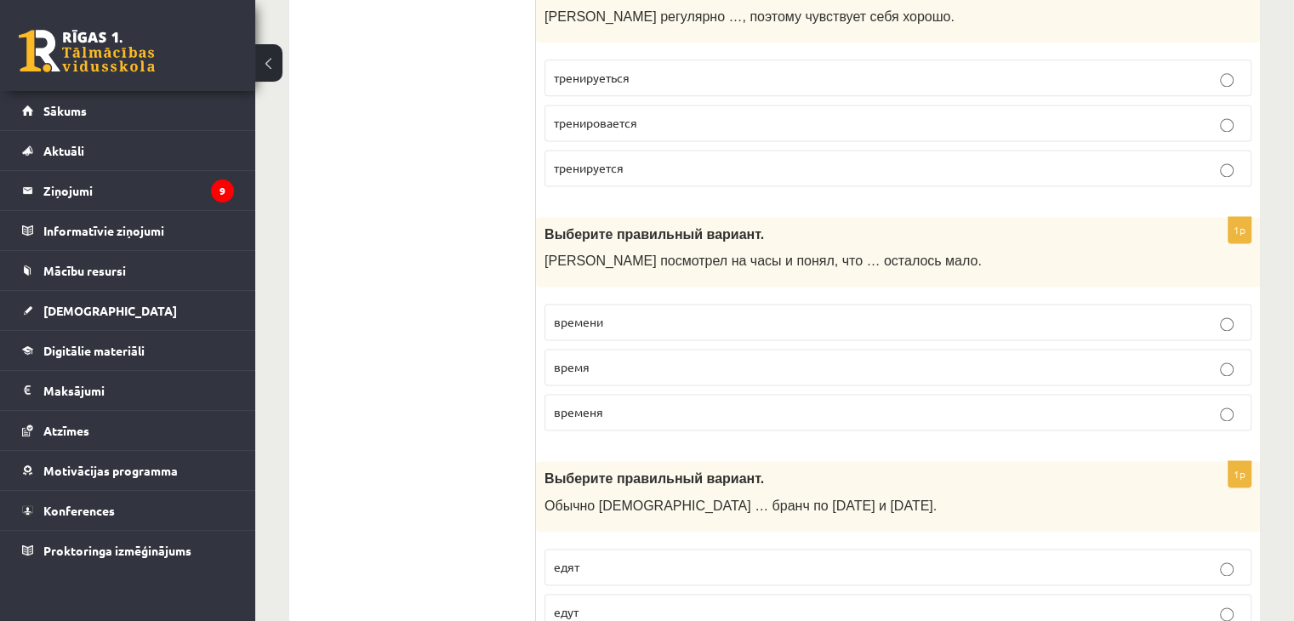
click at [698, 304] on label "времени" at bounding box center [898, 322] width 707 height 37
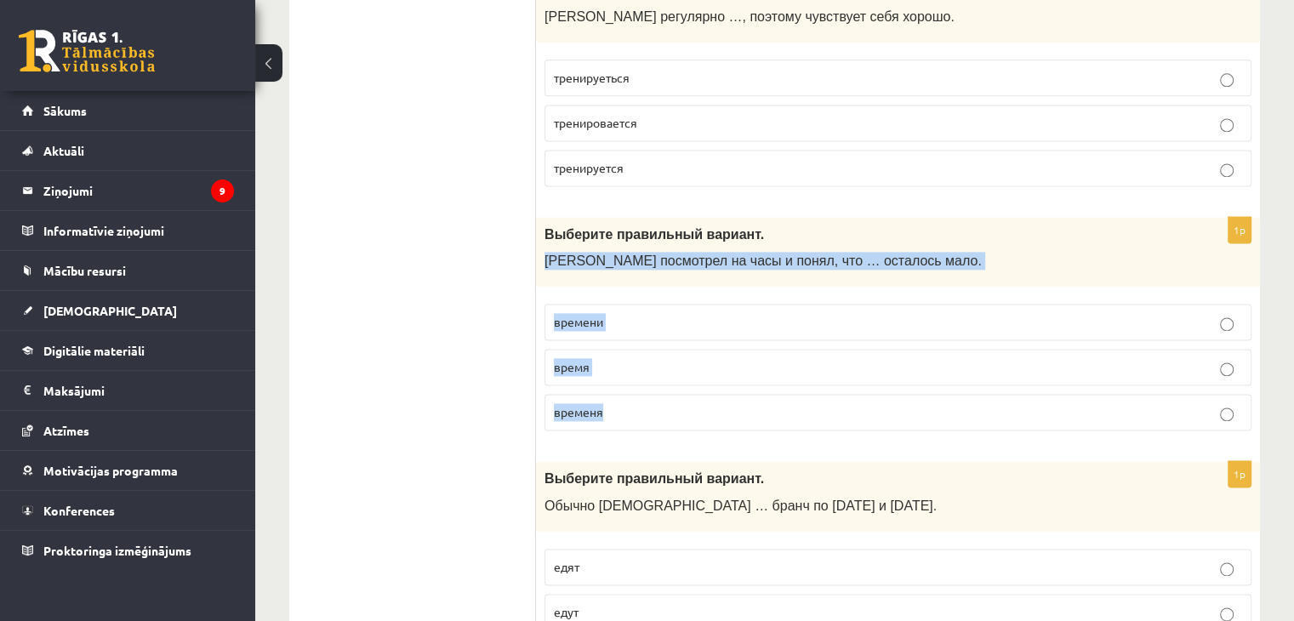
drag, startPoint x: 544, startPoint y: 228, endPoint x: 679, endPoint y: 397, distance: 216.8
click at [679, 397] on div "1p Выберите правильный вариант. Марис посмотрел на часы и понял, что … осталось…" at bounding box center [898, 331] width 724 height 228
copy div "Марис посмотрел на часы и понял, что … осталось мало. времени время временя"
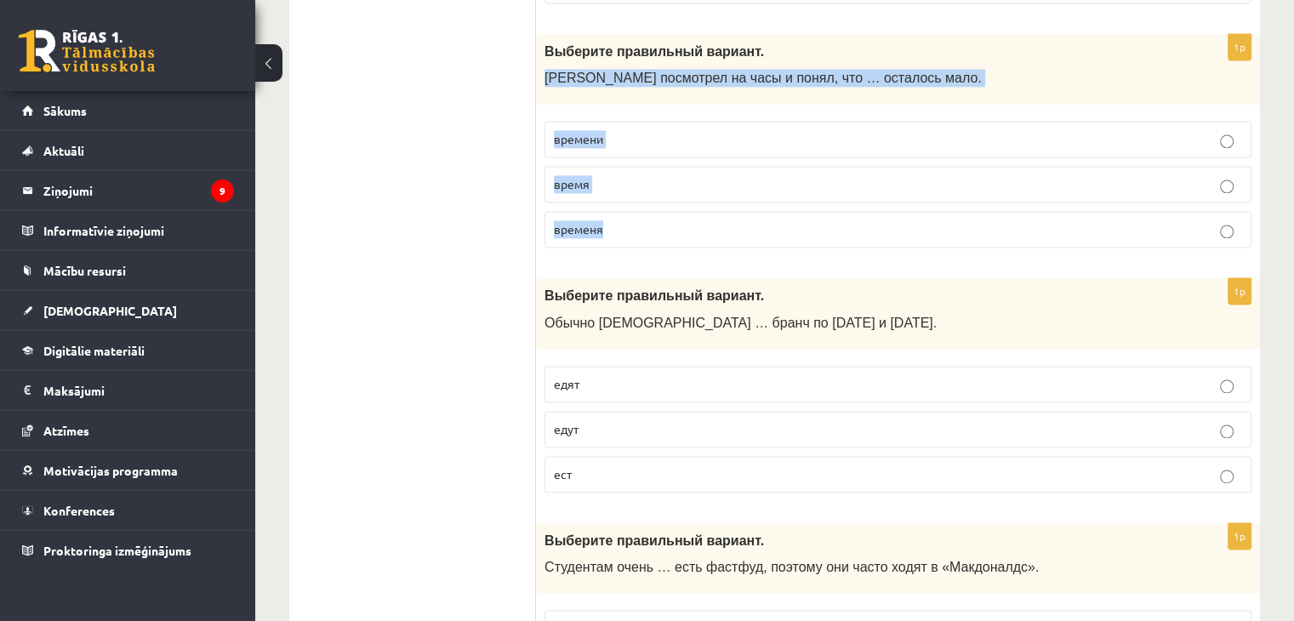
scroll to position [2515, 0]
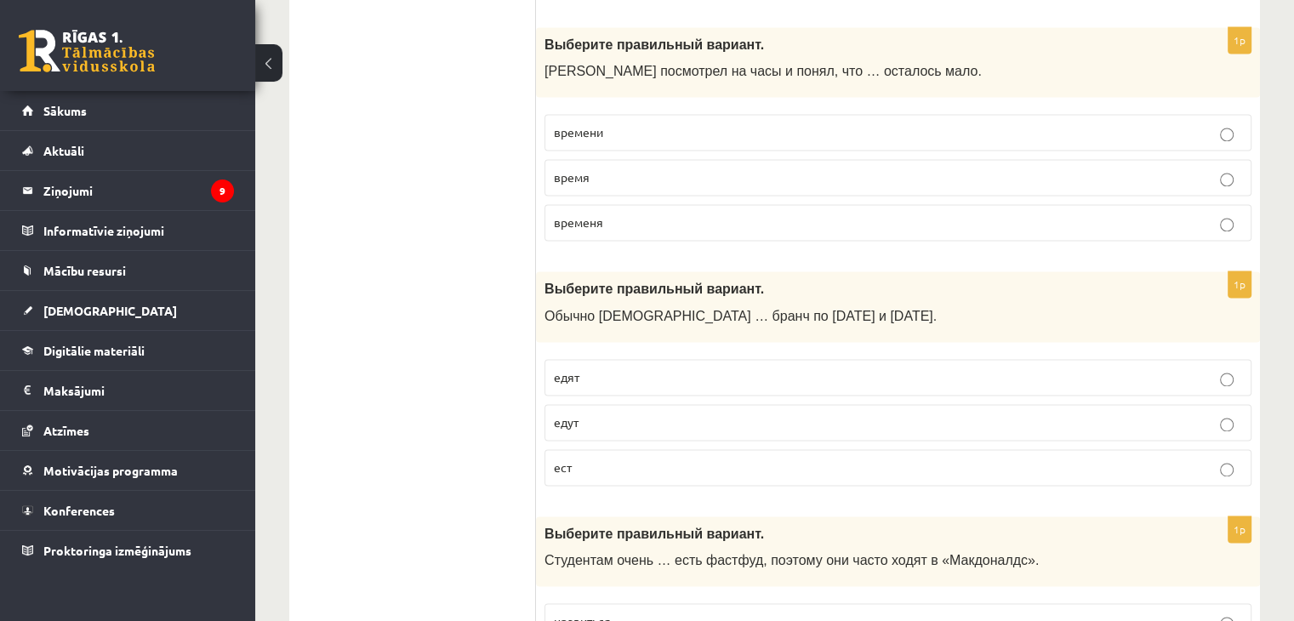
click at [588, 302] on div "Выберите правильный вариант. Обычно англичане … бранч по субботам и воскресенья…" at bounding box center [898, 306] width 724 height 71
click at [580, 414] on p "едут" at bounding box center [898, 423] width 688 height 18
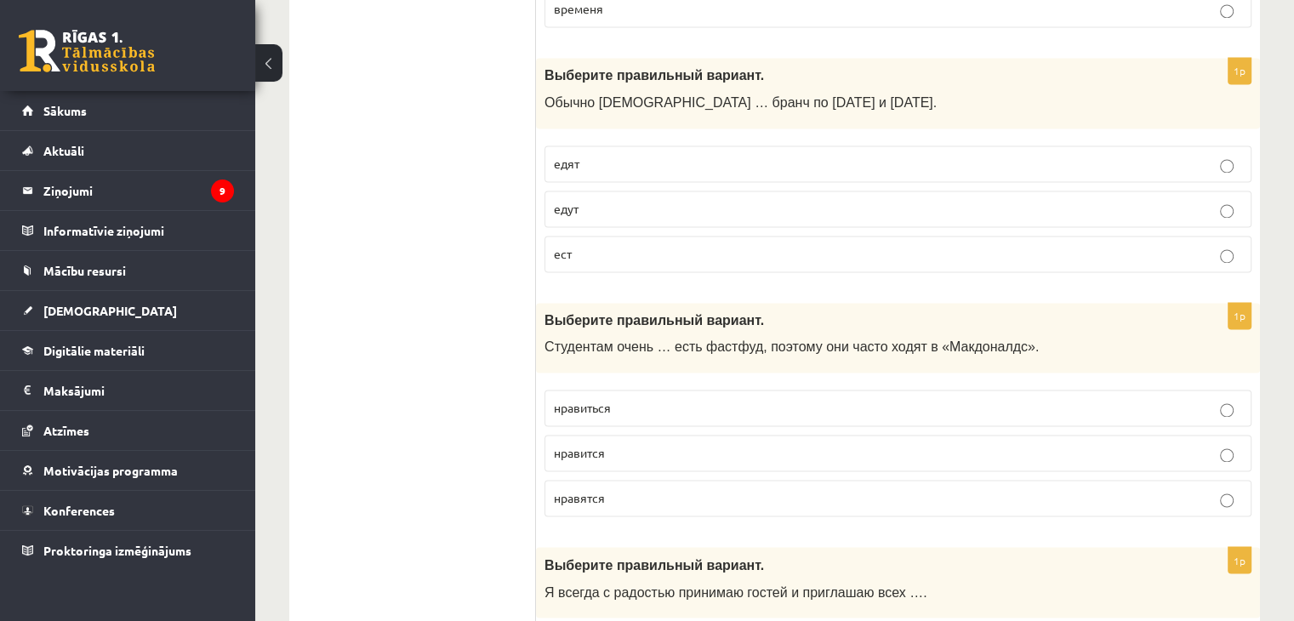
scroll to position [2729, 0]
click at [574, 434] on label "нравится" at bounding box center [898, 452] width 707 height 37
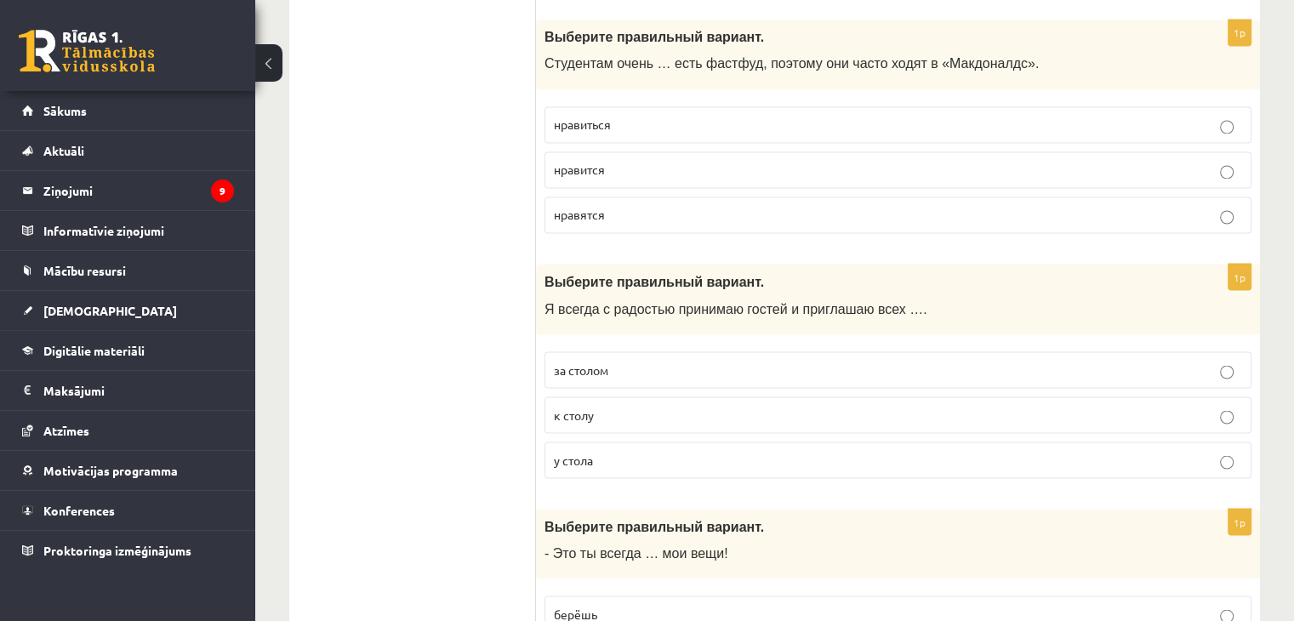
scroll to position [3053, 0]
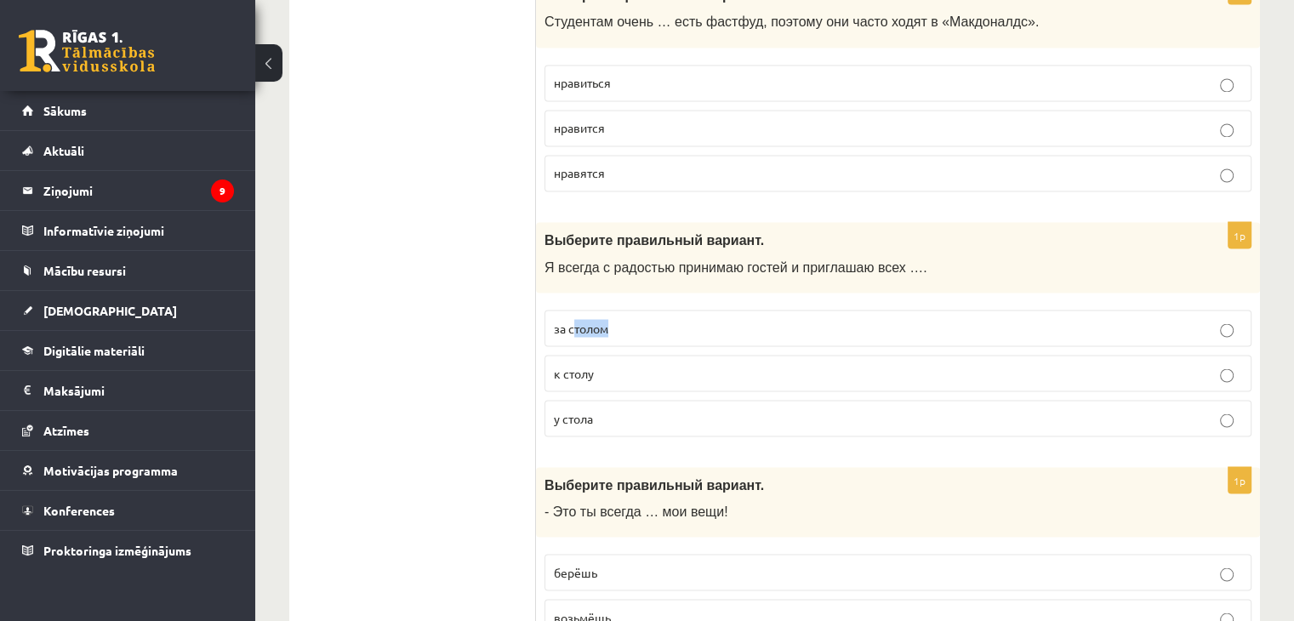
drag, startPoint x: 628, startPoint y: 299, endPoint x: 573, endPoint y: 304, distance: 55.6
click at [573, 319] on p "за столом" at bounding box center [898, 328] width 688 height 18
drag, startPoint x: 603, startPoint y: 344, endPoint x: 541, endPoint y: 345, distance: 62.1
click at [541, 345] on div "1p Выберите правильный вариант. Я всегда с радостью принимаю гостей и приглашаю…" at bounding box center [898, 336] width 724 height 228
drag, startPoint x: 548, startPoint y: 277, endPoint x: 671, endPoint y: 389, distance: 165.7
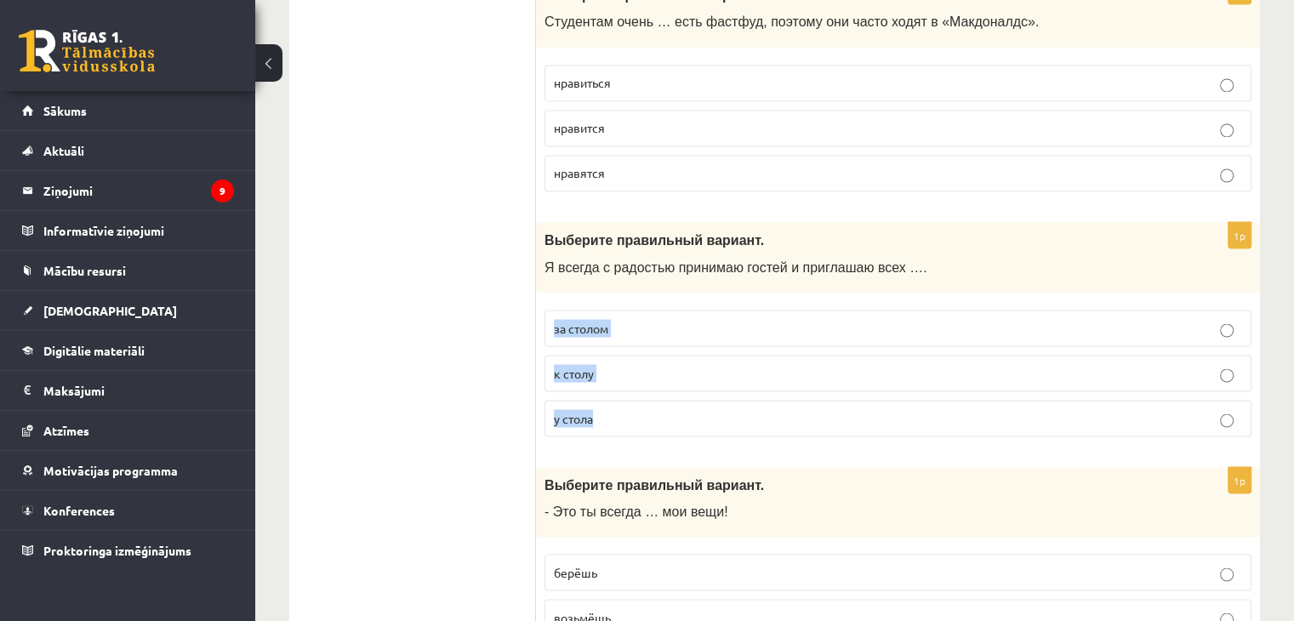
click at [671, 389] on fieldset "за столом к столу у стола" at bounding box center [898, 371] width 707 height 140
click at [617, 364] on p "к столу" at bounding box center [898, 373] width 688 height 18
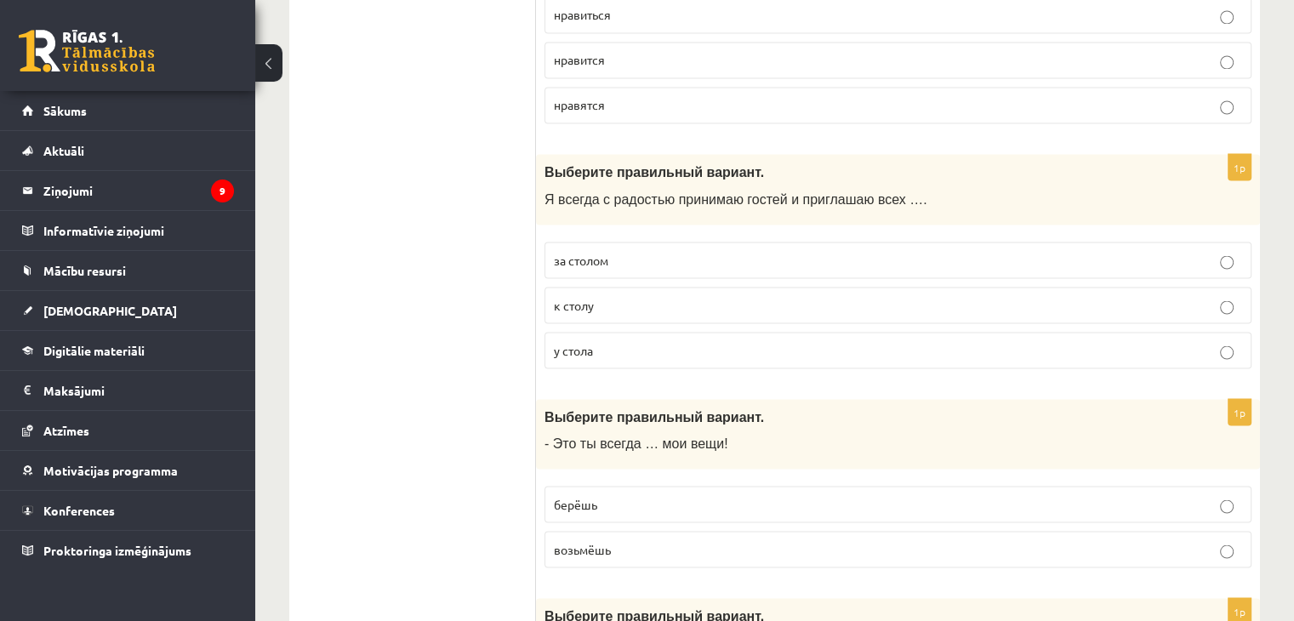
scroll to position [3074, 0]
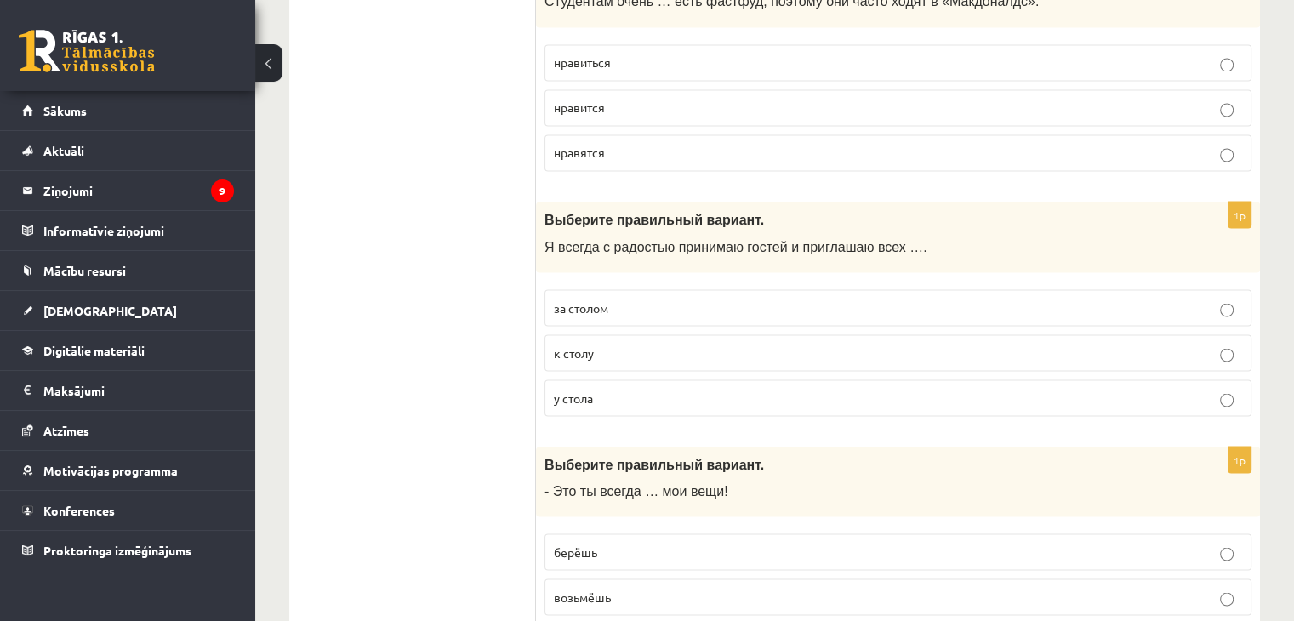
click at [677, 299] on p "за столом" at bounding box center [898, 308] width 688 height 18
drag, startPoint x: 549, startPoint y: 270, endPoint x: 571, endPoint y: 279, distance: 24.0
click at [571, 289] on label "за столом" at bounding box center [898, 307] width 707 height 37
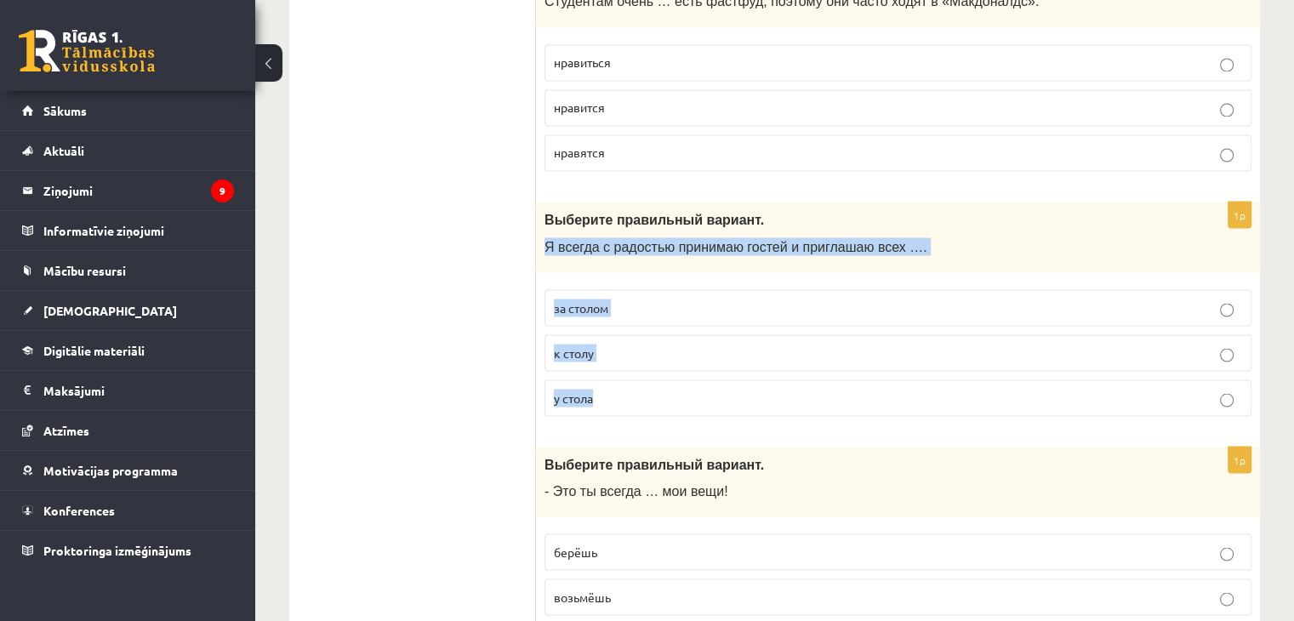
drag, startPoint x: 541, startPoint y: 209, endPoint x: 640, endPoint y: 349, distance: 171.0
click at [640, 349] on div "1p Выберите правильный вариант. Я всегда с радостью принимаю гостей и приглашаю…" at bounding box center [898, 316] width 724 height 228
click at [663, 343] on fieldset "за столом к столу у стола" at bounding box center [898, 351] width 707 height 140
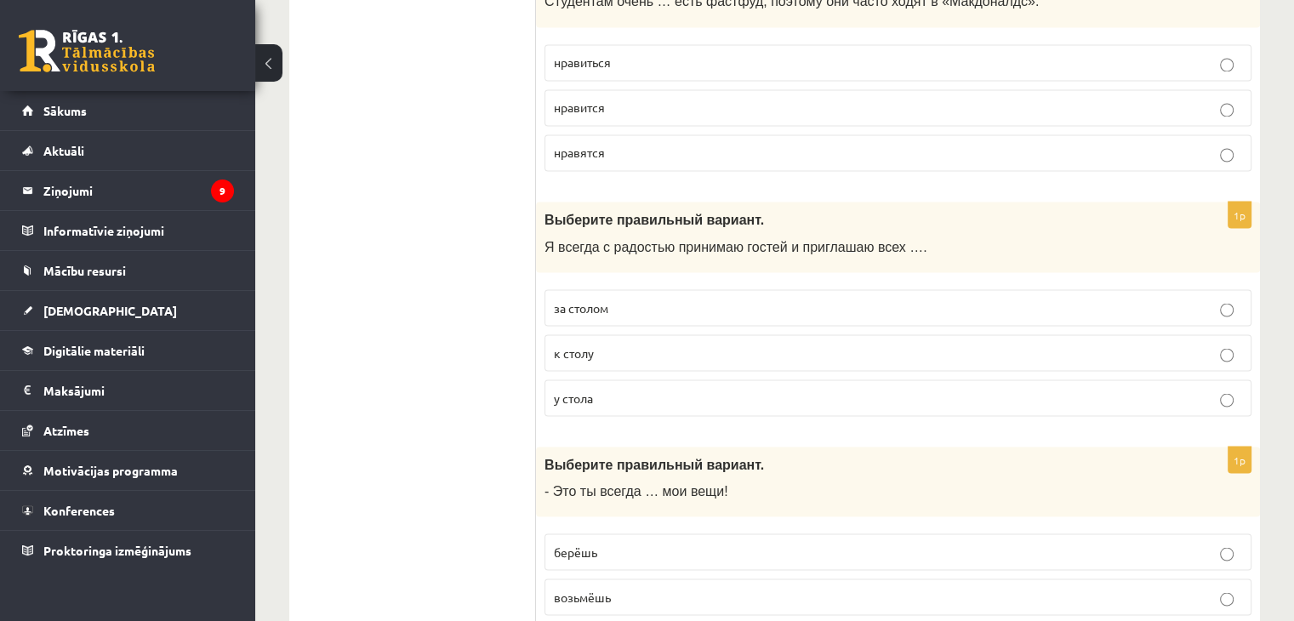
click at [679, 344] on p "к столу" at bounding box center [898, 353] width 688 height 18
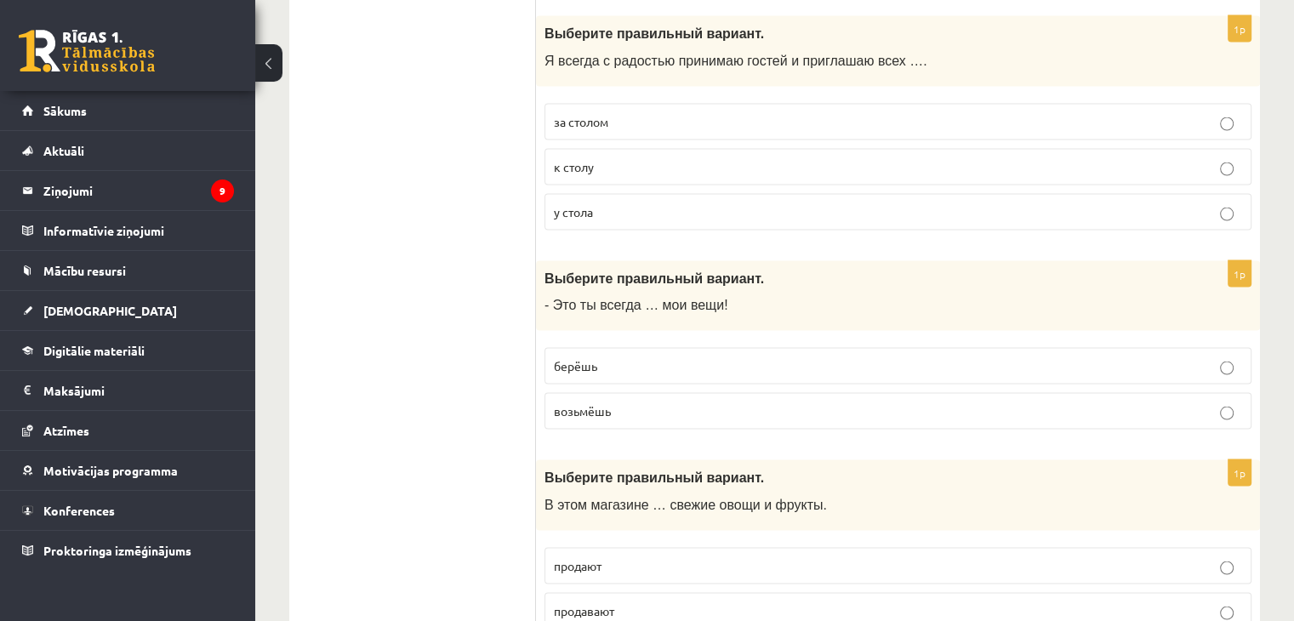
scroll to position [3316, 0]
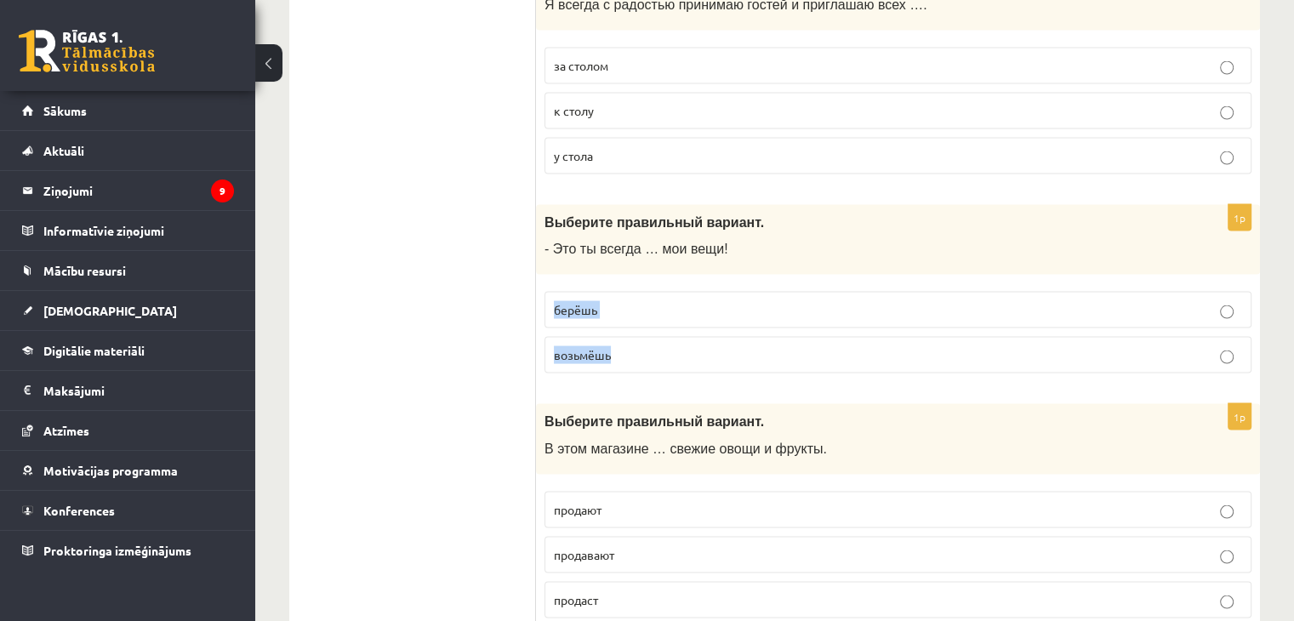
drag, startPoint x: 552, startPoint y: 283, endPoint x: 640, endPoint y: 308, distance: 91.3
click at [640, 308] on fieldset "берёшь возьмёшь" at bounding box center [898, 330] width 707 height 95
click at [622, 301] on p "берёшь" at bounding box center [898, 310] width 688 height 18
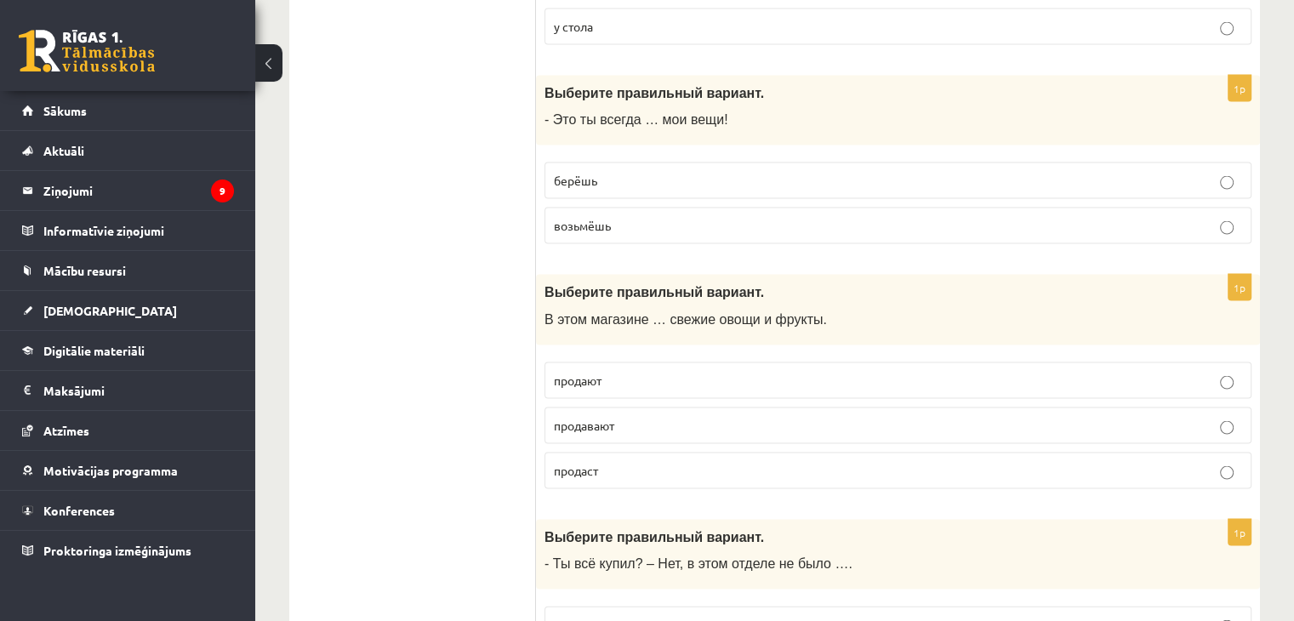
scroll to position [3448, 0]
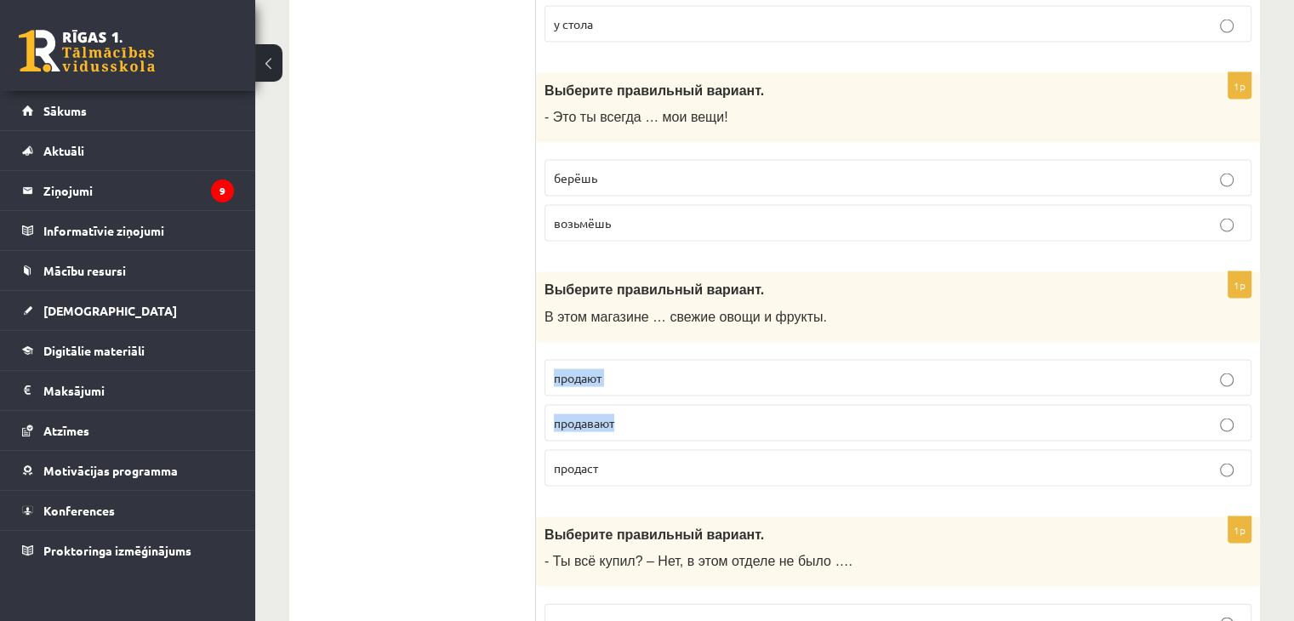
drag, startPoint x: 548, startPoint y: 343, endPoint x: 654, endPoint y: 382, distance: 112.6
click at [654, 382] on fieldset "продают продавают продаст" at bounding box center [898, 421] width 707 height 140
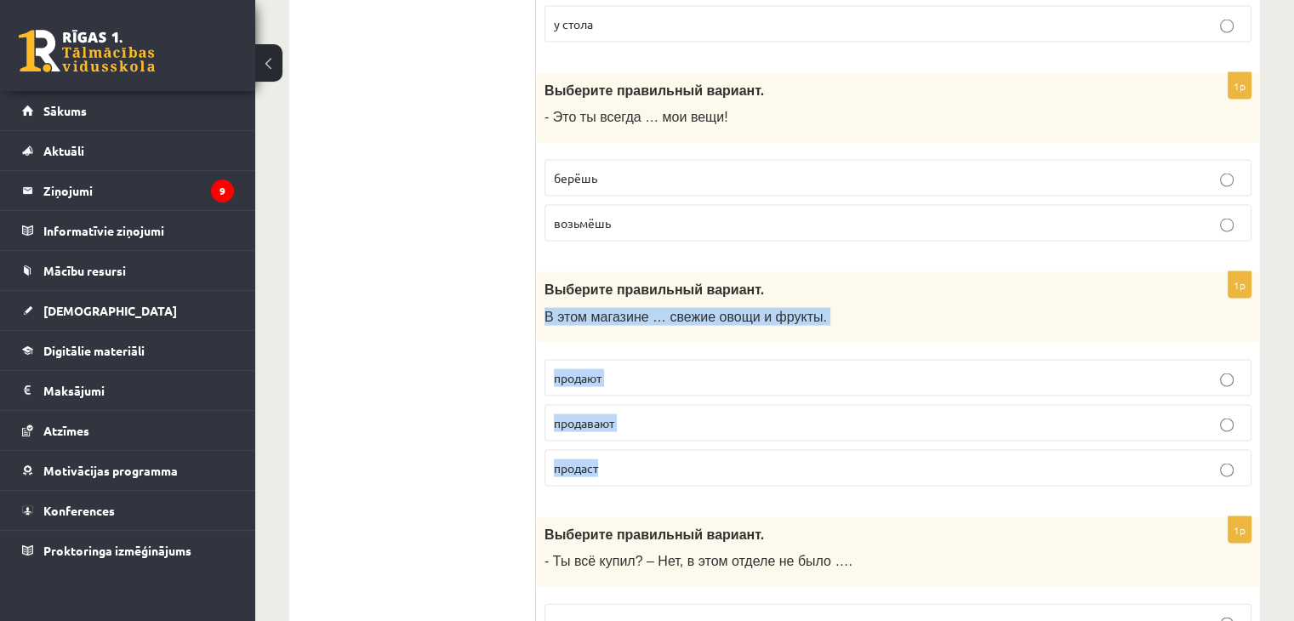
drag, startPoint x: 544, startPoint y: 283, endPoint x: 657, endPoint y: 420, distance: 177.7
click at [657, 420] on div "1p Выберите правильный вариант. В этом магазине … свежие овощи и фрукты. продаю…" at bounding box center [898, 386] width 724 height 228
click at [623, 360] on label "продают" at bounding box center [898, 378] width 707 height 37
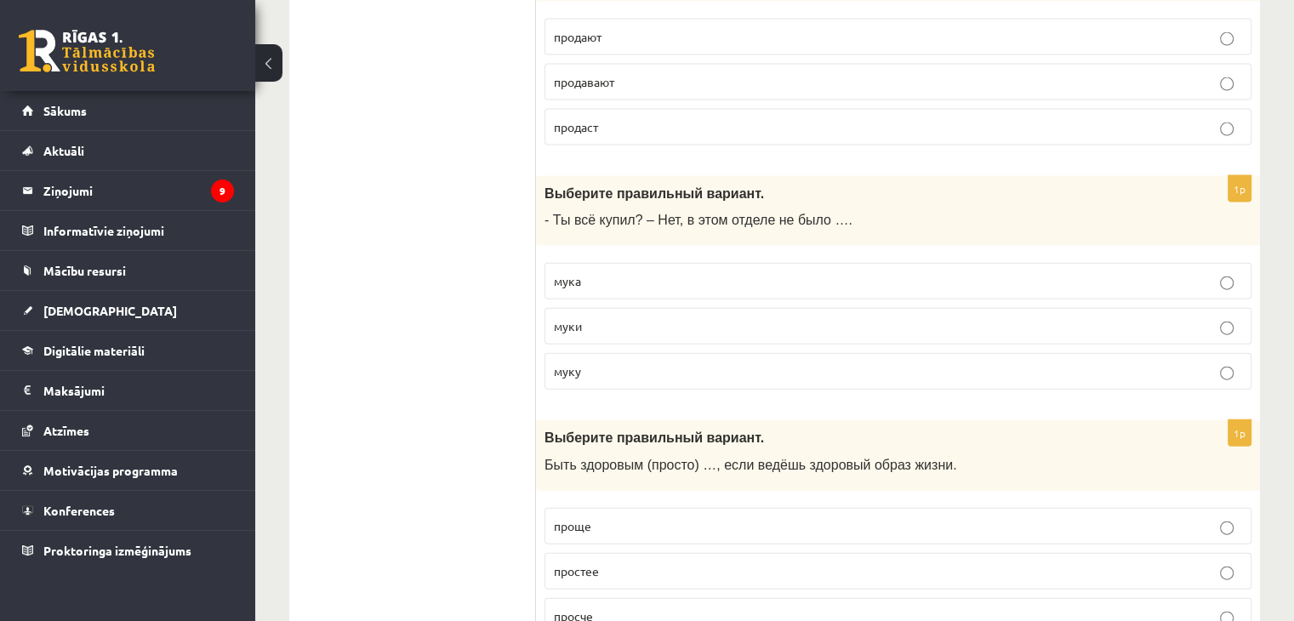
scroll to position [3712, 0]
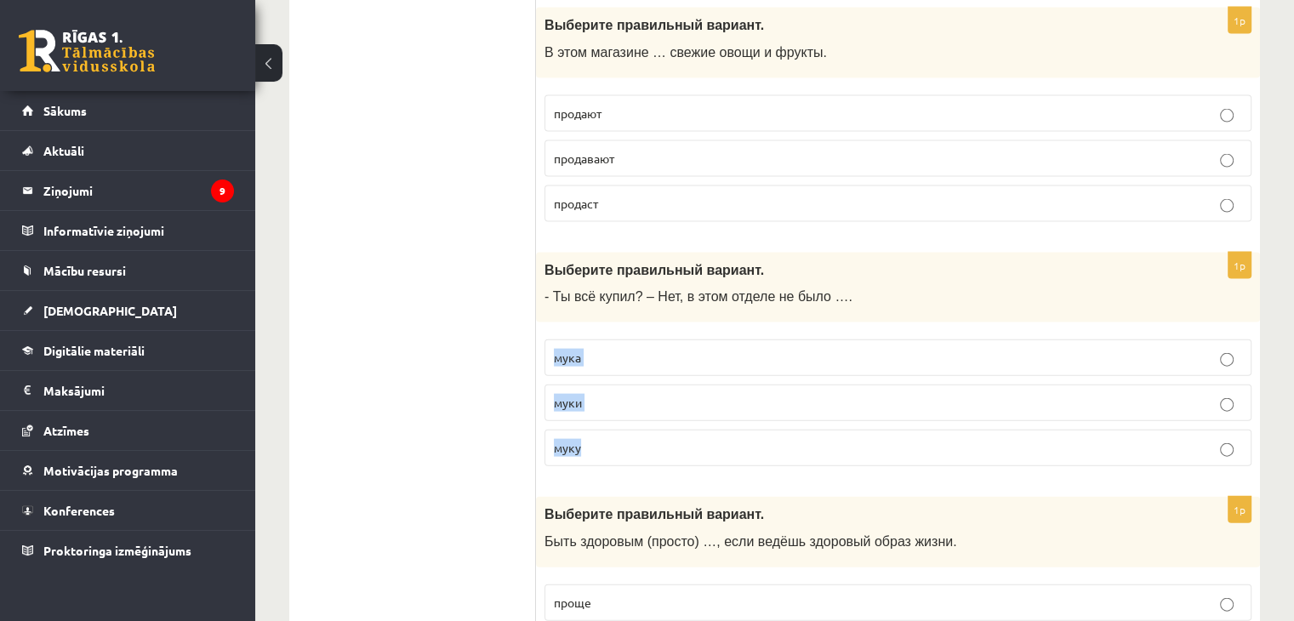
drag, startPoint x: 555, startPoint y: 320, endPoint x: 579, endPoint y: 412, distance: 94.9
click at [579, 412] on fieldset "мука муки муку" at bounding box center [898, 401] width 707 height 140
click at [616, 340] on label "мука" at bounding box center [898, 358] width 707 height 37
click at [616, 394] on p "муки" at bounding box center [898, 403] width 688 height 18
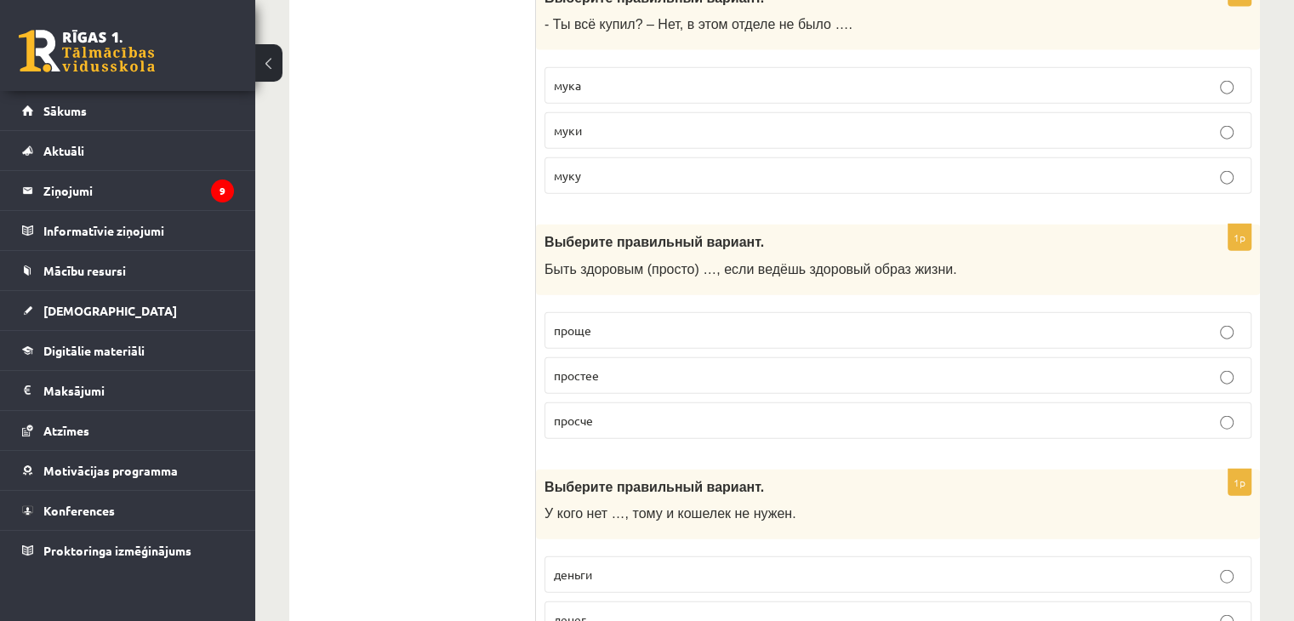
scroll to position [3922, 0]
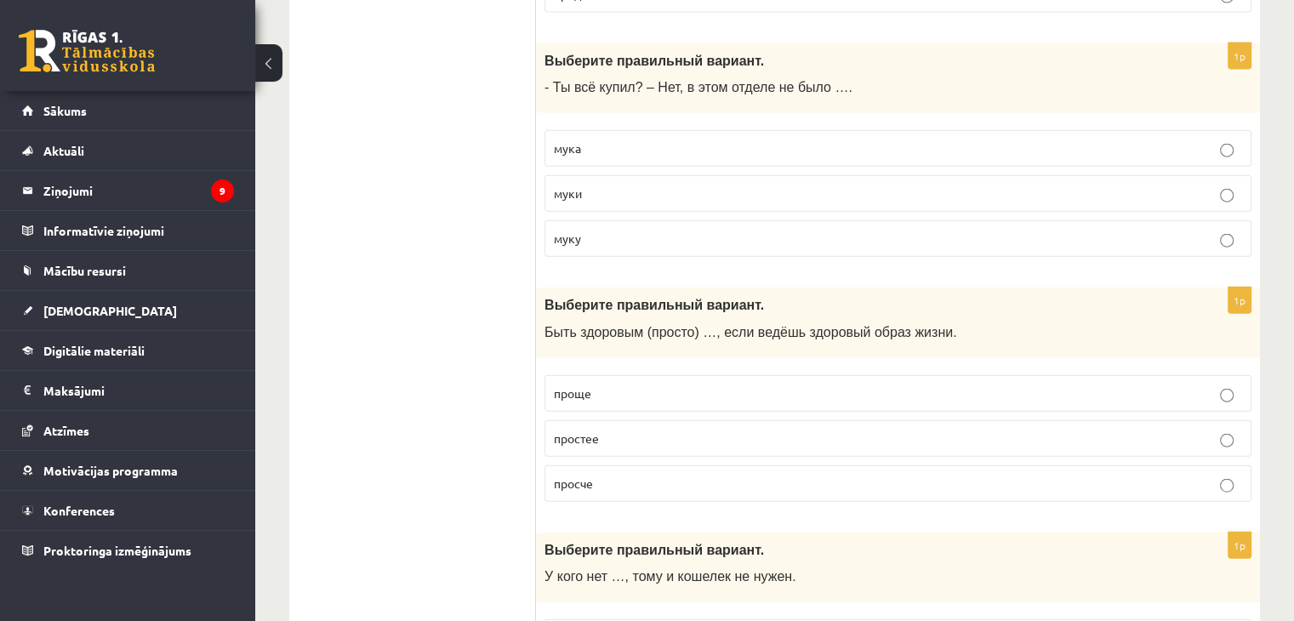
drag, startPoint x: 534, startPoint y: 290, endPoint x: 673, endPoint y: 369, distance: 160.4
click at [579, 328] on div "1p Выберите правильный вариант. Быть здоровым (просто) …, если ведёшь здоровый …" at bounding box center [898, 402] width 724 height 228
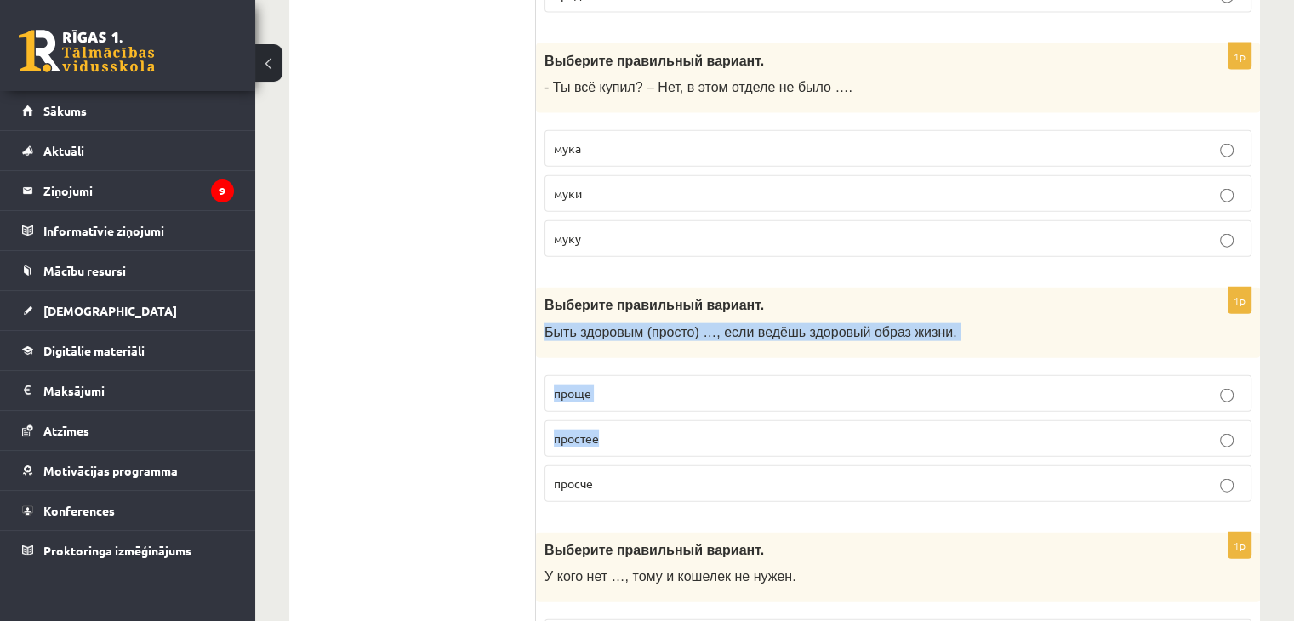
drag, startPoint x: 547, startPoint y: 297, endPoint x: 647, endPoint y: 417, distance: 155.9
click at [647, 417] on div "1p Выберите правильный вариант. Быть здоровым (просто) …, если ведёшь здоровый …" at bounding box center [898, 402] width 724 height 228
click at [550, 323] on div "1p Выберите правильный вариант. Быть здоровым (просто) …, если ведёшь здоровый …" at bounding box center [898, 402] width 724 height 228
drag, startPoint x: 545, startPoint y: 300, endPoint x: 638, endPoint y: 442, distance: 170.2
click at [638, 442] on div "1p Выберите правильный вариант. Быть здоровым (просто) …, если ведёшь здоровый …" at bounding box center [898, 402] width 724 height 228
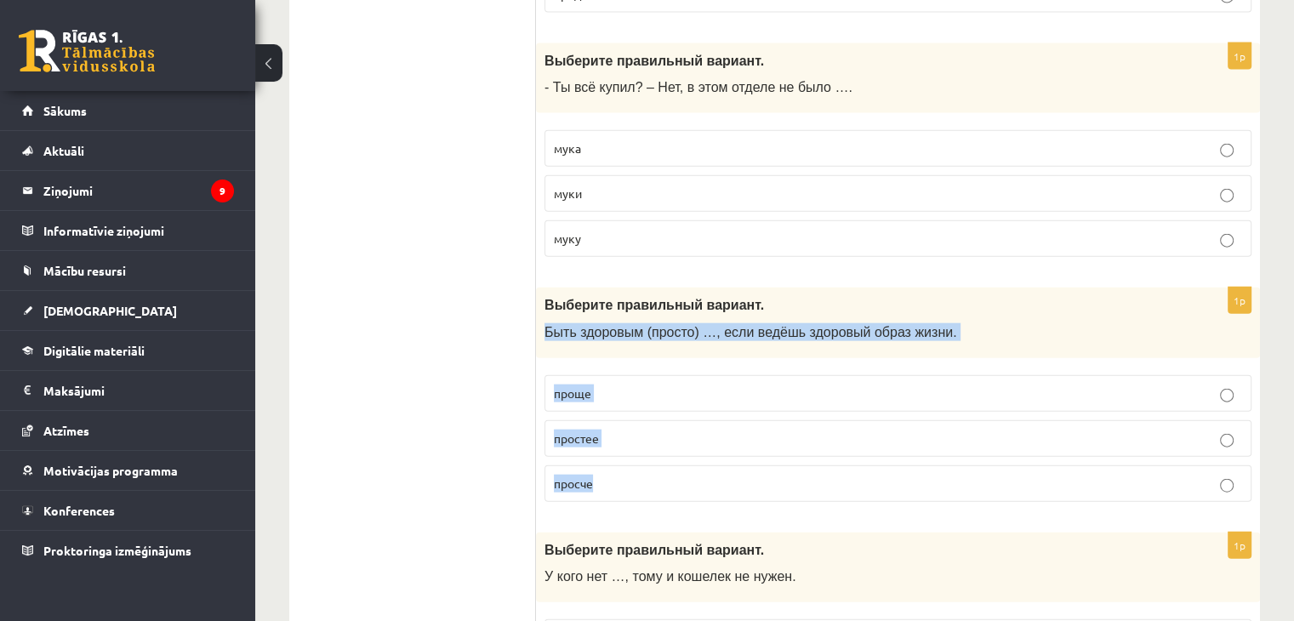
click at [594, 385] on p "проще" at bounding box center [898, 394] width 688 height 18
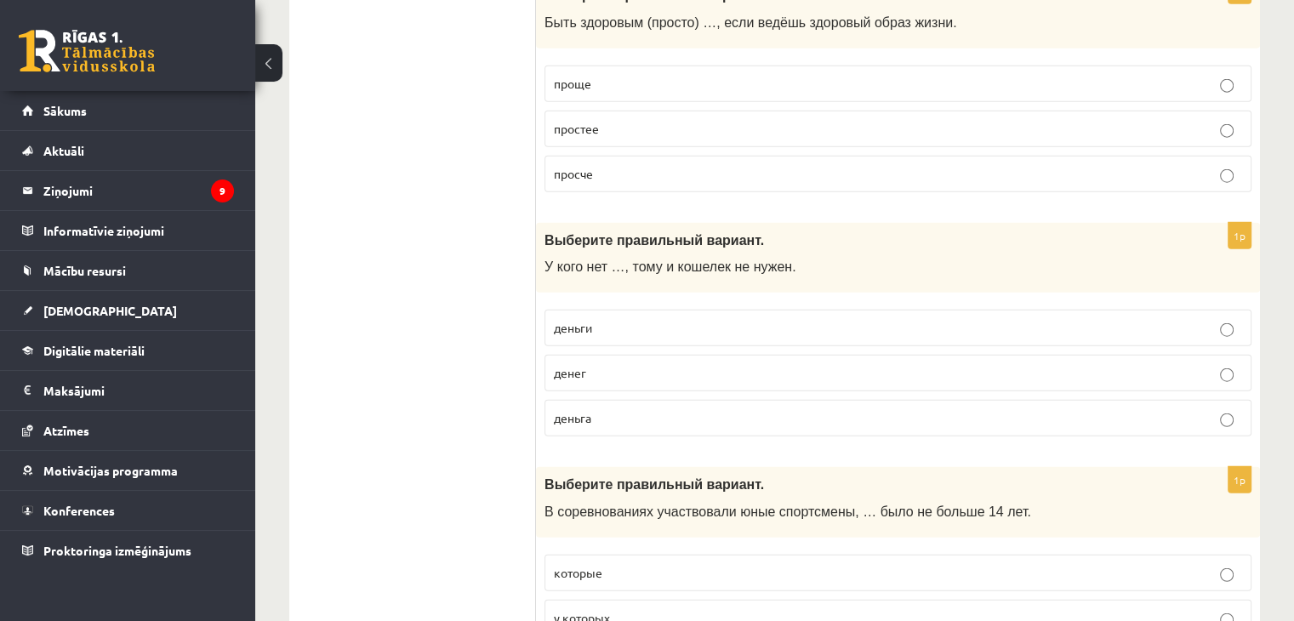
scroll to position [4250, 0]
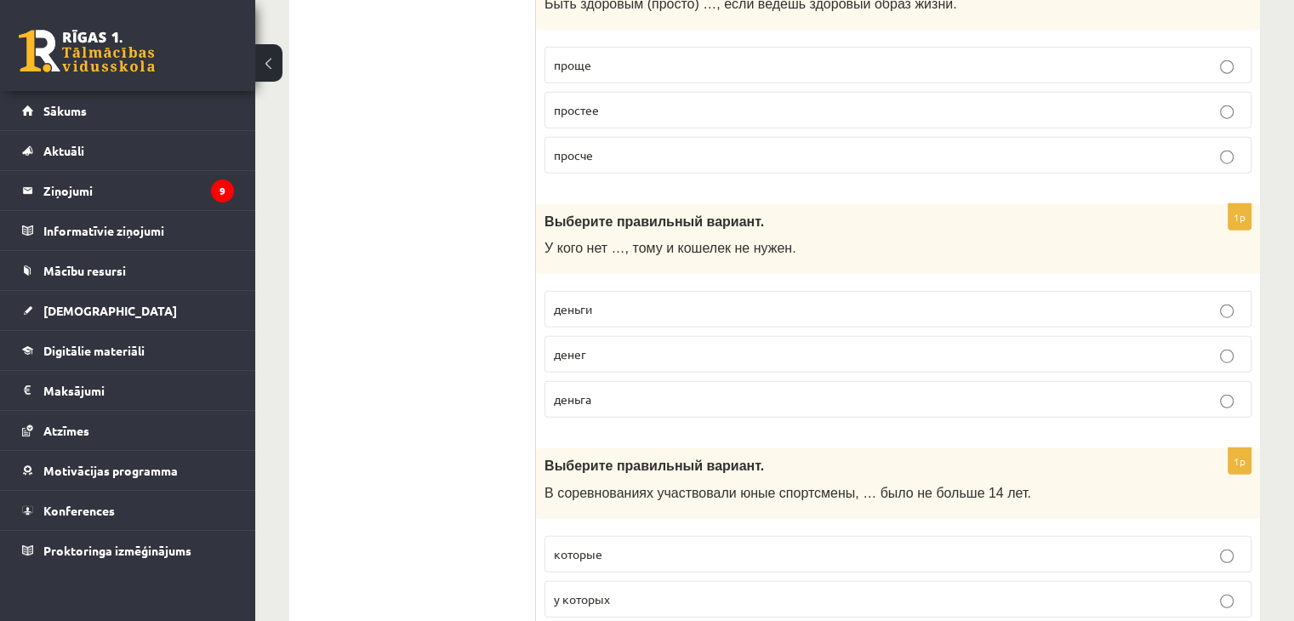
click at [603, 346] on p "денег" at bounding box center [898, 355] width 688 height 18
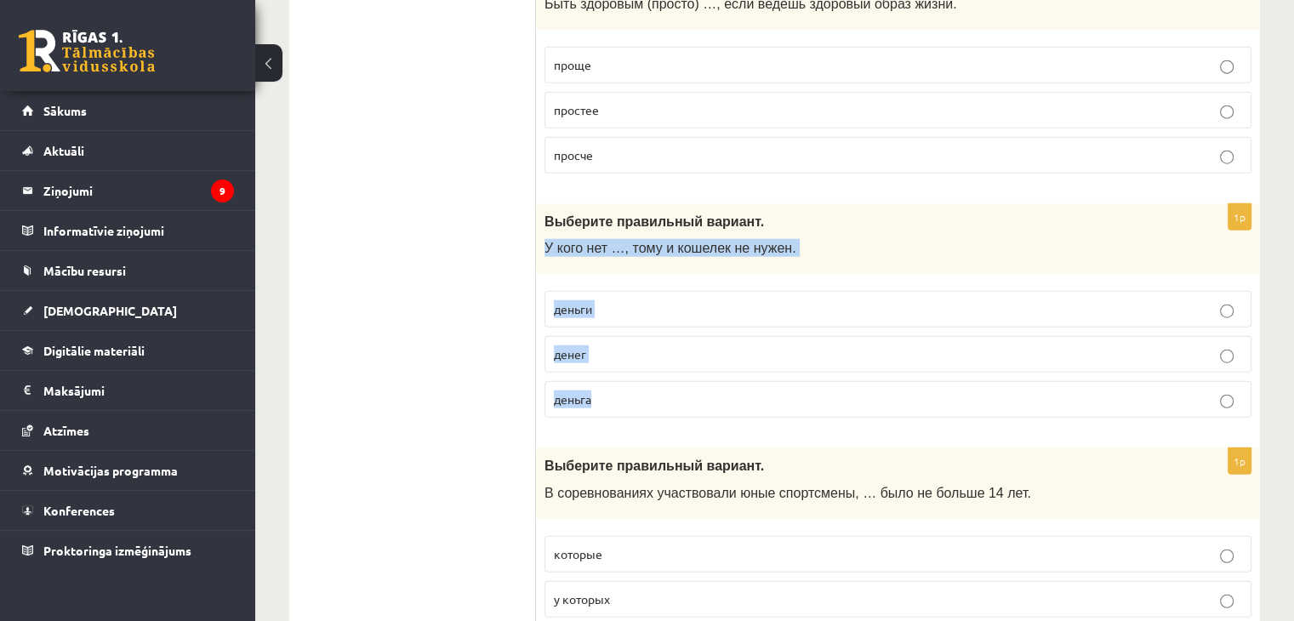
drag, startPoint x: 542, startPoint y: 203, endPoint x: 637, endPoint y: 338, distance: 165.5
click at [637, 338] on div "1p Выберите правильный вариант. У кого нет …, тому и кошелек не нужен. деньги д…" at bounding box center [898, 318] width 724 height 228
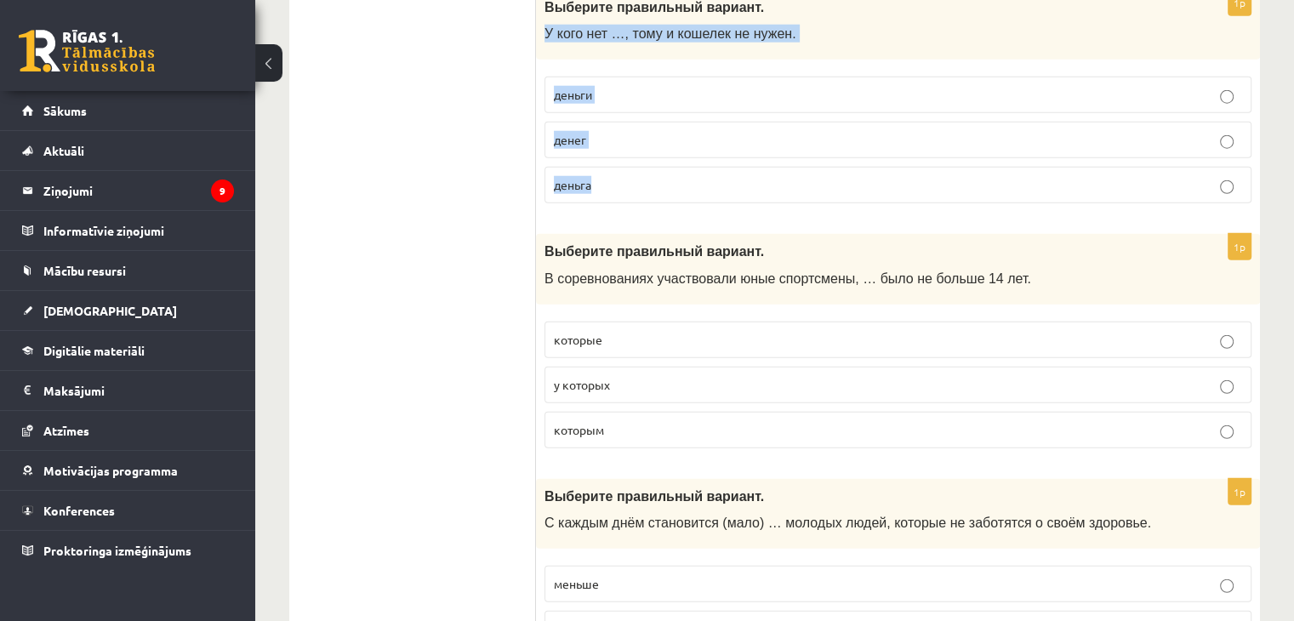
scroll to position [4461, 0]
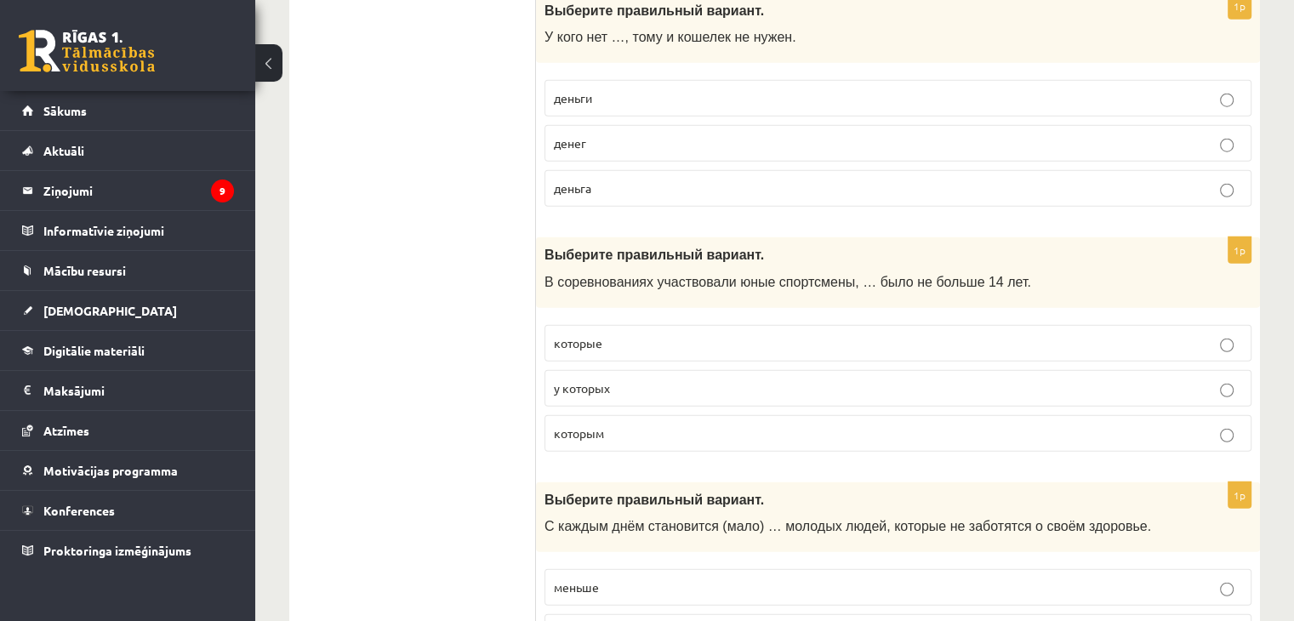
click at [602, 380] on span "у которых" at bounding box center [582, 387] width 56 height 15
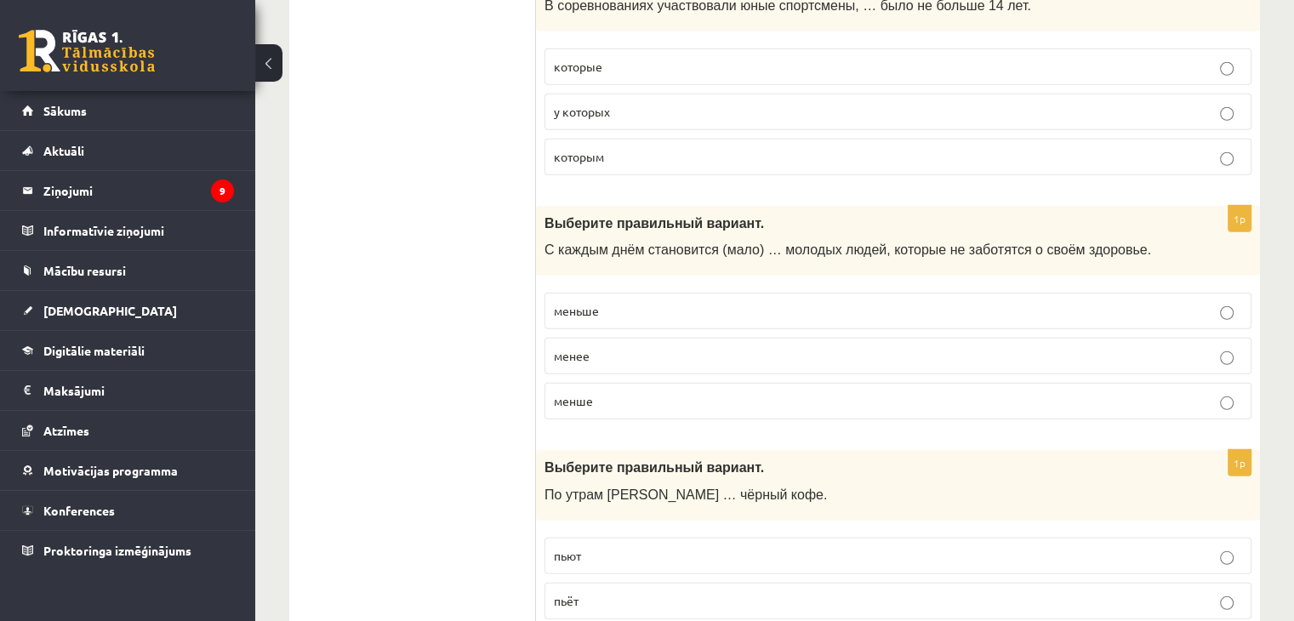
scroll to position [4720, 0]
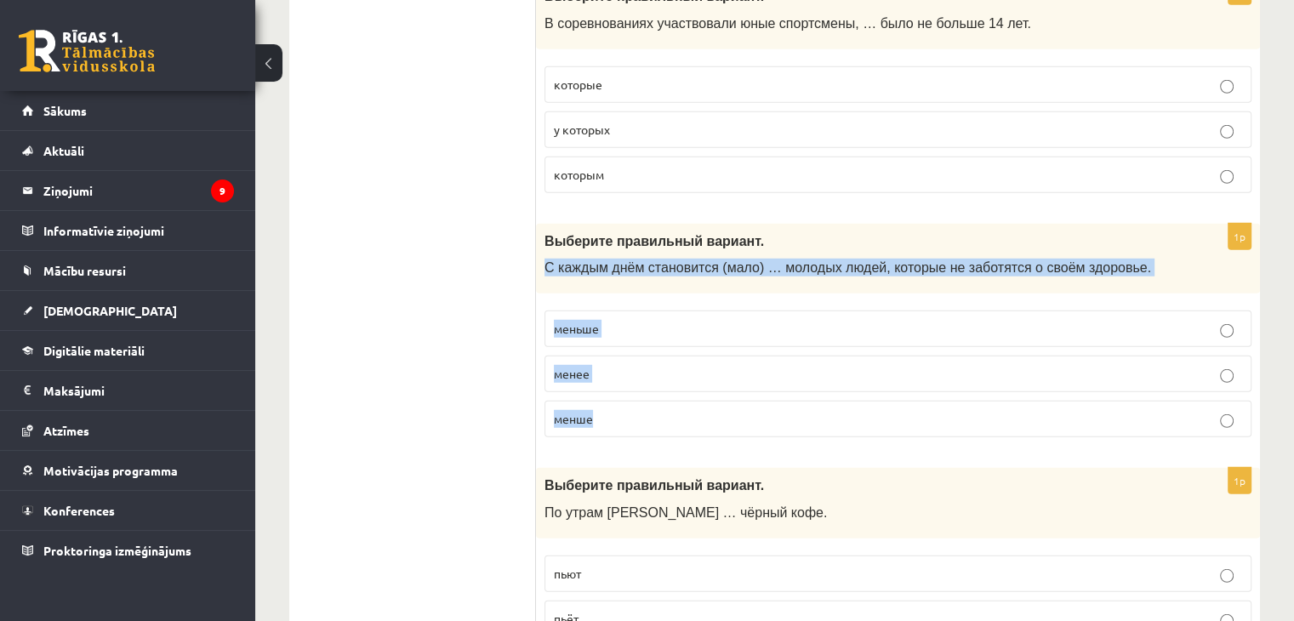
drag, startPoint x: 539, startPoint y: 233, endPoint x: 626, endPoint y: 368, distance: 161.2
click at [626, 368] on div "1p Выберите правильный вариант. С каждым днём становится (мало) … молодых людей…" at bounding box center [898, 338] width 724 height 228
click at [626, 320] on p "меньше" at bounding box center [898, 329] width 688 height 18
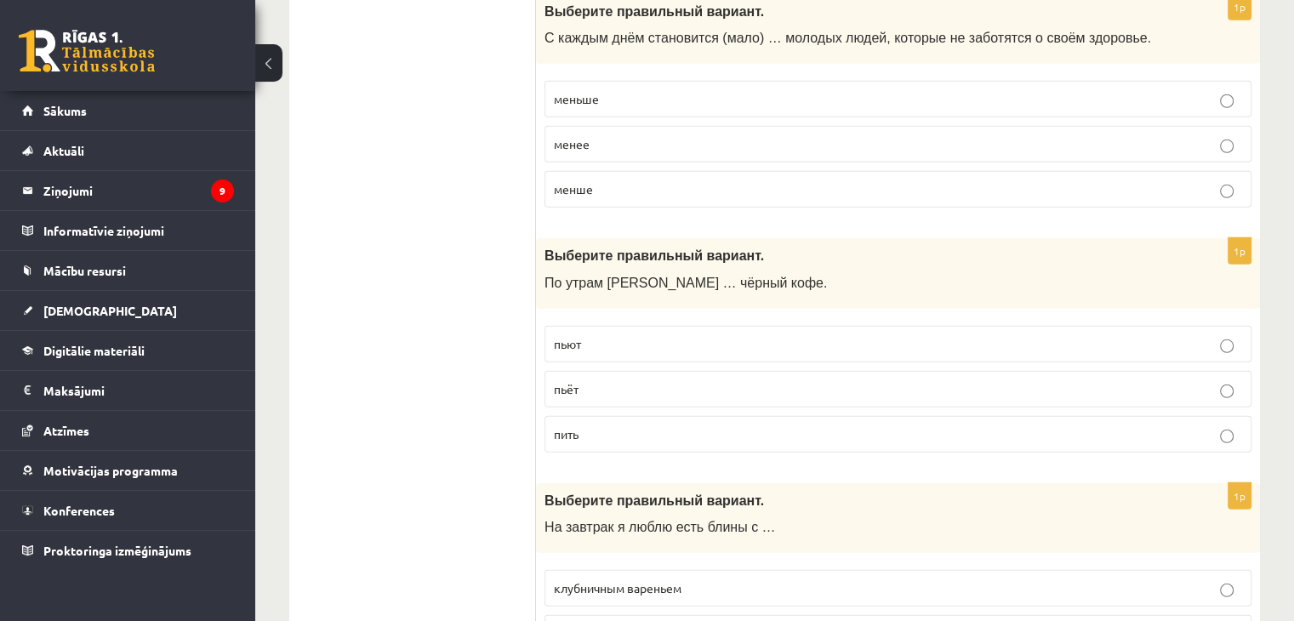
scroll to position [4955, 0]
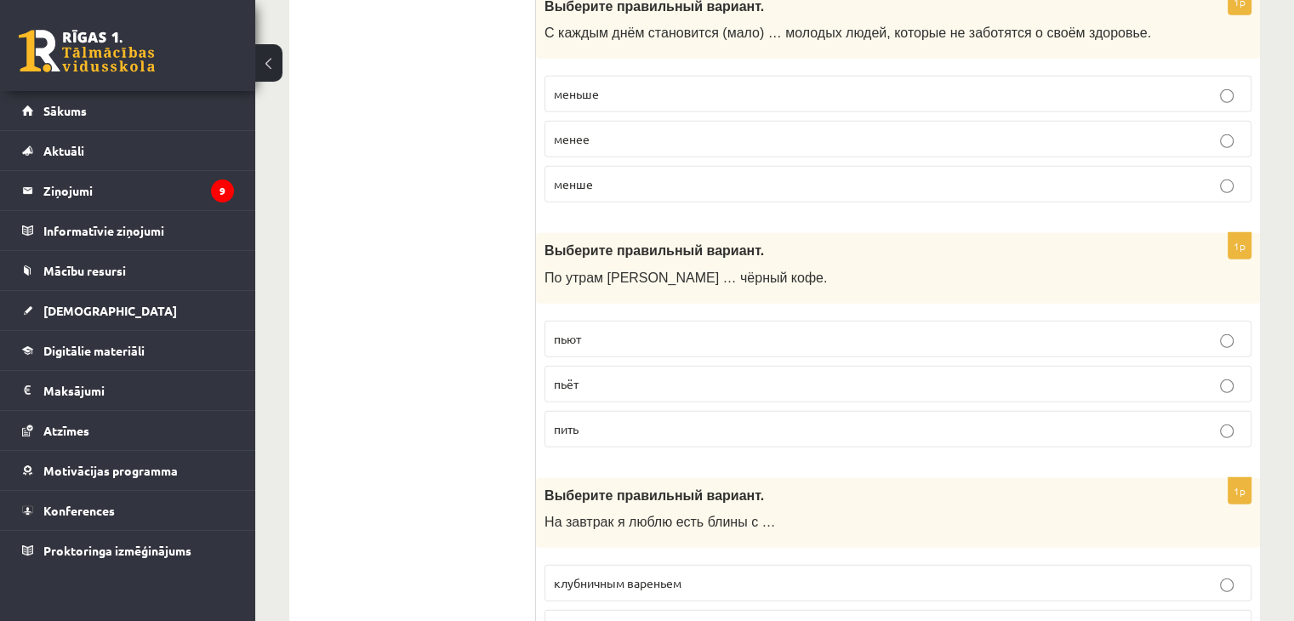
click at [586, 330] on p "пьют" at bounding box center [898, 339] width 688 height 18
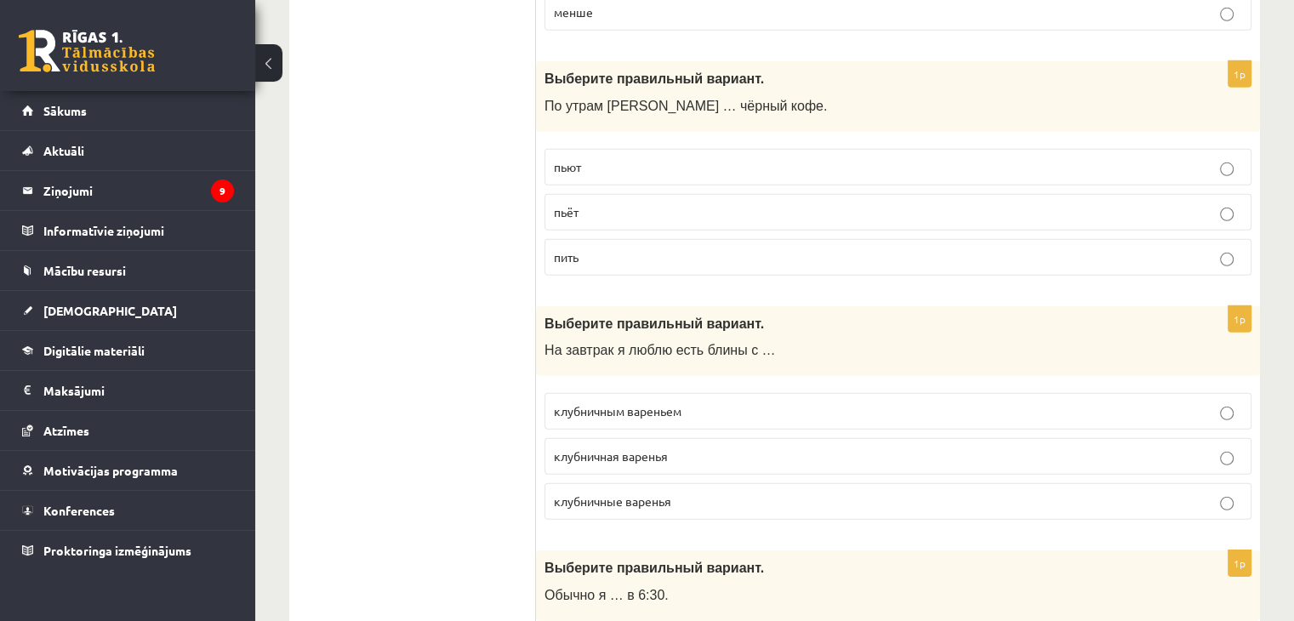
scroll to position [5127, 0]
click at [573, 204] on span "пьёт" at bounding box center [566, 211] width 25 height 15
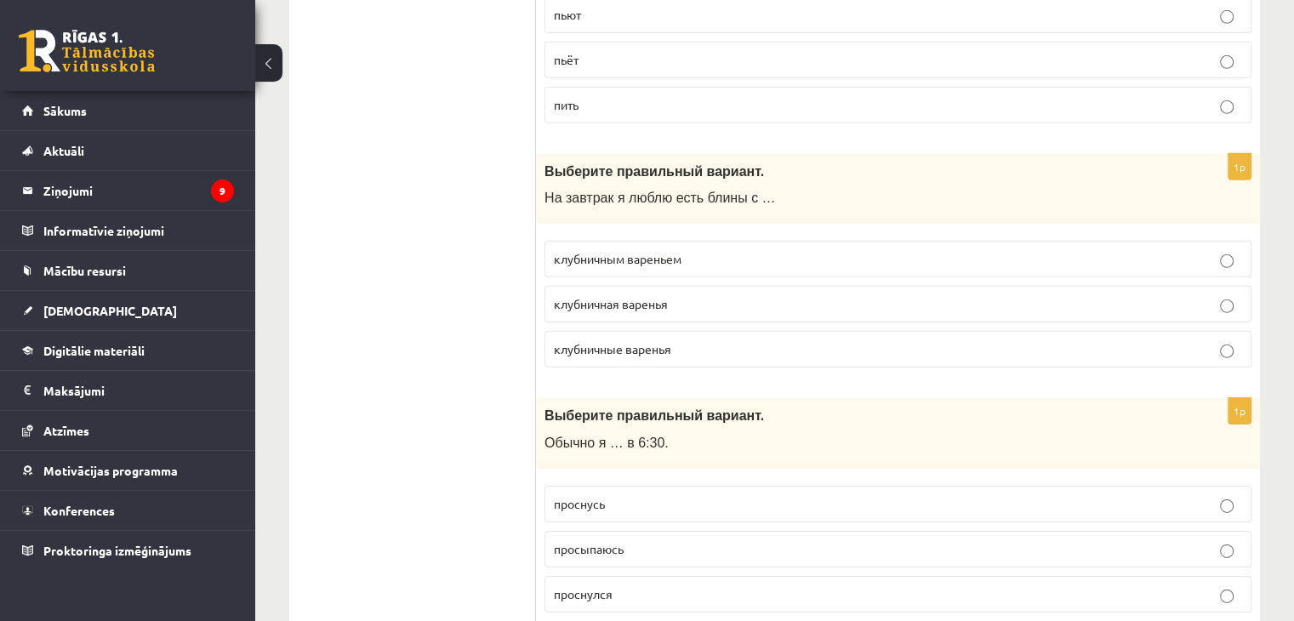
scroll to position [5264, 0]
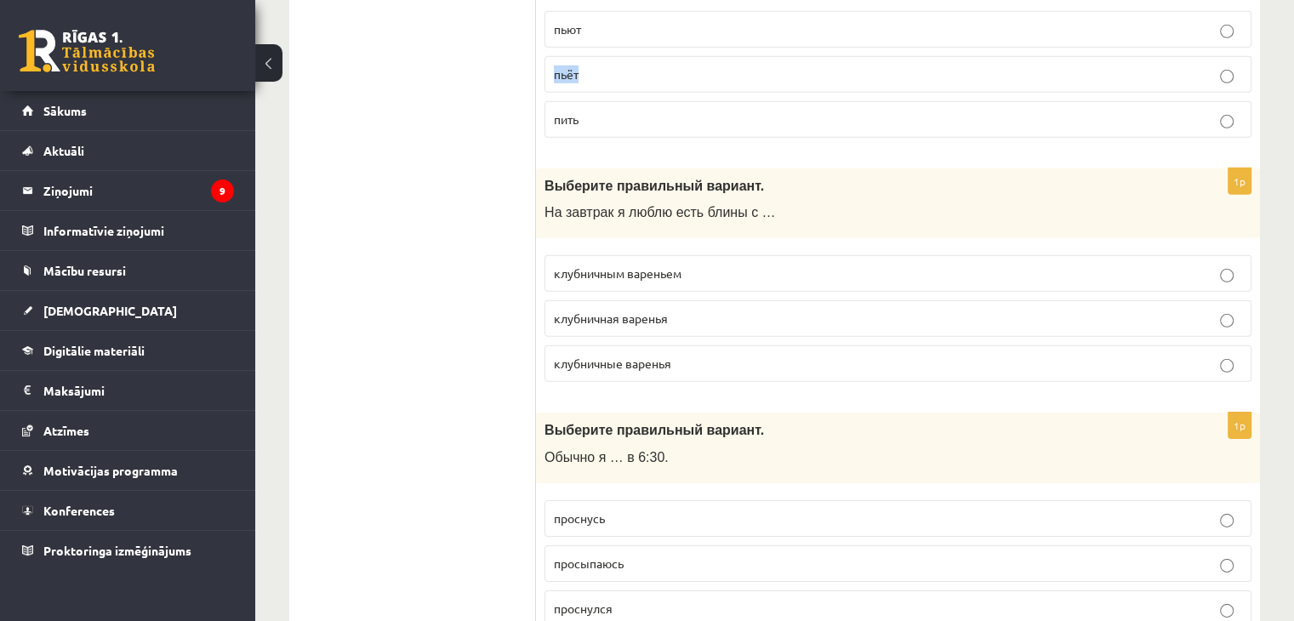
drag, startPoint x: 547, startPoint y: 38, endPoint x: 643, endPoint y: 31, distance: 96.4
click at [643, 56] on label "пьёт" at bounding box center [898, 74] width 707 height 37
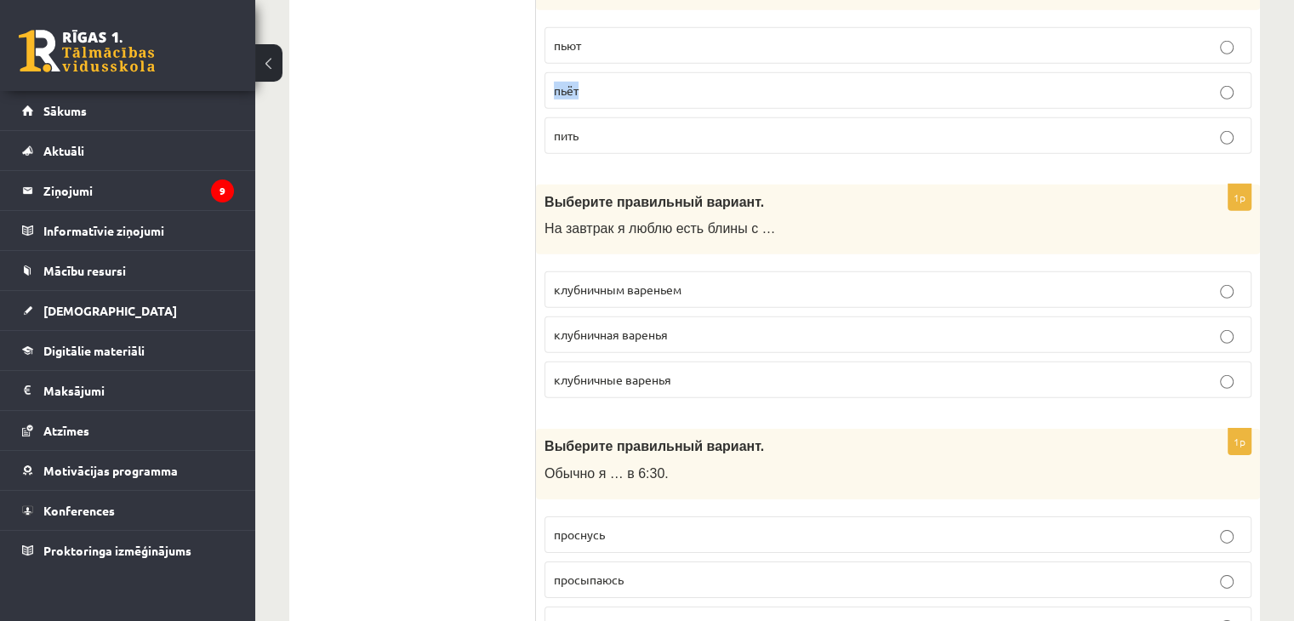
scroll to position [5258, 0]
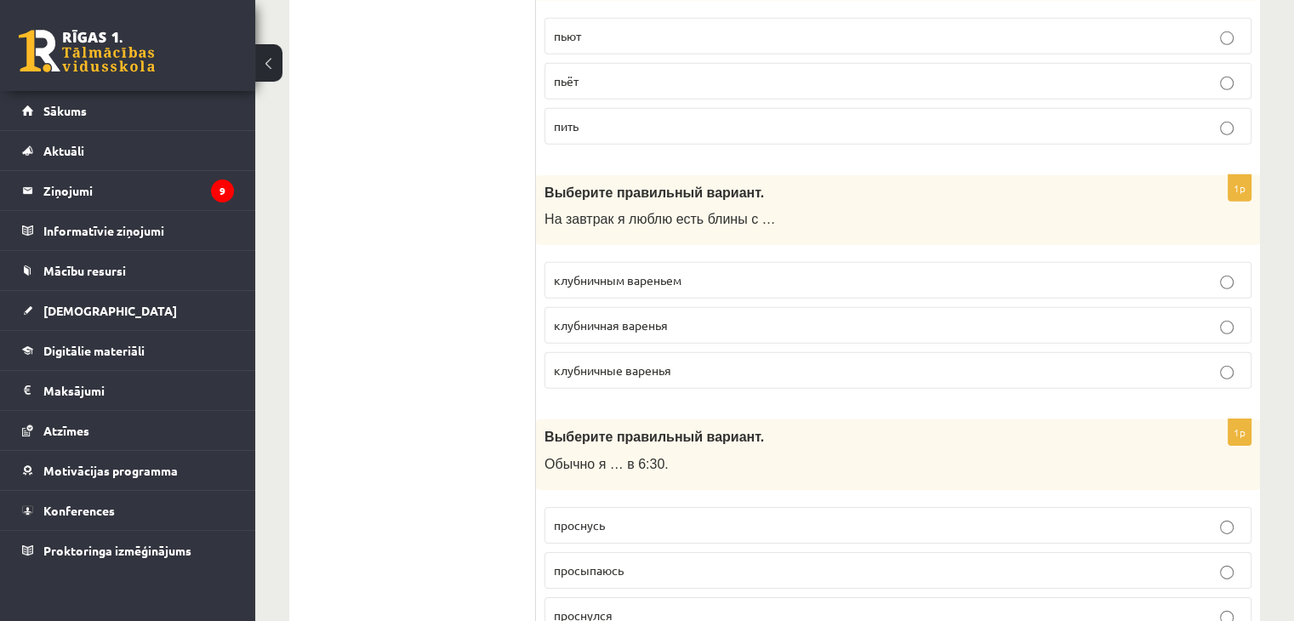
click at [709, 271] on p "клубничным вареньем" at bounding box center [898, 280] width 688 height 18
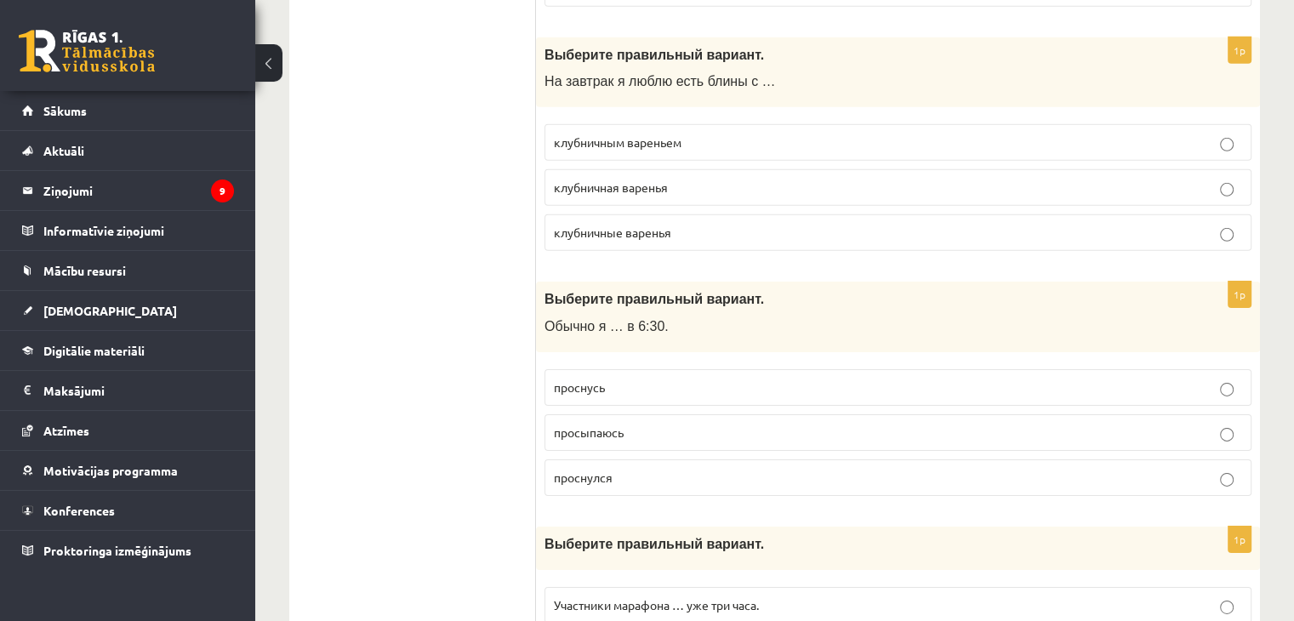
scroll to position [5397, 0]
click at [614, 377] on p "проснусь" at bounding box center [898, 386] width 688 height 18
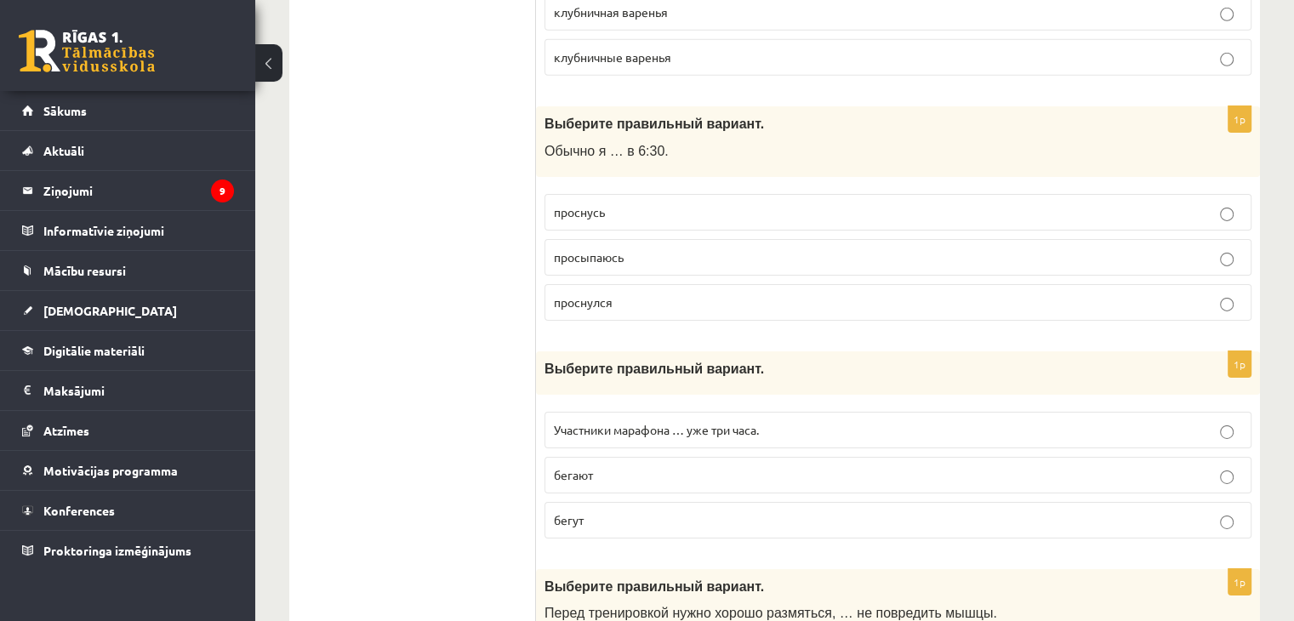
scroll to position [5591, 0]
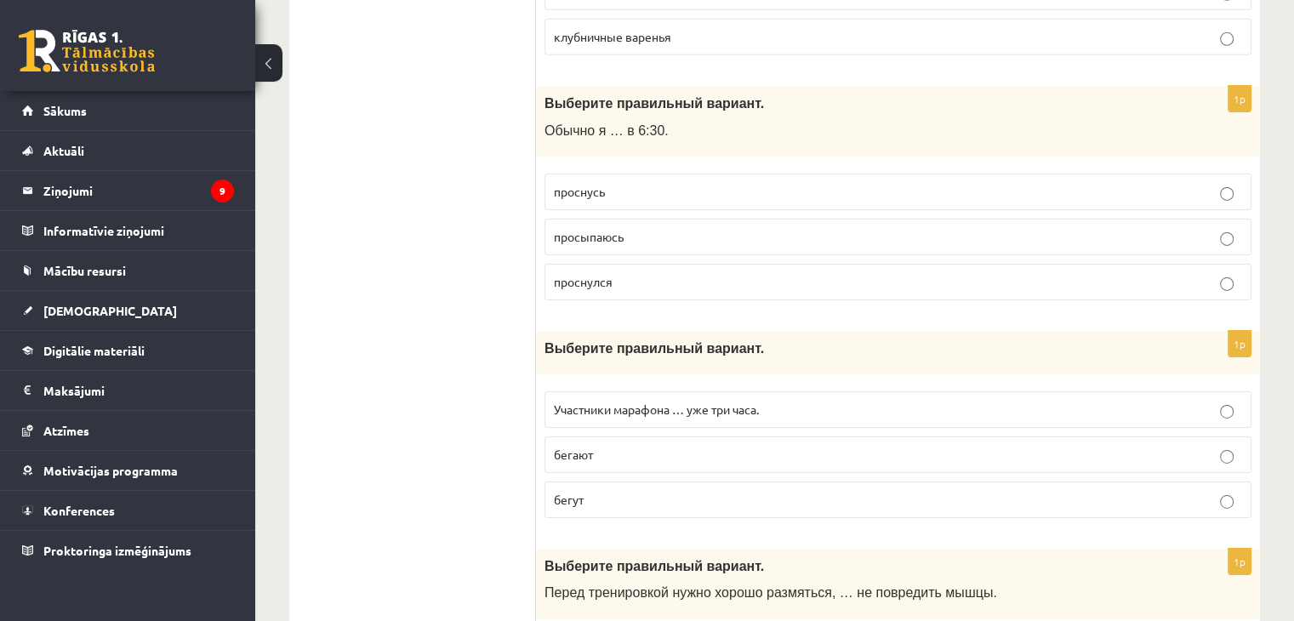
click at [682, 491] on p "бегут" at bounding box center [898, 500] width 688 height 18
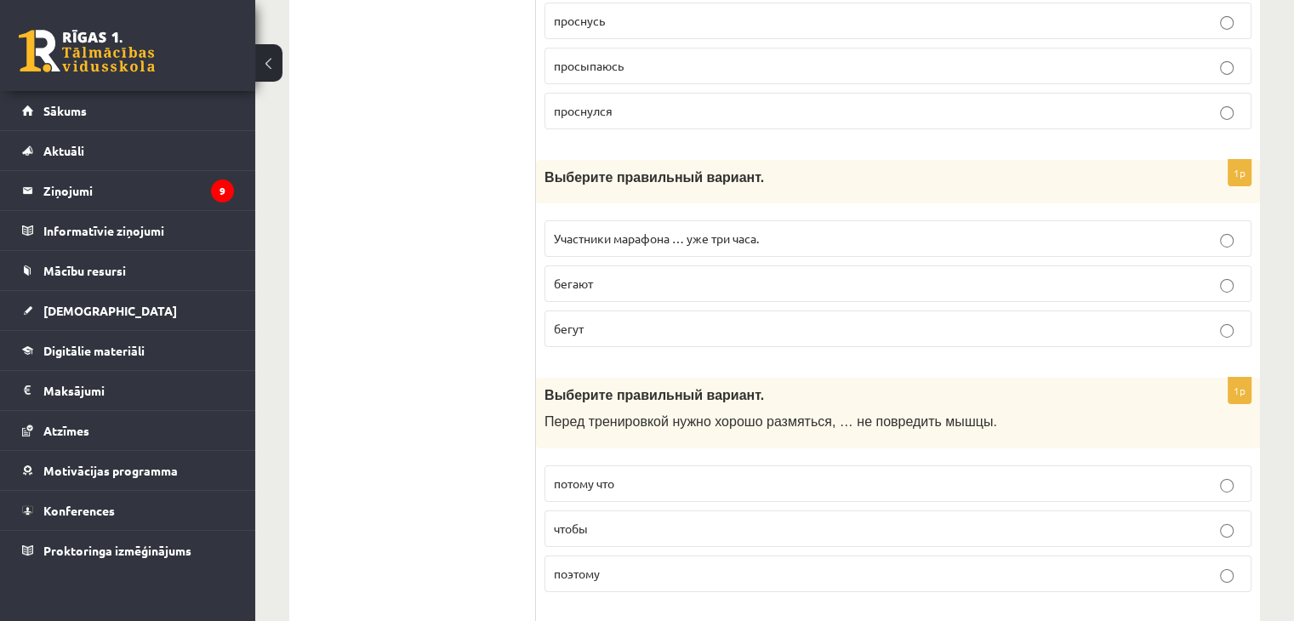
scroll to position [5792, 0]
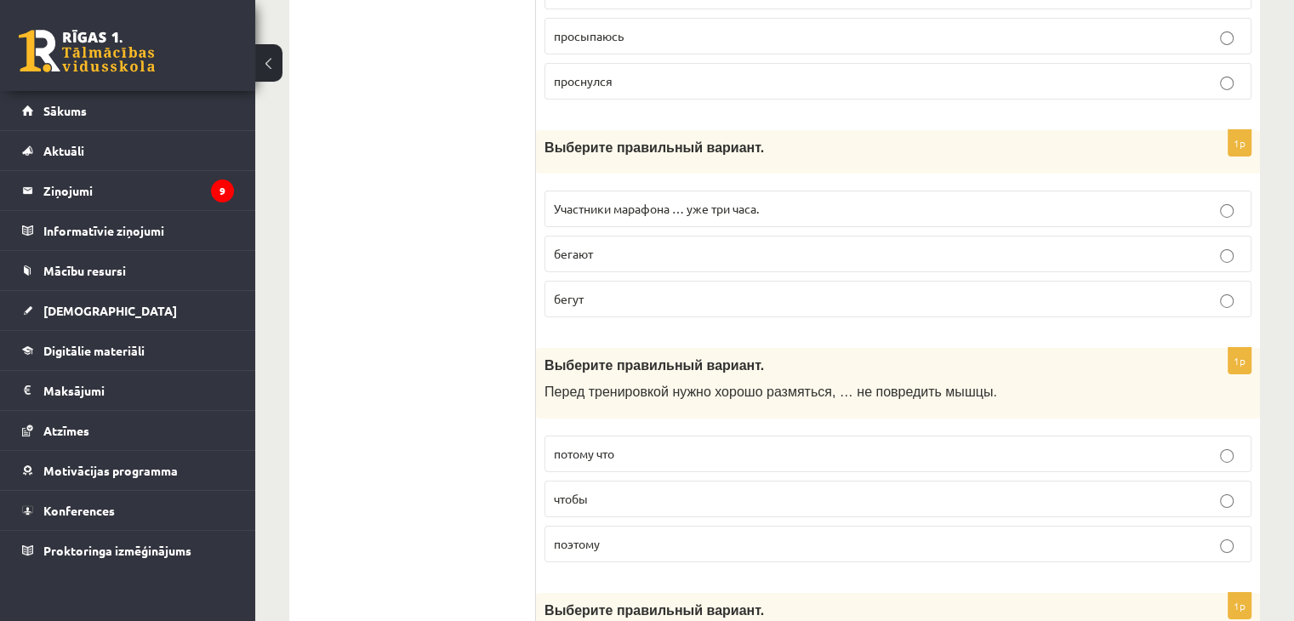
click at [619, 490] on p "чтобы" at bounding box center [898, 499] width 688 height 18
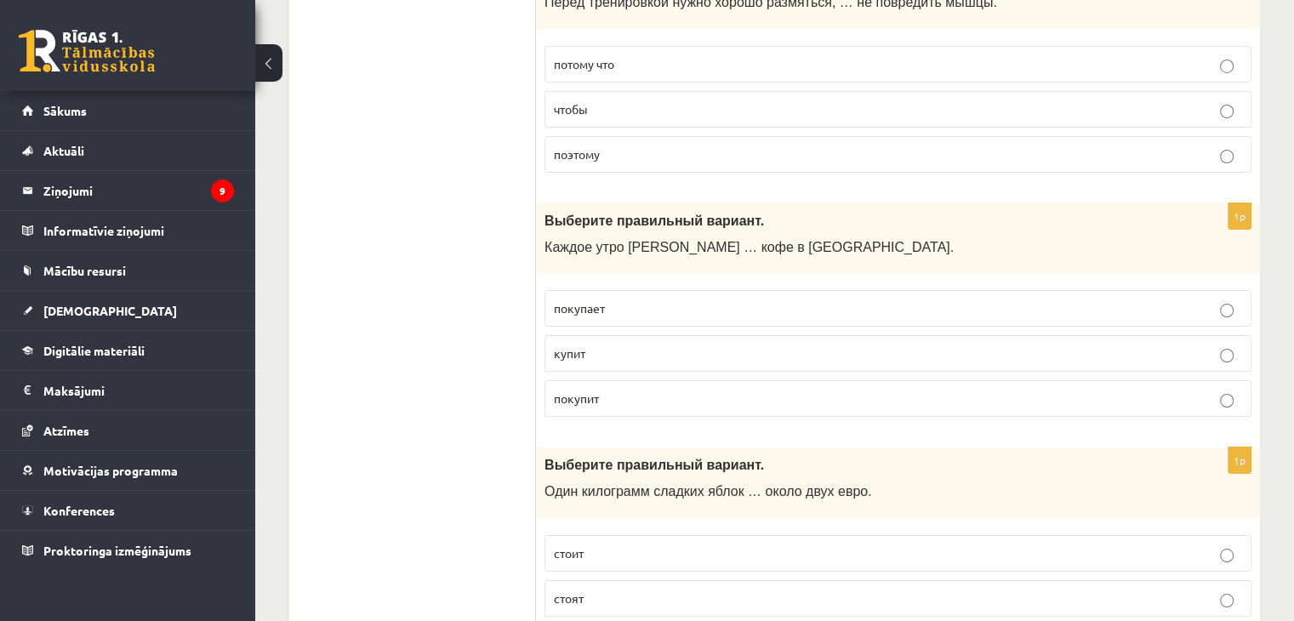
scroll to position [6182, 0]
click at [599, 380] on label "покупит" at bounding box center [898, 398] width 707 height 37
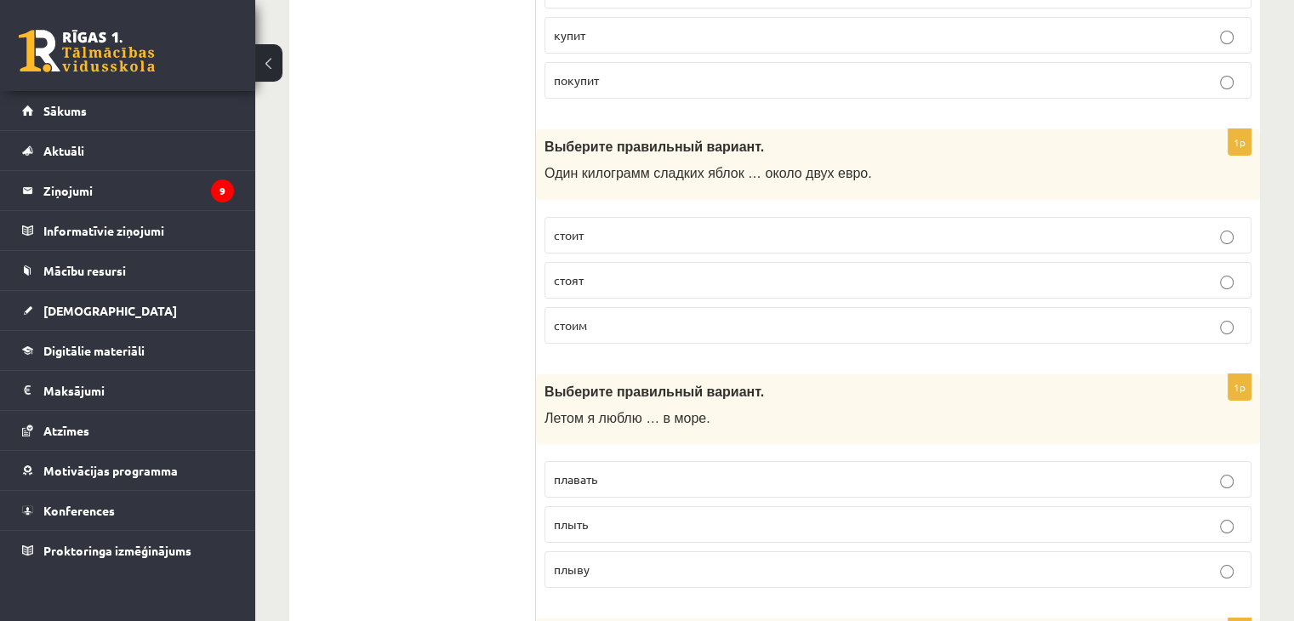
scroll to position [6501, 0]
click at [565, 216] on label "стоит" at bounding box center [898, 234] width 707 height 37
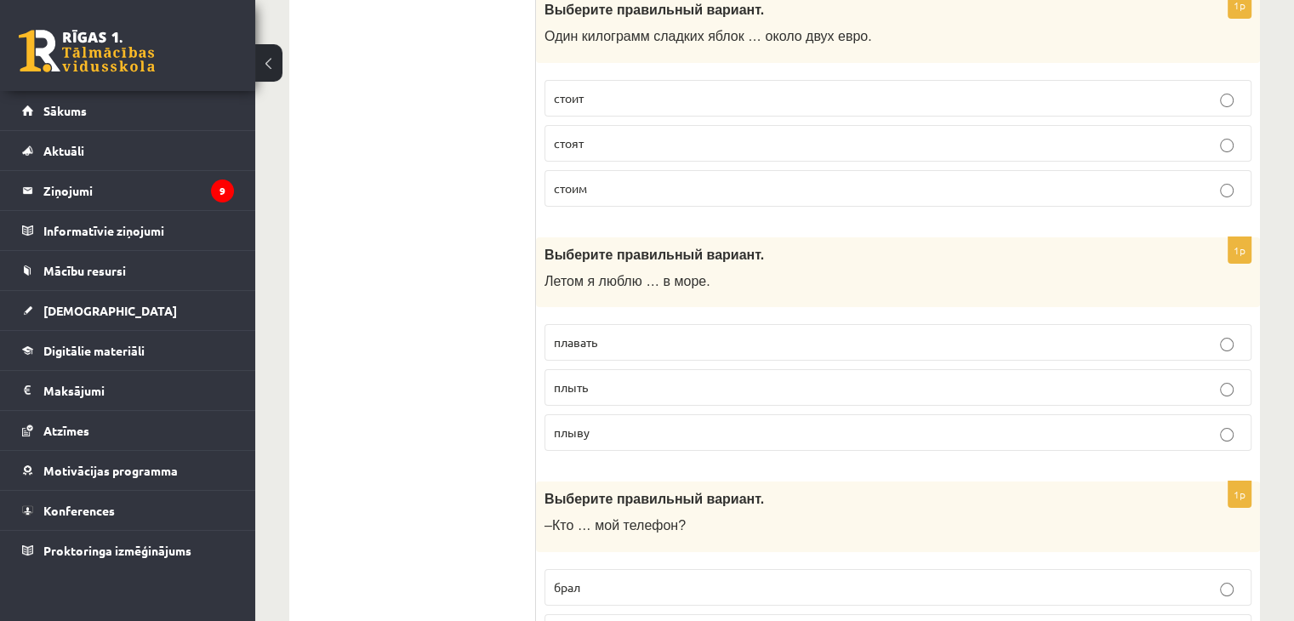
scroll to position [6682, 0]
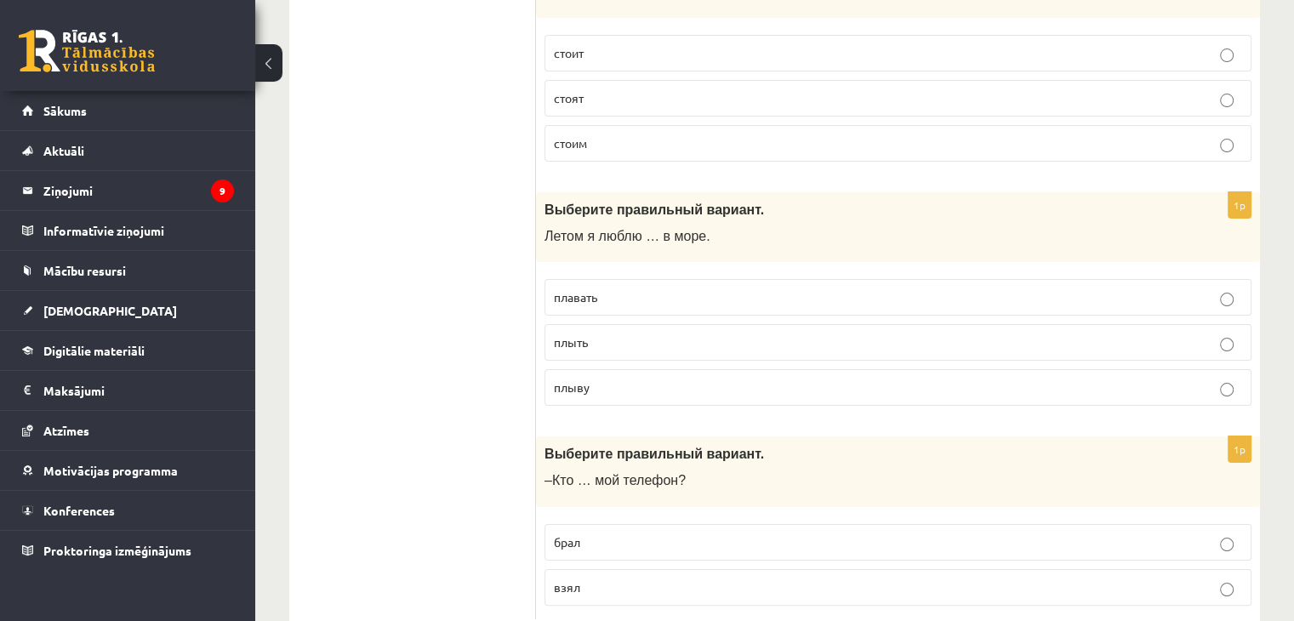
click at [582, 289] on span "плавать" at bounding box center [575, 296] width 43 height 15
click at [585, 579] on p "взял" at bounding box center [898, 588] width 688 height 18
click at [577, 534] on span "брал" at bounding box center [567, 541] width 26 height 15
drag, startPoint x: 545, startPoint y: 432, endPoint x: 700, endPoint y: 596, distance: 225.1
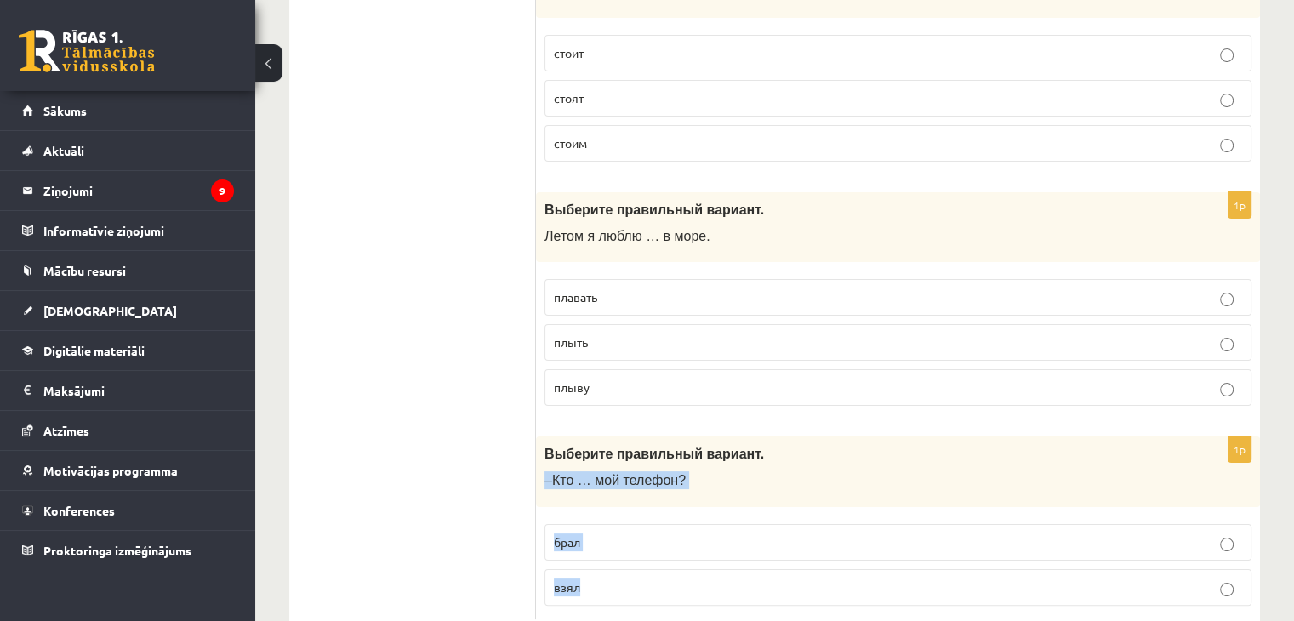
click at [635, 579] on p "взял" at bounding box center [898, 588] width 688 height 18
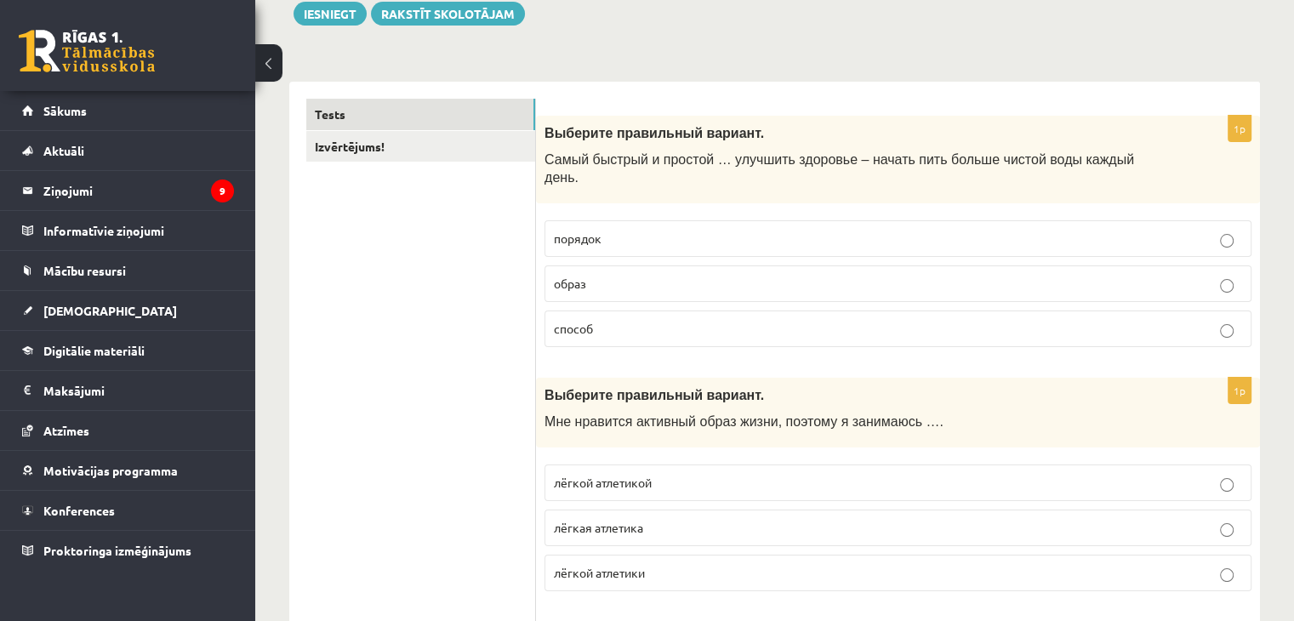
scroll to position [0, 0]
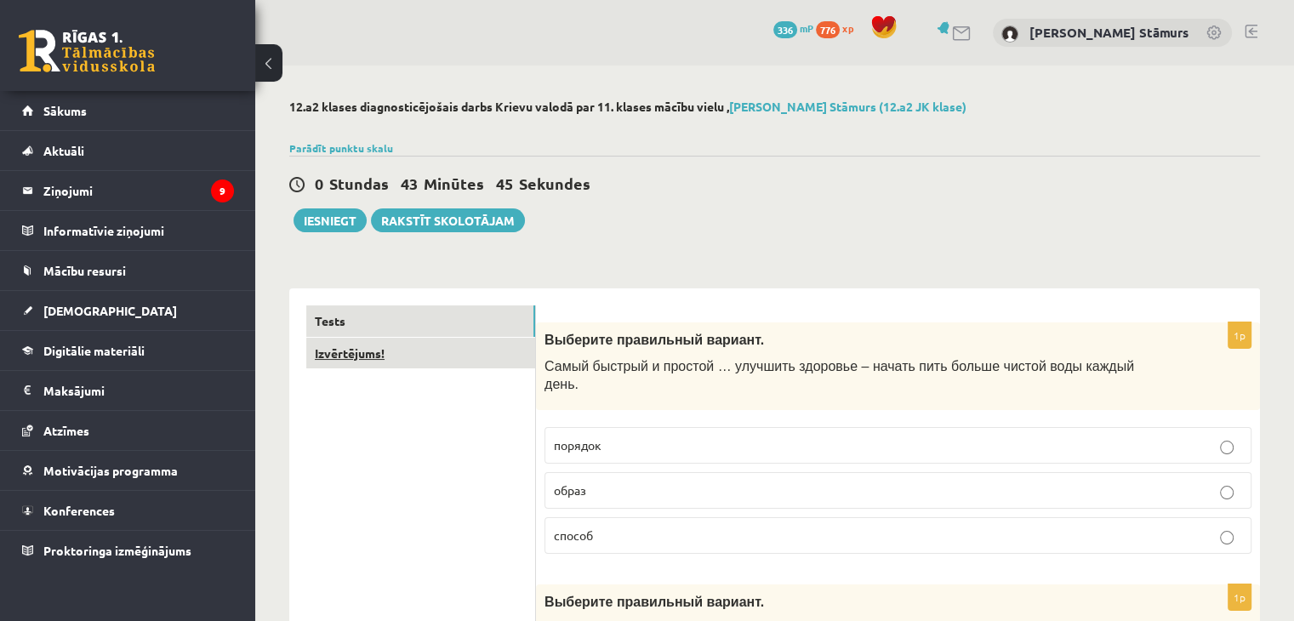
click at [380, 362] on link "Izvērtējums!" at bounding box center [420, 353] width 229 height 31
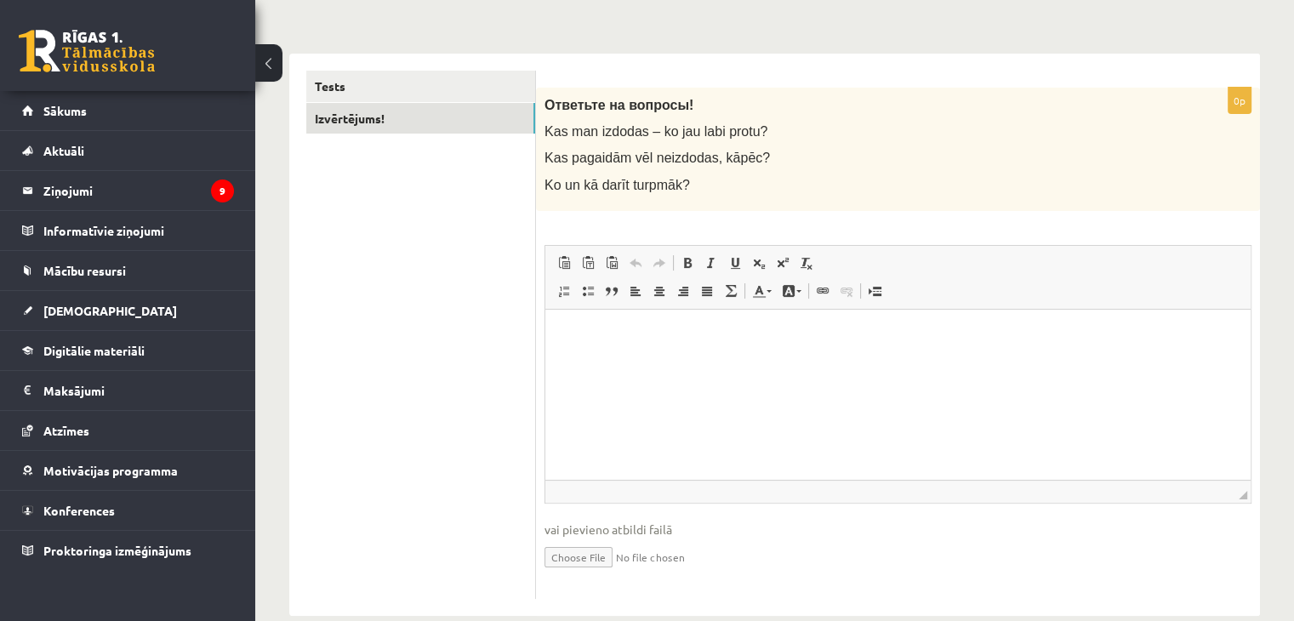
scroll to position [263, 0]
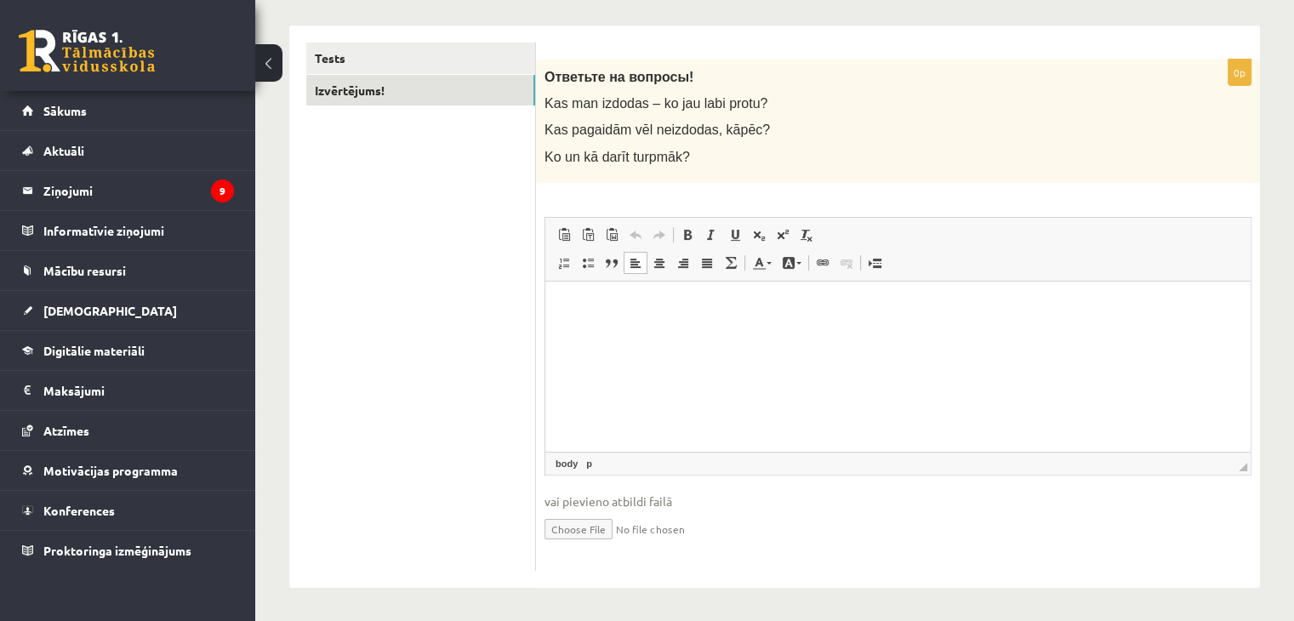
click at [617, 301] on p "Editor, wiswyg-editor-user-answer-47433941169440" at bounding box center [898, 307] width 671 height 18
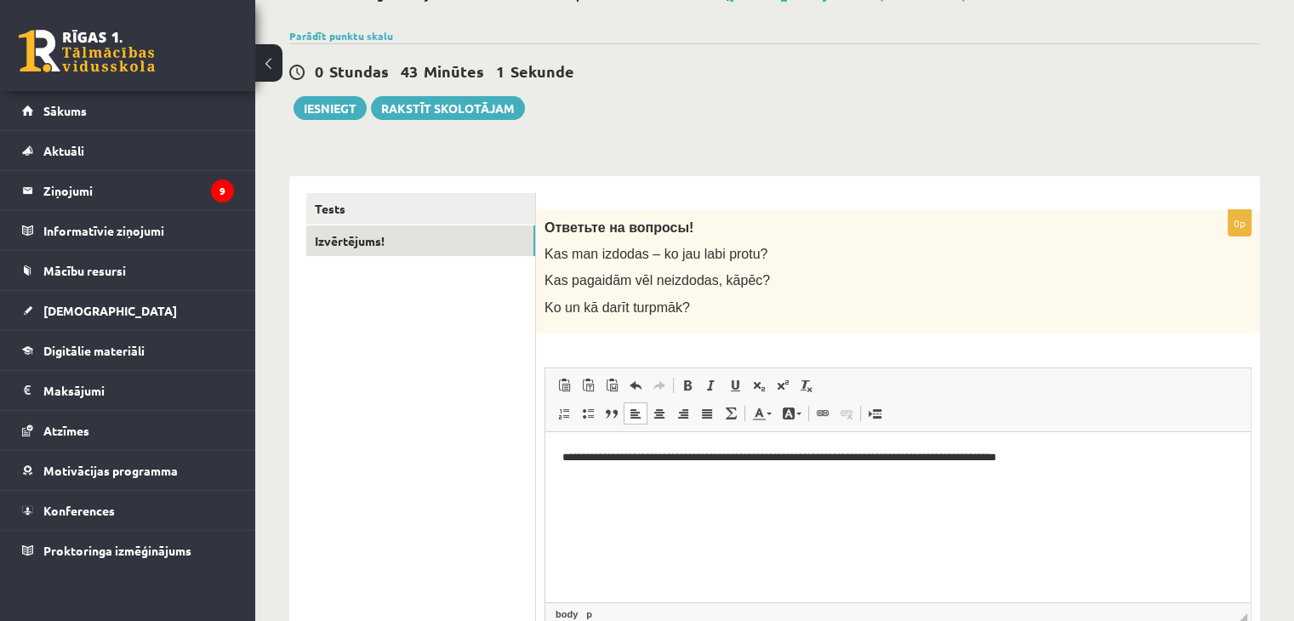
scroll to position [2, 0]
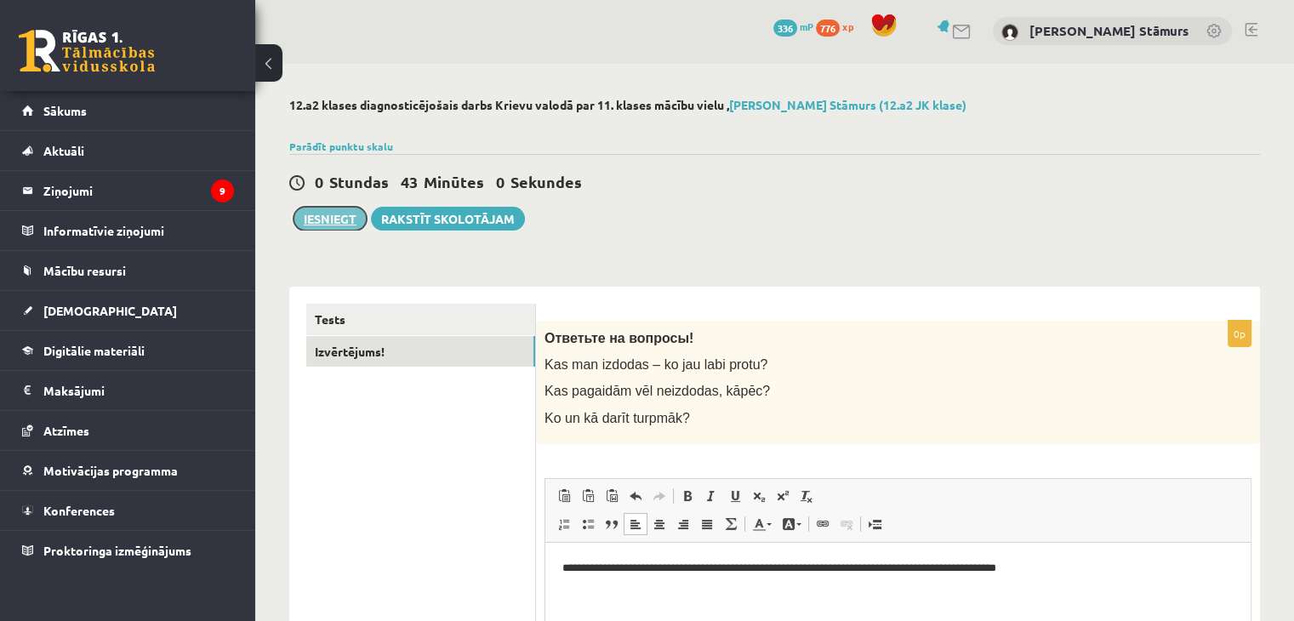
click at [330, 222] on button "Iesniegt" at bounding box center [330, 219] width 73 height 24
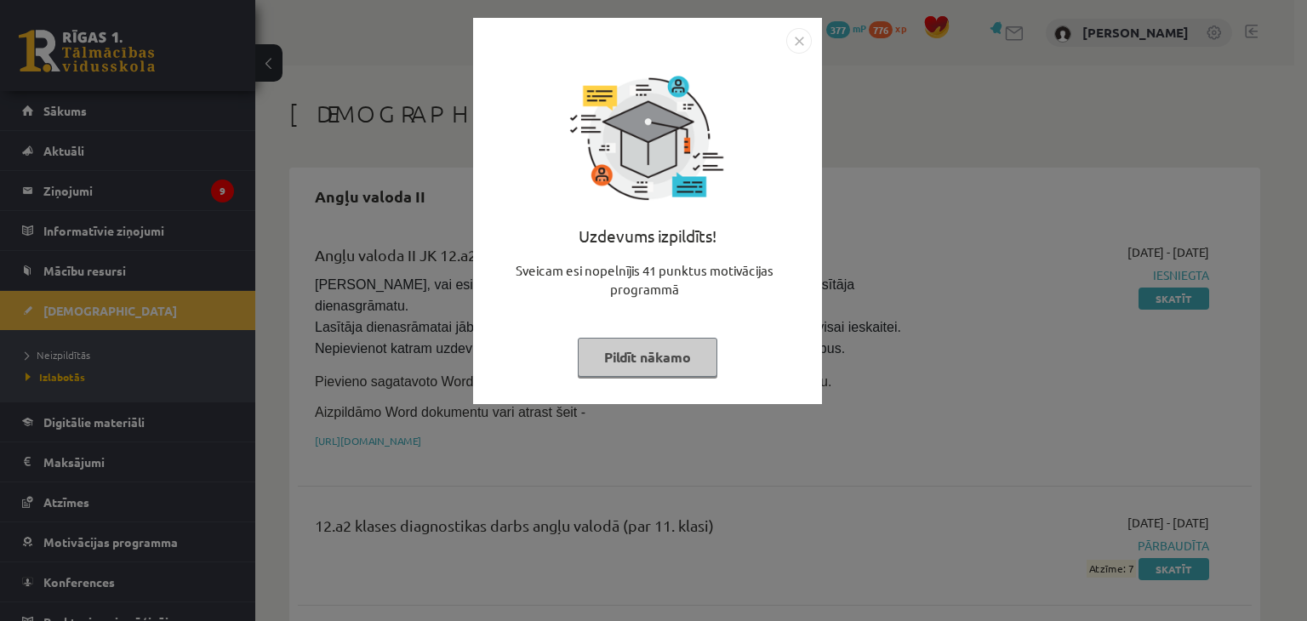
click at [631, 372] on button "Pildīt nākamo" at bounding box center [648, 357] width 140 height 39
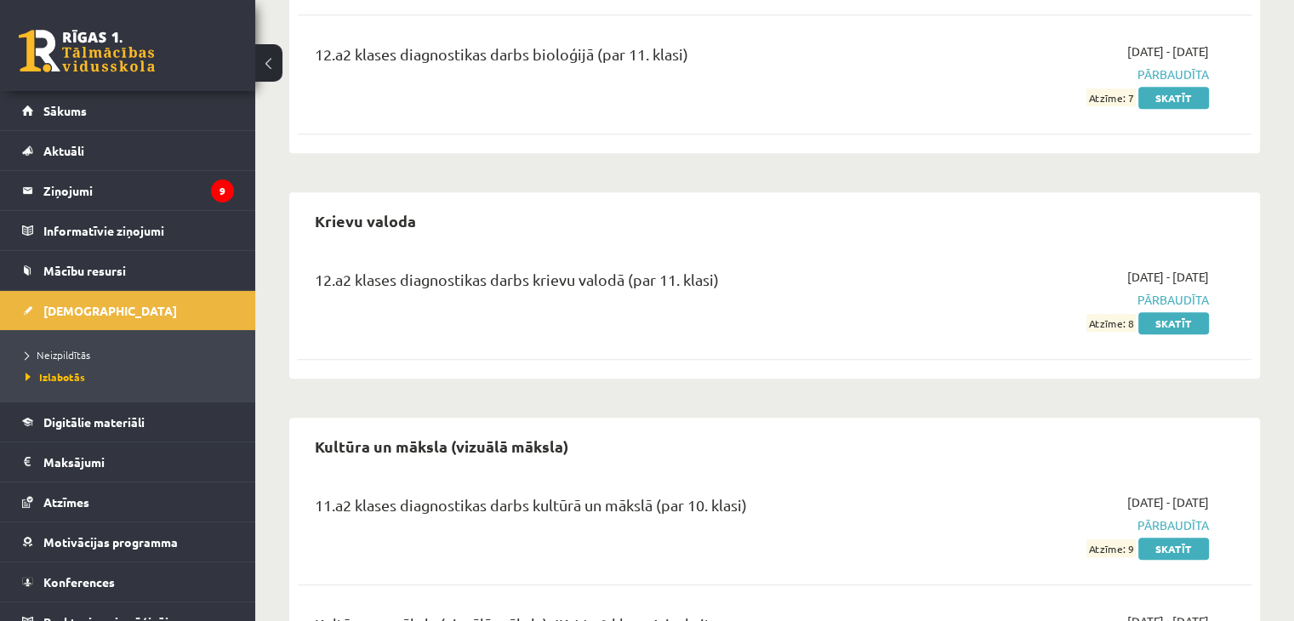
scroll to position [980, 0]
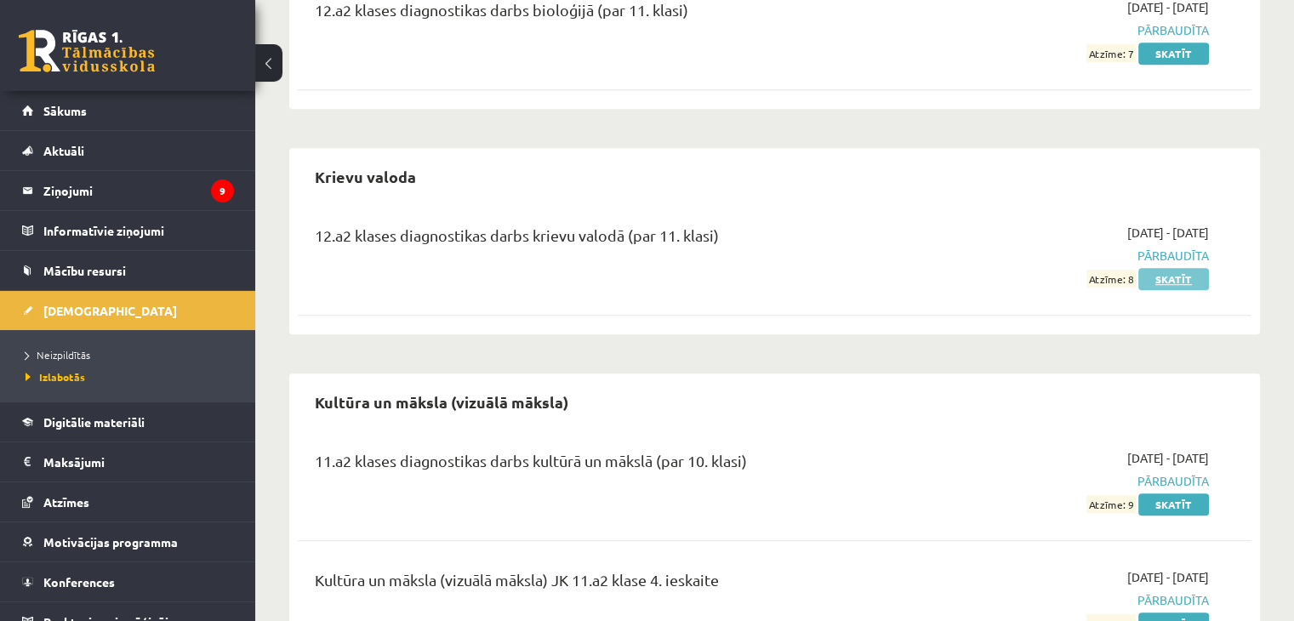
click at [1171, 268] on link "Skatīt" at bounding box center [1174, 279] width 71 height 22
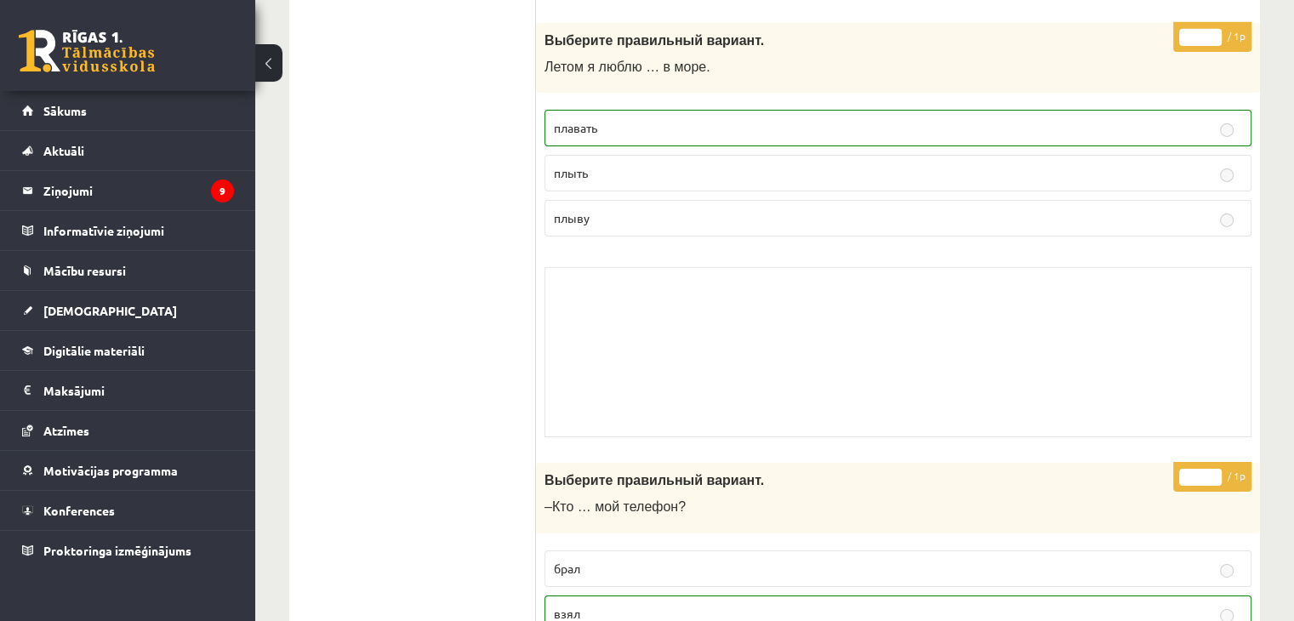
scroll to position [12325, 0]
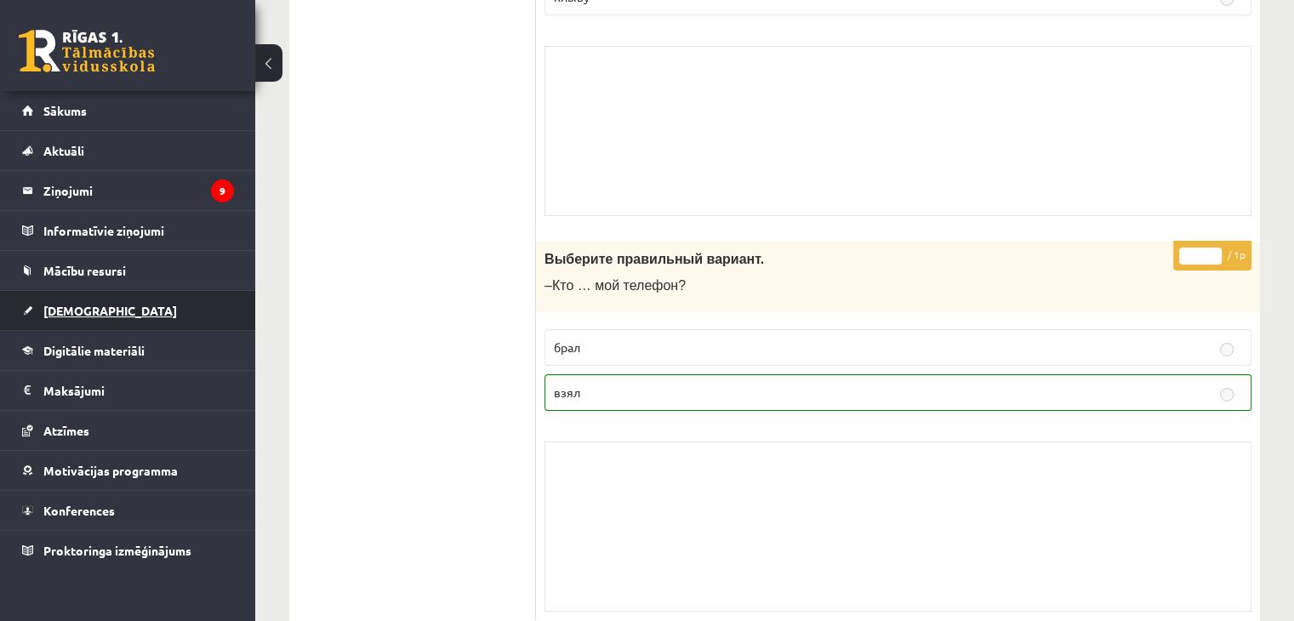
click at [86, 300] on link "[DEMOGRAPHIC_DATA]" at bounding box center [128, 310] width 212 height 39
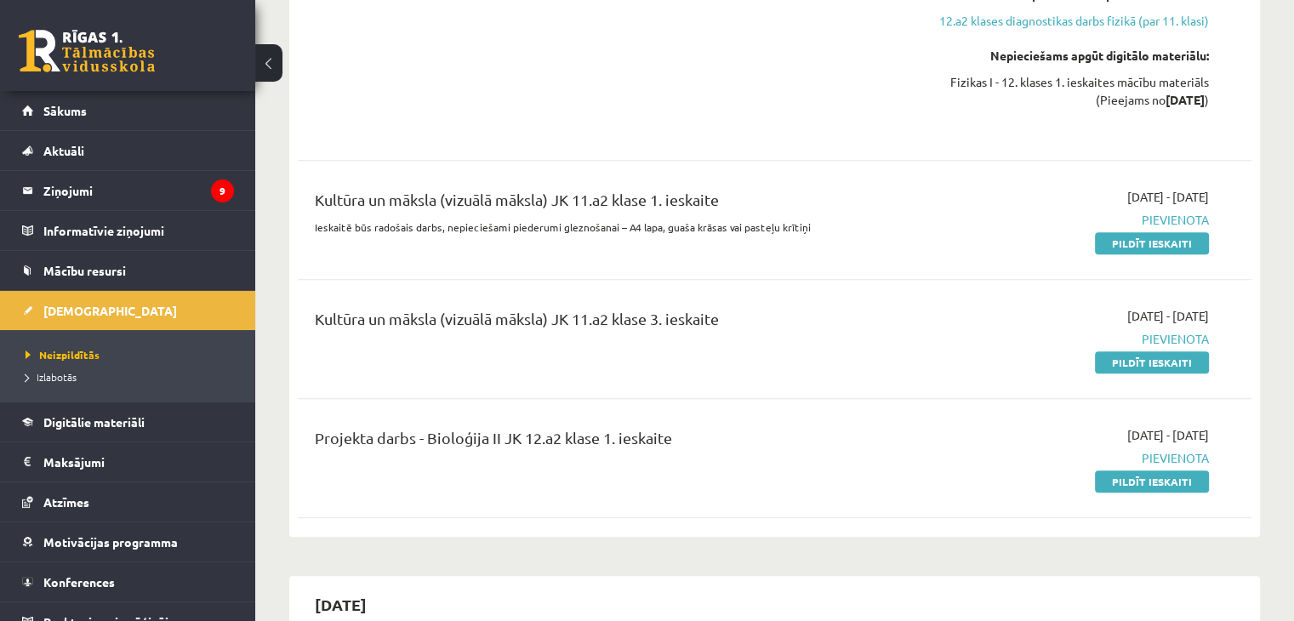
scroll to position [1275, 0]
click at [1153, 231] on link "Pildīt ieskaiti" at bounding box center [1152, 242] width 114 height 22
click at [1126, 350] on link "Pildīt ieskaiti" at bounding box center [1152, 361] width 114 height 22
click at [1122, 469] on link "Pildīt ieskaiti" at bounding box center [1152, 480] width 114 height 22
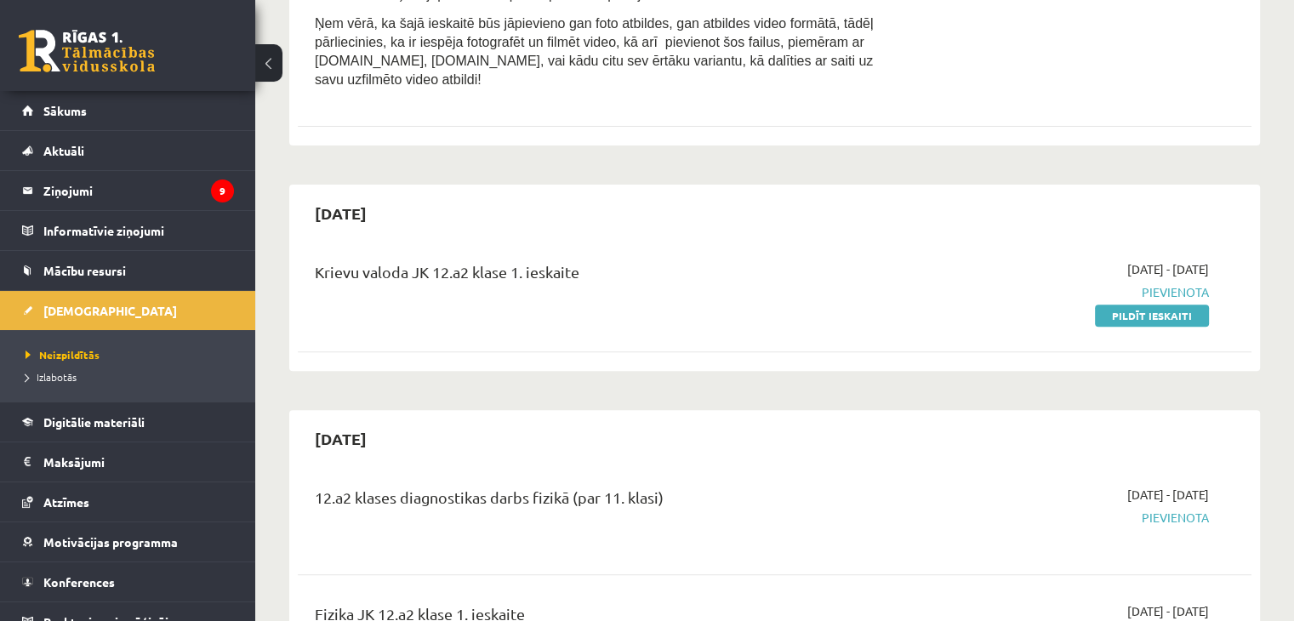
scroll to position [597, 0]
click at [197, 192] on legend "Ziņojumi 9" at bounding box center [138, 190] width 191 height 39
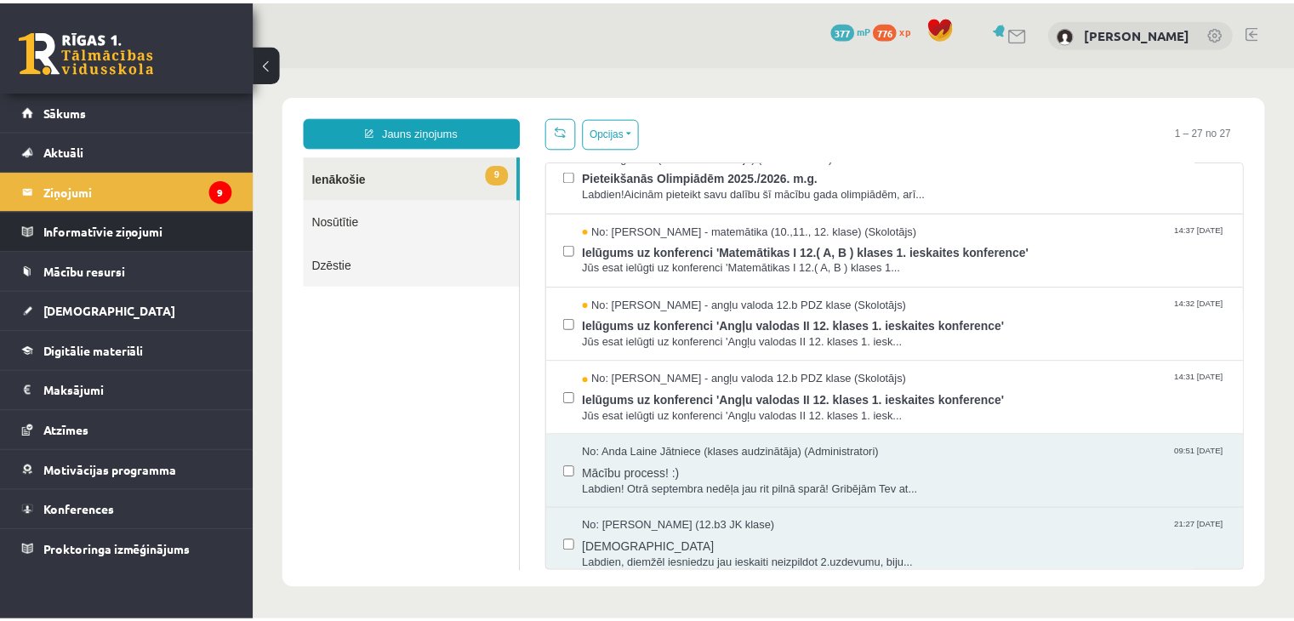
scroll to position [1598, 0]
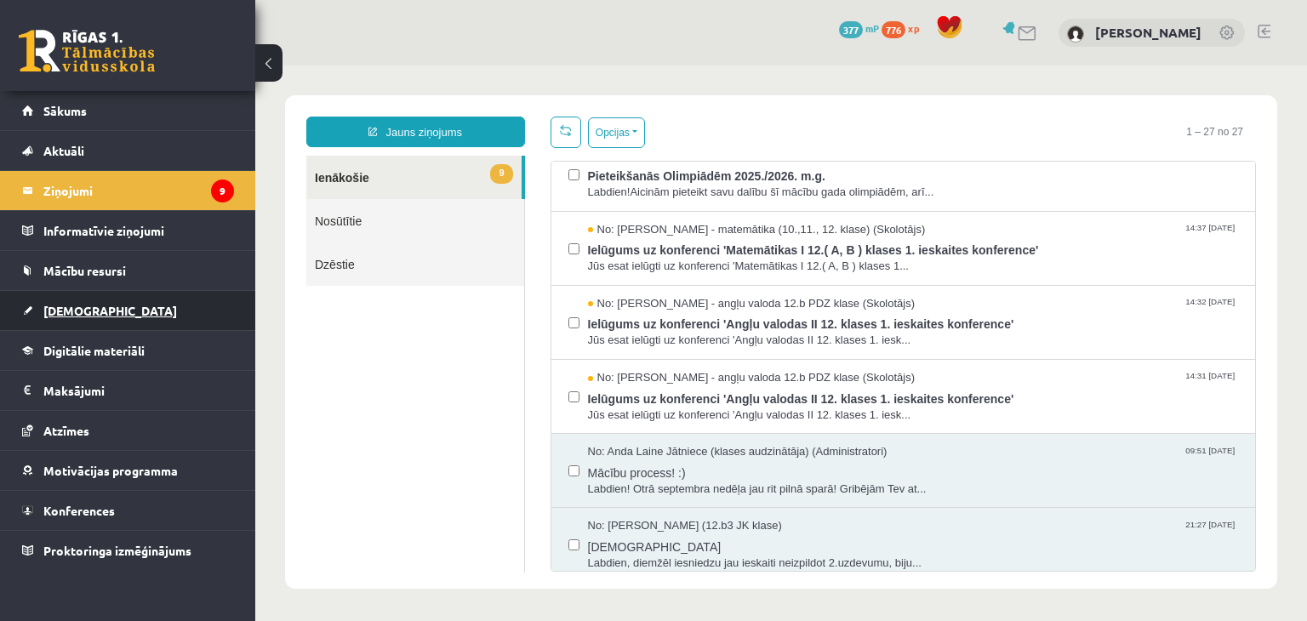
click at [44, 324] on link "[DEMOGRAPHIC_DATA]" at bounding box center [128, 310] width 212 height 39
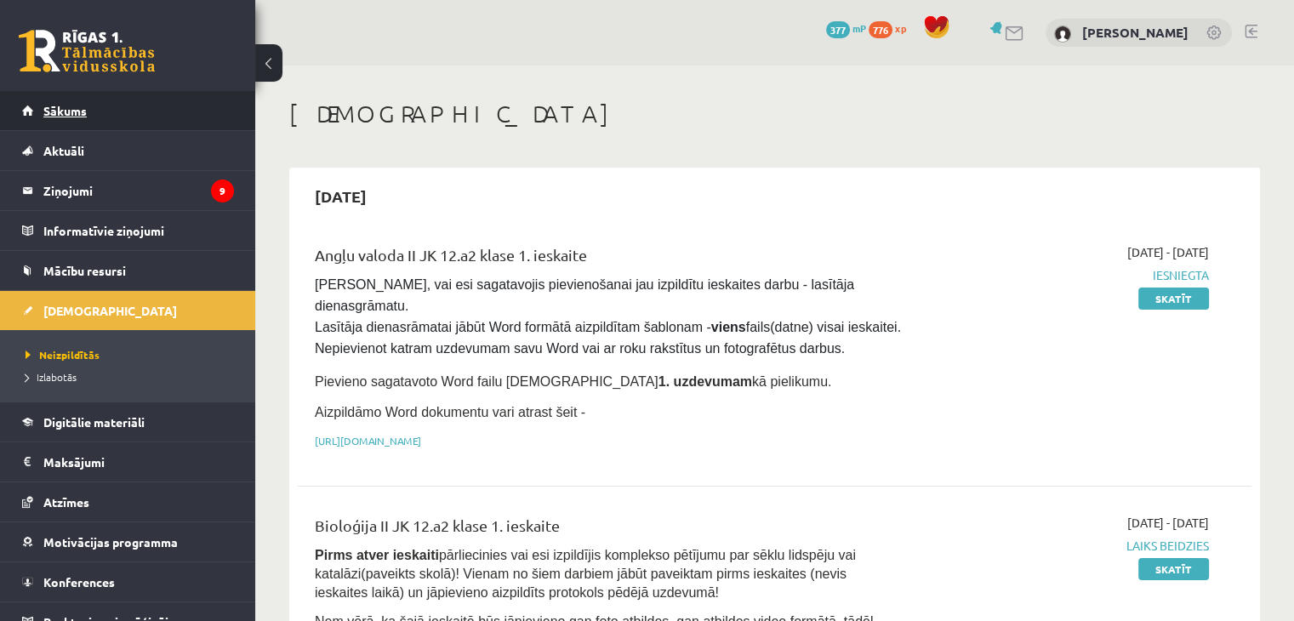
click at [56, 112] on span "Sākums" at bounding box center [64, 110] width 43 height 15
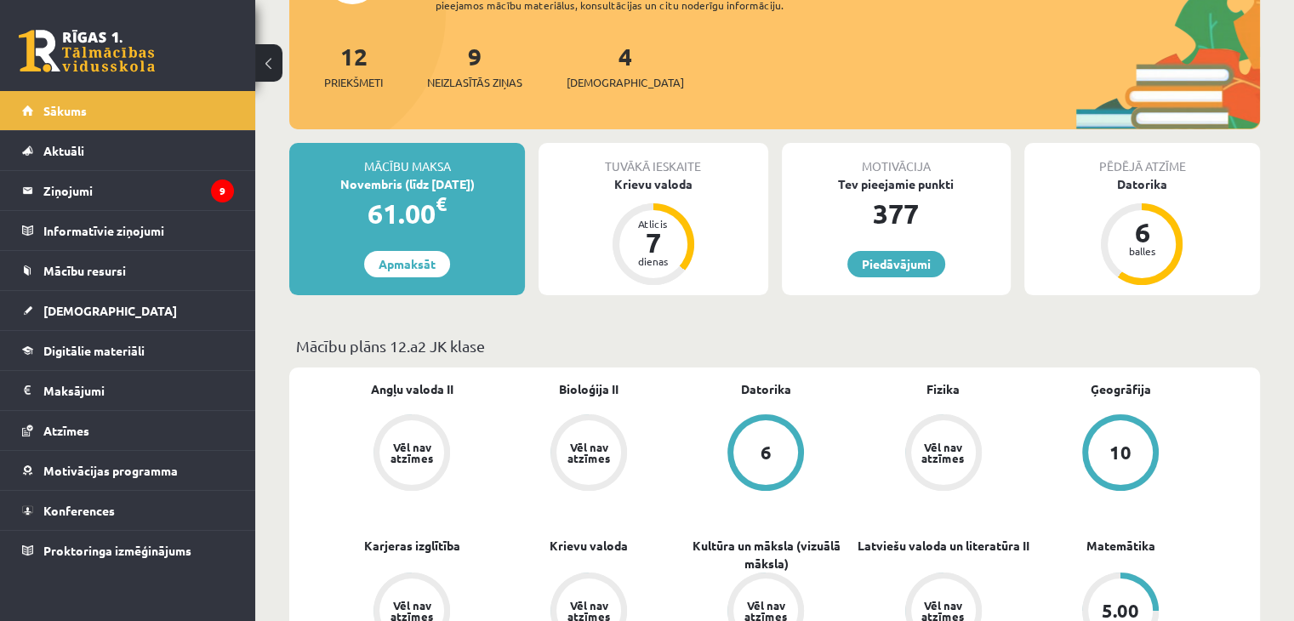
scroll to position [184, 0]
click at [905, 256] on link "Piedāvājumi" at bounding box center [897, 263] width 98 height 26
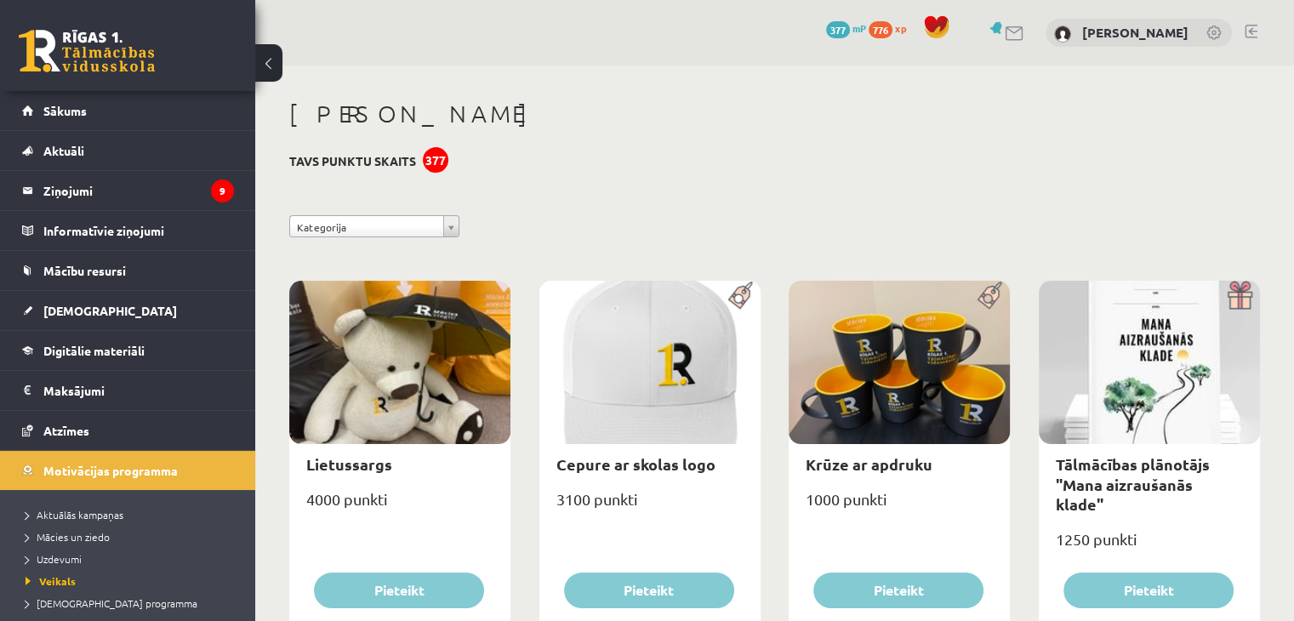
click at [89, 104] on link "Sākums" at bounding box center [128, 110] width 212 height 39
